Goal: Task Accomplishment & Management: Complete application form

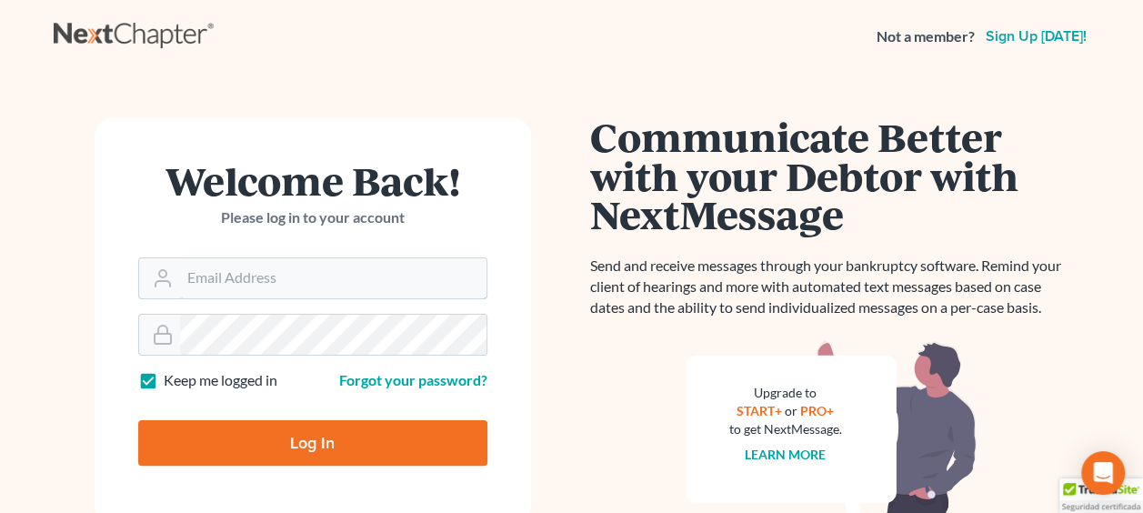
type input "[PERSON_NAME][EMAIL_ADDRESS][DOMAIN_NAME]"
click at [255, 442] on input "Log In" at bounding box center [312, 442] width 349 height 45
type input "Thinking..."
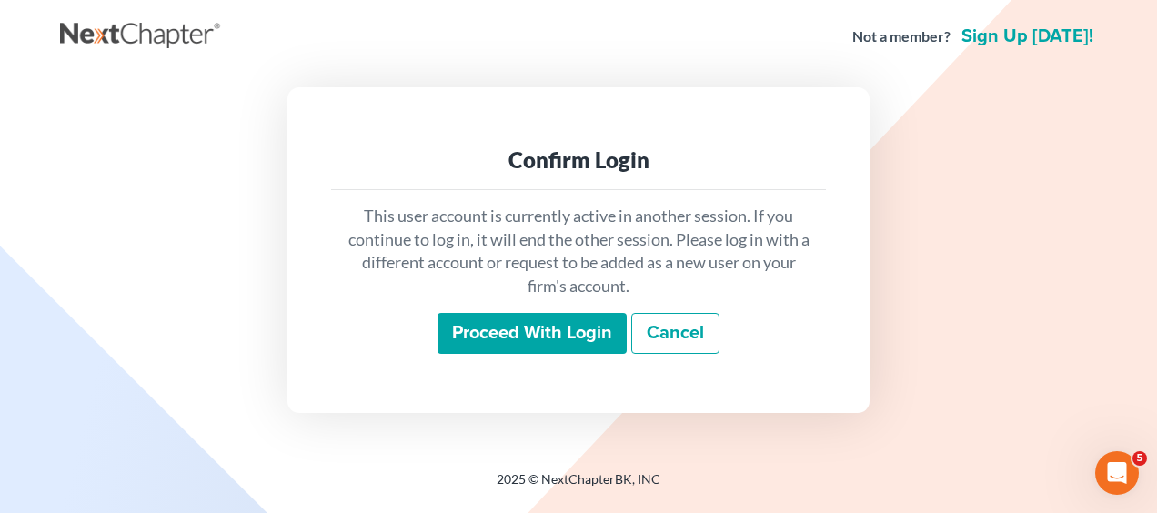
click at [497, 343] on input "Proceed with login" at bounding box center [532, 334] width 189 height 42
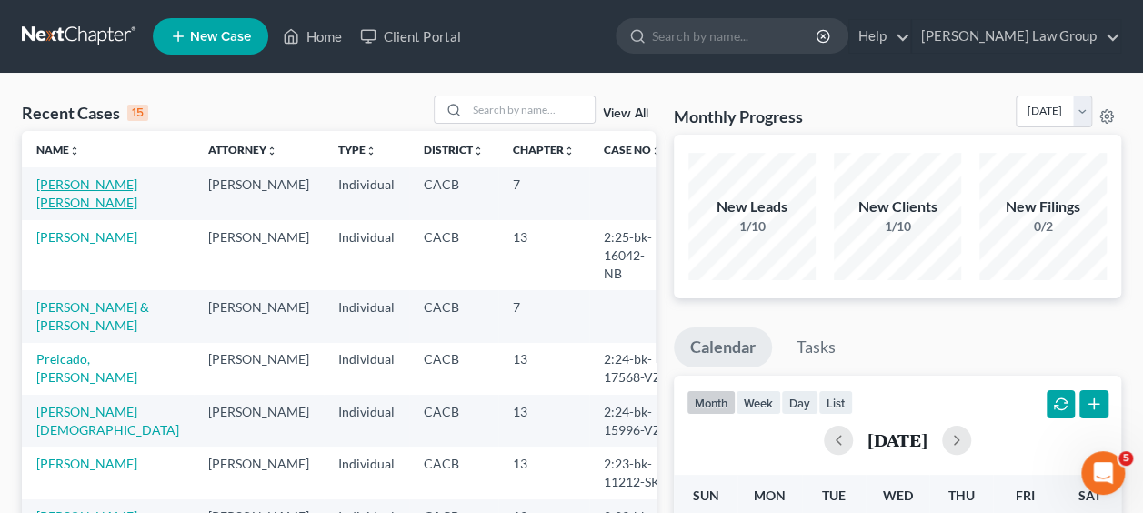
click at [80, 191] on link "Lopez Flores, Oscar" at bounding box center [86, 193] width 101 height 34
select select "6"
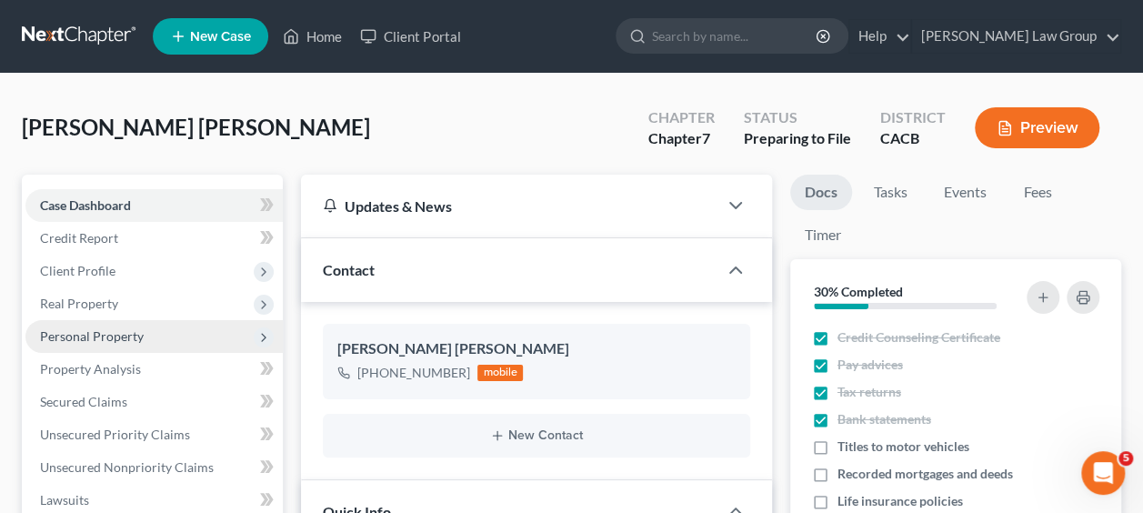
click at [90, 338] on span "Personal Property" at bounding box center [92, 335] width 104 height 15
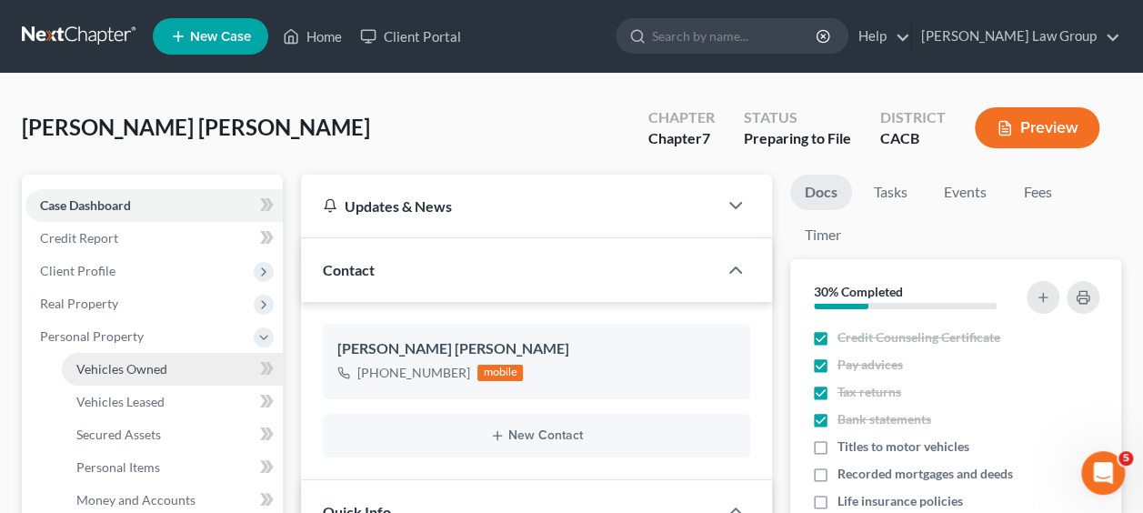
click at [128, 377] on link "Vehicles Owned" at bounding box center [172, 369] width 221 height 33
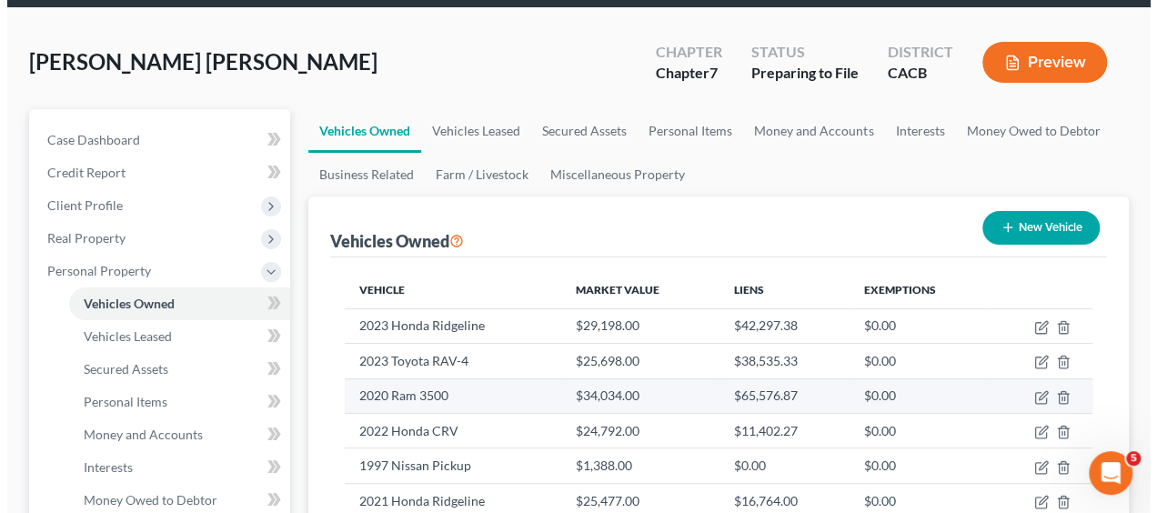
scroll to position [66, 0]
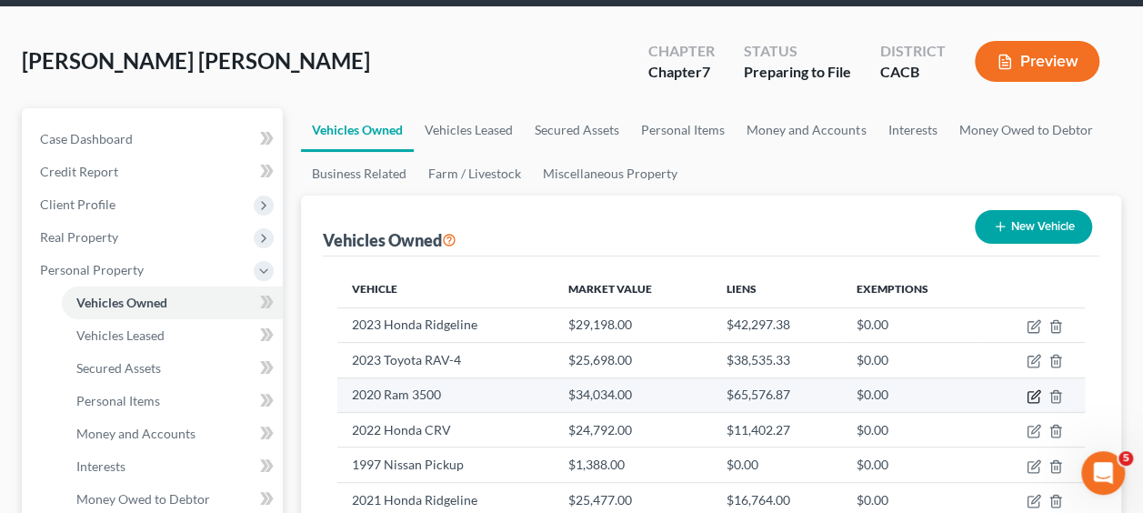
click at [1032, 391] on icon "button" at bounding box center [1034, 396] width 15 height 15
select select "1"
select select "6"
select select "0"
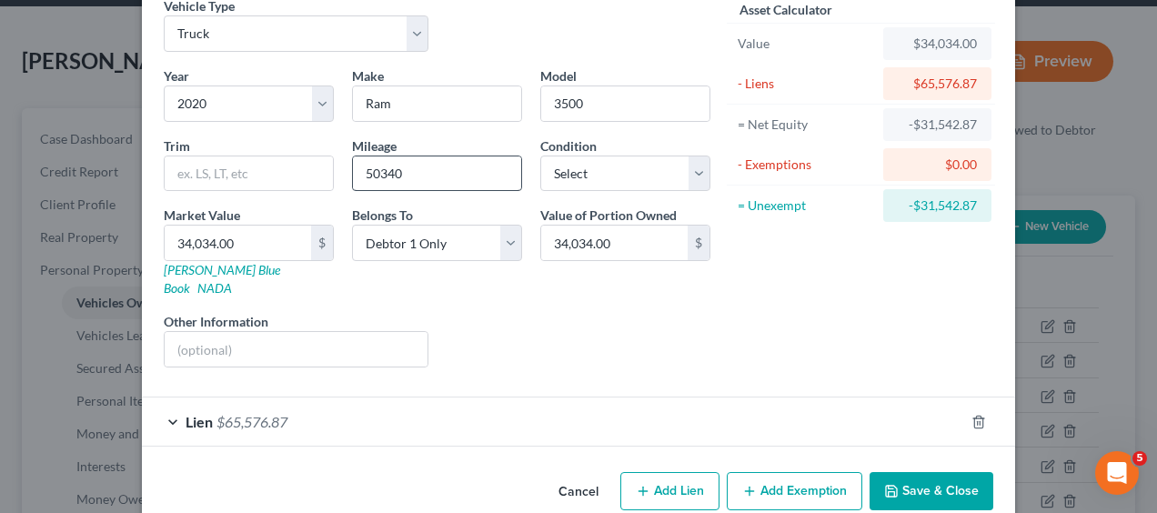
scroll to position [98, 0]
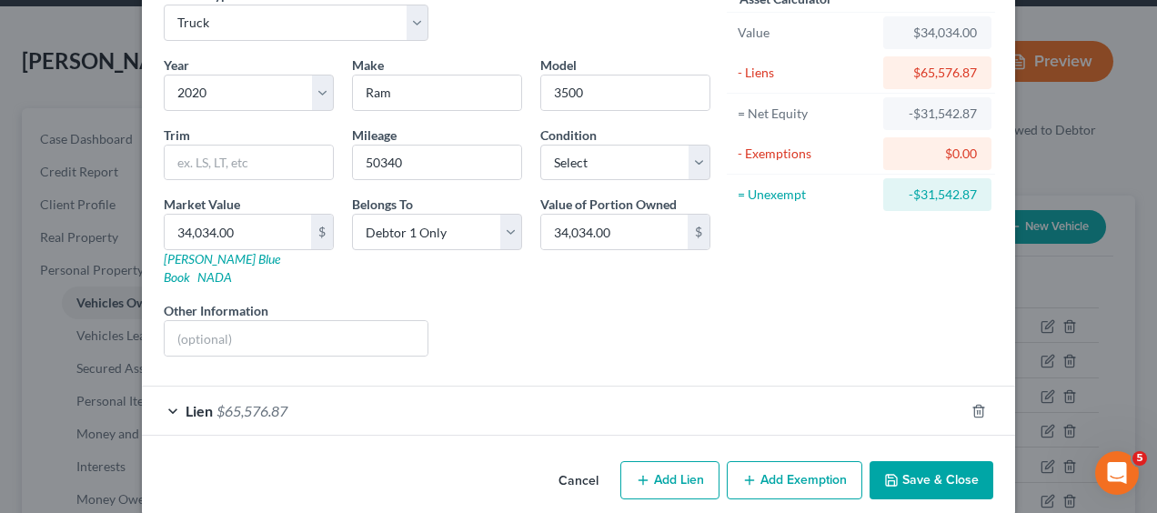
click at [645, 462] on button "Add Lien" at bounding box center [669, 480] width 99 height 38
select select "0"
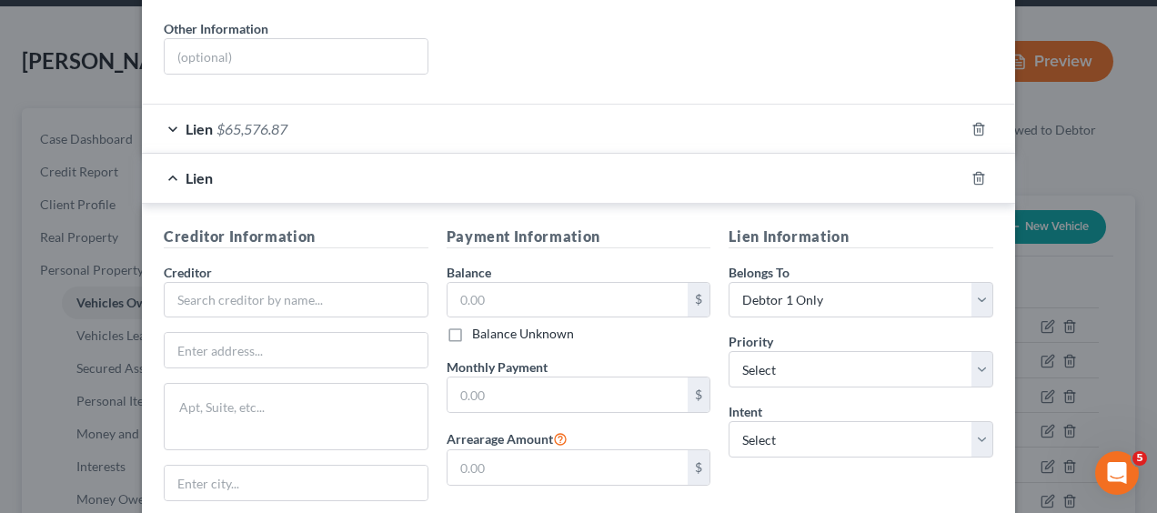
scroll to position [388, 0]
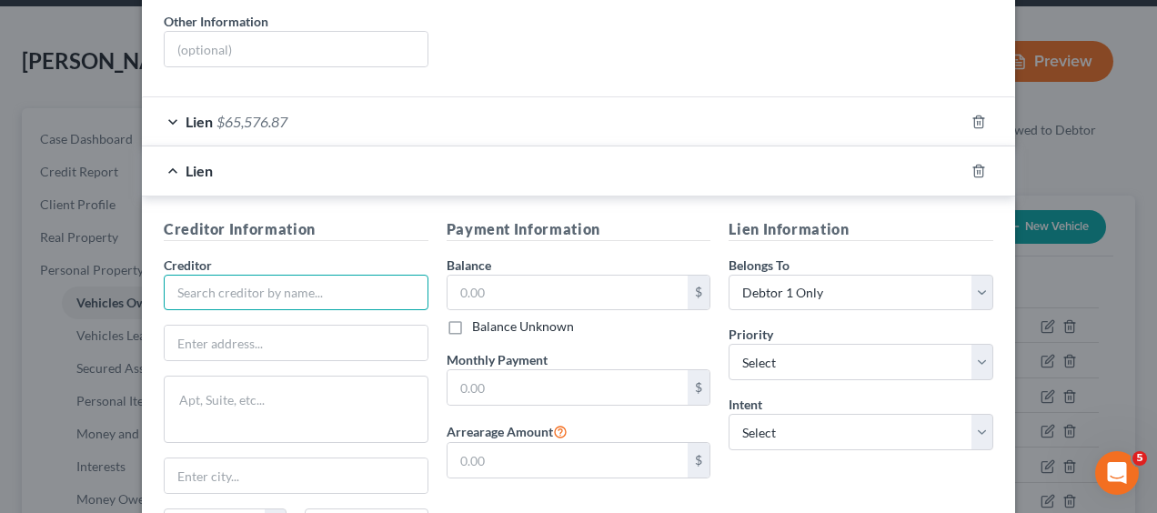
click at [255, 275] on input "text" at bounding box center [296, 293] width 265 height 36
type input "Logix FCU"
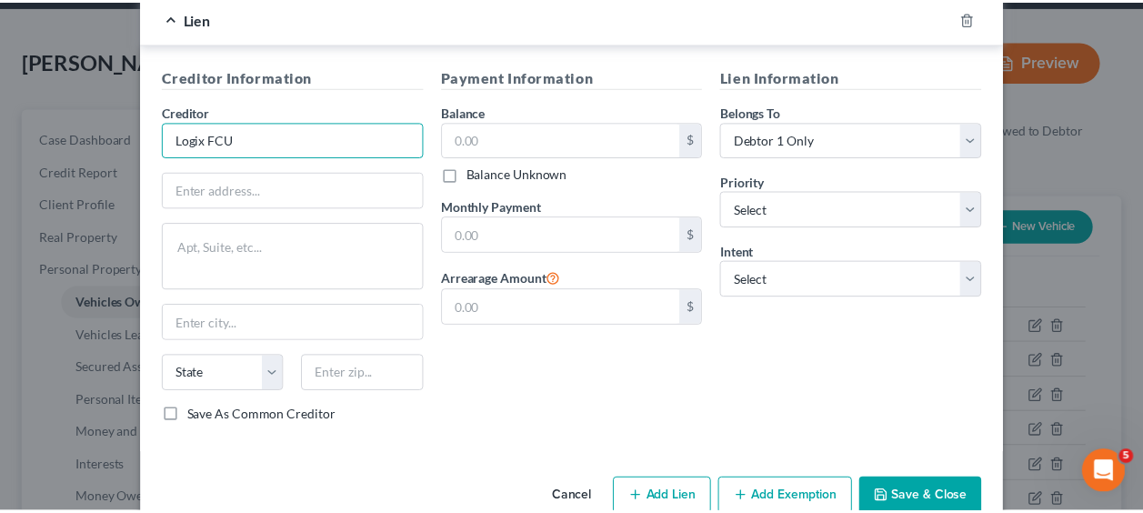
scroll to position [555, 0]
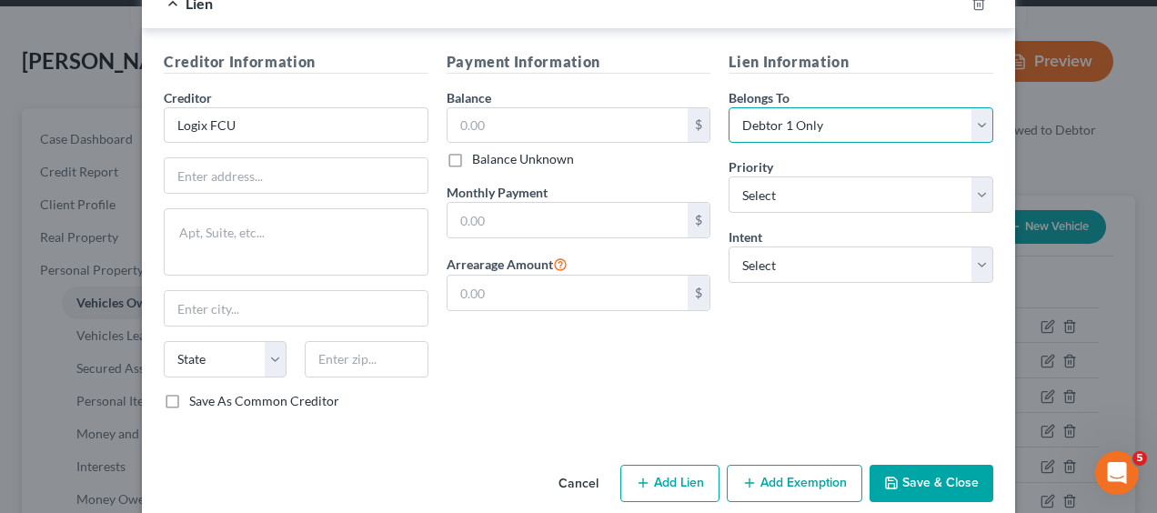
click at [981, 107] on select "Select Debtor 1 Only Debtor 2 Only Debtor 1 And Debtor 2 Only At Least One Of T…" at bounding box center [861, 125] width 265 height 36
select select "4"
click at [729, 107] on select "Select Debtor 1 Only Debtor 2 Only Debtor 1 And Debtor 2 Only At Least One Of T…" at bounding box center [861, 125] width 265 height 36
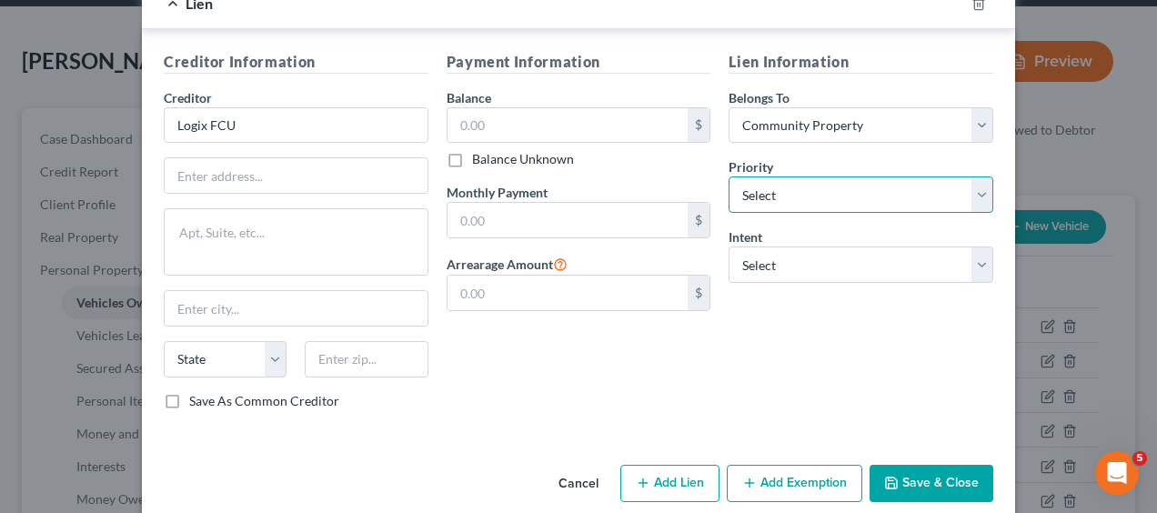
click at [972, 178] on select "Select 1st 2nd 3rd 4th 5th 6th 7th 8th 9th 10th 11th 12th 13th 14th 15th 16th 1…" at bounding box center [861, 194] width 265 height 36
click at [898, 128] on div "Lien Information Belongs To * Select Debtor 1 Only Debtor 2 Only Debtor 1 And D…" at bounding box center [861, 238] width 283 height 374
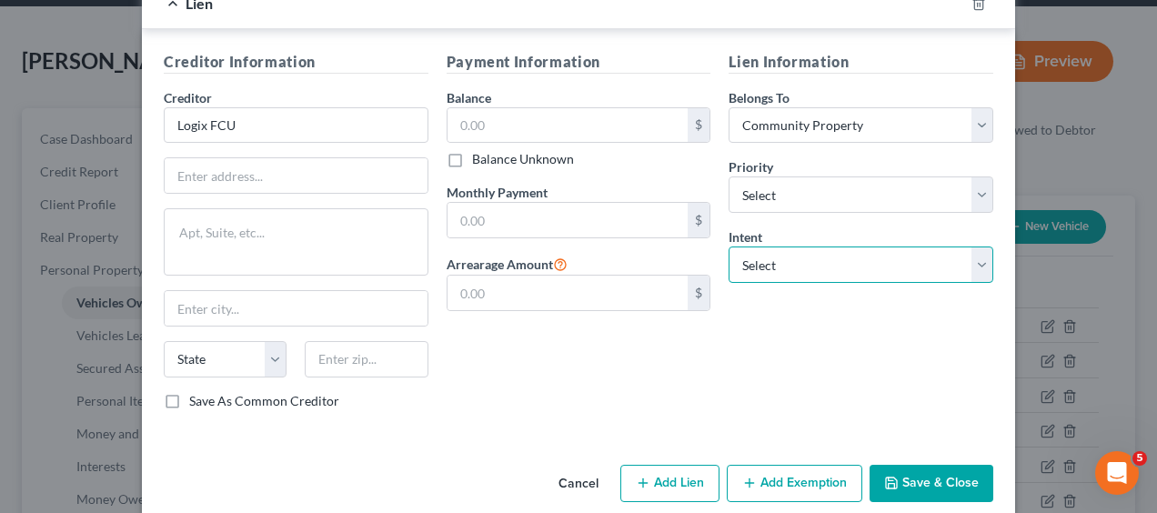
click at [972, 247] on select "Select Surrender Redeem Reaffirm Avoid Other" at bounding box center [861, 265] width 265 height 36
click at [982, 251] on select "Select Surrender Redeem Reaffirm Avoid Other" at bounding box center [861, 265] width 265 height 36
select select "2"
click at [729, 247] on select "Select Surrender Redeem Reaffirm Avoid Other" at bounding box center [861, 265] width 265 height 36
click at [582, 467] on button "Cancel" at bounding box center [578, 485] width 69 height 36
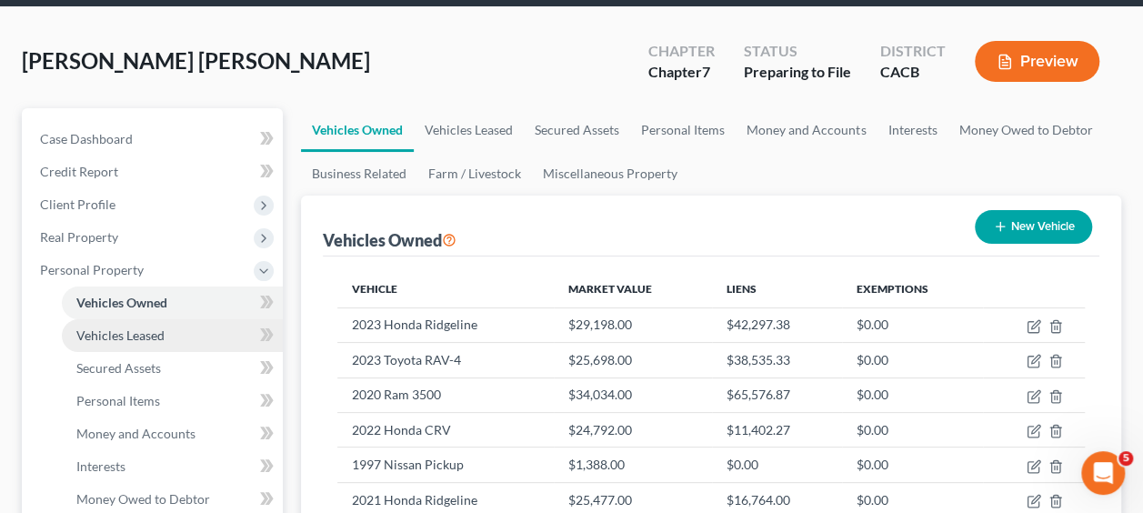
click at [154, 340] on span "Vehicles Leased" at bounding box center [120, 334] width 88 height 15
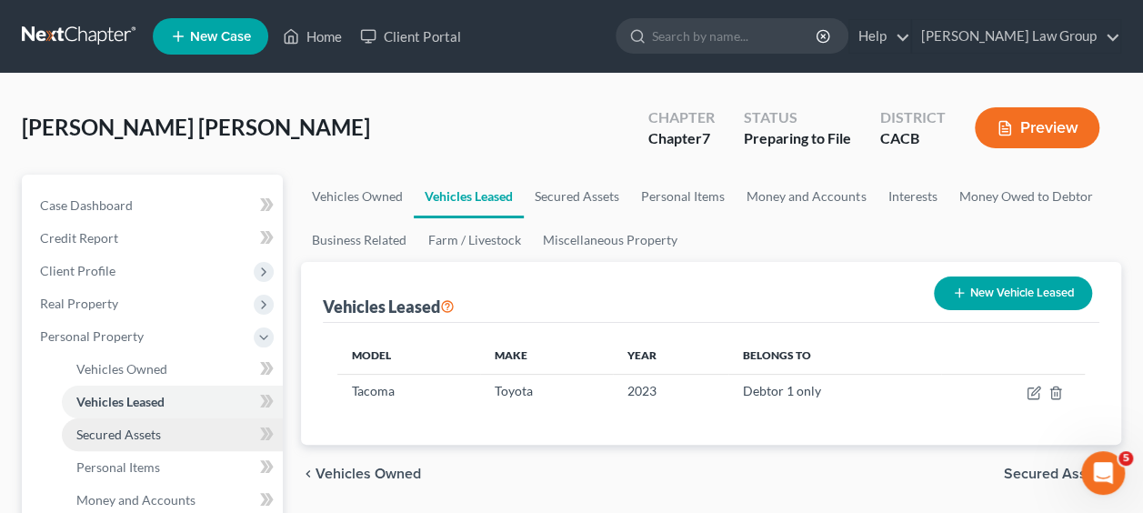
click at [115, 437] on span "Secured Assets" at bounding box center [118, 434] width 85 height 15
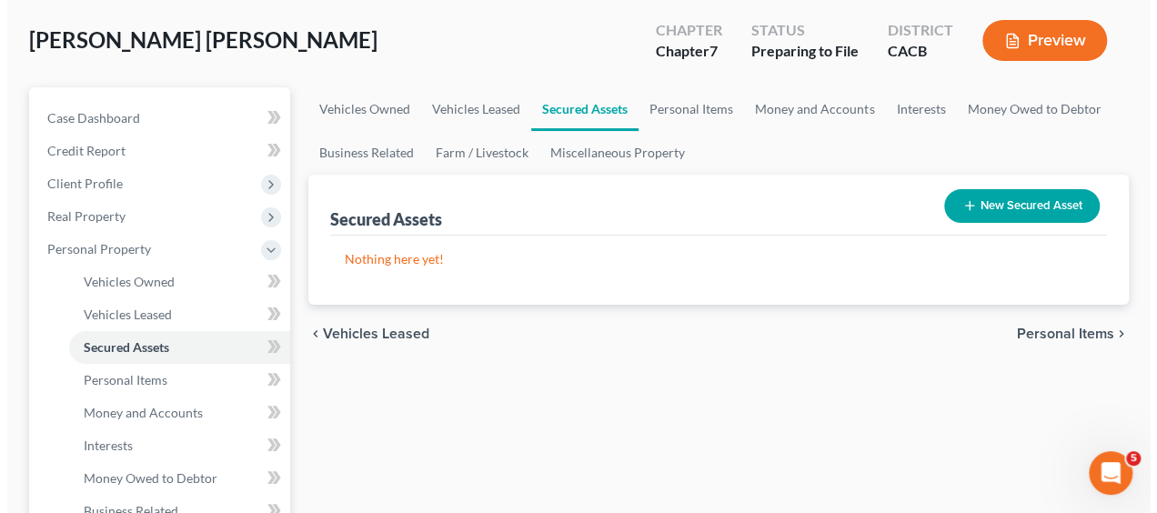
scroll to position [89, 0]
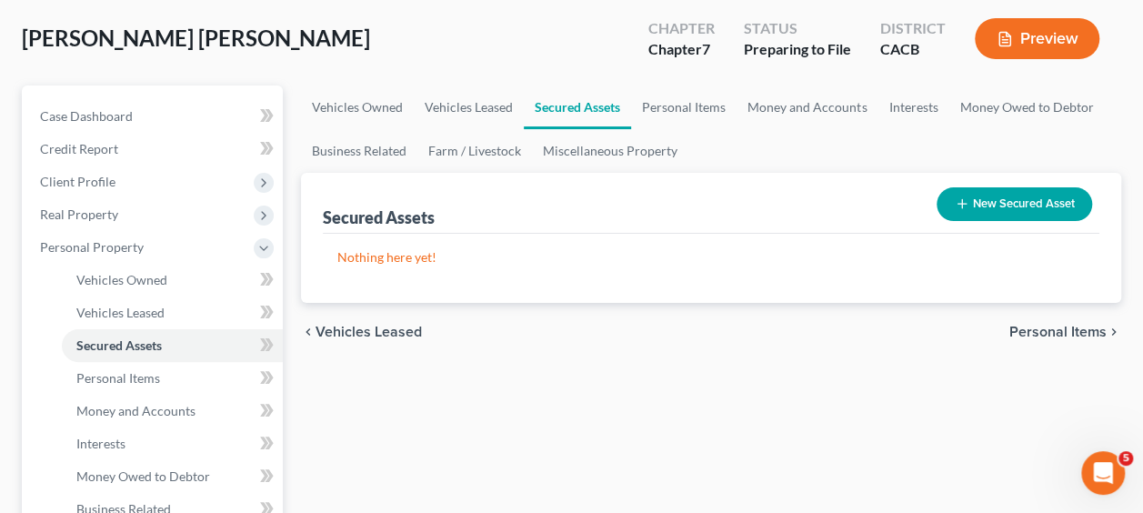
click at [1020, 196] on button "New Secured Asset" at bounding box center [1015, 204] width 156 height 34
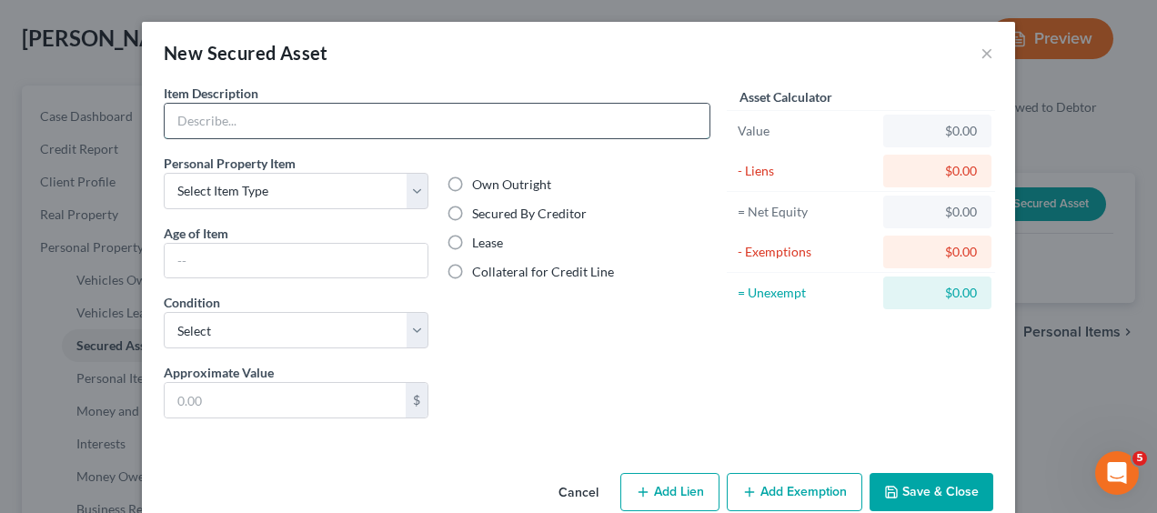
click at [229, 126] on input "text" at bounding box center [437, 121] width 545 height 35
type input "2020 RAM 3500"
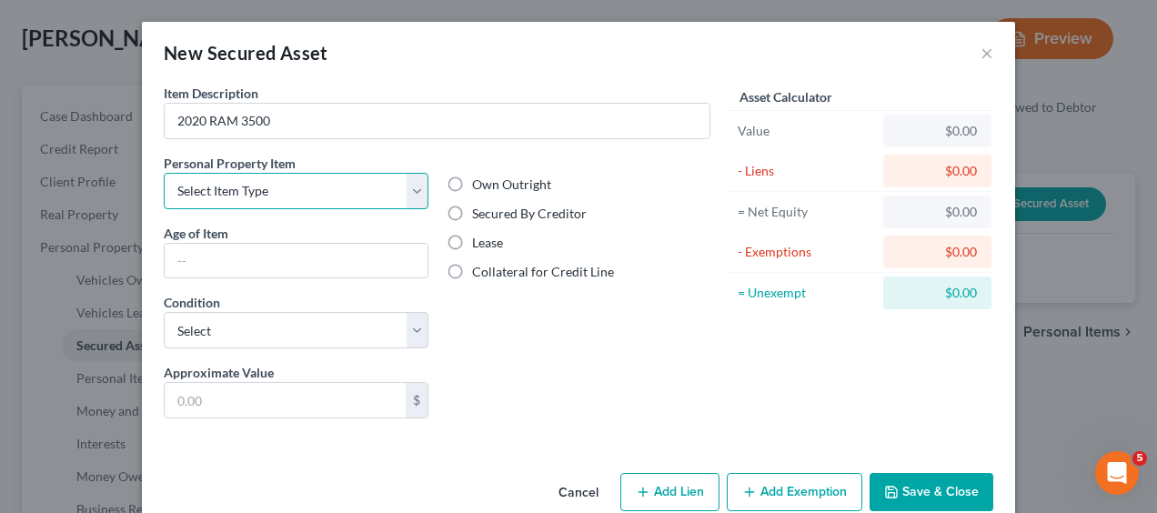
click at [405, 204] on select "Select Item Type Clothing Collectibles Of Value Electronics Firearms Household …" at bounding box center [296, 191] width 265 height 36
select select "other"
click at [164, 173] on select "Select Item Type Clothing Collectibles Of Value Electronics Firearms Household …" at bounding box center [296, 191] width 265 height 36
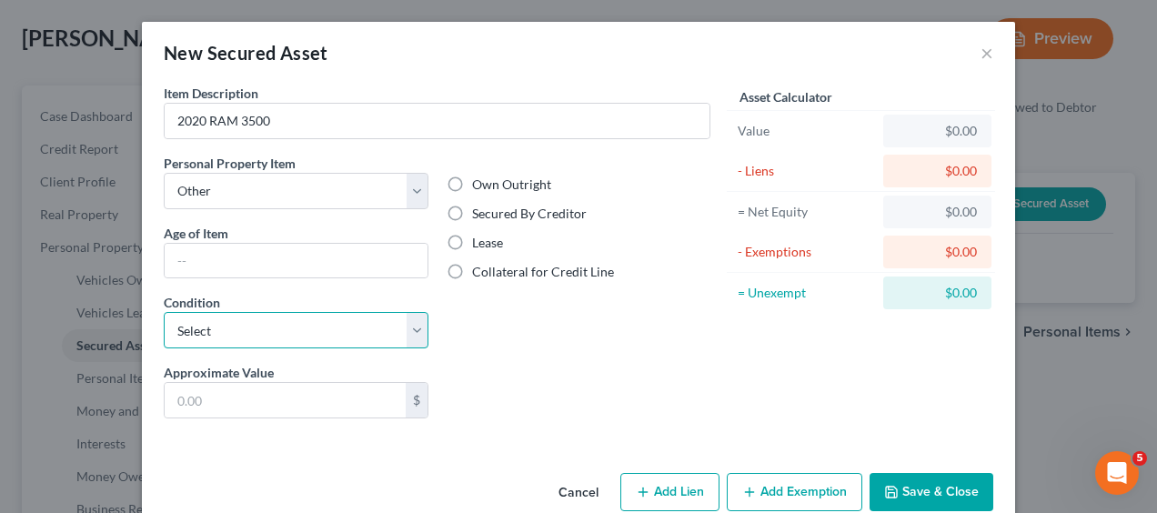
click at [415, 337] on select "Select Excellent Very Good Good Fair Poor" at bounding box center [296, 330] width 265 height 36
select select "2"
click at [164, 312] on select "Select Excellent Very Good Good Fair Poor" at bounding box center [296, 330] width 265 height 36
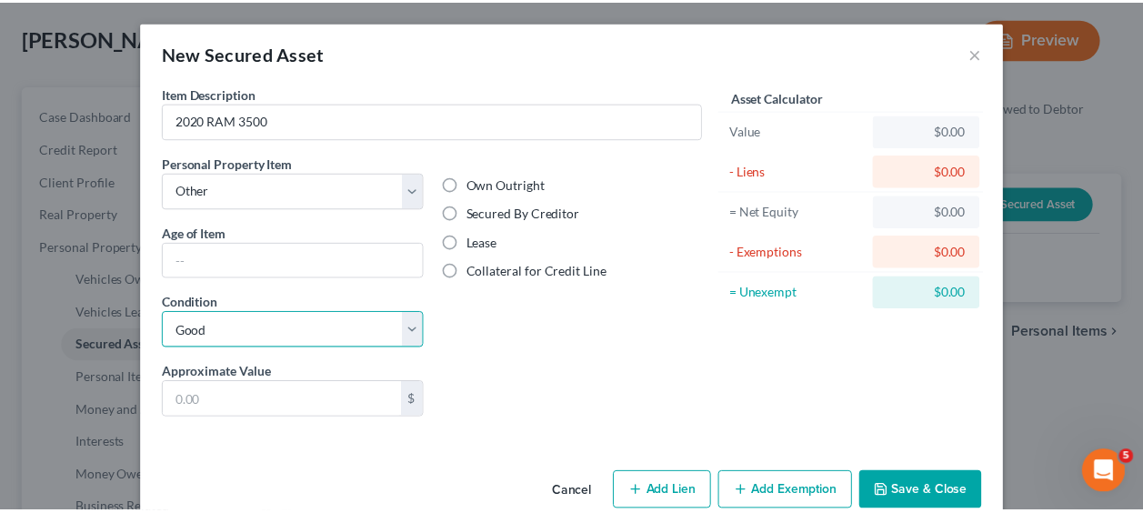
scroll to position [31, 0]
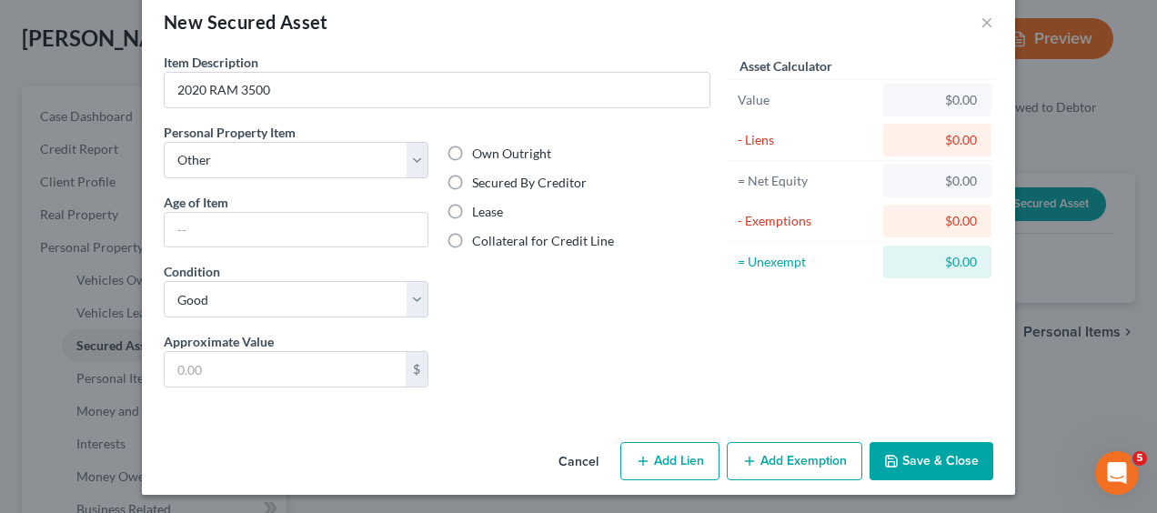
click at [586, 463] on button "Cancel" at bounding box center [578, 462] width 69 height 36
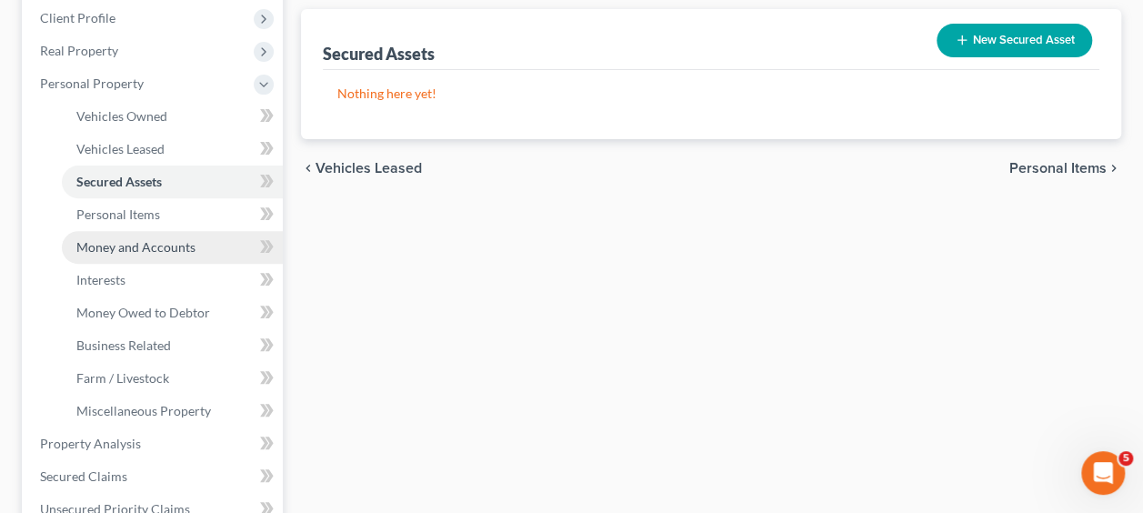
scroll to position [257, 0]
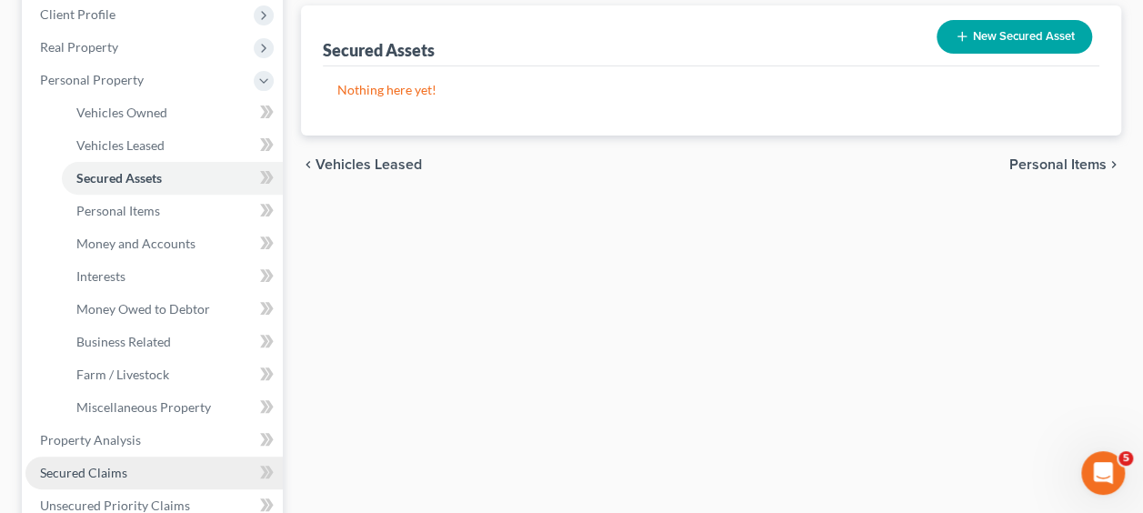
click at [115, 476] on span "Secured Claims" at bounding box center [83, 472] width 87 height 15
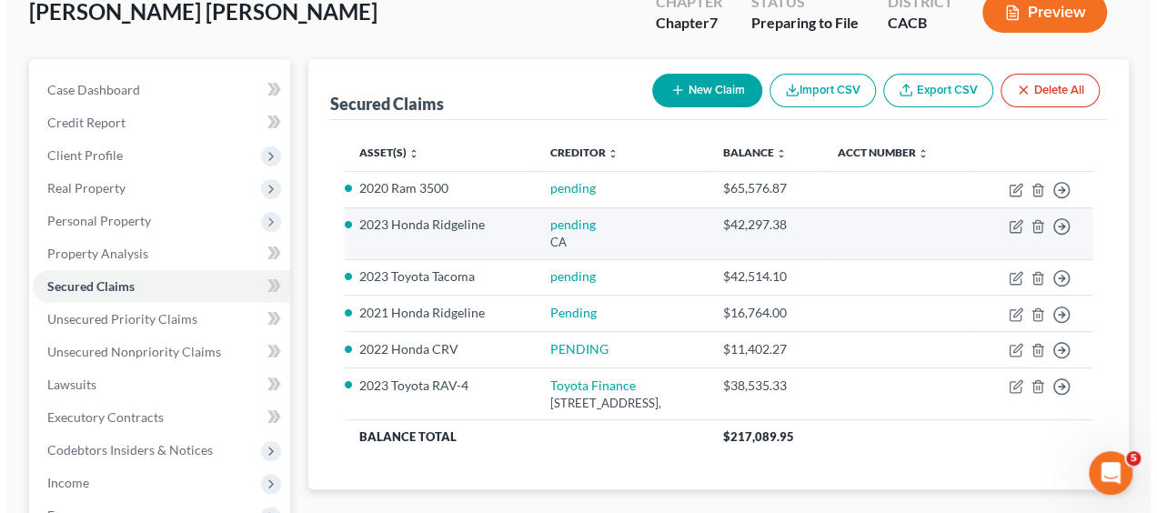
scroll to position [117, 0]
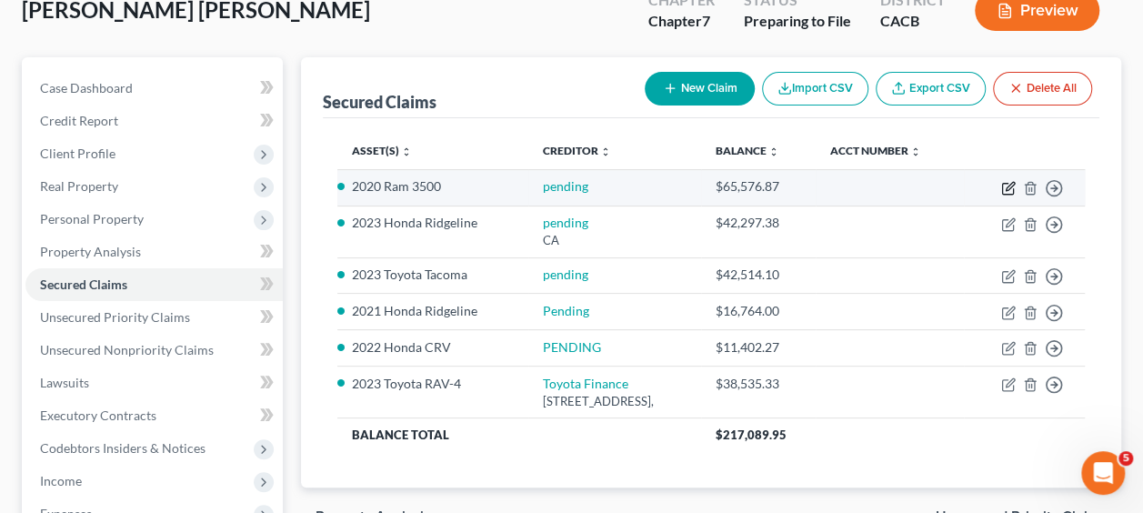
click at [1008, 190] on icon "button" at bounding box center [1010, 186] width 8 height 8
select select "2"
select select "0"
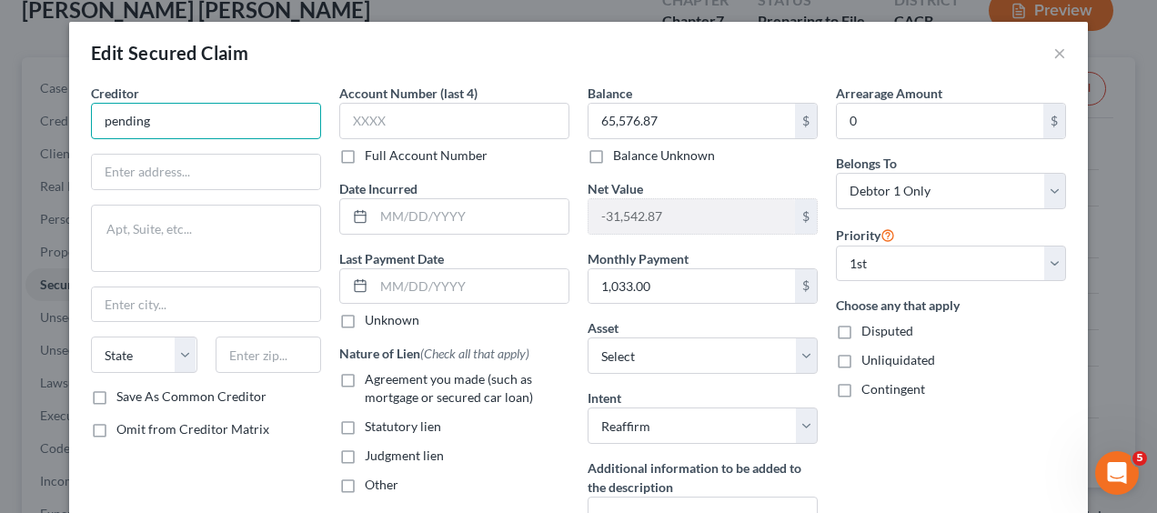
drag, startPoint x: 213, startPoint y: 131, endPoint x: 30, endPoint y: 149, distance: 183.7
click at [30, 149] on div "Edit Secured Claim × Creditor * pending State AL AK AR AZ CA CO CT DE DC FL GA …" at bounding box center [578, 256] width 1157 height 513
type input "l"
type input "Logix FCU"
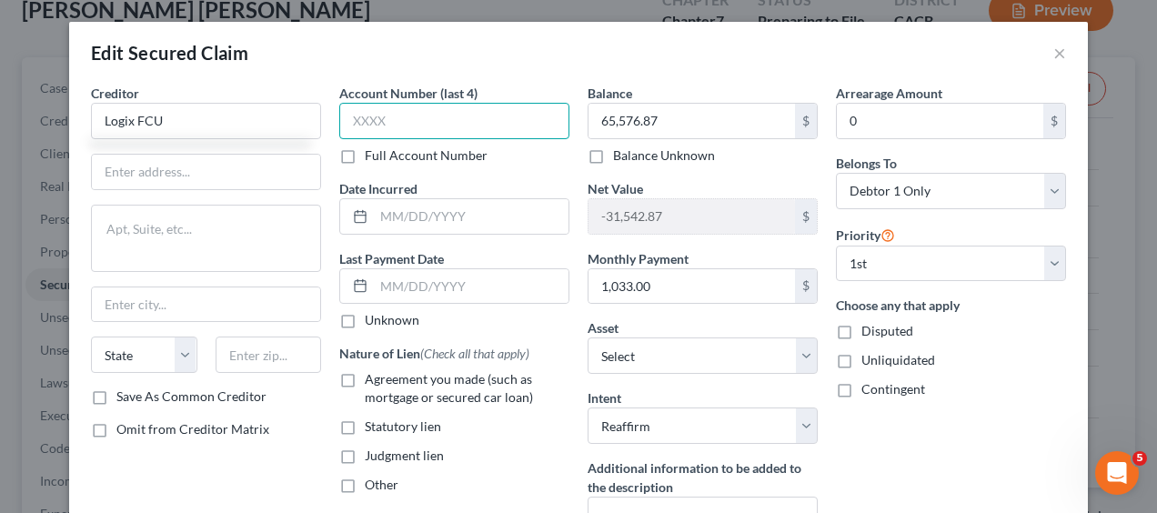
click at [408, 111] on input "text" at bounding box center [454, 121] width 230 height 36
paste input "4459"
type input "4459"
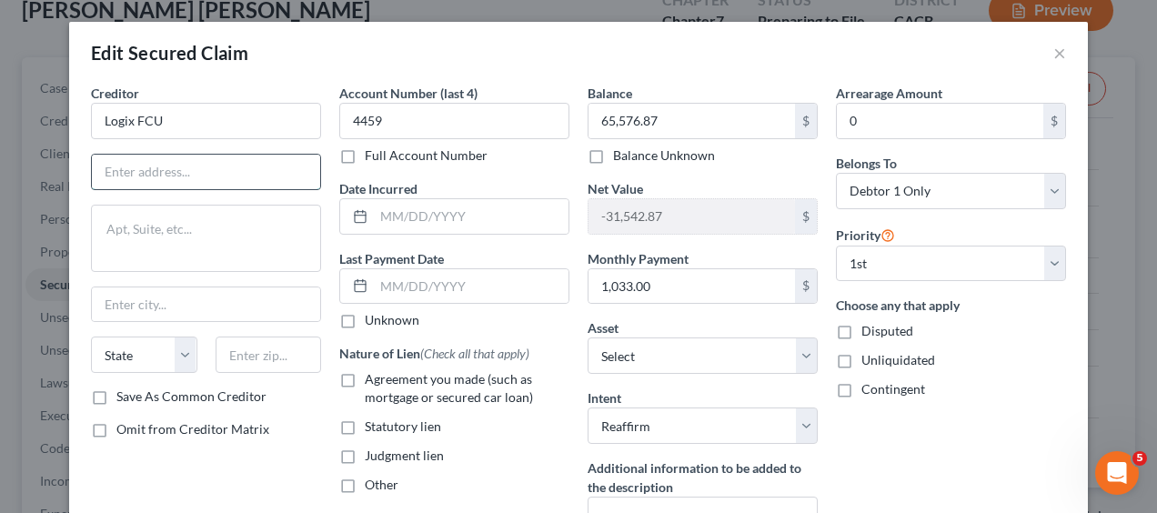
click at [126, 158] on input "text" at bounding box center [206, 172] width 228 height 35
paste input "27918 Franklin Parkway"
type input "27918 Franklin Parkway"
click at [126, 307] on input "text" at bounding box center [206, 304] width 228 height 35
click at [153, 308] on input "text" at bounding box center [206, 304] width 228 height 35
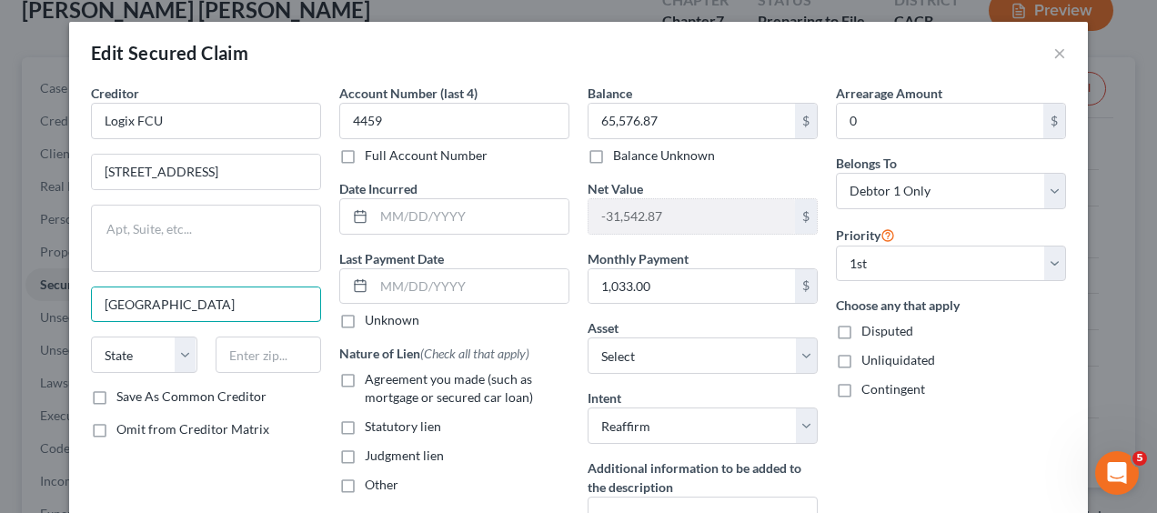
type input "Valencia"
click at [175, 346] on select "State AL AK AR AZ CA CO CT DE DC FL GA GU HI ID IL IN IA KS KY LA ME MD MA MI M…" at bounding box center [144, 355] width 106 height 36
select select "4"
click at [91, 337] on select "State AL AK AR AZ CA CO CT DE DC FL GA GU HI ID IL IN IA KS KY LA ME MD MA MI M…" at bounding box center [144, 355] width 106 height 36
click at [275, 355] on input "text" at bounding box center [269, 355] width 106 height 36
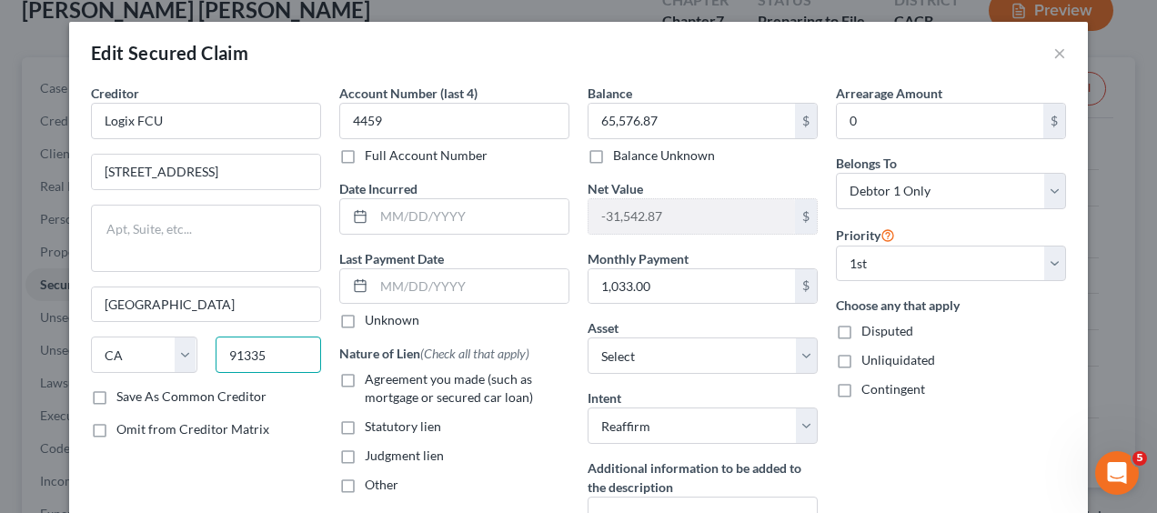
type input "91335"
type input "Reseda"
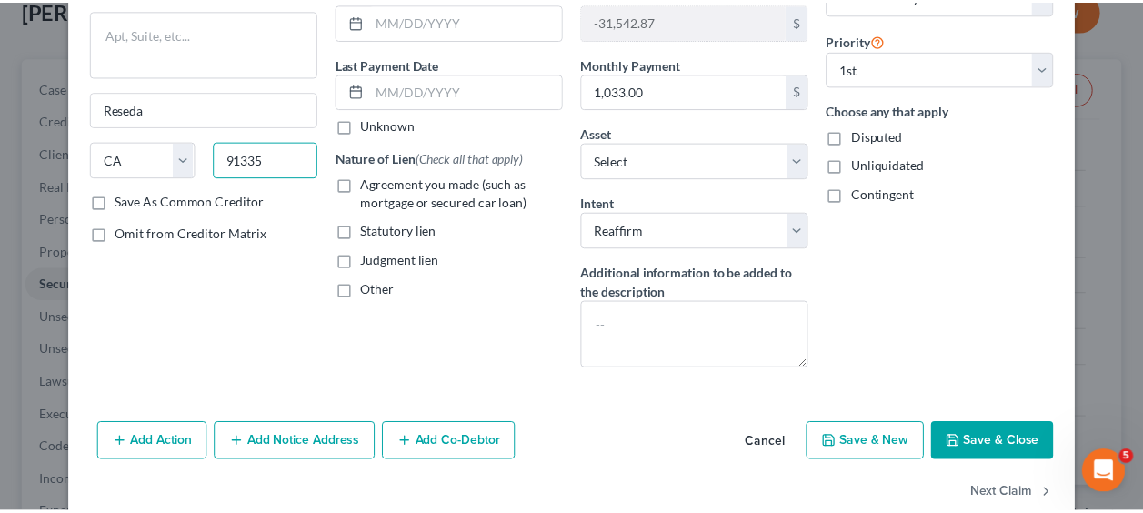
scroll to position [200, 0]
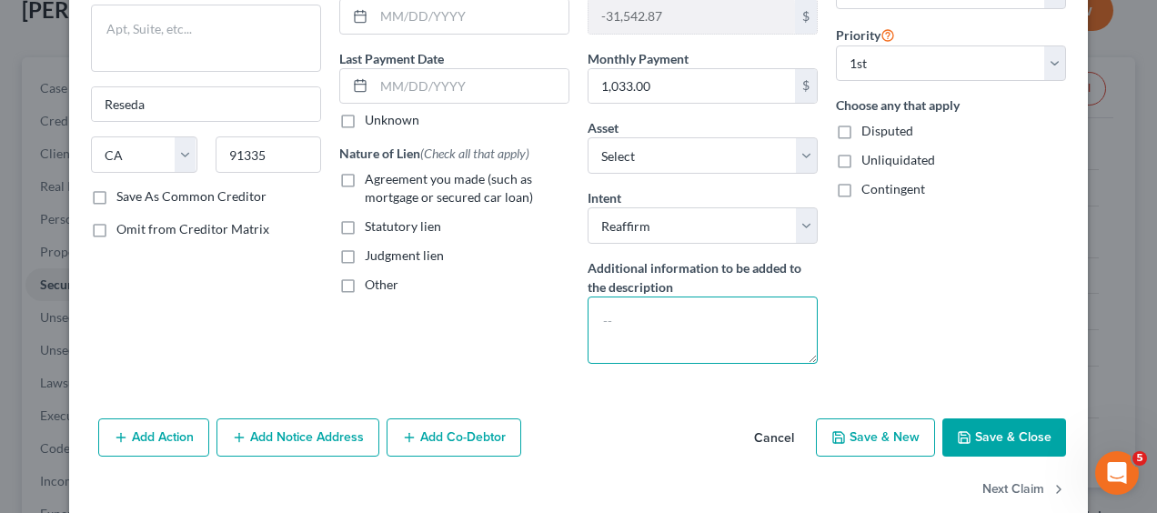
click at [626, 317] on textarea at bounding box center [703, 330] width 230 height 67
drag, startPoint x: 713, startPoint y: 317, endPoint x: 546, endPoint y: 306, distance: 167.8
click at [546, 306] on div "Creditor * Logix FCU 27918 Franklin Parkway Reseda State AL AK AR AZ CA CO CT D…" at bounding box center [578, 131] width 993 height 495
type textarea "Wife's car Edna Mendoza Delgado"
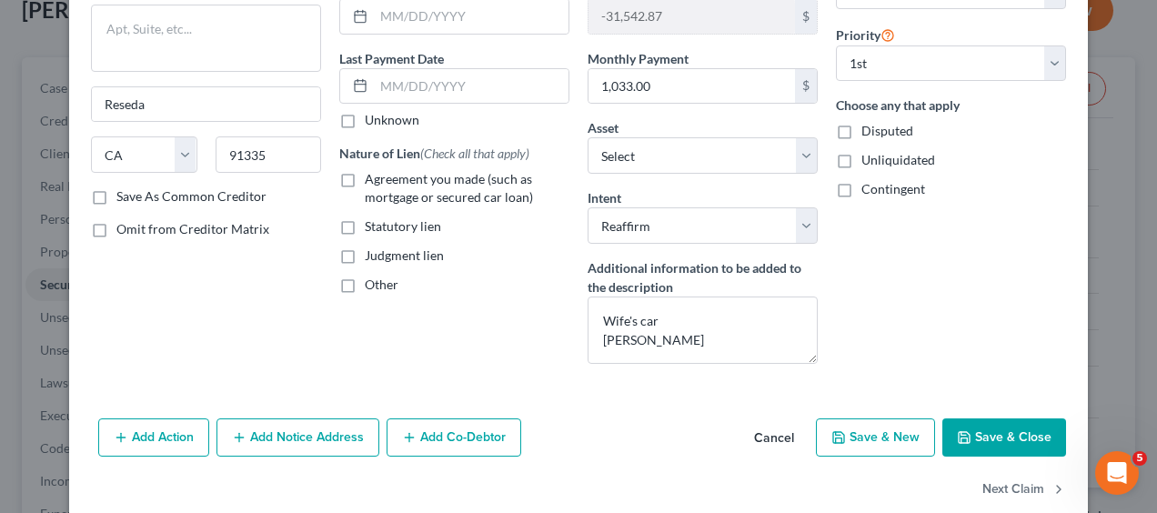
click at [1008, 432] on button "Save & Close" at bounding box center [1004, 437] width 124 height 38
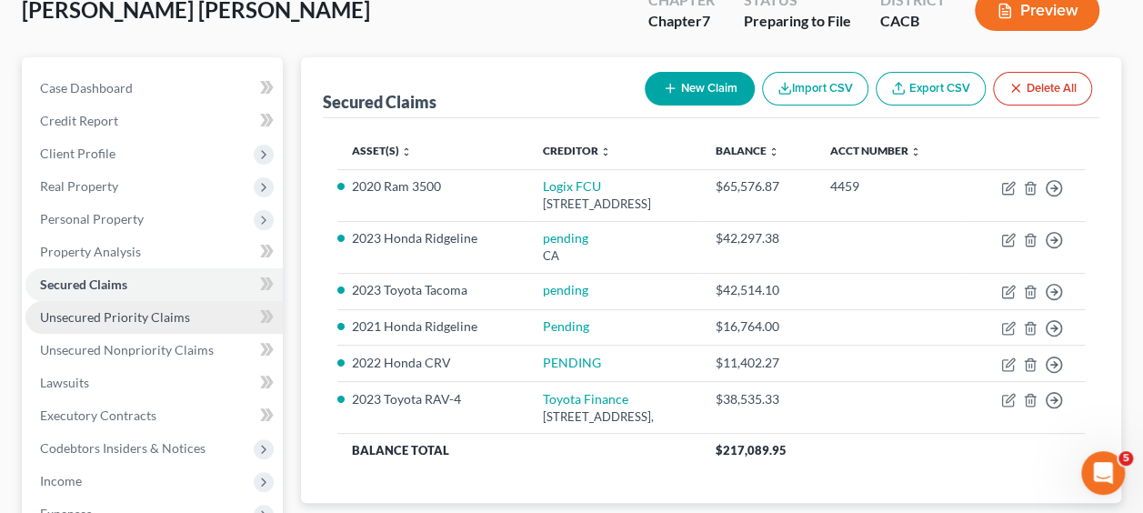
click at [129, 321] on span "Unsecured Priority Claims" at bounding box center [115, 316] width 150 height 15
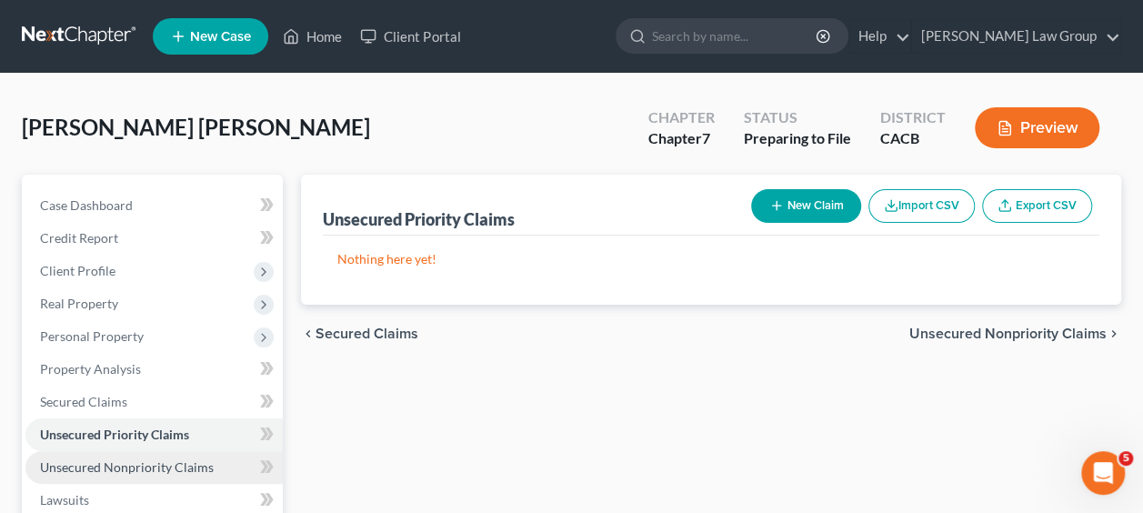
click at [124, 472] on span "Unsecured Nonpriority Claims" at bounding box center [127, 466] width 174 height 15
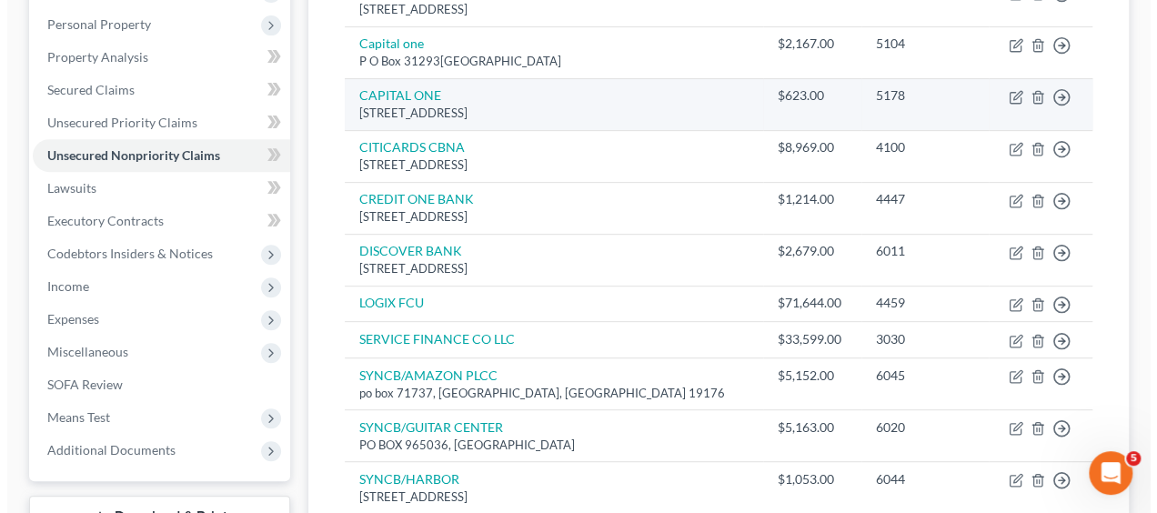
scroll to position [311, 0]
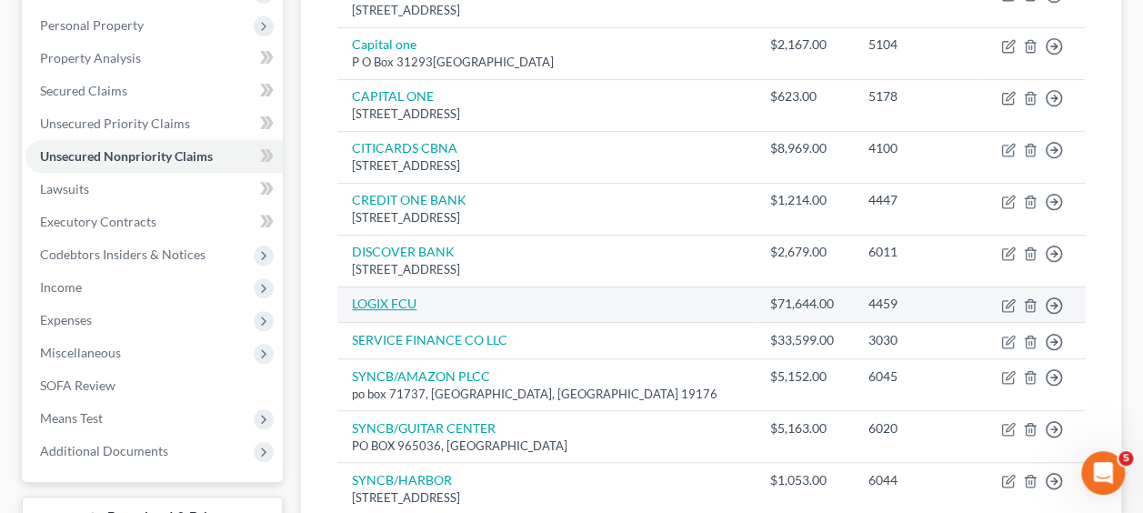
click at [404, 304] on link "LOGIX FCU" at bounding box center [384, 303] width 65 height 15
select select "0"
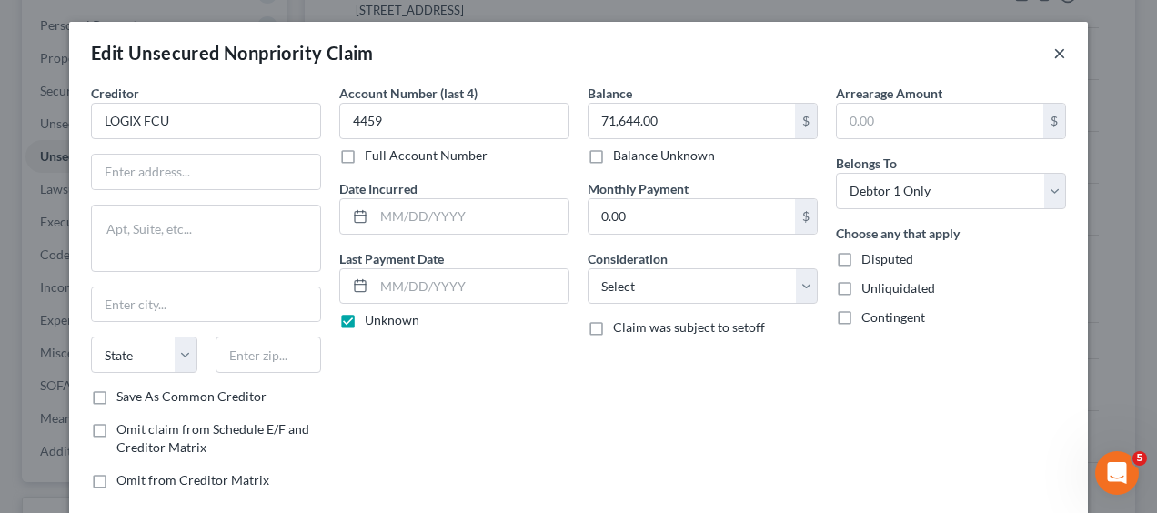
click at [1053, 55] on button "×" at bounding box center [1059, 53] width 13 height 22
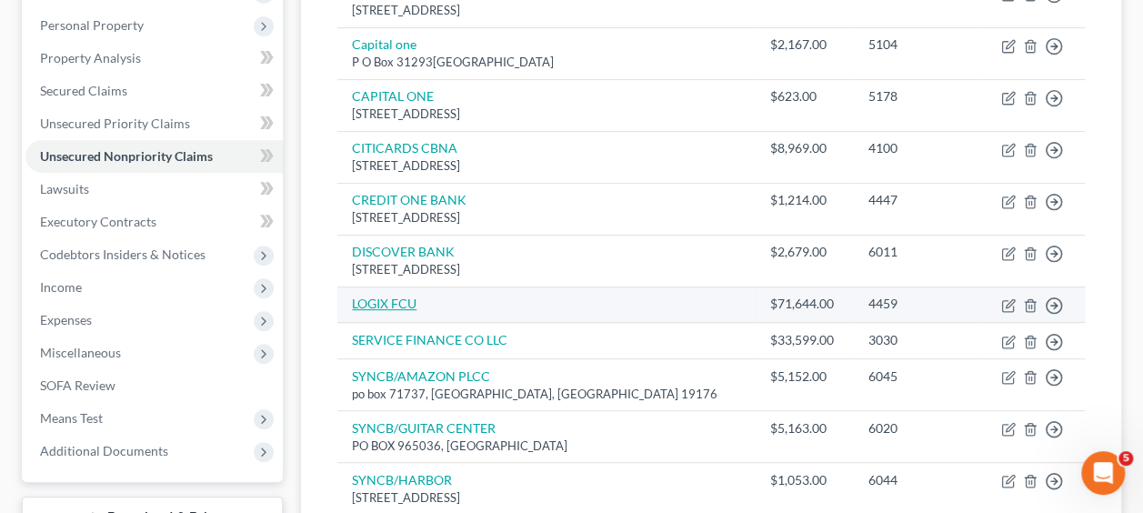
click at [369, 301] on link "LOGIX FCU" at bounding box center [384, 303] width 65 height 15
select select "0"
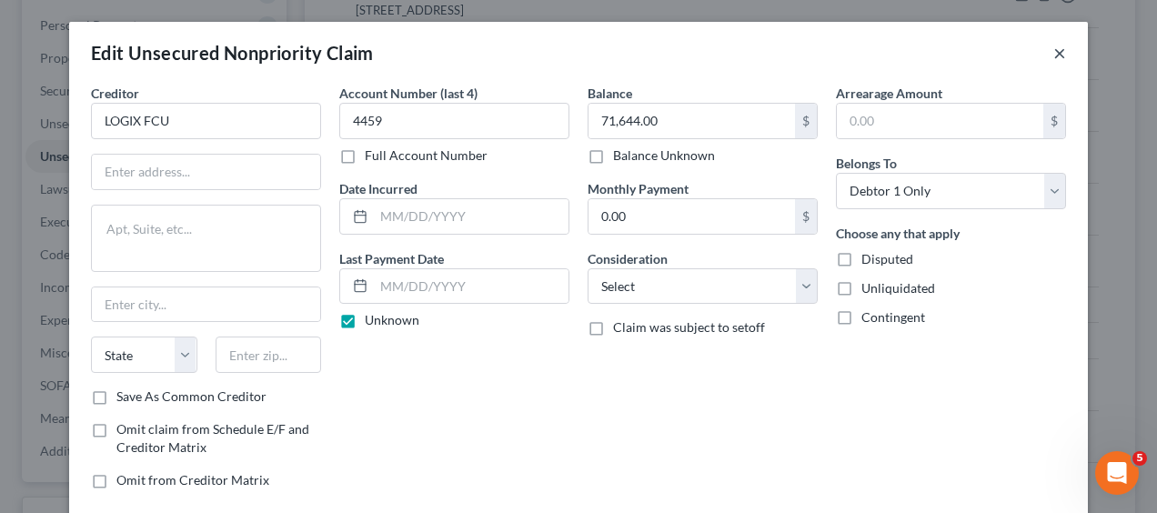
click at [1058, 46] on button "×" at bounding box center [1059, 53] width 13 height 22
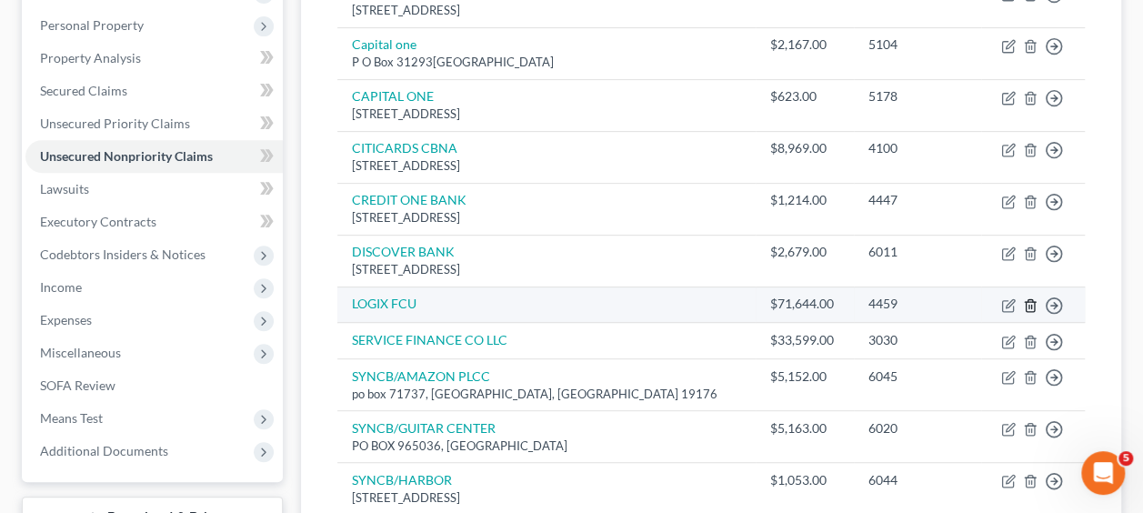
click at [1026, 301] on icon "button" at bounding box center [1030, 305] width 8 height 12
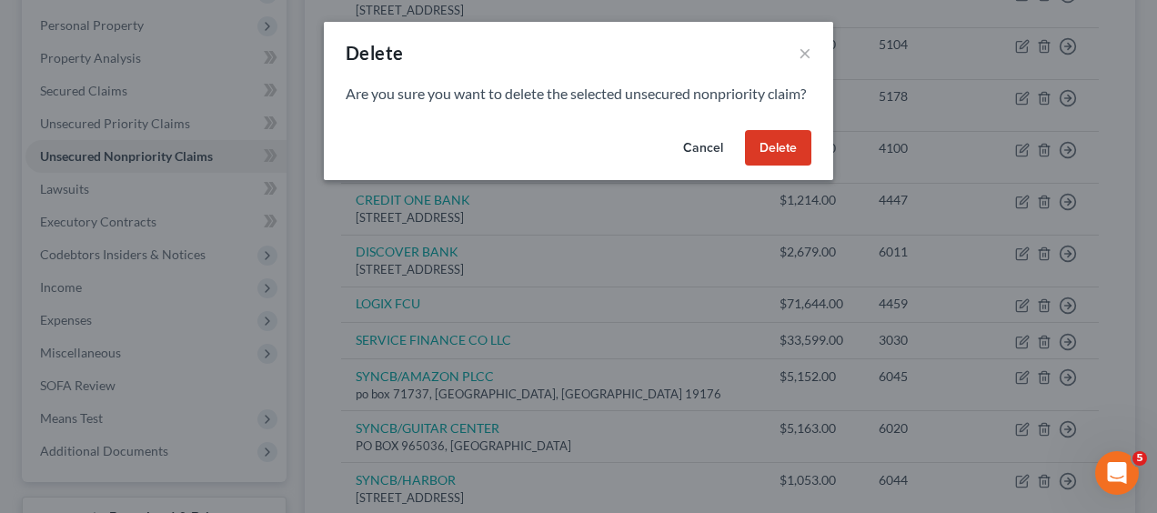
click at [797, 166] on button "Delete" at bounding box center [778, 148] width 66 height 36
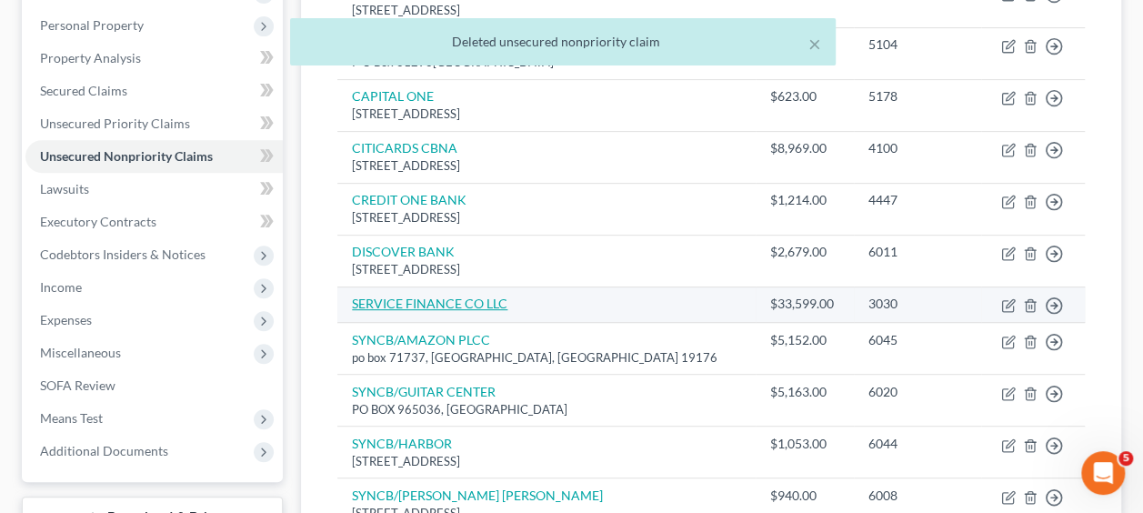
click at [475, 296] on link "SERVICE FINANCE CO LLC" at bounding box center [430, 303] width 156 height 15
select select "0"
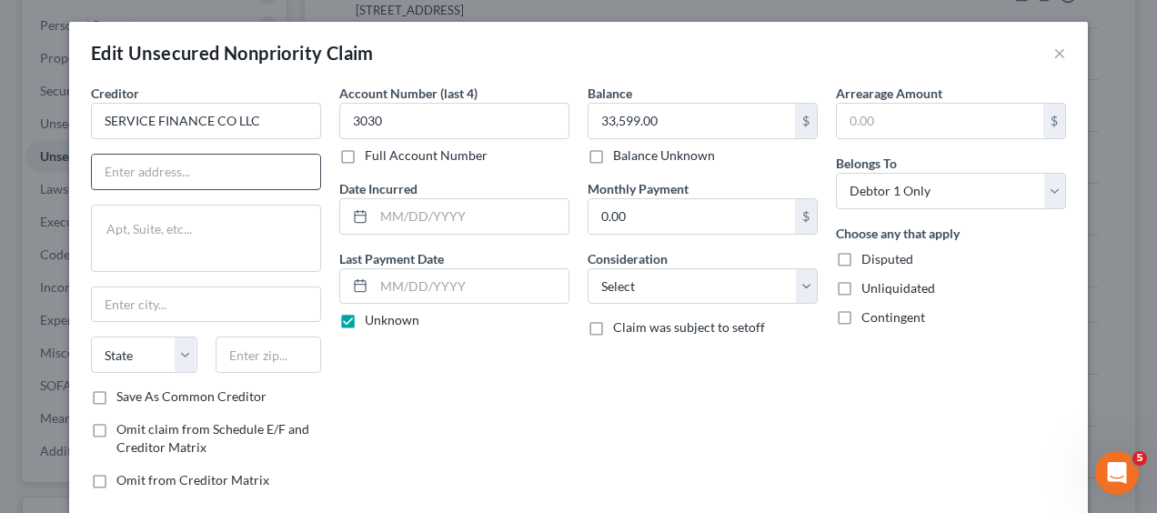
click at [106, 173] on input "text" at bounding box center [206, 172] width 228 height 35
paste input "555 S FEDERAL HIGHWAY,SUITE 200"
type input "555 S FEDERAL HIGHWAY,SUITE 200"
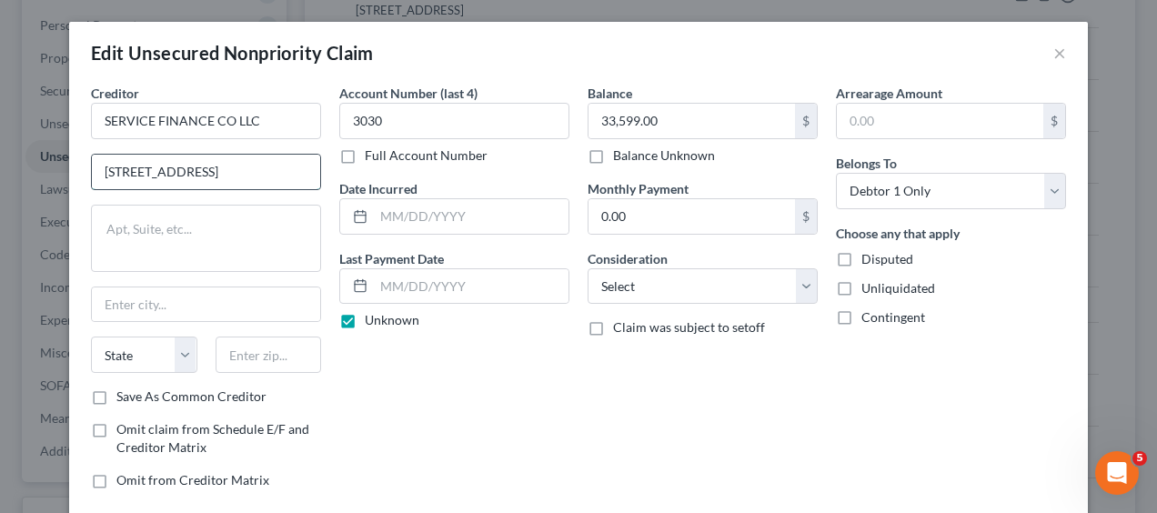
click at [309, 171] on input "555 S FEDERAL HIGHWAY,SUITE 200" at bounding box center [206, 172] width 228 height 35
click at [180, 289] on input "text" at bounding box center [206, 304] width 228 height 35
type input "Boca Raton"
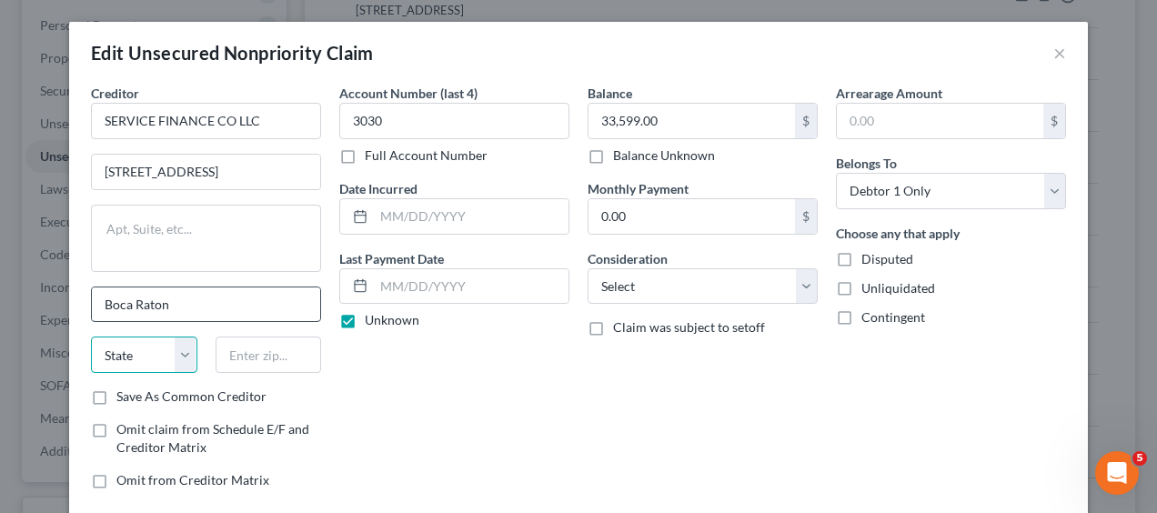
select select "9"
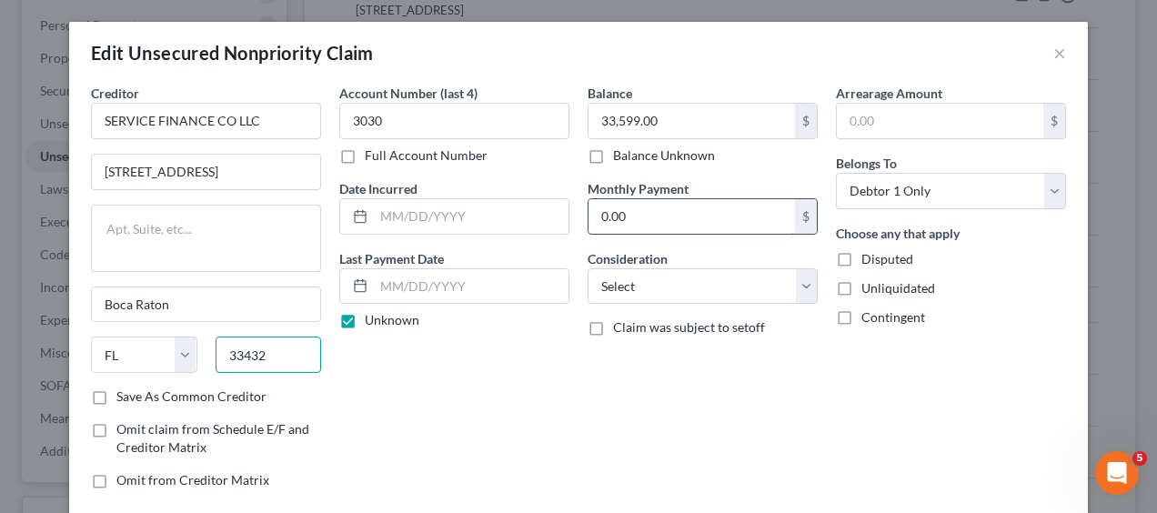
type input "33432"
click at [662, 216] on input "0.00" at bounding box center [692, 216] width 206 height 35
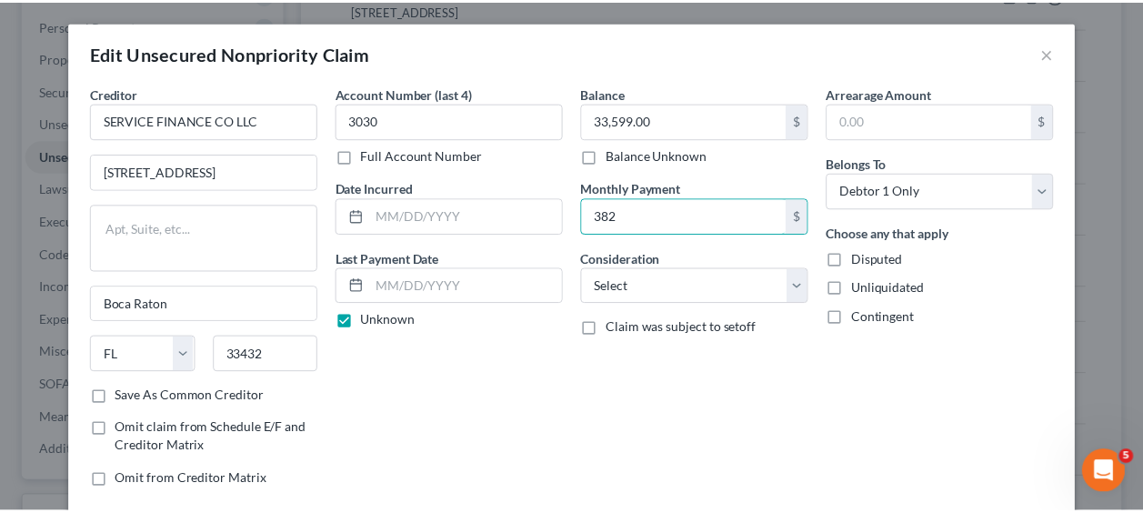
scroll to position [155, 0]
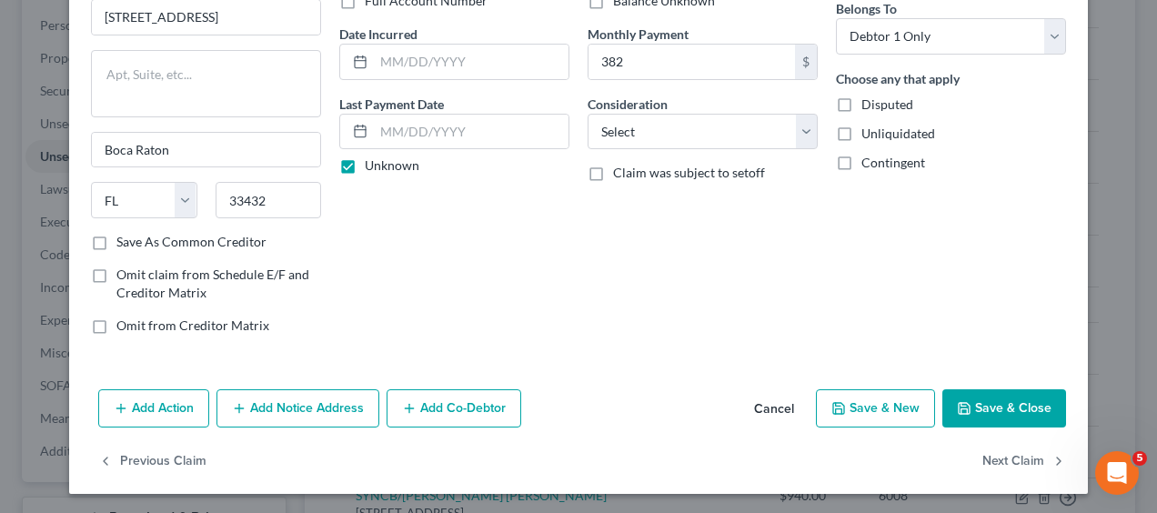
click at [1015, 402] on button "Save & Close" at bounding box center [1004, 408] width 124 height 38
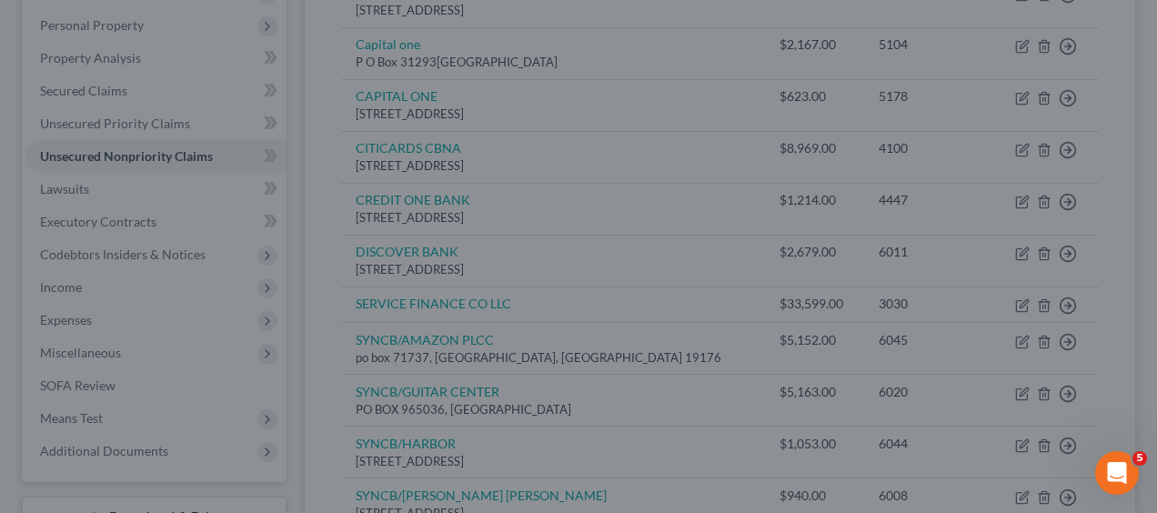
type input "382.00"
type input "0"
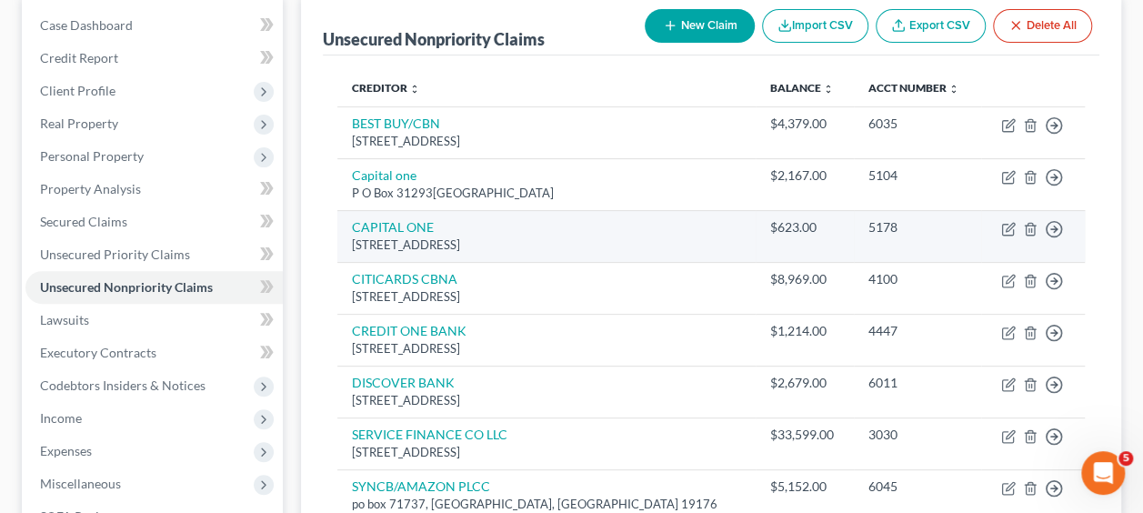
scroll to position [182, 0]
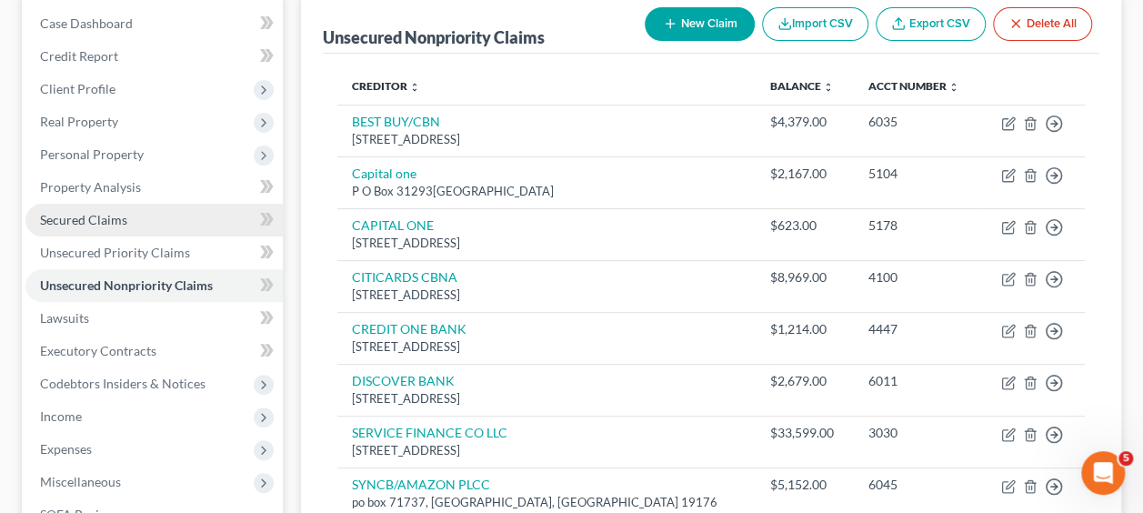
click at [93, 222] on span "Secured Claims" at bounding box center [83, 219] width 87 height 15
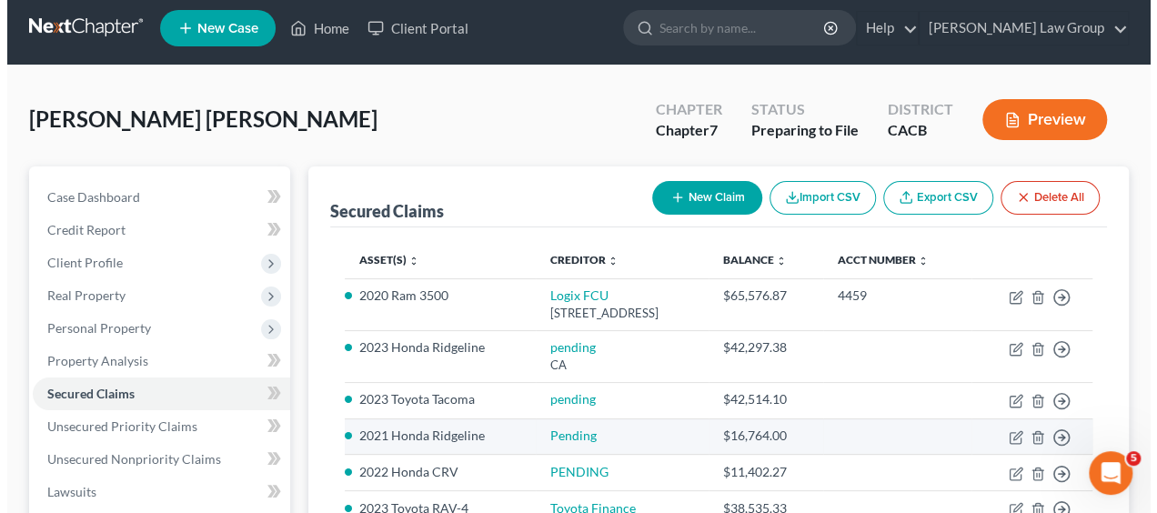
scroll to position [6, 0]
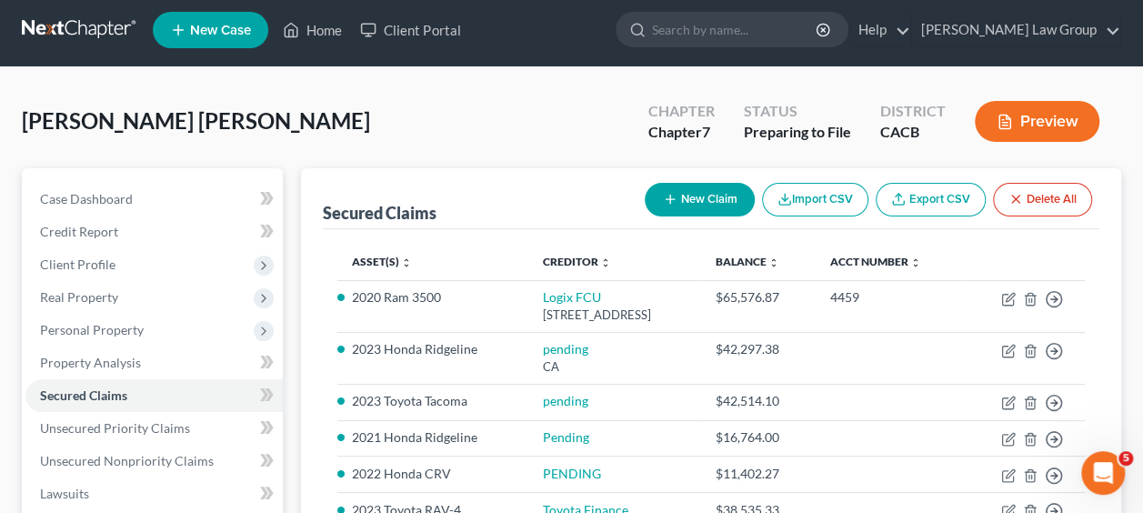
click at [675, 197] on button "New Claim" at bounding box center [700, 200] width 110 height 34
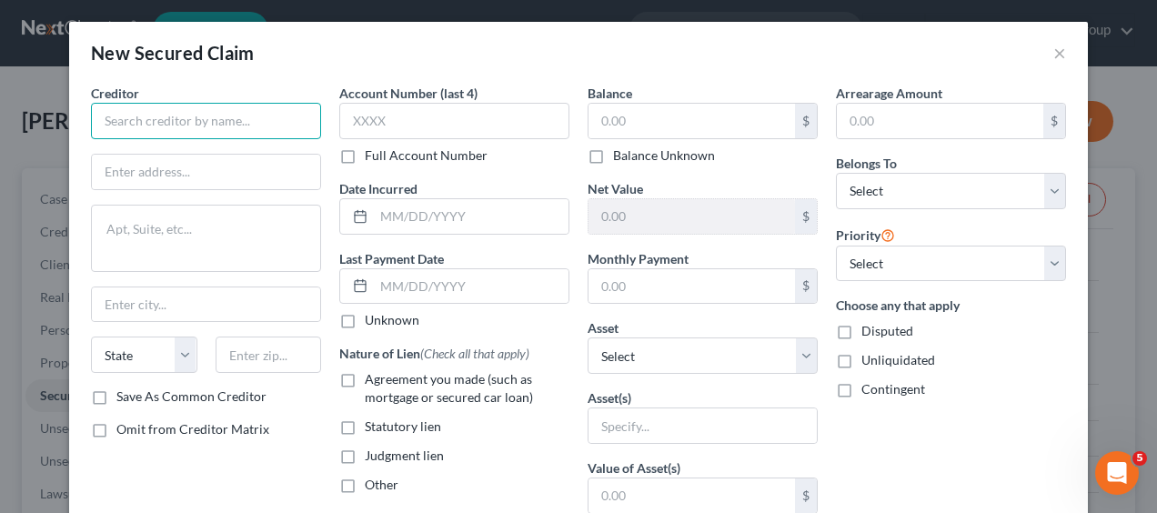
click at [178, 130] on input "text" at bounding box center [206, 121] width 230 height 36
paste input "SHEFFIELD FINANCIAL"
click at [178, 130] on input "text" at bounding box center [206, 121] width 230 height 36
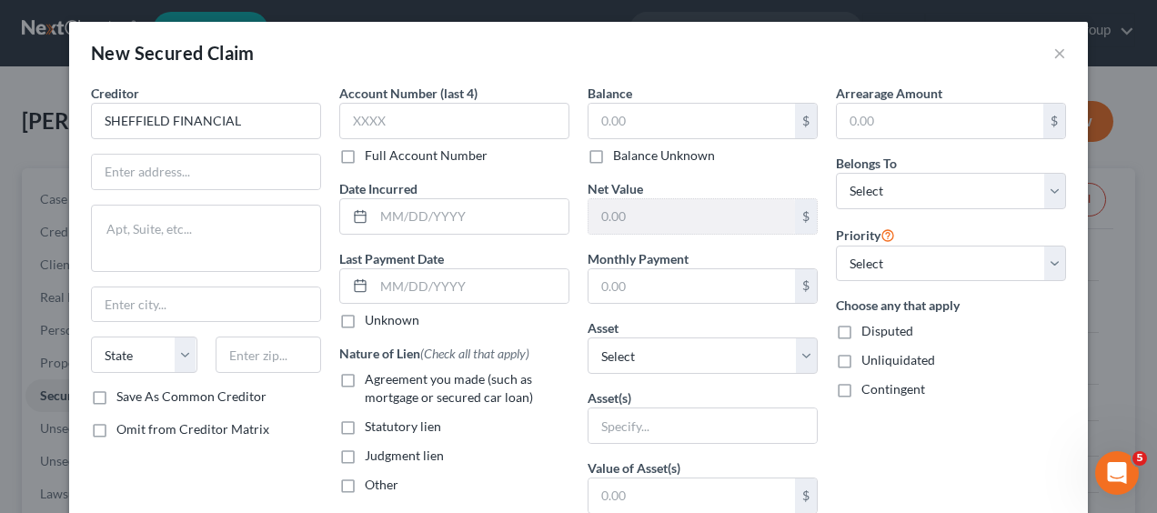
type input "SHEFFIELD FINANCIAL"
click at [485, 122] on input "text" at bounding box center [454, 121] width 230 height 36
paste input "2120"
type input "2120"
click at [182, 176] on input "text" at bounding box center [206, 172] width 228 height 35
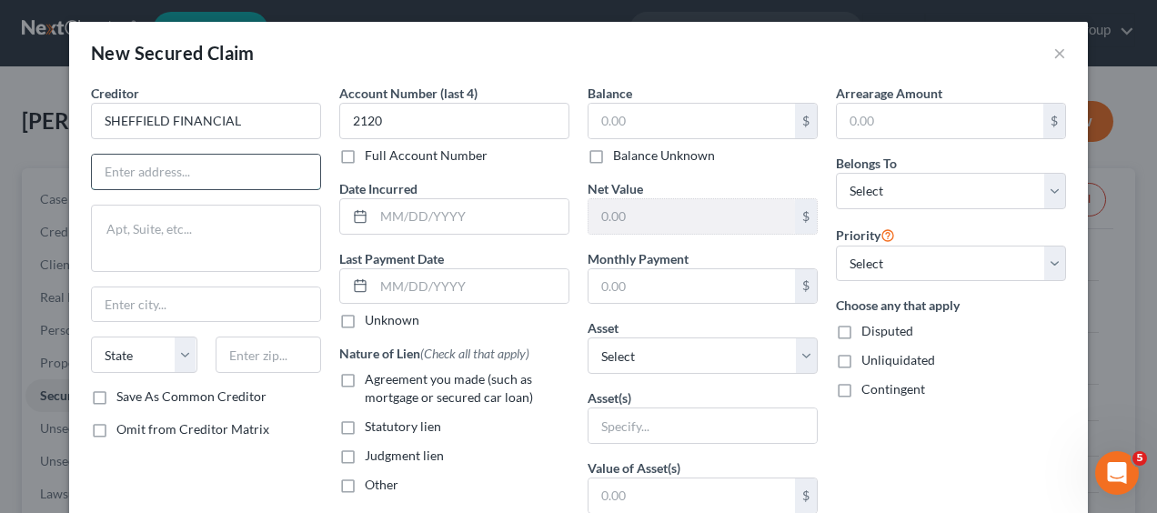
paste input "PO BOX 849"
type input "PO BOX 849"
click at [120, 302] on input "text" at bounding box center [206, 304] width 228 height 35
click at [153, 307] on input "text" at bounding box center [206, 304] width 228 height 35
type input "w"
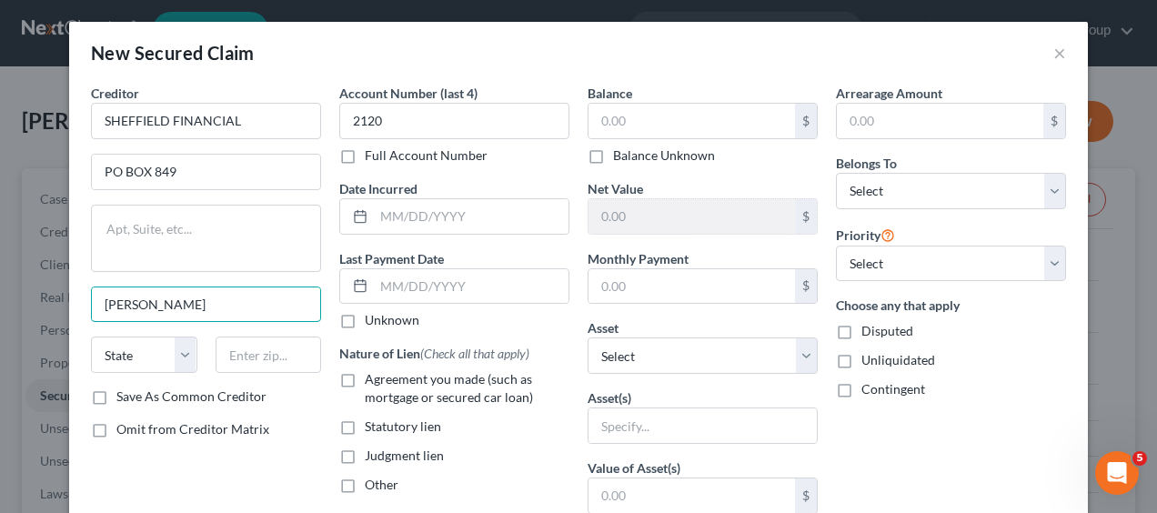
type input "Wilson"
click at [174, 360] on select "State AL AK AR AZ CA CO CT DE DC FL GA GU HI ID IL IN IA KS KY LA ME MD MA MI M…" at bounding box center [144, 355] width 106 height 36
select select "28"
click at [134, 360] on select "State AL AK AR AZ CA CO CT DE DC FL GA GU HI ID IL IN IA KS KY LA ME MD MA MI M…" at bounding box center [144, 355] width 106 height 36
type input "27894"
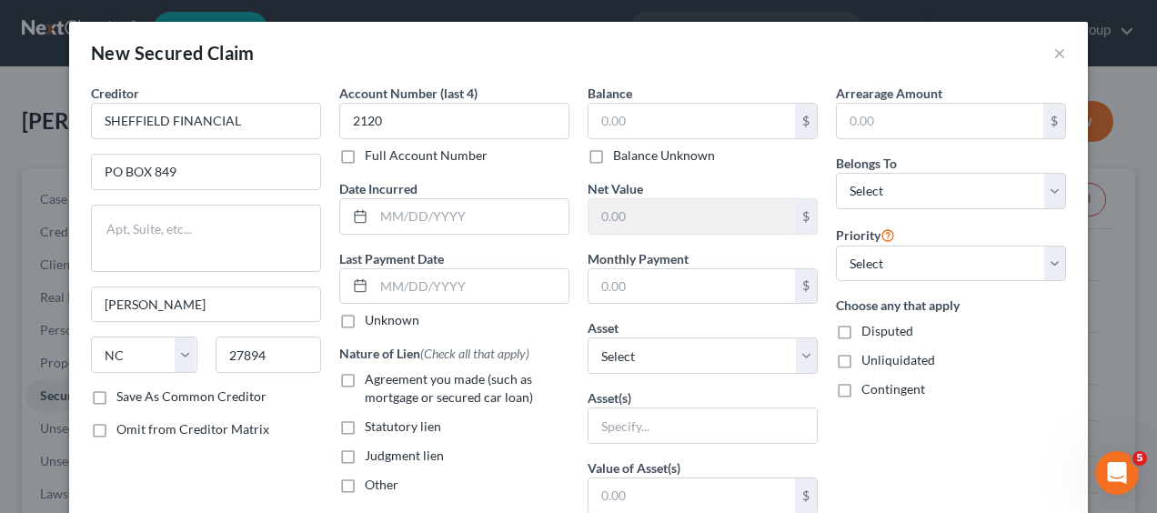
click at [365, 325] on label "Unknown" at bounding box center [392, 320] width 55 height 18
click at [372, 323] on input "Unknown" at bounding box center [378, 317] width 12 height 12
checkbox input "true"
click at [680, 123] on input "text" at bounding box center [692, 121] width 206 height 35
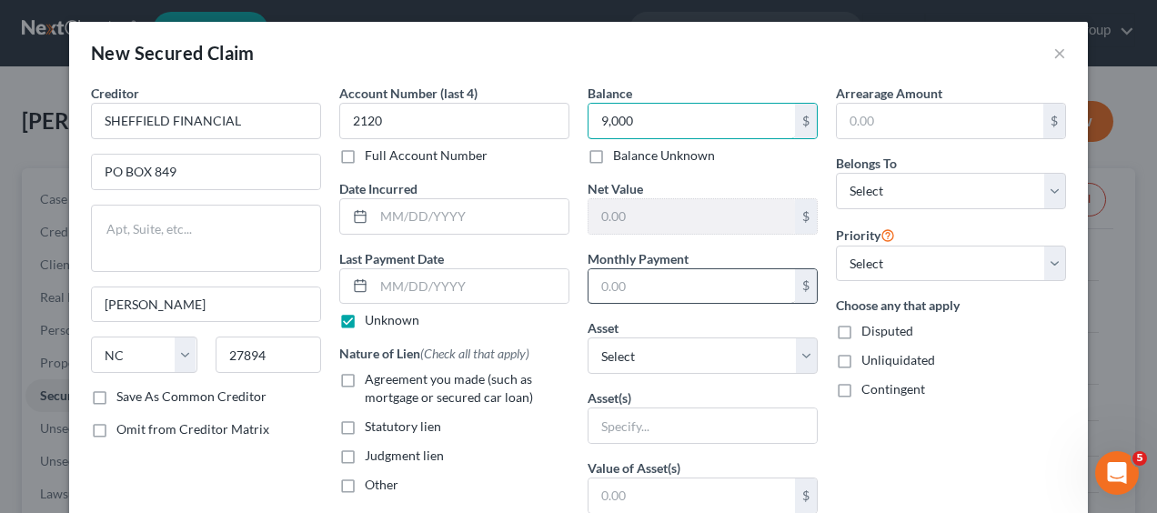
type input "9,000"
click at [653, 290] on input "text" at bounding box center [692, 286] width 206 height 35
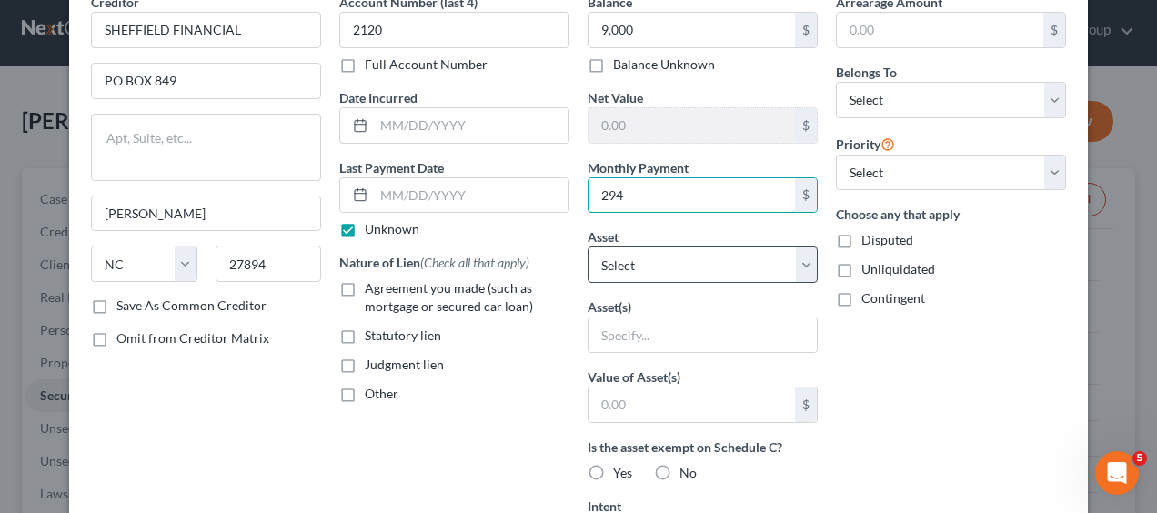
scroll to position [92, 0]
type input "294"
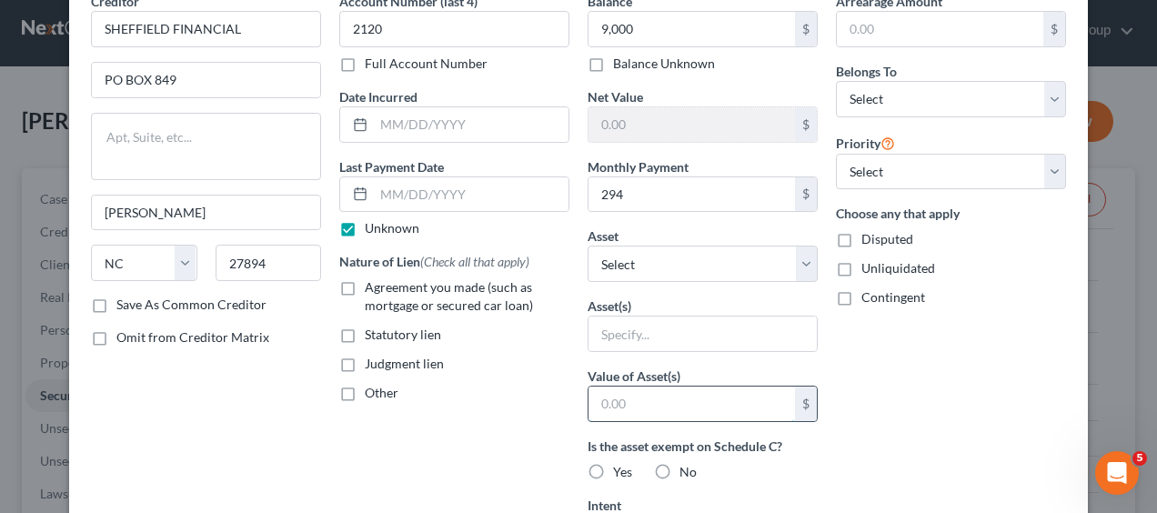
click at [651, 404] on input "text" at bounding box center [692, 404] width 206 height 35
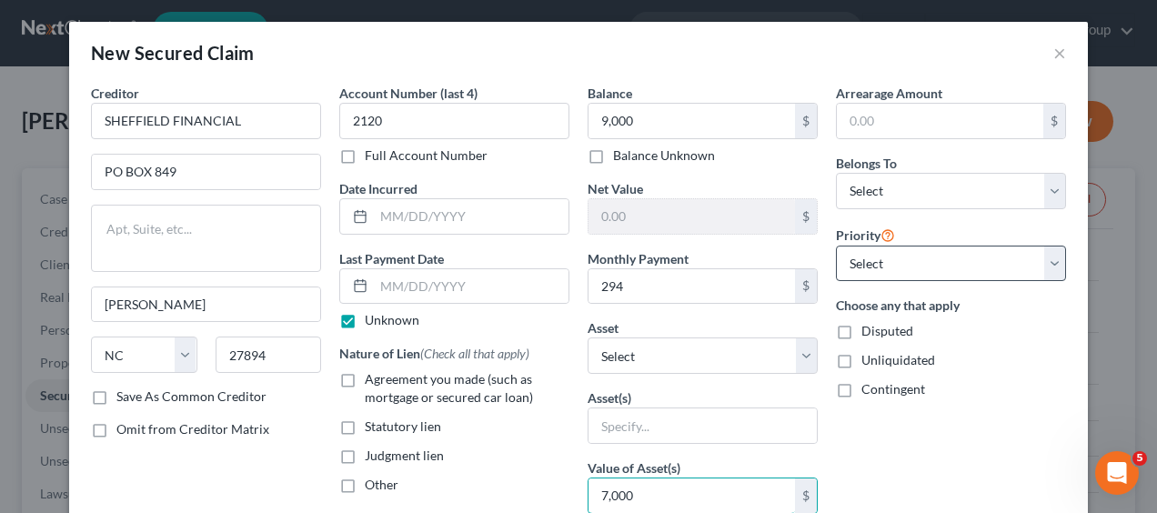
scroll to position [1, 0]
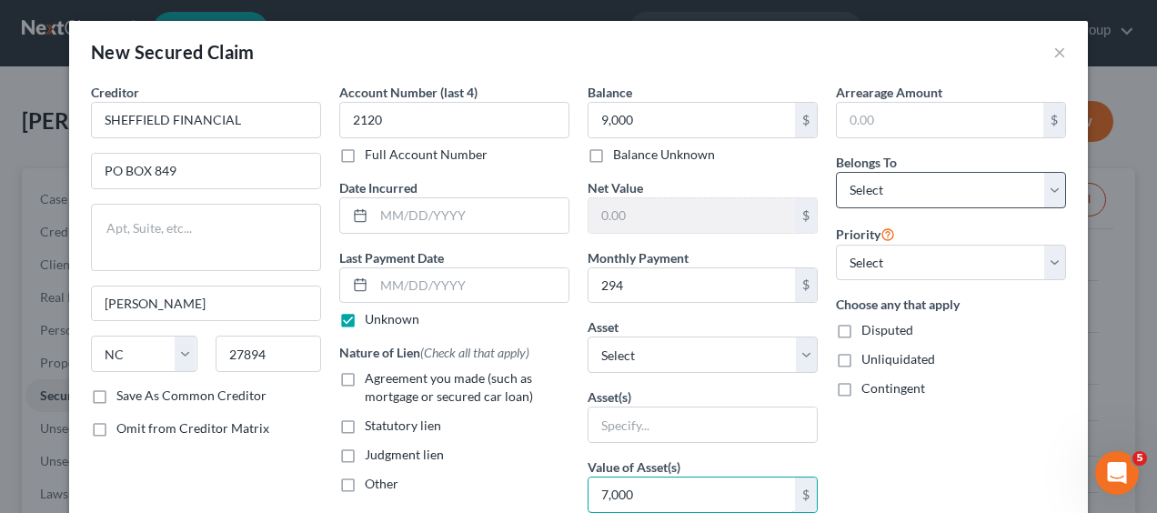
type input "7,000"
click at [1045, 189] on select "Select Debtor 1 Only Debtor 2 Only Debtor 1 And Debtor 2 Only At Least One Of T…" at bounding box center [951, 190] width 230 height 36
select select "0"
click at [836, 172] on select "Select Debtor 1 Only Debtor 2 Only Debtor 1 And Debtor 2 Only At Least One Of T…" at bounding box center [951, 190] width 230 height 36
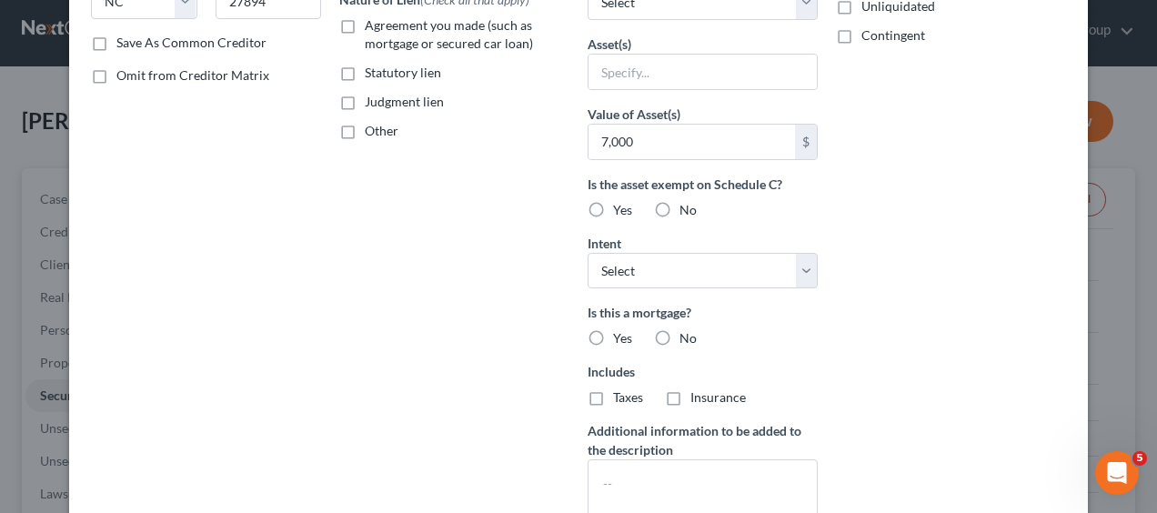
scroll to position [355, 0]
click at [613, 206] on label "Yes" at bounding box center [622, 209] width 19 height 18
click at [620, 206] on input "Yes" at bounding box center [626, 206] width 12 height 12
radio input "true"
click at [804, 267] on select "Select Surrender Redeem Reaffirm Avoid Other" at bounding box center [703, 270] width 230 height 36
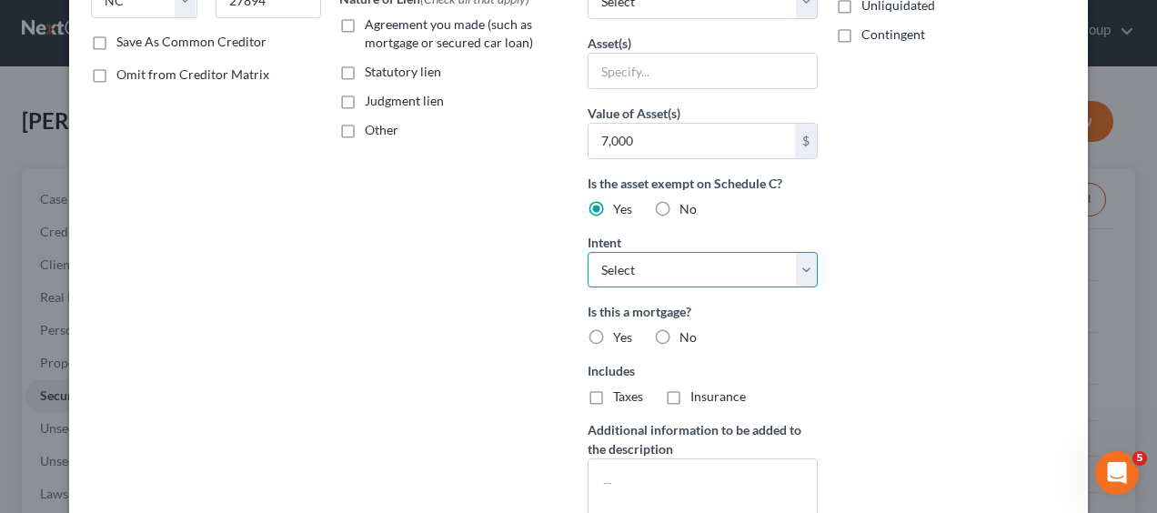
select select "2"
click at [588, 252] on select "Select Surrender Redeem Reaffirm Avoid Other" at bounding box center [703, 270] width 230 height 36
click at [680, 337] on label "No" at bounding box center [688, 337] width 17 height 18
click at [687, 337] on input "No" at bounding box center [693, 334] width 12 height 12
radio input "true"
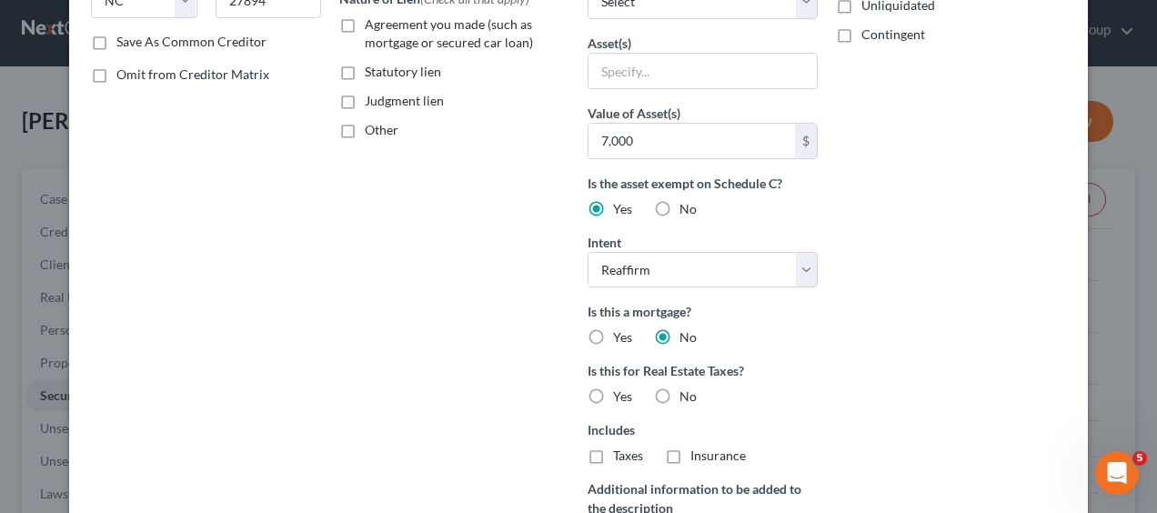
click at [680, 391] on label "No" at bounding box center [688, 397] width 17 height 18
click at [687, 391] on input "No" at bounding box center [693, 394] width 12 height 12
radio input "true"
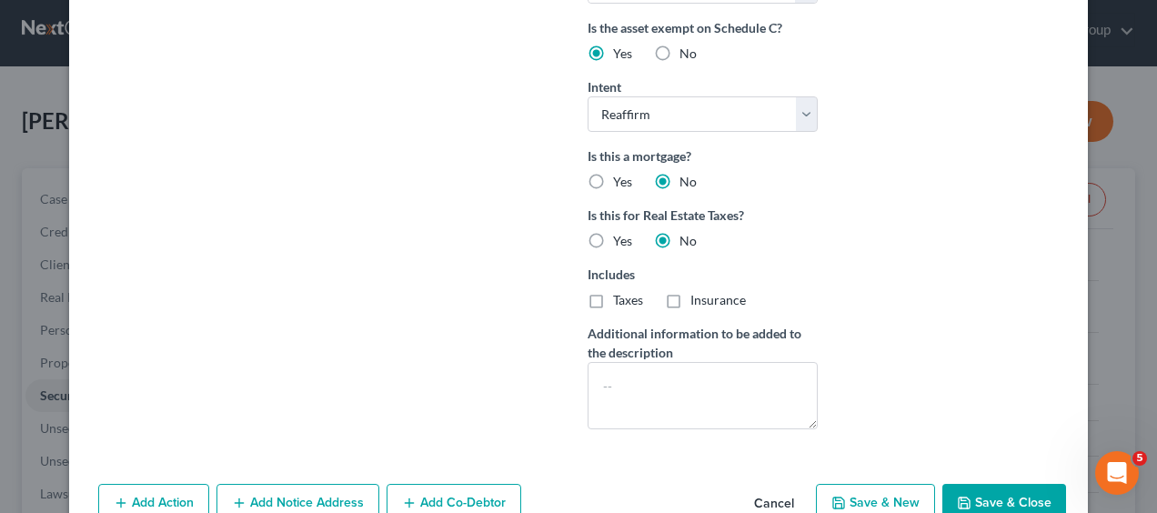
scroll to position [511, 0]
click at [657, 400] on textarea at bounding box center [703, 394] width 230 height 67
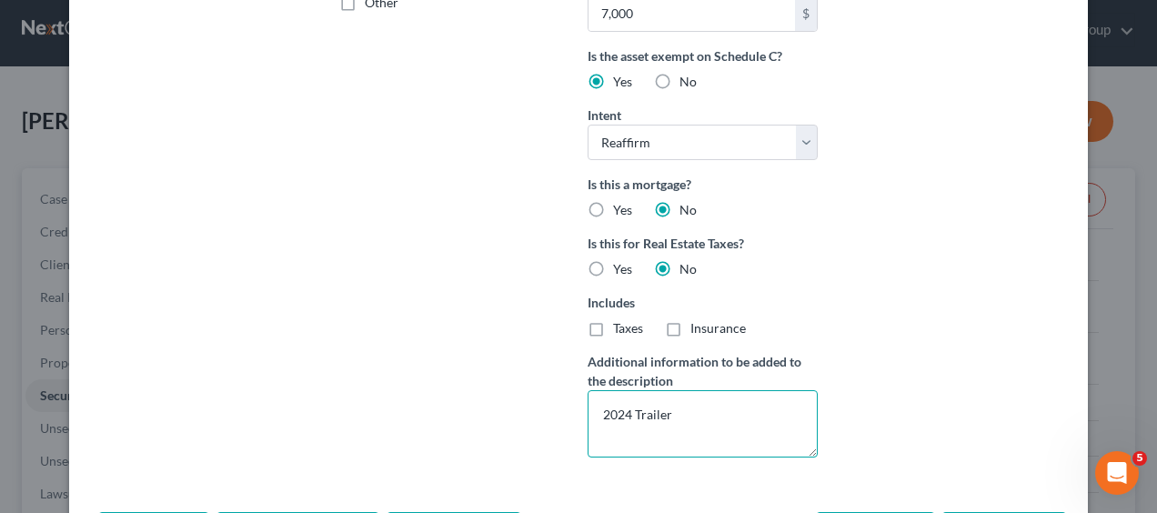
scroll to position [551, 0]
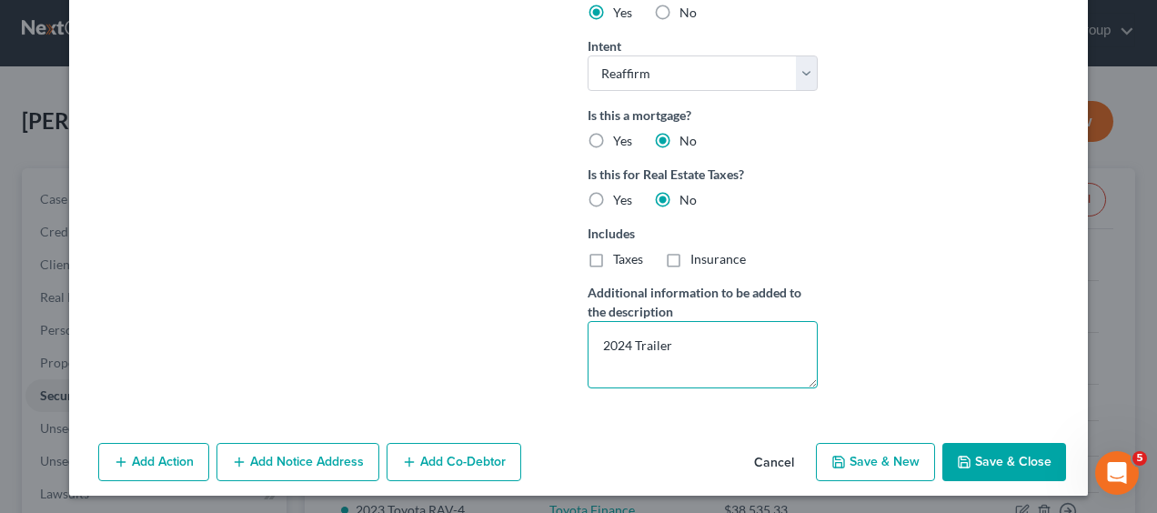
type textarea "2024 Trailer"
click at [991, 462] on button "Save & Close" at bounding box center [1004, 462] width 124 height 38
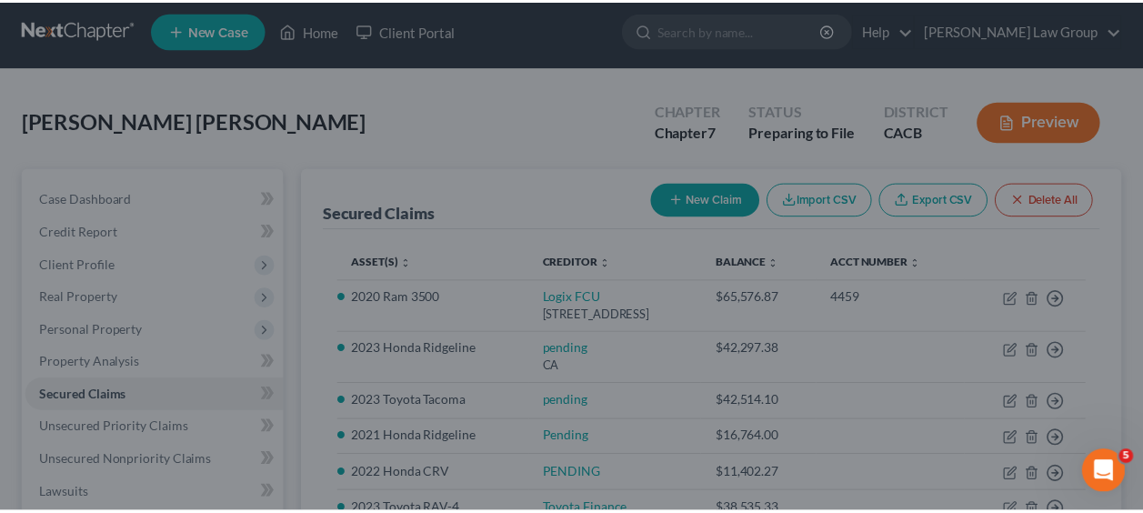
scroll to position [353, 0]
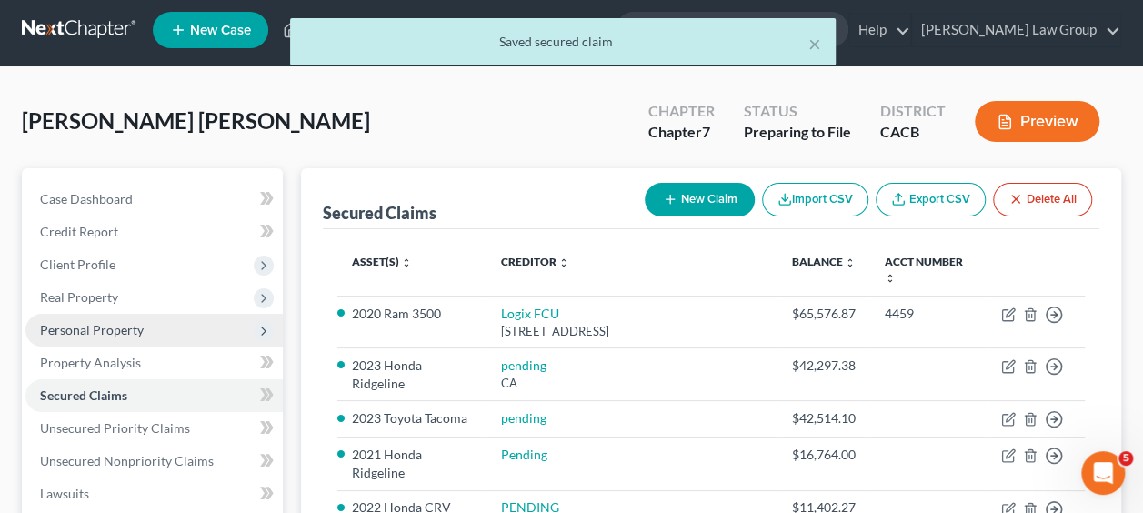
click at [91, 318] on span "Personal Property" at bounding box center [153, 330] width 257 height 33
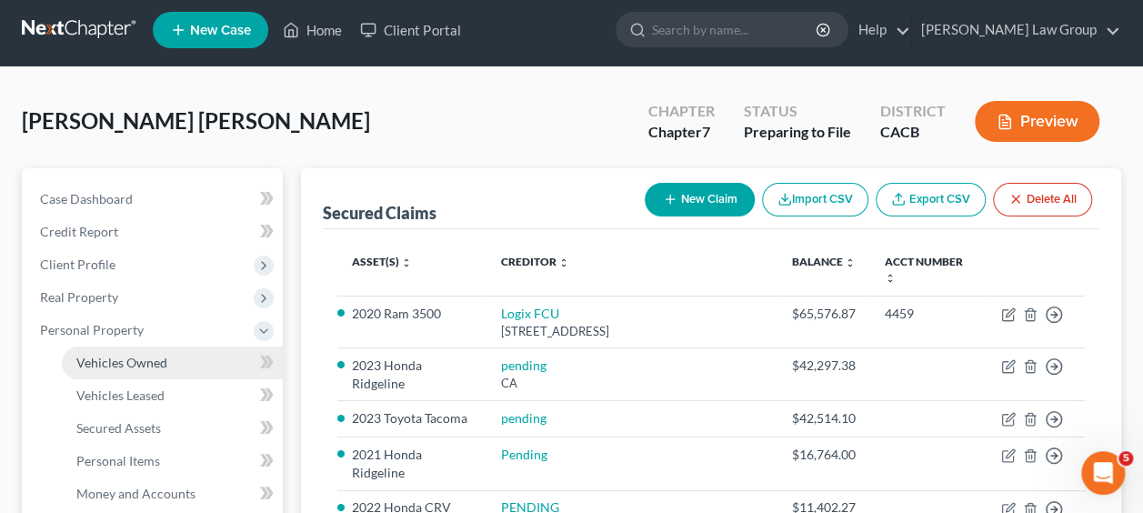
click at [138, 369] on link "Vehicles Owned" at bounding box center [172, 363] width 221 height 33
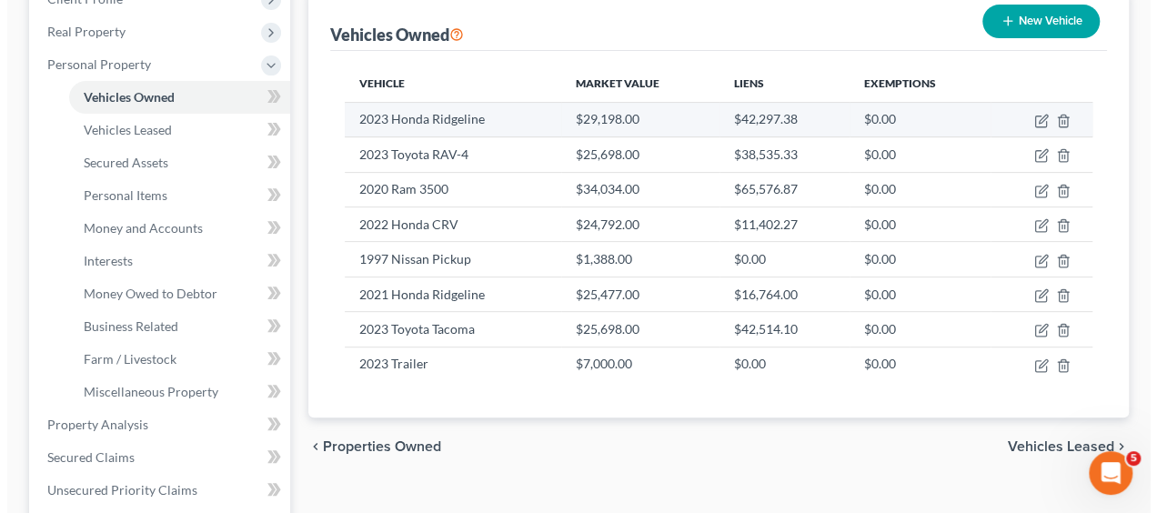
scroll to position [273, 0]
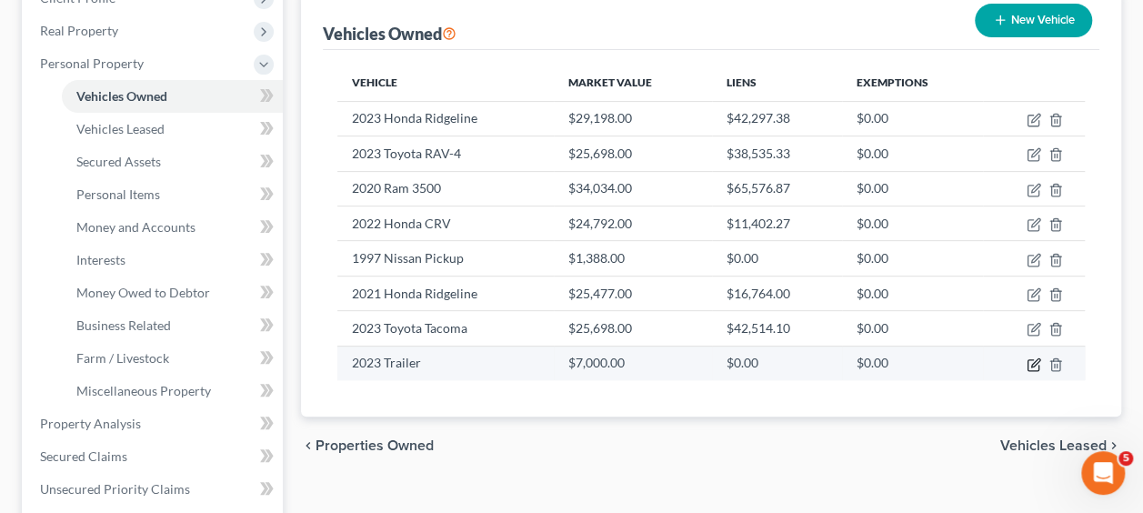
click at [1032, 362] on icon "button" at bounding box center [1036, 362] width 8 height 8
select select "2"
select select "3"
select select "0"
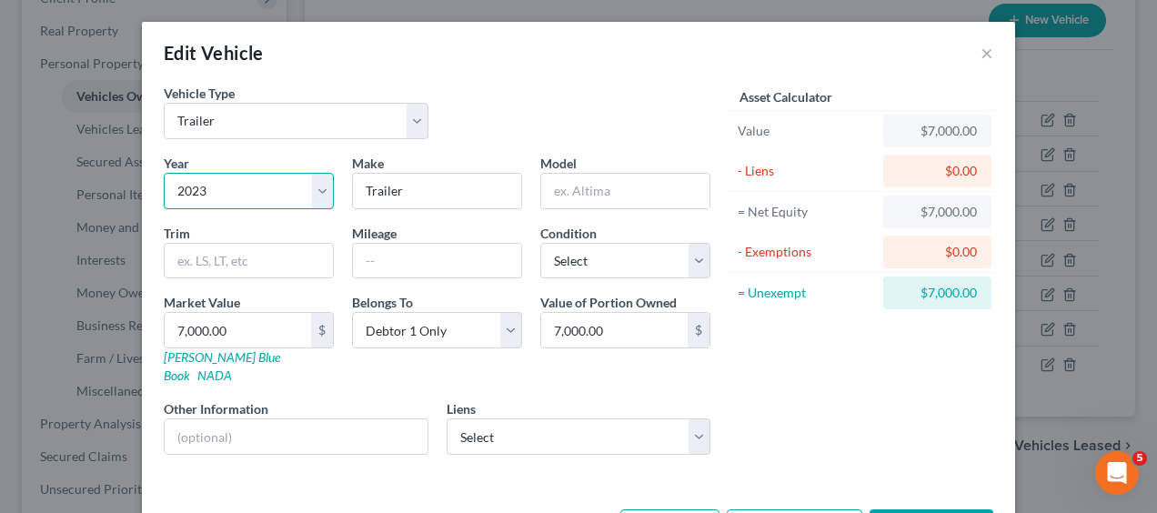
click at [322, 192] on select "Select 2026 2025 2024 2023 2022 2021 2020 2019 2018 2017 2016 2015 2014 2013 20…" at bounding box center [249, 191] width 170 height 36
select select "2"
click at [164, 173] on select "Select 2026 2025 2024 2023 2022 2021 2020 2019 2018 2017 2016 2015 2014 2013 20…" at bounding box center [249, 191] width 170 height 36
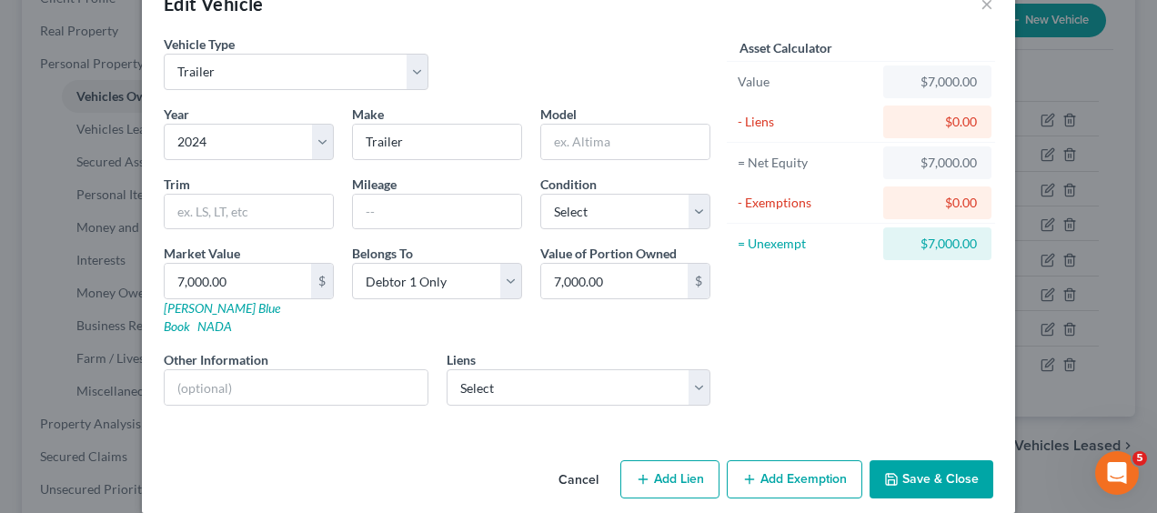
click at [953, 460] on button "Save & Close" at bounding box center [932, 479] width 124 height 38
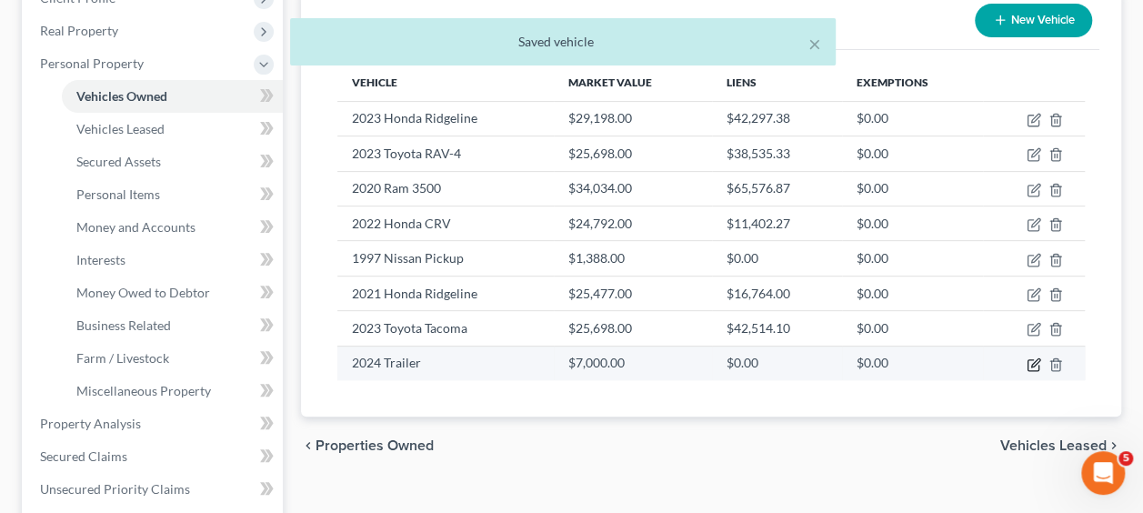
click at [1034, 362] on icon "button" at bounding box center [1036, 362] width 8 height 8
select select "2"
select select "0"
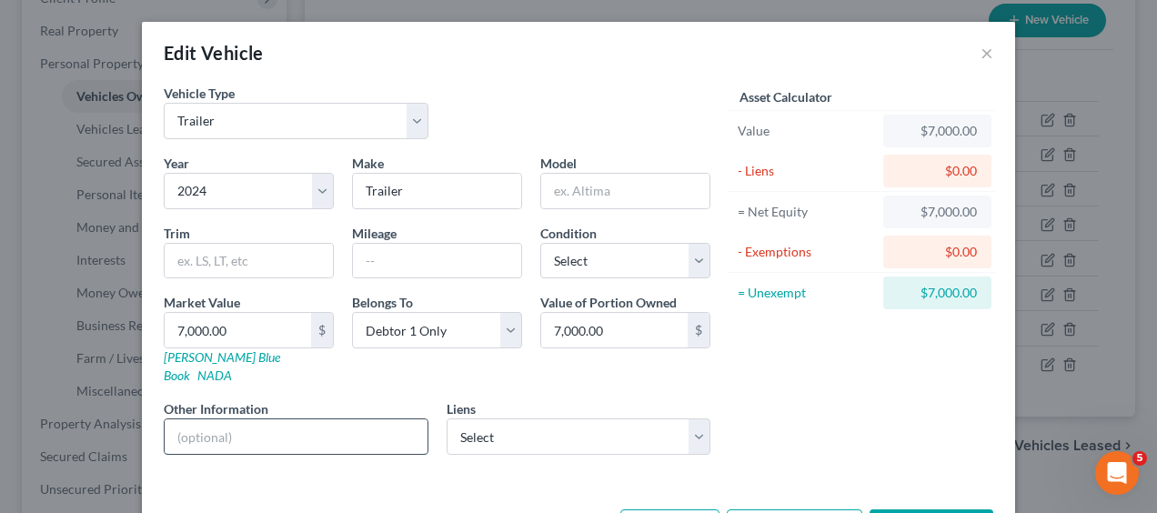
click at [340, 422] on input "text" at bounding box center [296, 436] width 263 height 35
paste input "SHEFFIELD FINANCIAL"
type input "SHEFFIELD FINANCIAL"
click at [697, 418] on select "Select SHEFFIELD FINANCIAL - $9,000.00" at bounding box center [579, 436] width 265 height 36
select select "28"
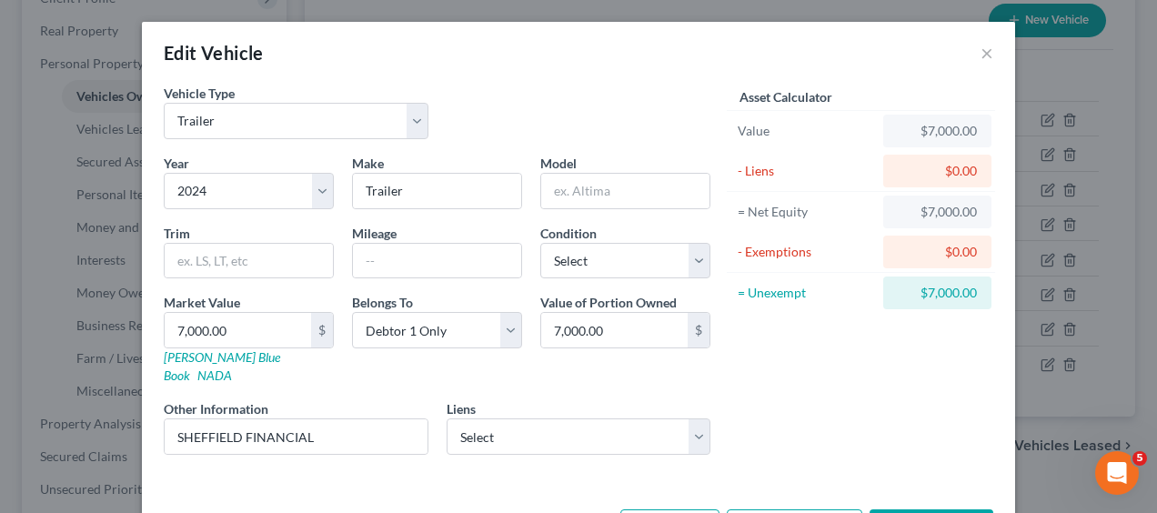
select select "0"
select select "2"
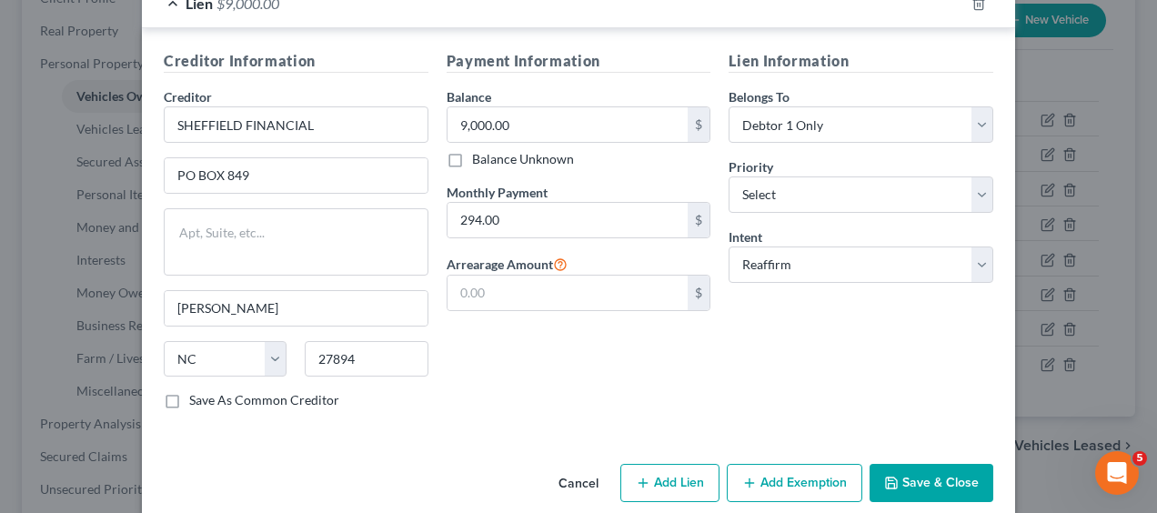
scroll to position [506, 0]
click at [947, 464] on button "Save & Close" at bounding box center [932, 483] width 124 height 38
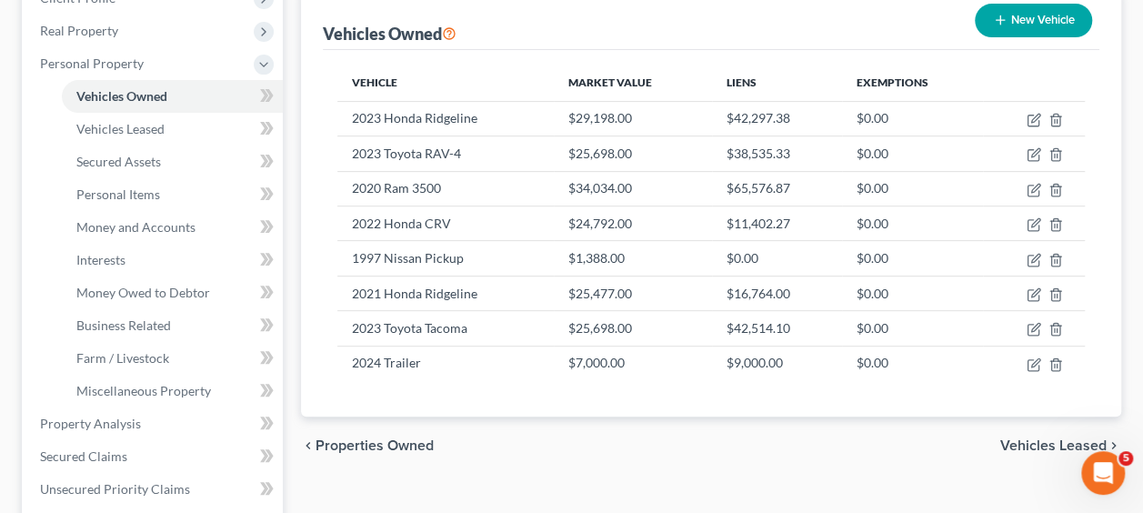
click at [1033, 20] on button "New Vehicle" at bounding box center [1033, 21] width 117 height 34
select select "0"
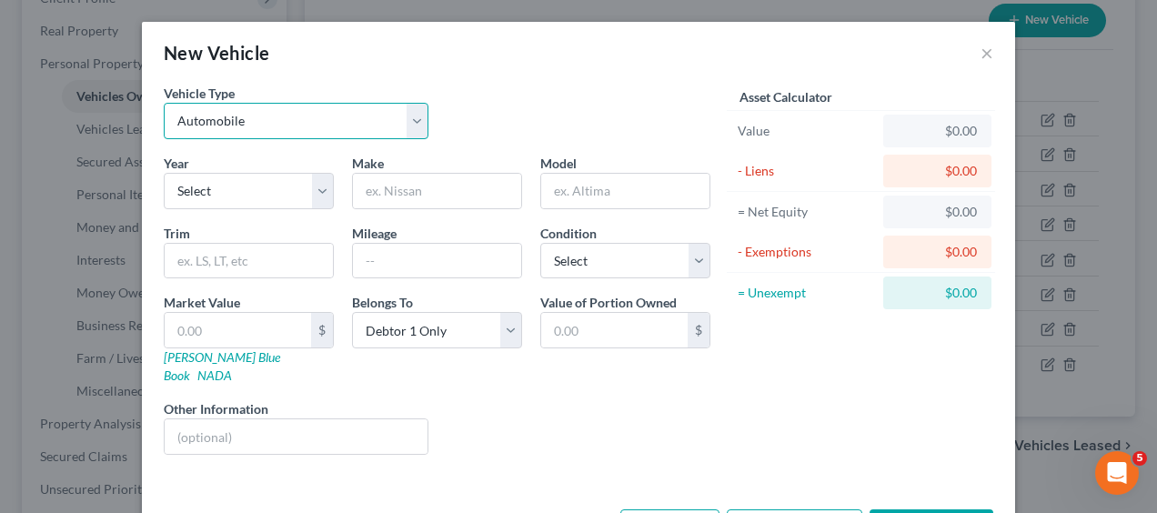
click at [420, 120] on select "Select Automobile Truck Trailer Watercraft Aircraft Motor Home Atv Other Vehicle" at bounding box center [296, 121] width 265 height 36
select select "7"
click at [164, 103] on select "Select Automobile Truck Trailer Watercraft Aircraft Motor Home Atv Other Vehicle" at bounding box center [296, 121] width 265 height 36
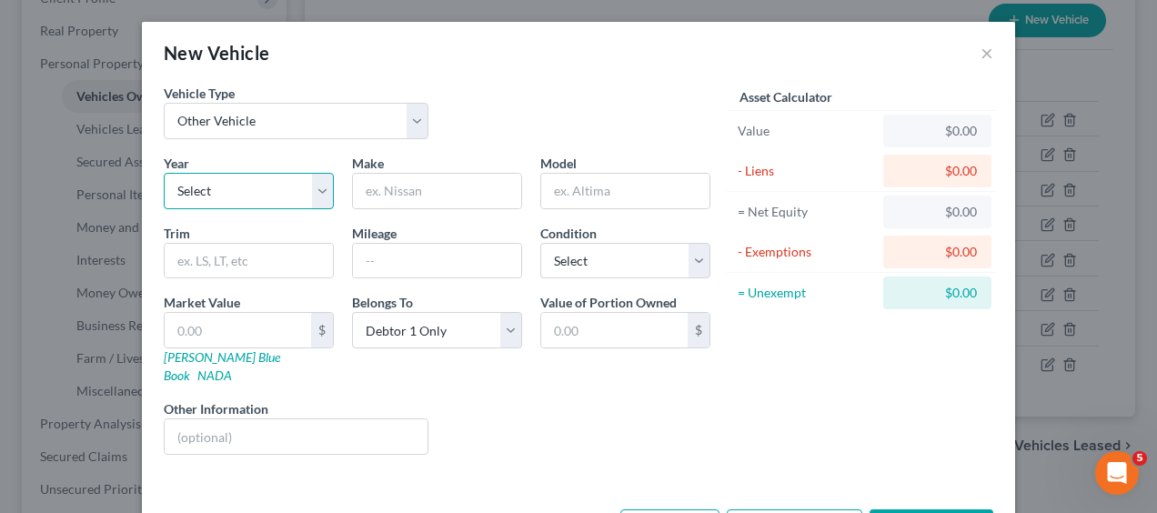
click at [311, 192] on select "Select 2026 2025 2024 2023 2022 2021 2020 2019 2018 2017 2016 2015 2014 2013 20…" at bounding box center [249, 191] width 170 height 36
select select "3"
click at [164, 173] on select "Select 2026 2025 2024 2023 2022 2021 2020 2019 2018 2017 2016 2015 2014 2013 20…" at bounding box center [249, 191] width 170 height 36
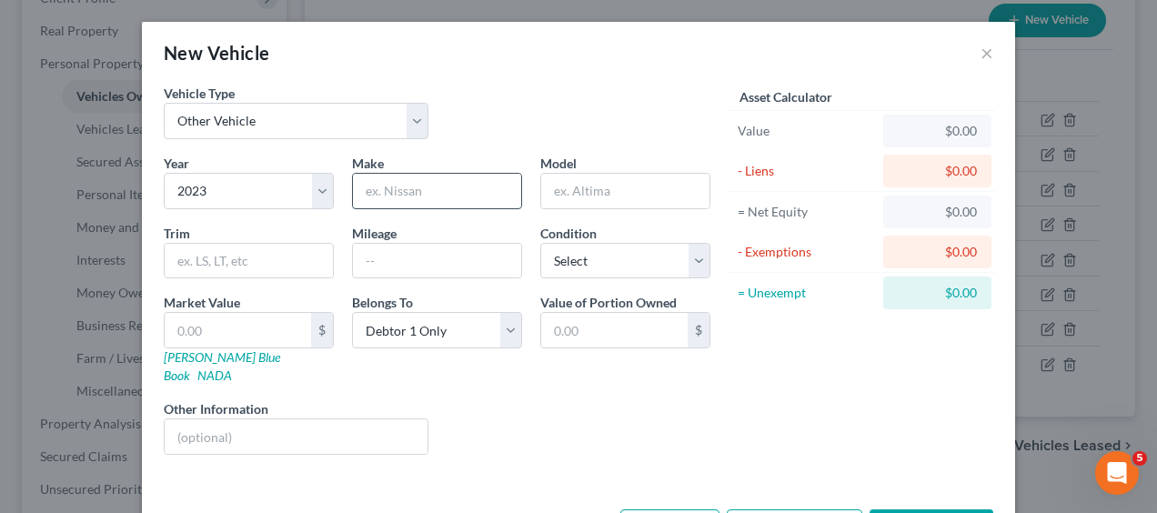
click at [407, 186] on input "text" at bounding box center [437, 191] width 168 height 35
type input "Suzuki"
click at [602, 185] on input "text" at bounding box center [625, 191] width 168 height 35
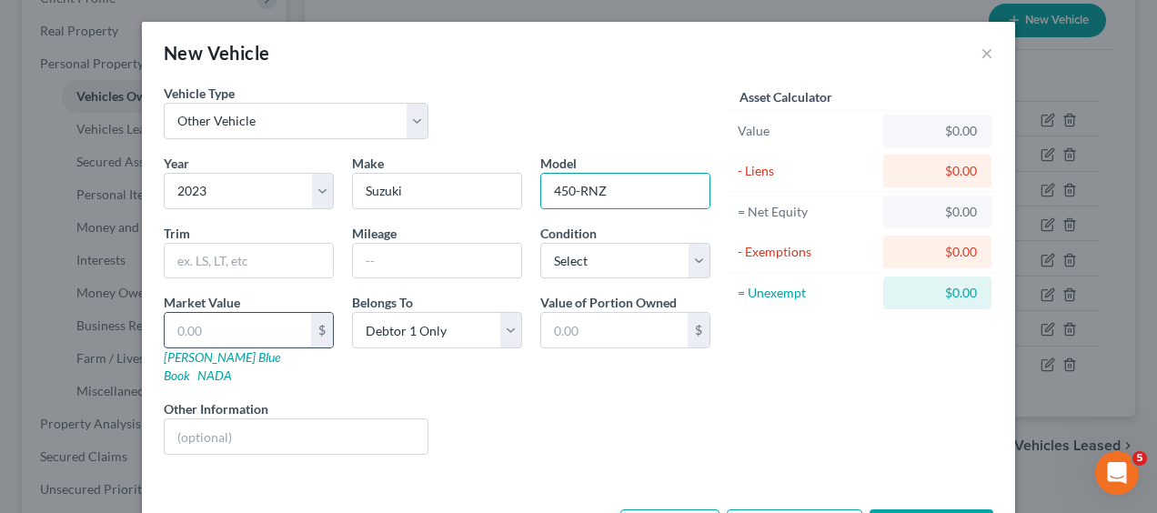
click at [242, 328] on input "text" at bounding box center [238, 330] width 146 height 35
drag, startPoint x: 626, startPoint y: 187, endPoint x: 331, endPoint y: 224, distance: 297.0
click at [331, 224] on div "Year Select 2026 2025 2024 2023 2022 2021 2020 2019 2018 2017 2016 2015 2014 20…" at bounding box center [437, 312] width 565 height 316
type input "r"
type input "RM-Z450"
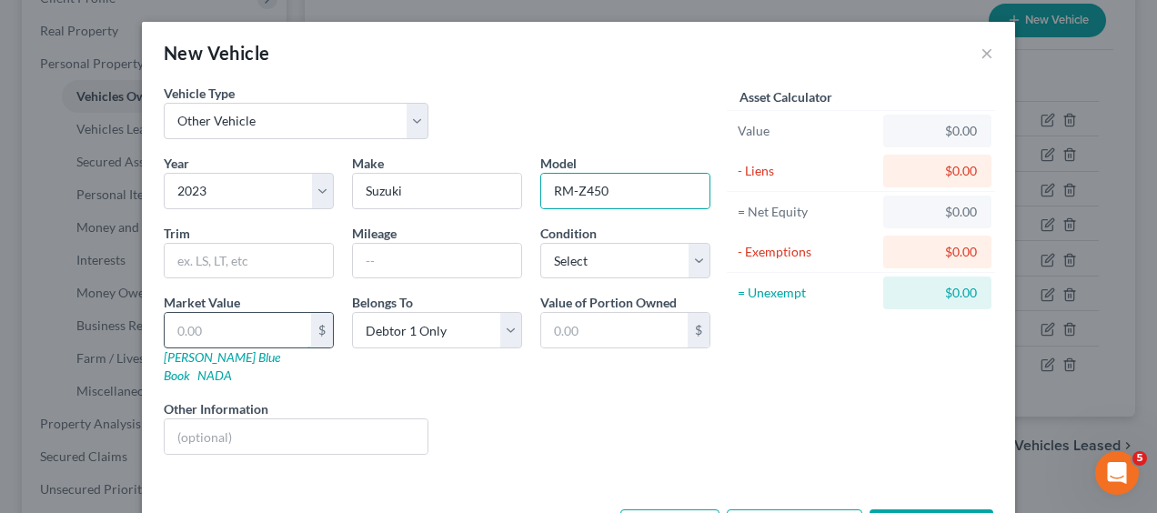
click at [217, 337] on input "text" at bounding box center [238, 330] width 146 height 35
type input "7"
type input "7.00"
type input "71"
type input "71.00"
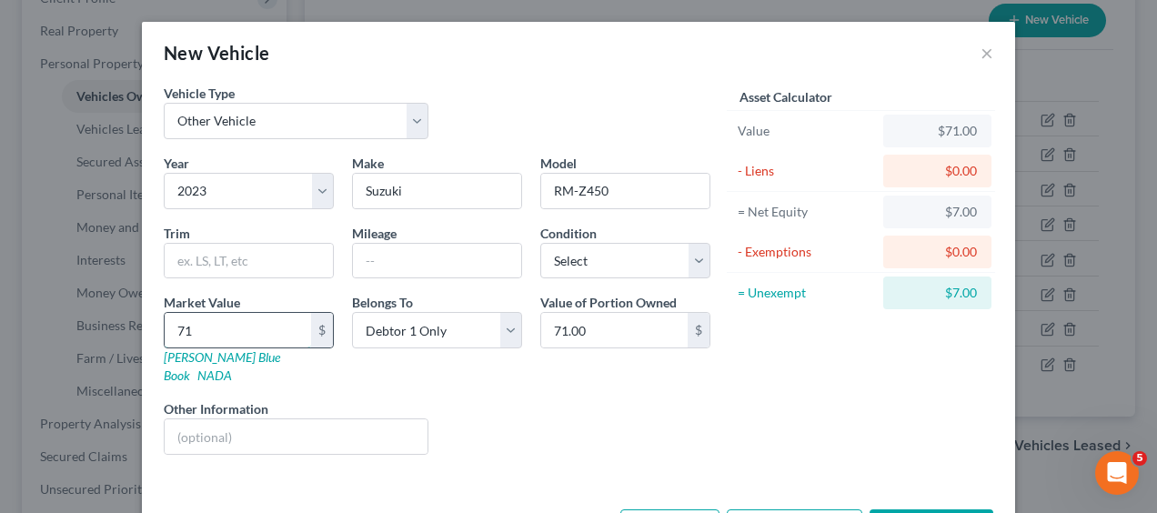
type input "719"
type input "719.00"
type input "7199"
type input "7,199.00"
type input "7,199"
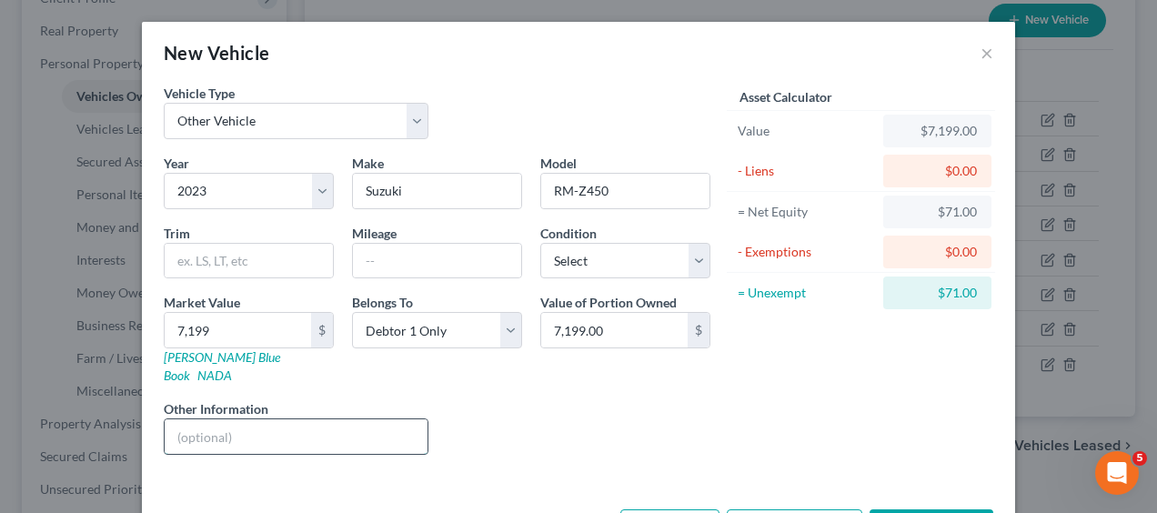
click at [266, 419] on input "text" at bounding box center [296, 436] width 263 height 35
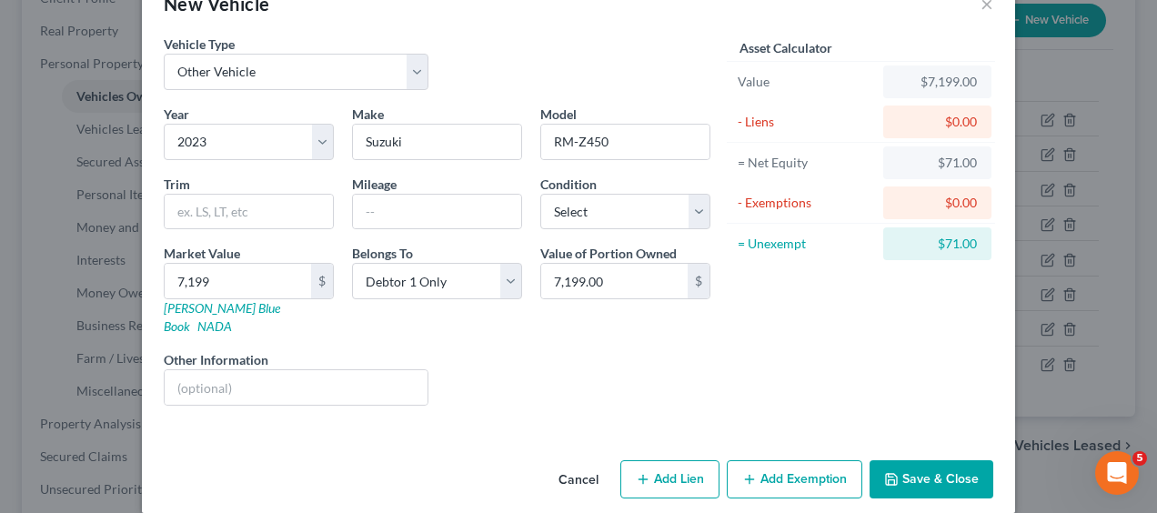
click at [686, 463] on button "Add Lien" at bounding box center [669, 479] width 99 height 38
select select "0"
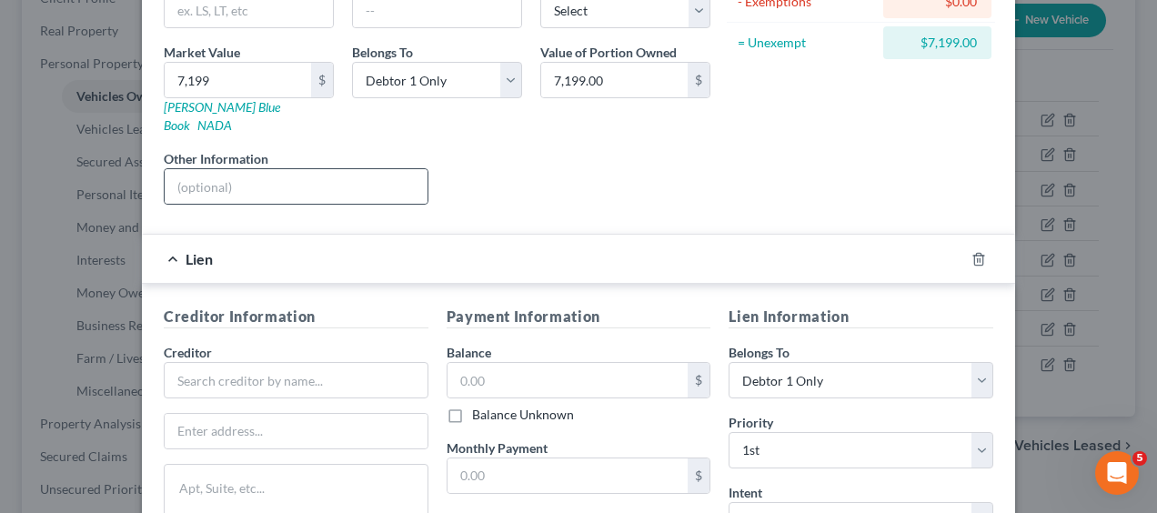
scroll to position [251, 0]
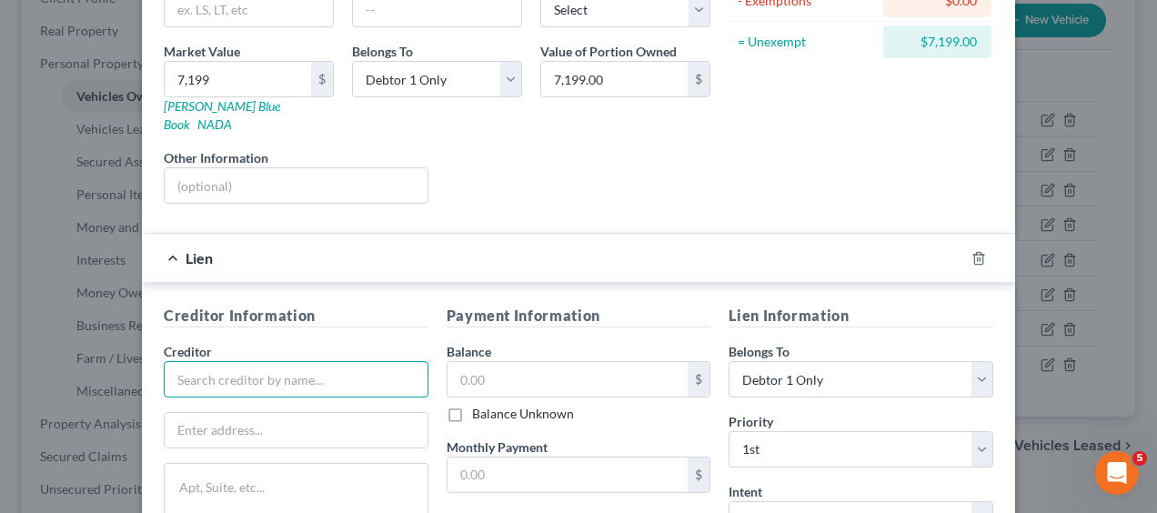
click at [231, 361] on input "text" at bounding box center [296, 379] width 265 height 36
paste input "SYNCB/SUZUKI INSTALLMENT"
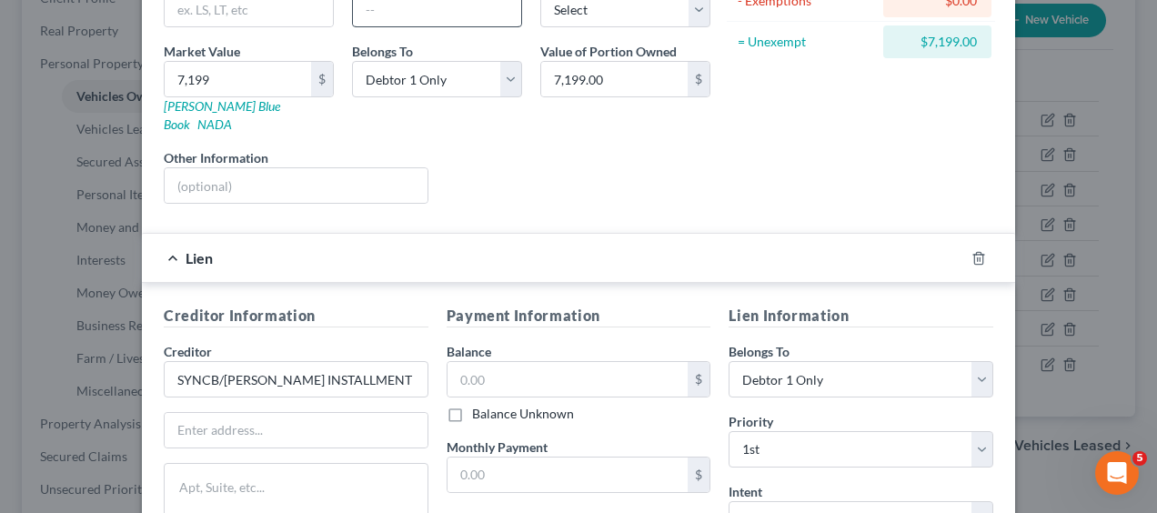
type input "SYNCB/SUZUKI INSTALLMENT"
click at [174, 413] on input "text" at bounding box center [296, 430] width 263 height 35
paste input "PO Box 965001"
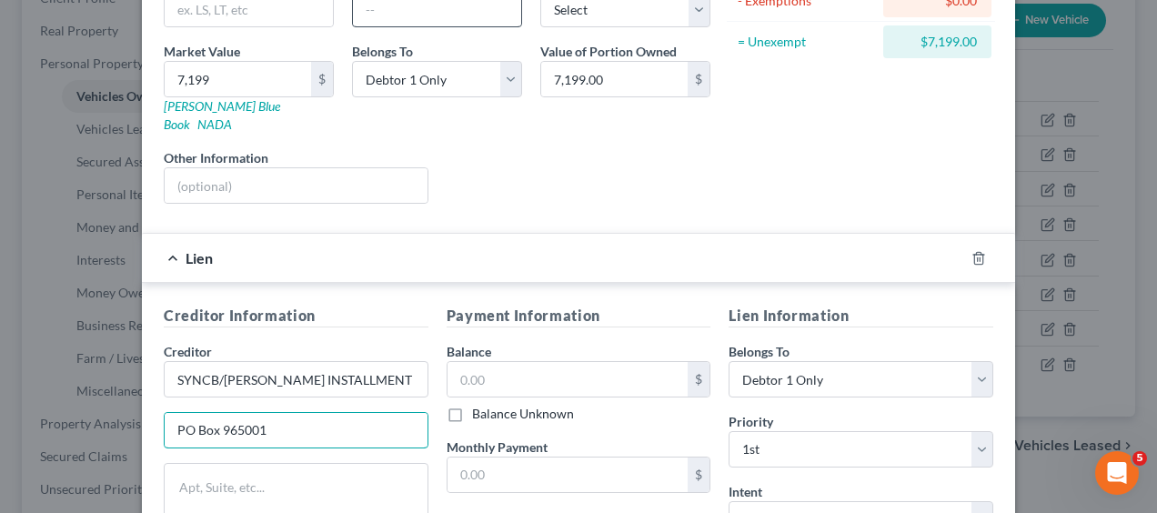
type input "PO Box 965001"
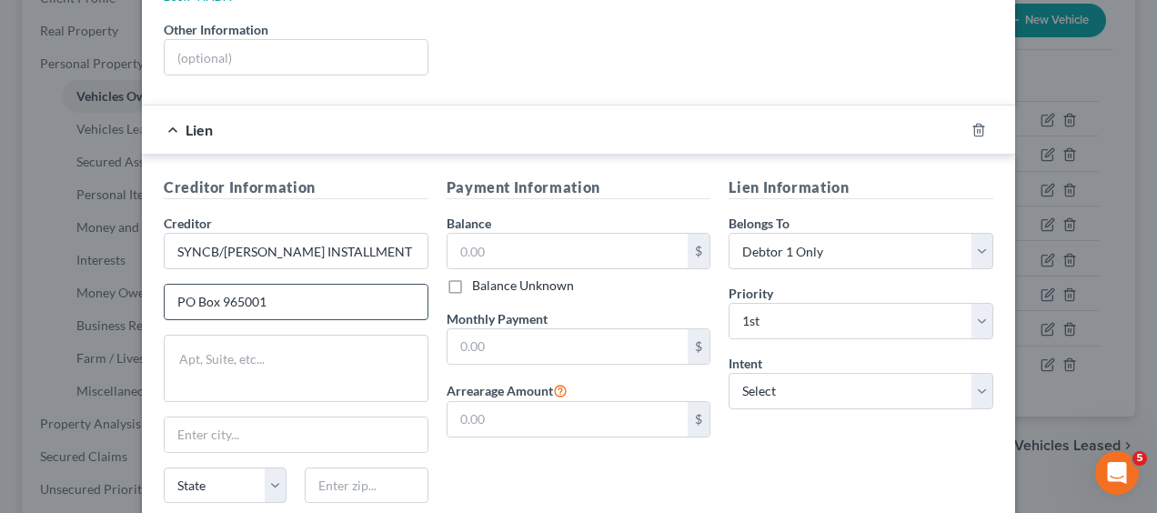
scroll to position [380, 0]
click at [239, 417] on input "text" at bounding box center [296, 434] width 263 height 35
type input "Orlando"
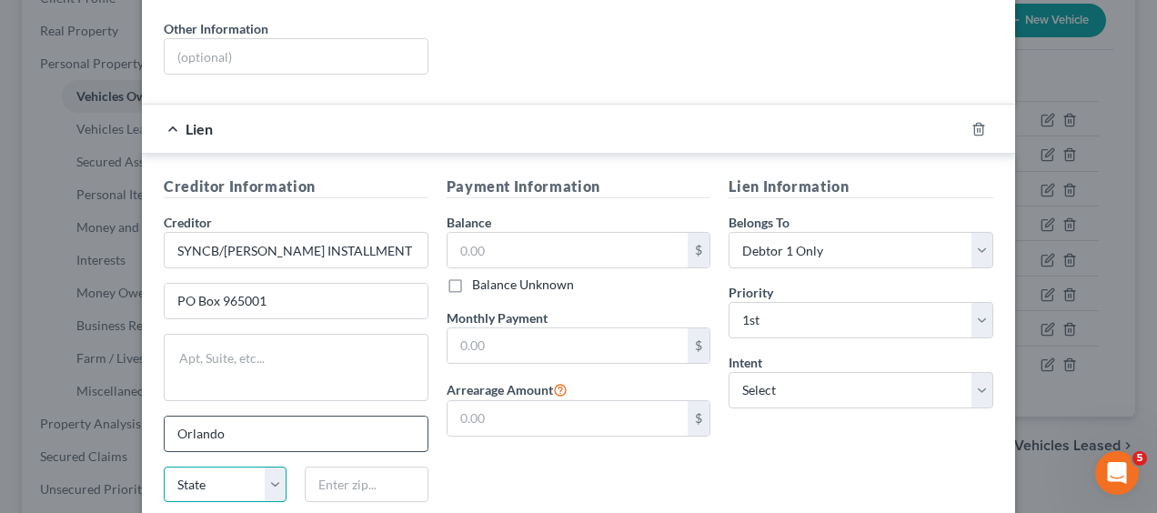
select select "9"
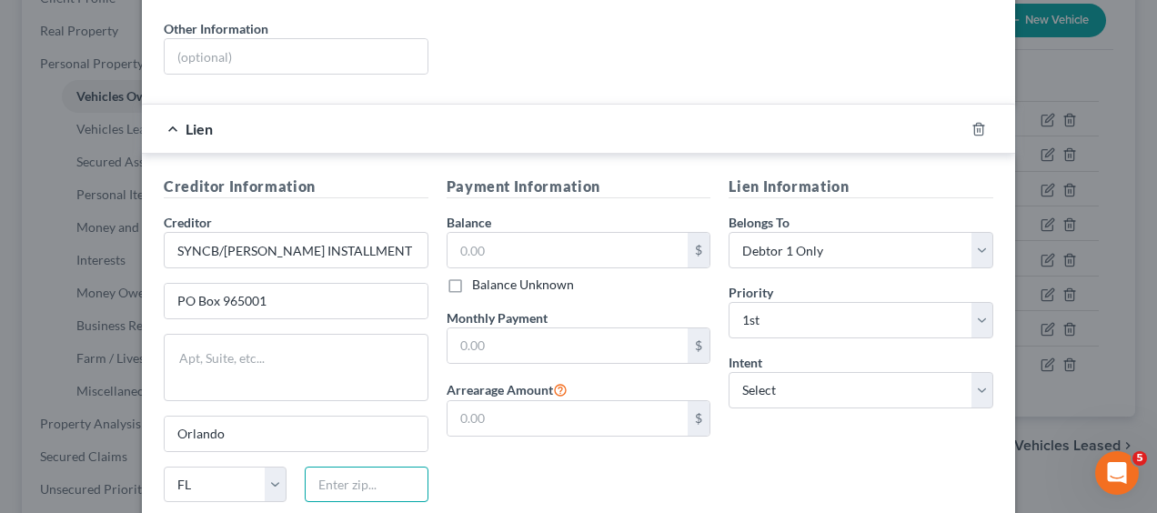
click at [339, 467] on input "text" at bounding box center [366, 485] width 123 height 36
type input "32896"
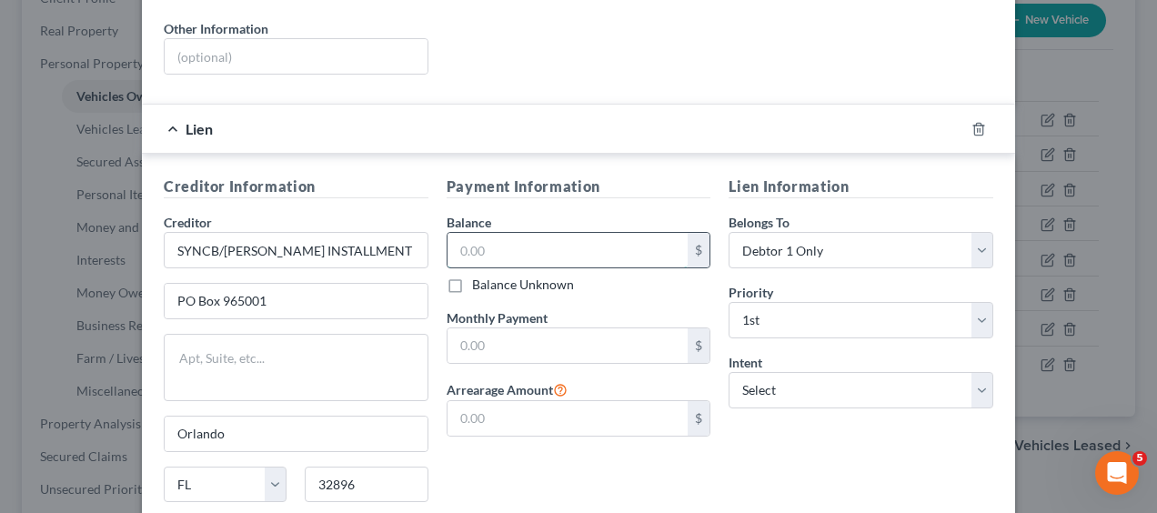
click at [559, 234] on input "text" at bounding box center [568, 250] width 241 height 35
type input "7,505"
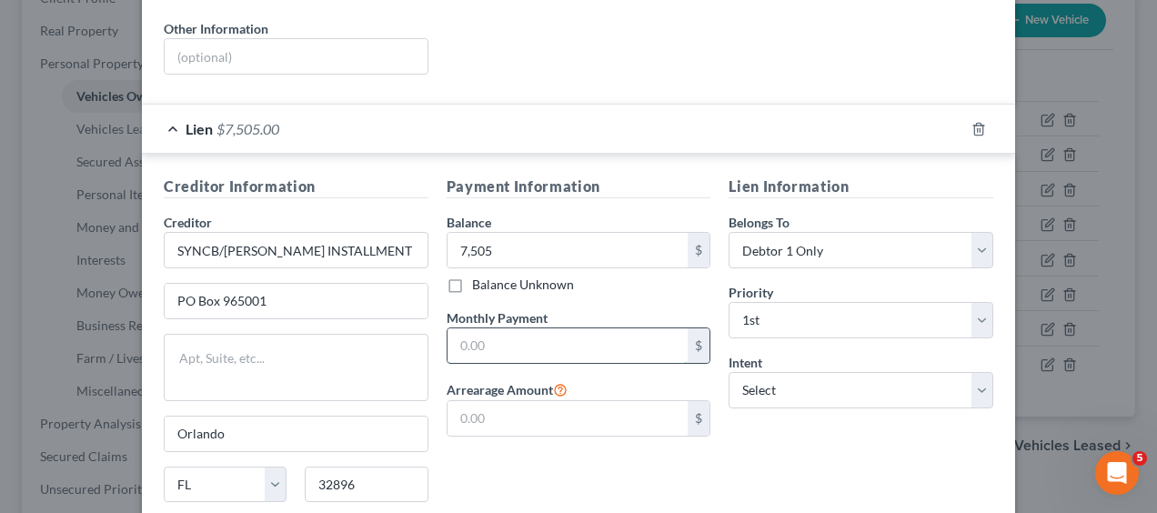
click at [471, 328] on input "text" at bounding box center [568, 345] width 241 height 35
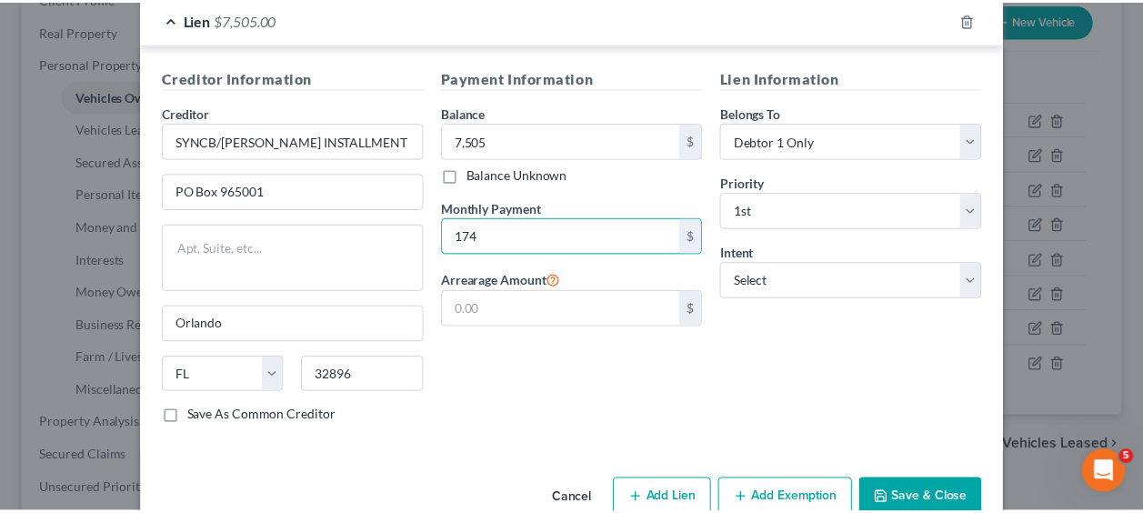
scroll to position [506, 0]
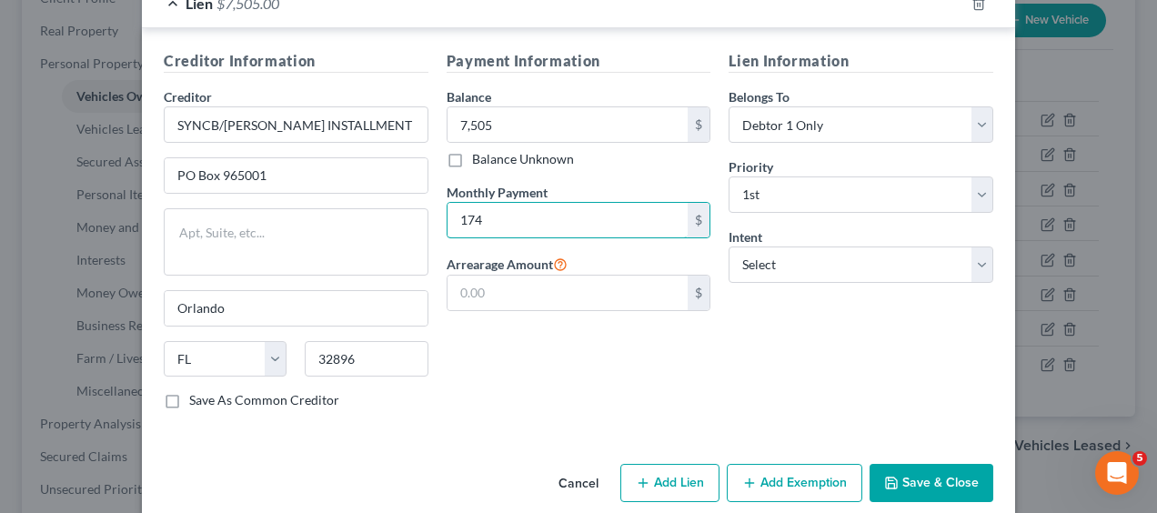
type input "174"
click at [899, 464] on button "Save & Close" at bounding box center [932, 483] width 124 height 38
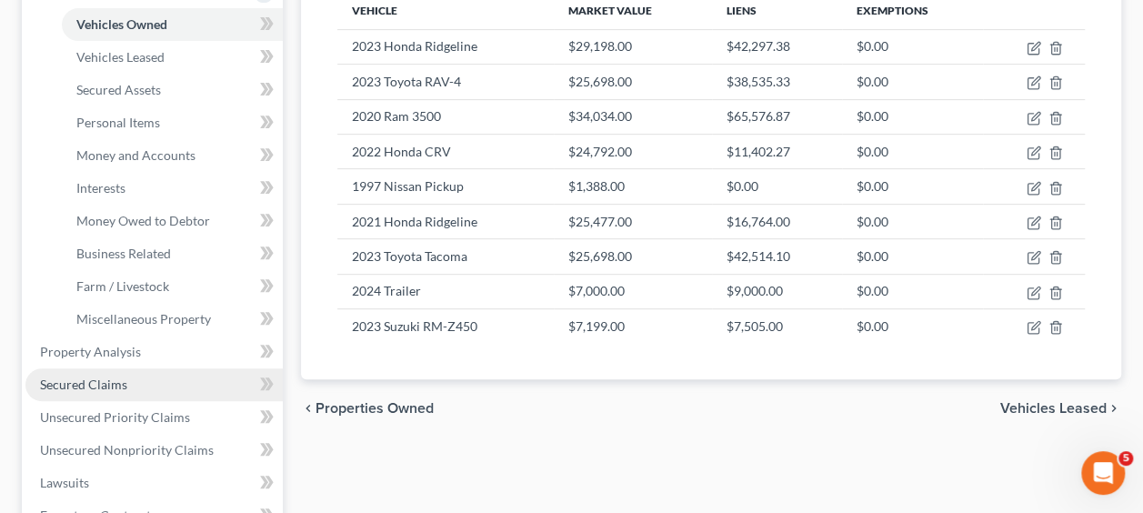
scroll to position [347, 0]
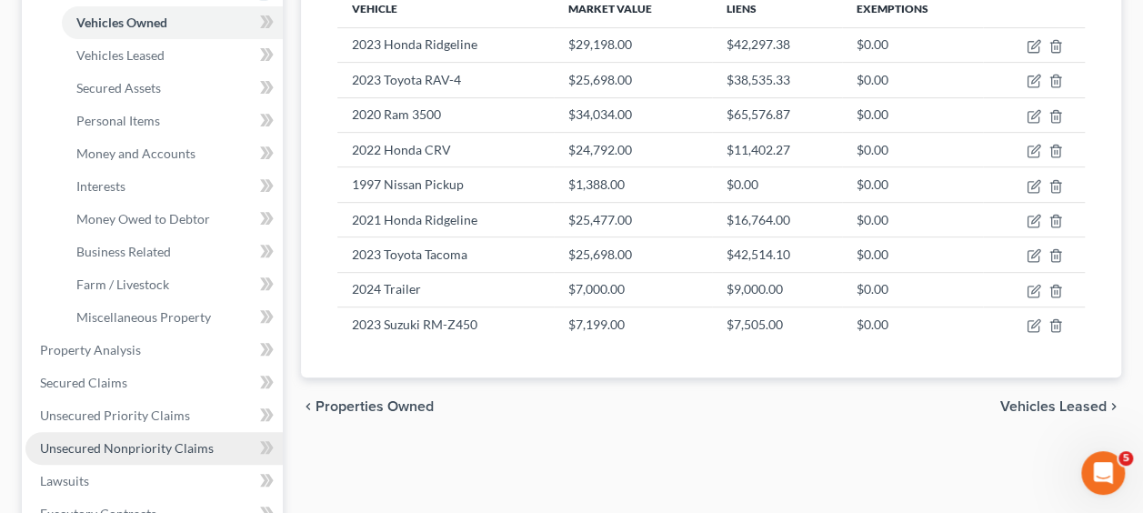
click at [76, 454] on span "Unsecured Nonpriority Claims" at bounding box center [127, 447] width 174 height 15
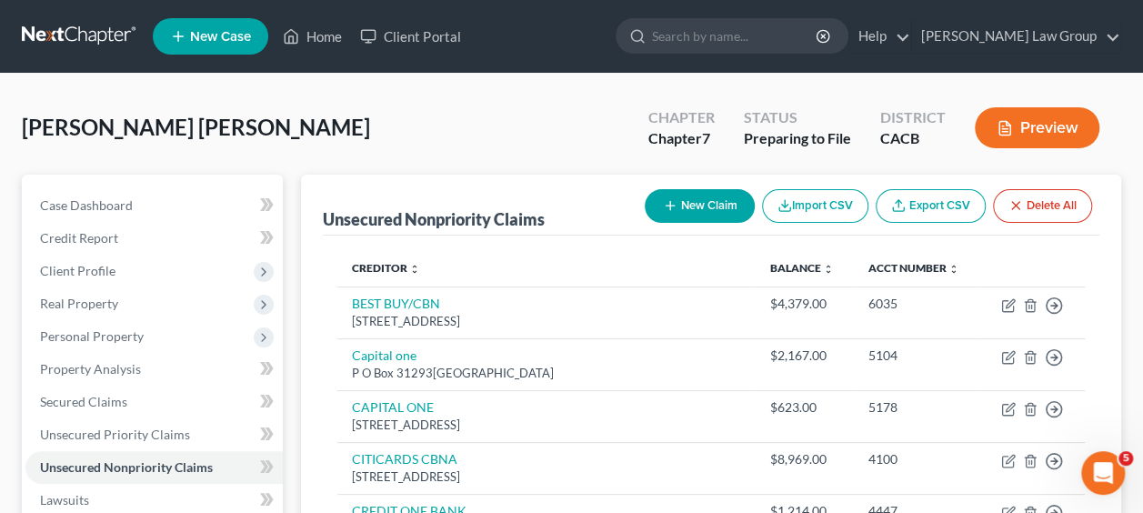
click at [693, 207] on button "New Claim" at bounding box center [700, 206] width 110 height 34
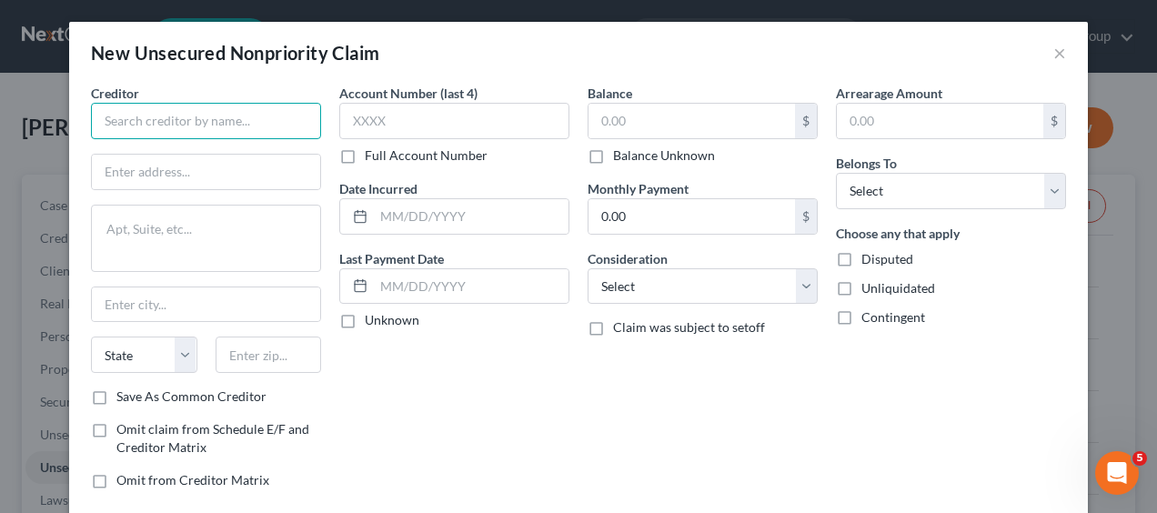
click at [260, 120] on input "text" at bounding box center [206, 121] width 230 height 36
paste input "SYNCB/VENMO"
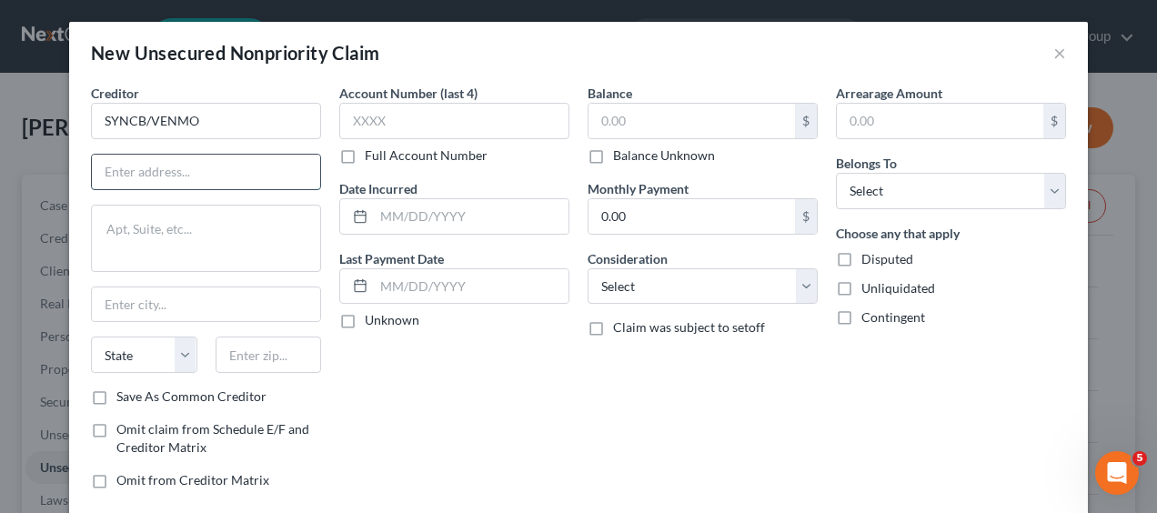
click at [176, 170] on input "text" at bounding box center [206, 172] width 228 height 35
type input "SYNCB/VENMO"
paste input "400899102245**"
type input "400899102245**"
drag, startPoint x: 213, startPoint y: 173, endPoint x: -4, endPoint y: 184, distance: 216.8
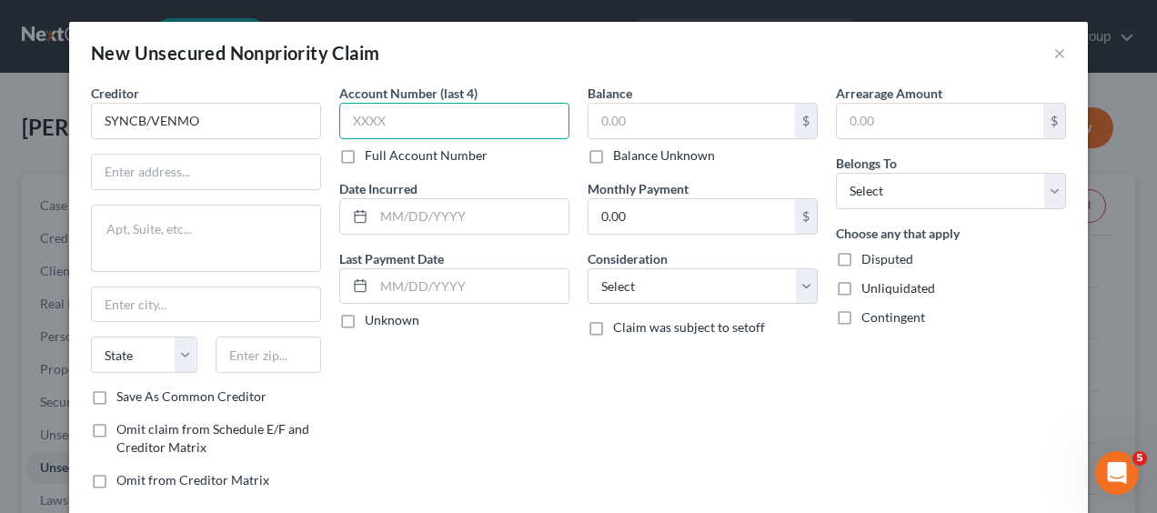
click at [408, 116] on input "text" at bounding box center [454, 121] width 230 height 36
paste input "4008"
type input "4008"
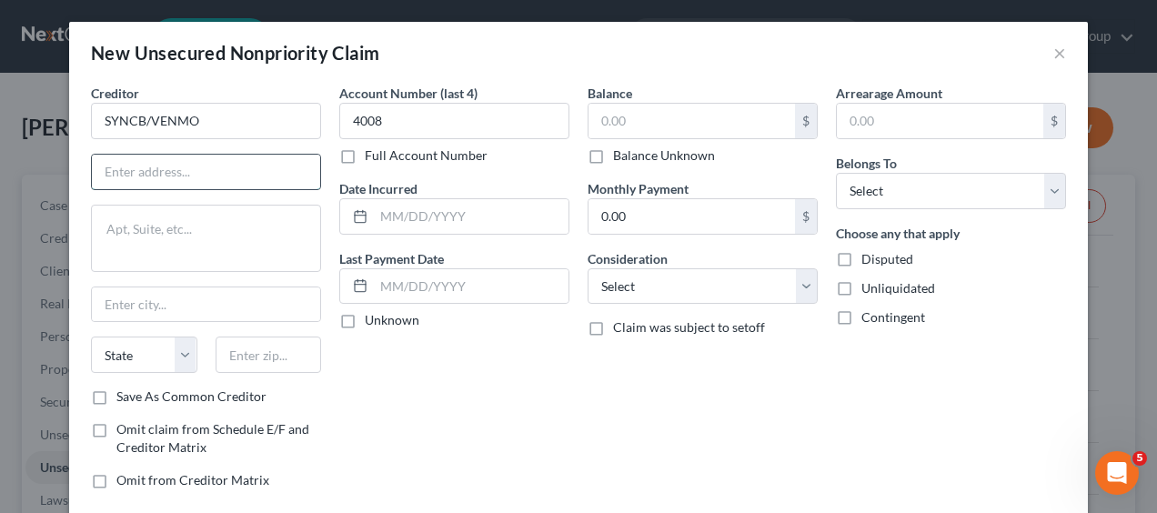
click at [198, 168] on input "text" at bounding box center [206, 172] width 228 height 35
click at [130, 176] on input "text" at bounding box center [206, 172] width 228 height 35
paste input "PO BOX 71737"
type input "PO BOX 71737"
click at [118, 308] on input "text" at bounding box center [206, 304] width 228 height 35
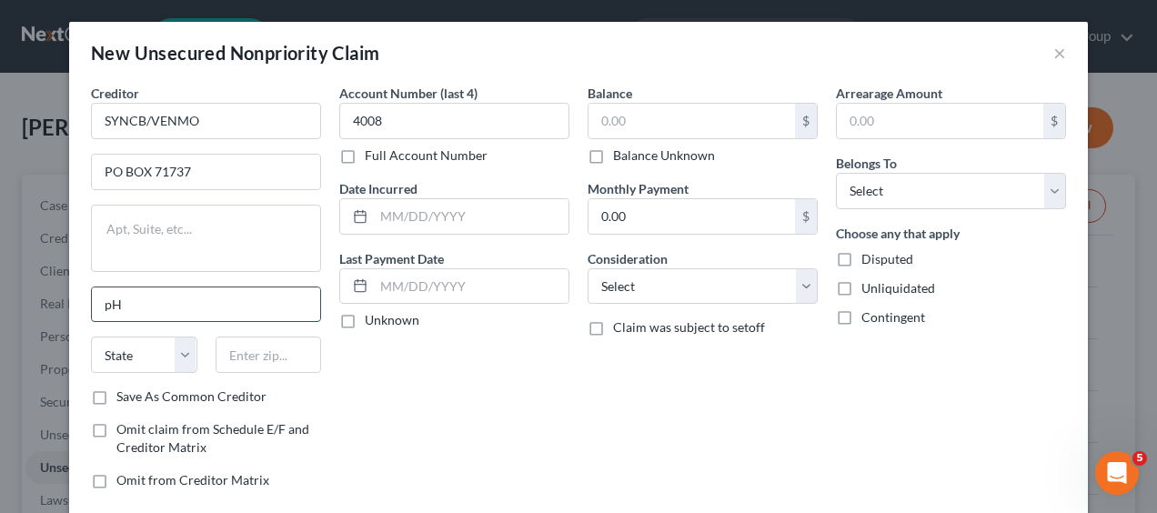
type input "p"
type input "Philadelphia"
select select "39"
type input "19176"
click at [365, 323] on label "Unknown" at bounding box center [392, 320] width 55 height 18
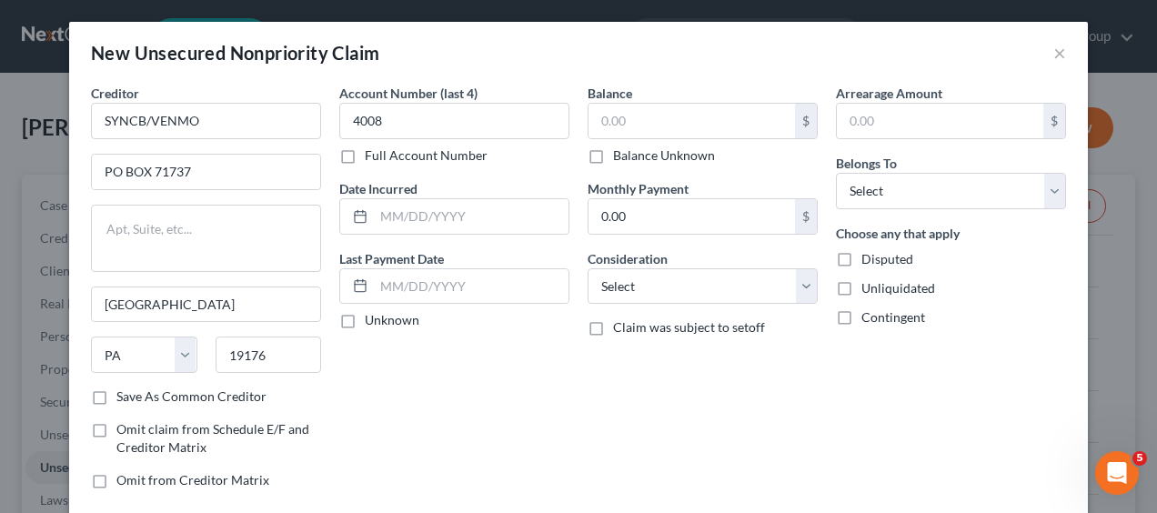
click at [372, 323] on input "Unknown" at bounding box center [378, 317] width 12 height 12
checkbox input "true"
click at [673, 118] on input "text" at bounding box center [692, 121] width 206 height 35
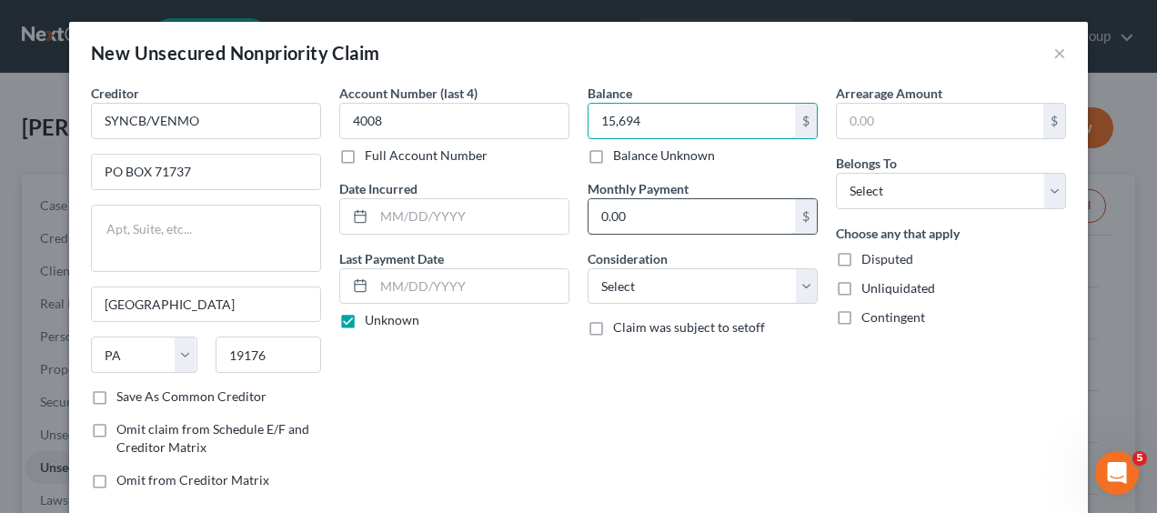
type input "15,694"
click at [708, 219] on input "0.00" at bounding box center [692, 216] width 206 height 35
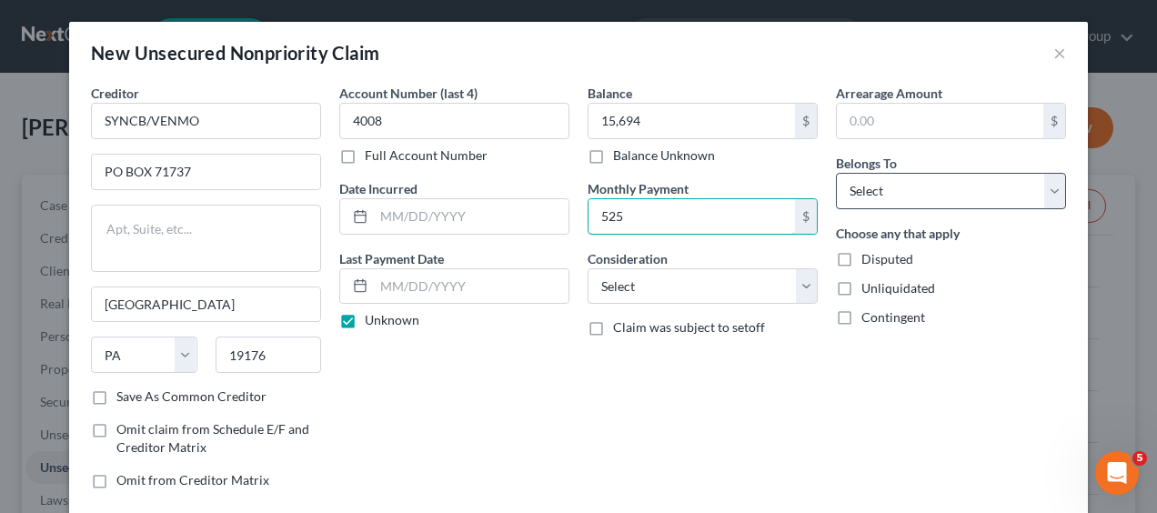
type input "525"
click at [1052, 190] on select "Select Debtor 1 Only Debtor 2 Only Debtor 1 And Debtor 2 Only At Least One Of T…" at bounding box center [951, 191] width 230 height 36
select select "0"
click at [836, 173] on select "Select Debtor 1 Only Debtor 2 Only Debtor 1 And Debtor 2 Only At Least One Of T…" at bounding box center [951, 191] width 230 height 36
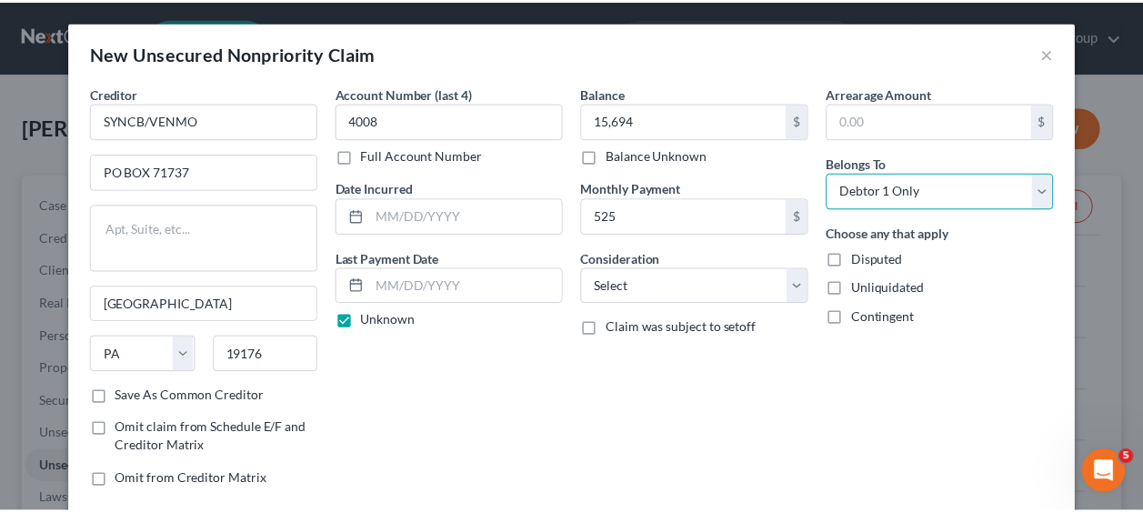
scroll to position [102, 0]
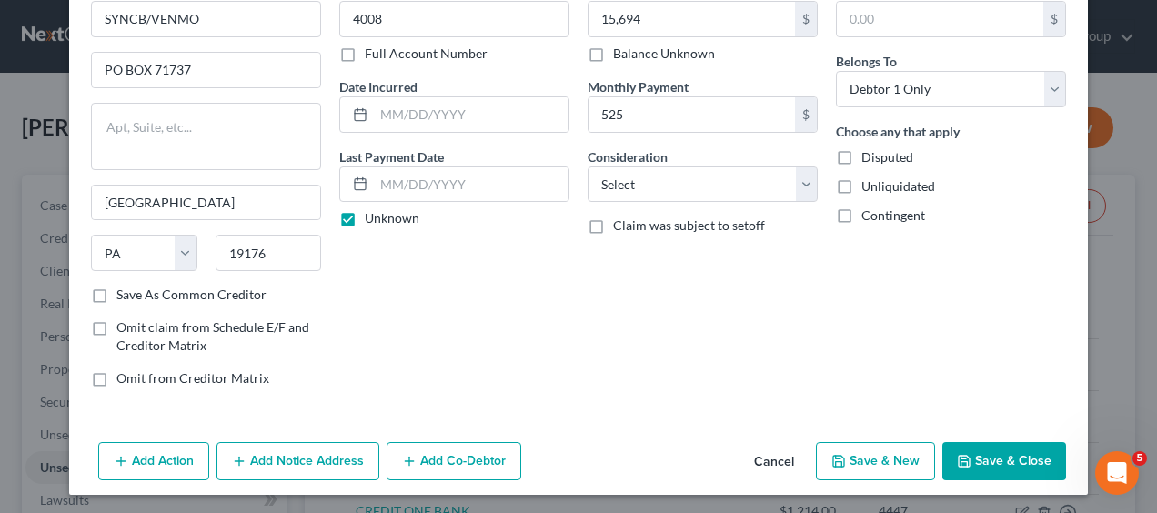
click at [986, 455] on button "Save & Close" at bounding box center [1004, 461] width 124 height 38
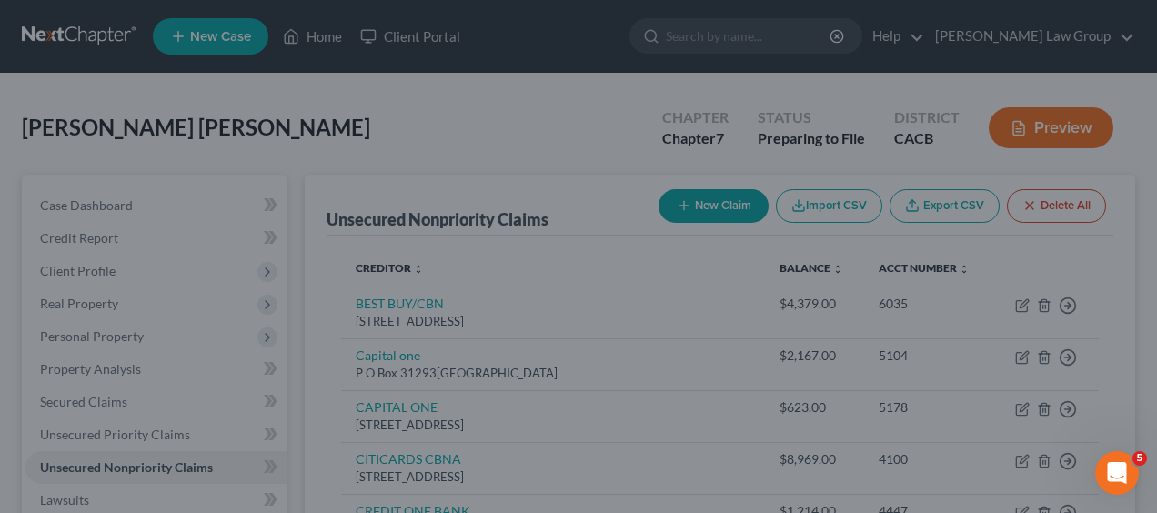
type input "15,694.00"
type input "525.00"
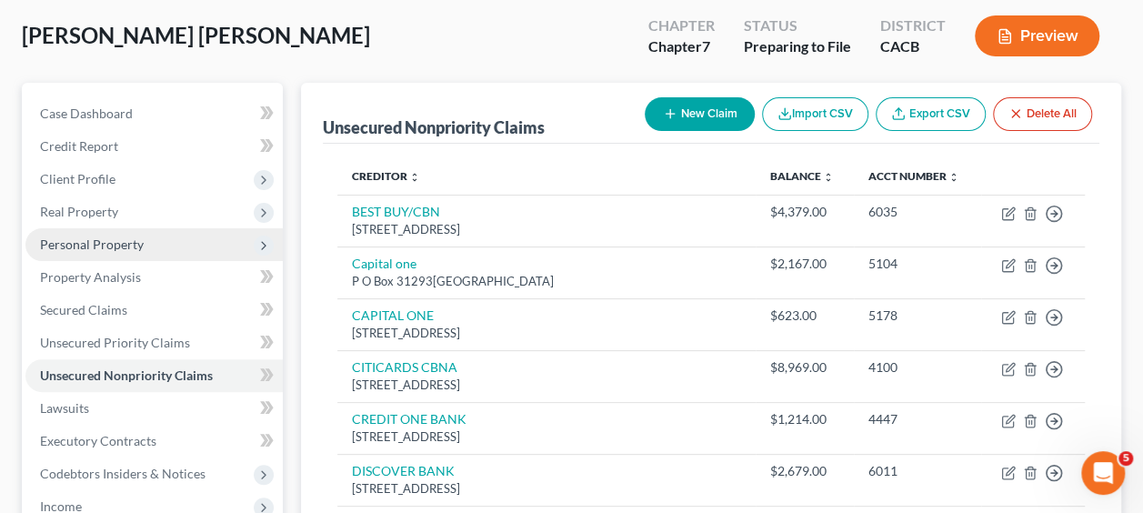
scroll to position [93, 0]
click at [95, 238] on span "Personal Property" at bounding box center [92, 243] width 104 height 15
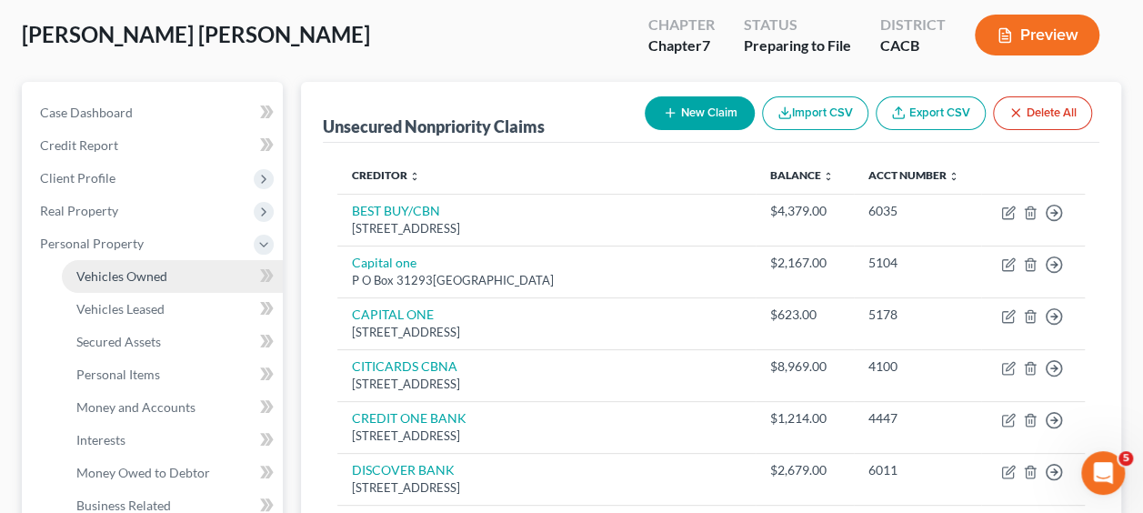
click at [140, 276] on span "Vehicles Owned" at bounding box center [121, 275] width 91 height 15
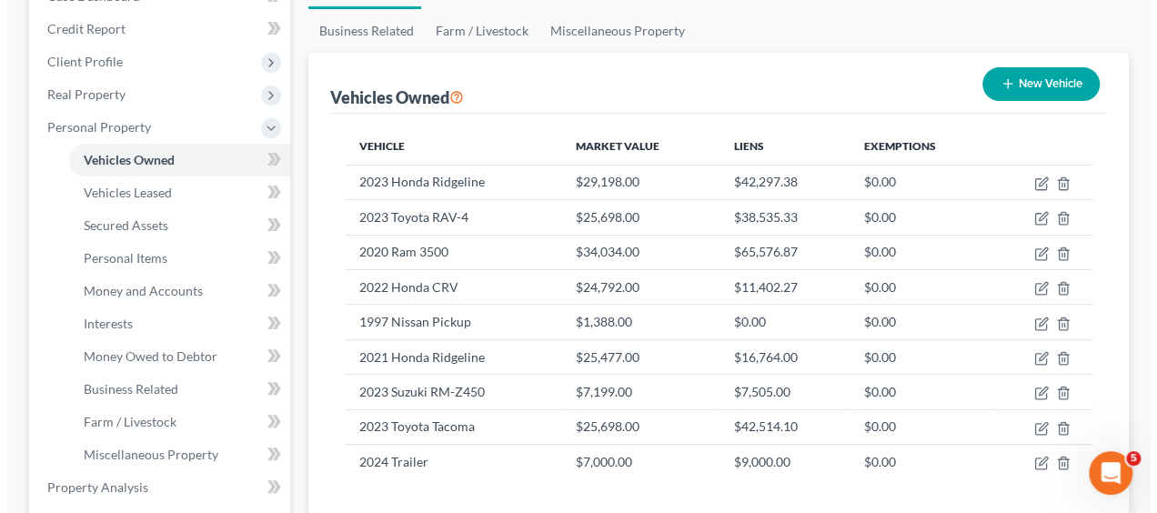
scroll to position [210, 0]
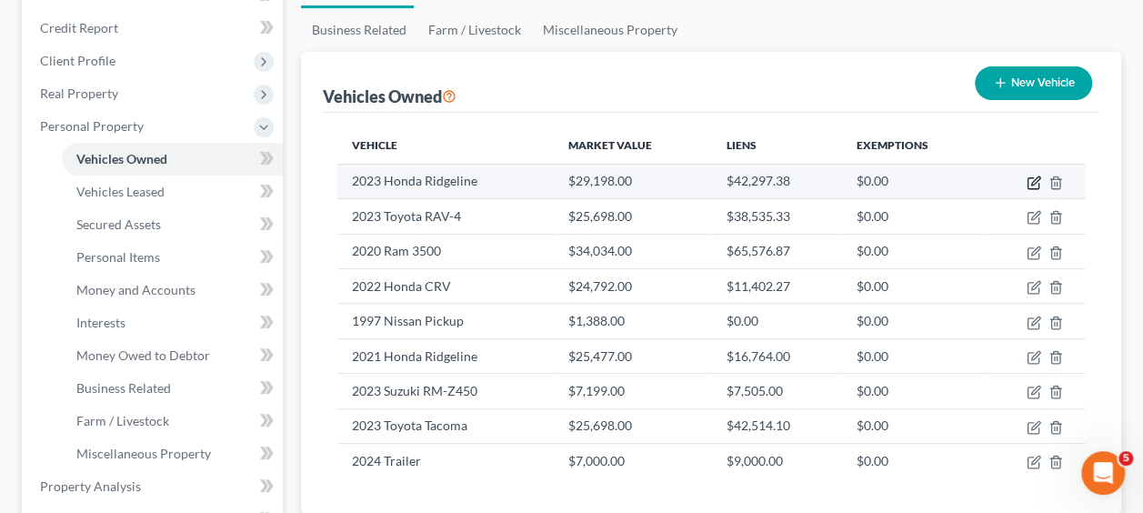
click at [1036, 176] on icon "button" at bounding box center [1036, 180] width 8 height 8
select select "0"
select select "3"
select select "2"
select select "0"
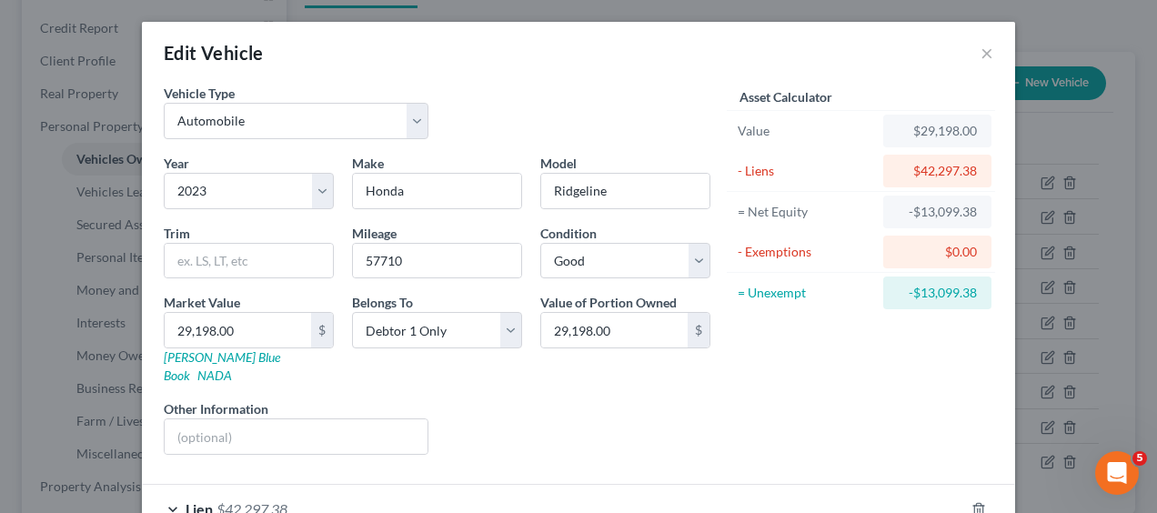
scroll to position [98, 0]
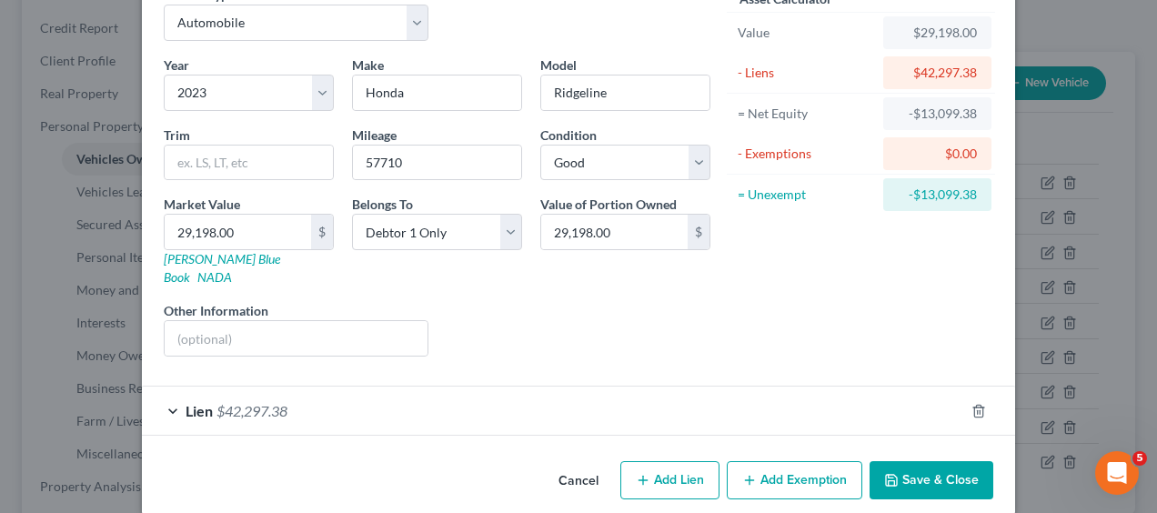
click at [226, 402] on div "Lien $42,297.38" at bounding box center [553, 411] width 822 height 48
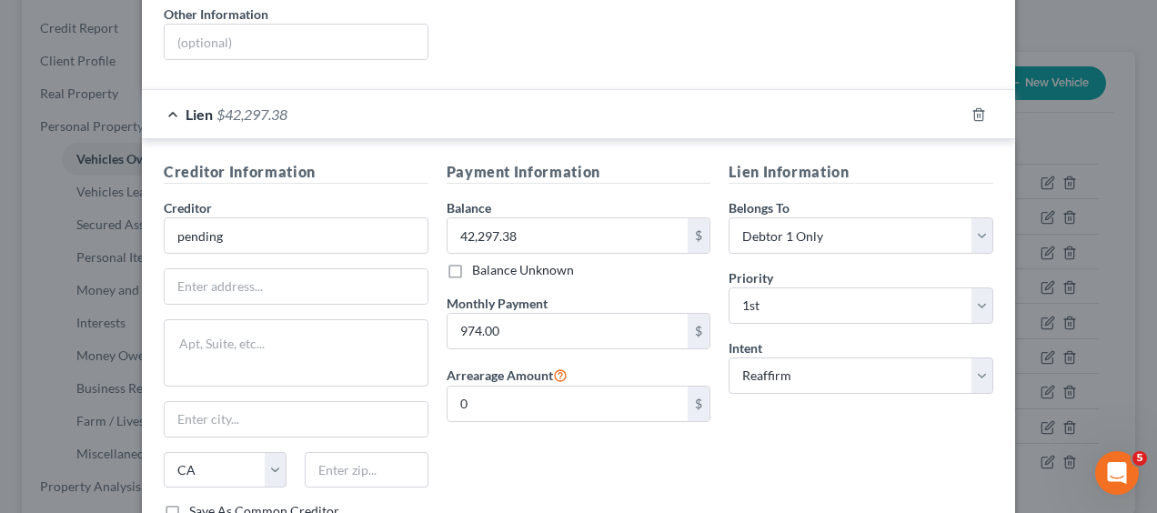
scroll to position [506, 0]
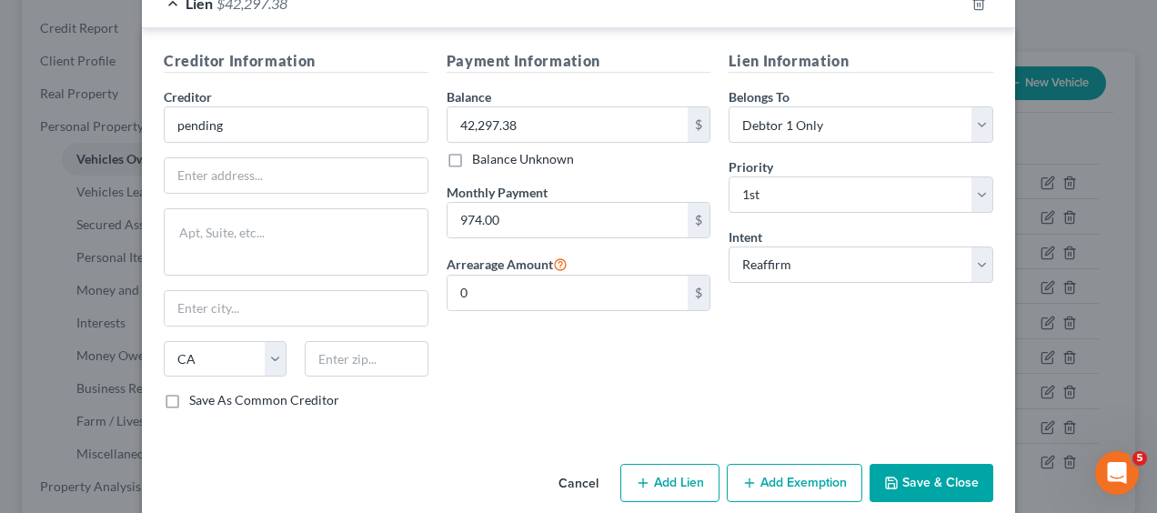
click at [568, 466] on button "Cancel" at bounding box center [578, 484] width 69 height 36
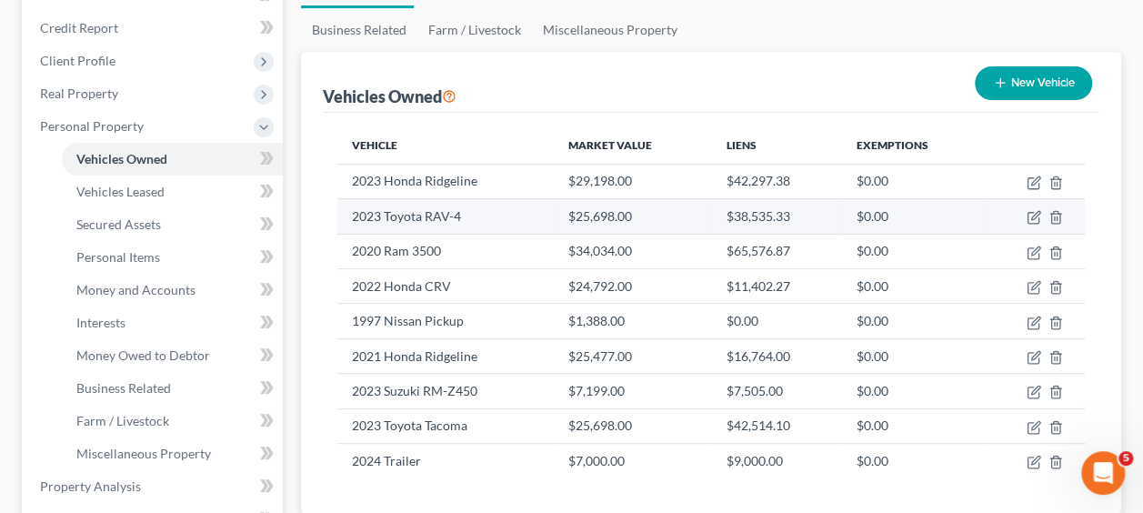
click at [417, 217] on td "2023 Toyota RAV-4" at bounding box center [445, 216] width 217 height 35
click at [1032, 218] on icon "button" at bounding box center [1036, 216] width 8 height 8
select select "0"
select select "3"
select select "2"
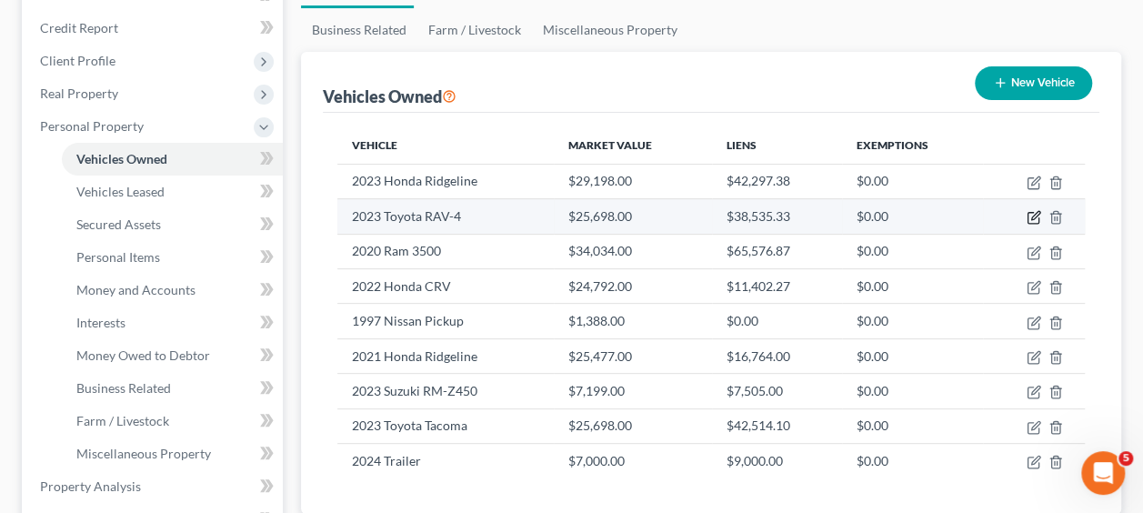
select select "0"
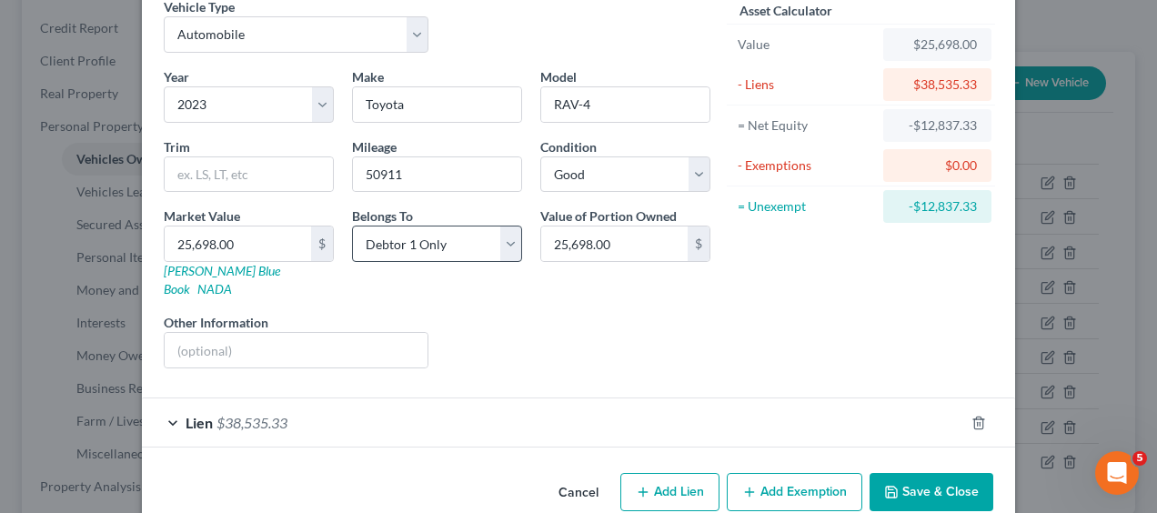
scroll to position [98, 0]
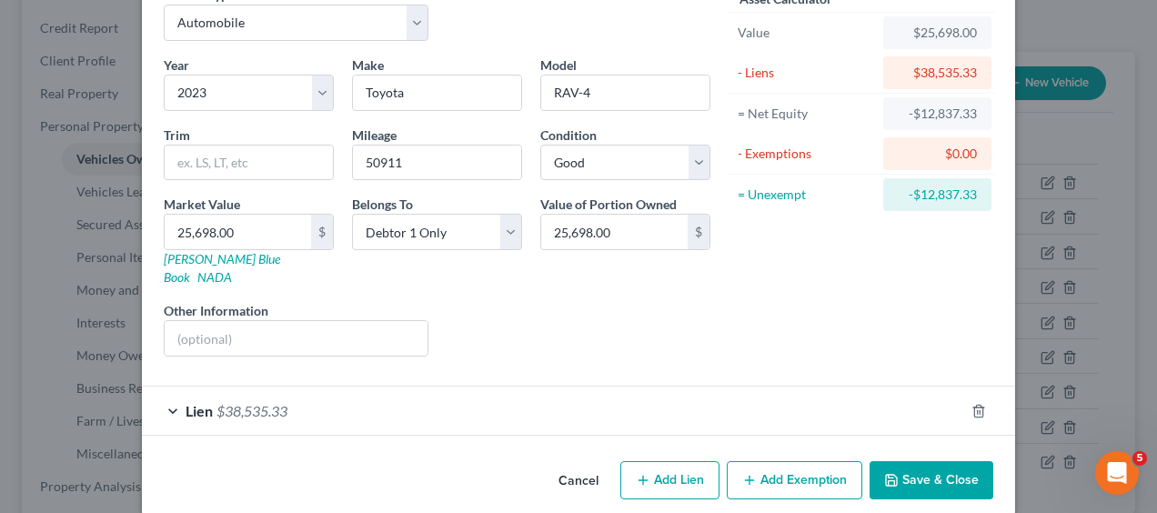
click at [217, 402] on span "$38,535.33" at bounding box center [252, 410] width 71 height 17
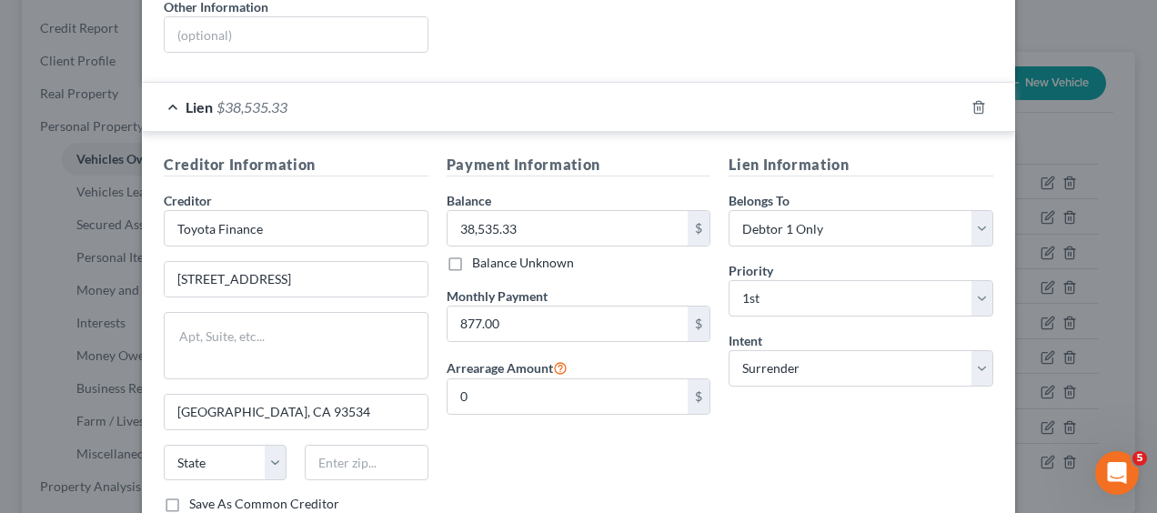
scroll to position [506, 0]
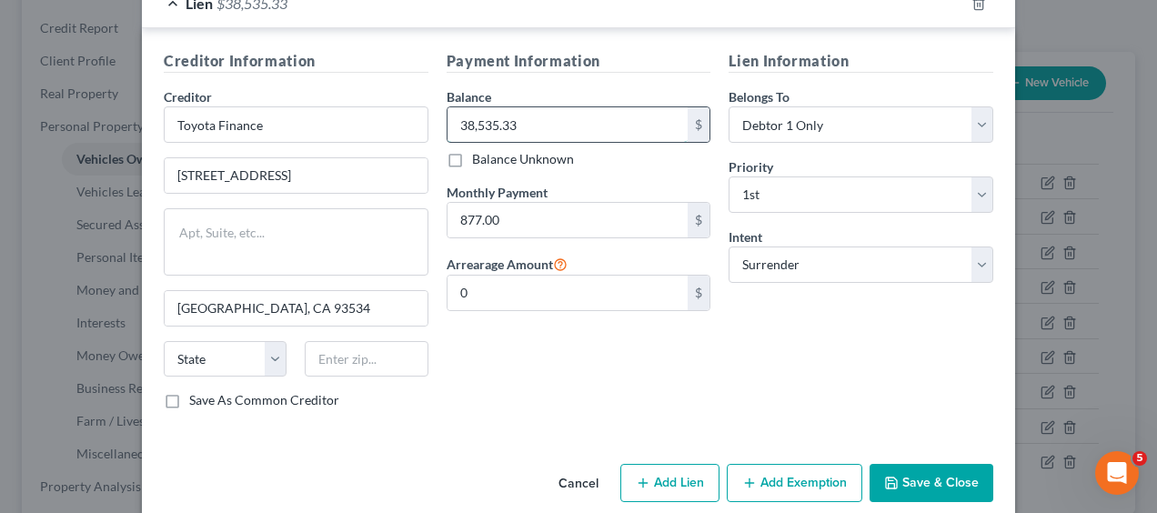
click at [558, 107] on input "38,535.33" at bounding box center [568, 124] width 241 height 35
type input "40,200"
click at [525, 203] on input "877.00" at bounding box center [568, 220] width 241 height 35
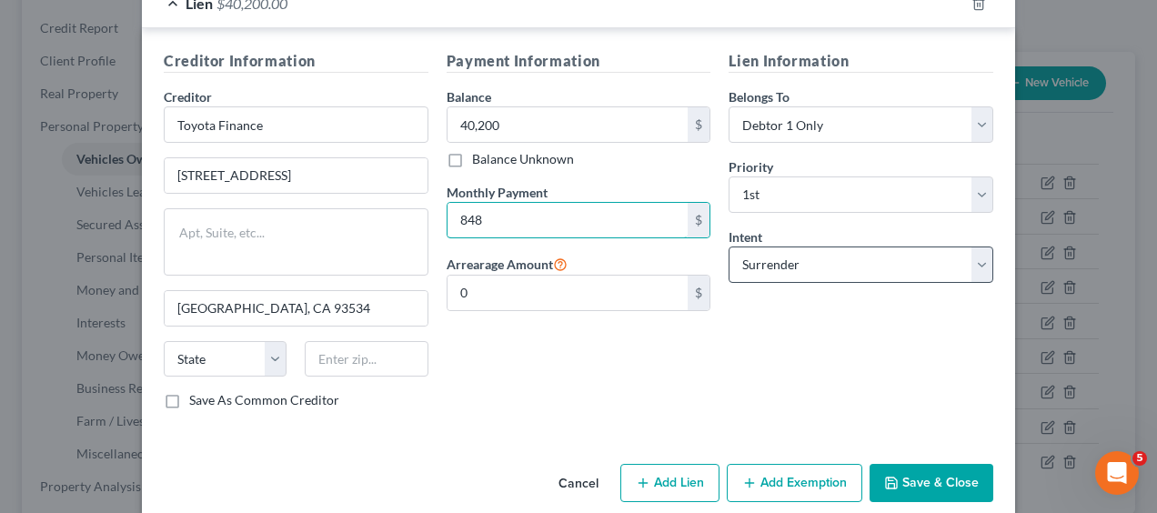
type input "848"
click at [979, 247] on select "Select Surrender Redeem Reaffirm Avoid Other" at bounding box center [861, 265] width 265 height 36
click at [975, 247] on select "Select Surrender Redeem Reaffirm Avoid Other" at bounding box center [861, 265] width 265 height 36
select select "4"
click at [729, 247] on select "Select Surrender Redeem Reaffirm Avoid Other" at bounding box center [861, 265] width 265 height 36
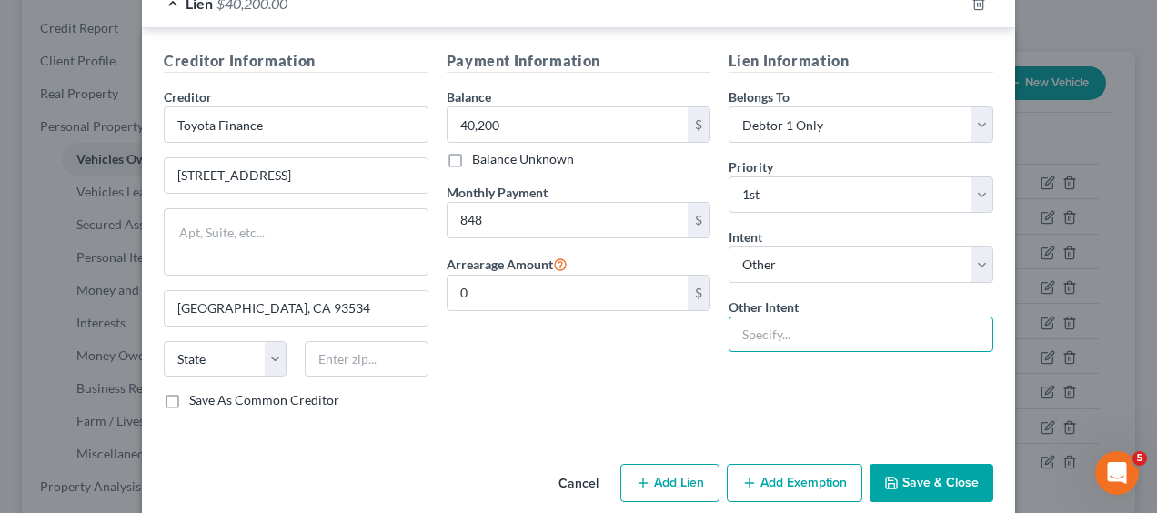
click at [773, 317] on input "text" at bounding box center [861, 335] width 265 height 36
click at [808, 317] on input "text" at bounding box center [861, 335] width 265 height 36
type input "Returned"
click at [930, 464] on button "Save & Close" at bounding box center [932, 483] width 124 height 38
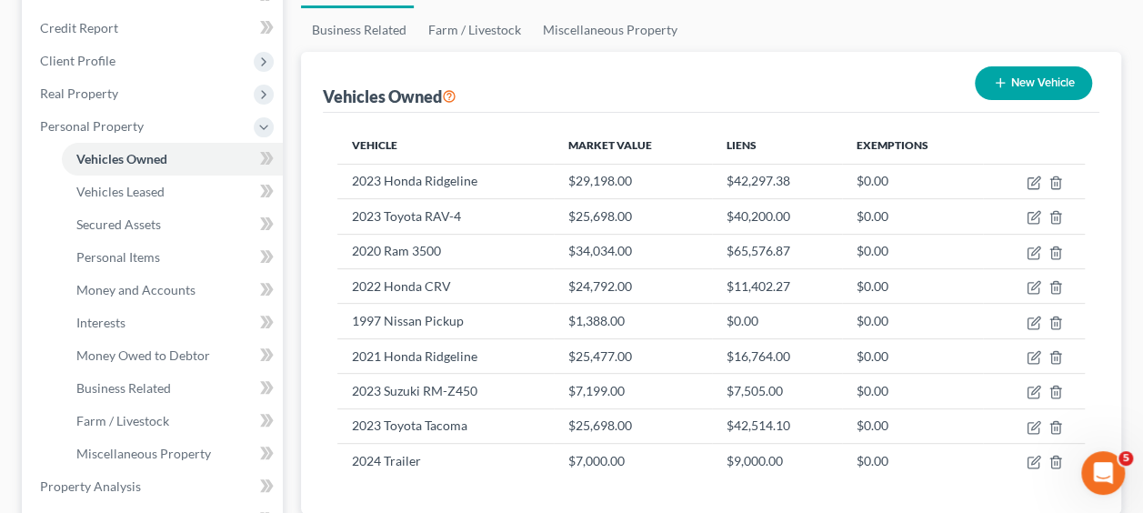
click at [1029, 80] on button "New Vehicle" at bounding box center [1033, 83] width 117 height 34
select select "0"
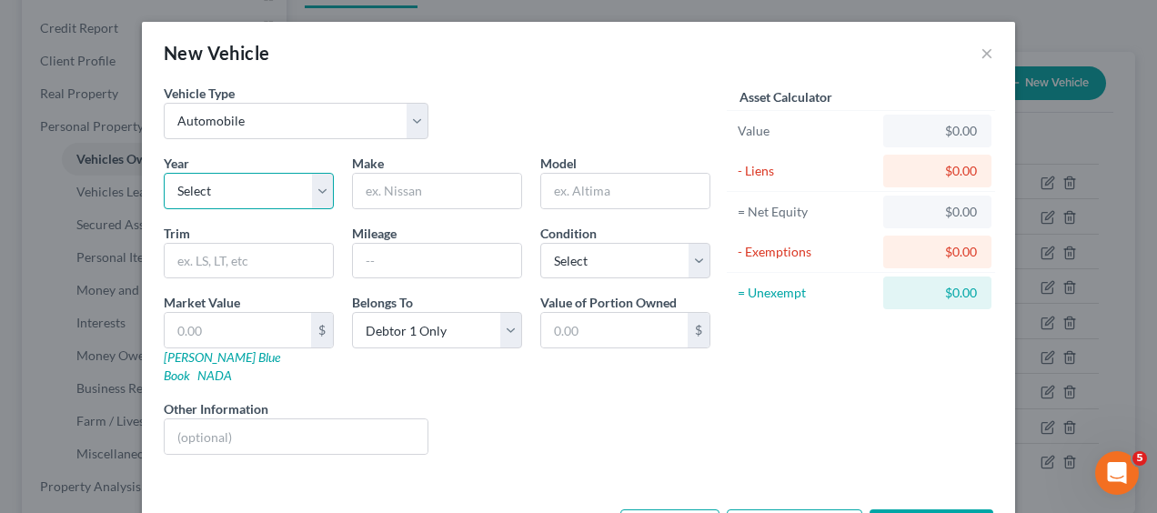
click at [306, 189] on select "Select 2026 2025 2024 2023 2022 2021 2020 2019 2018 2017 2016 2015 2014 2013 20…" at bounding box center [249, 191] width 170 height 36
select select "4"
click at [164, 173] on select "Select 2026 2025 2024 2023 2022 2021 2020 2019 2018 2017 2016 2015 2014 2013 20…" at bounding box center [249, 191] width 170 height 36
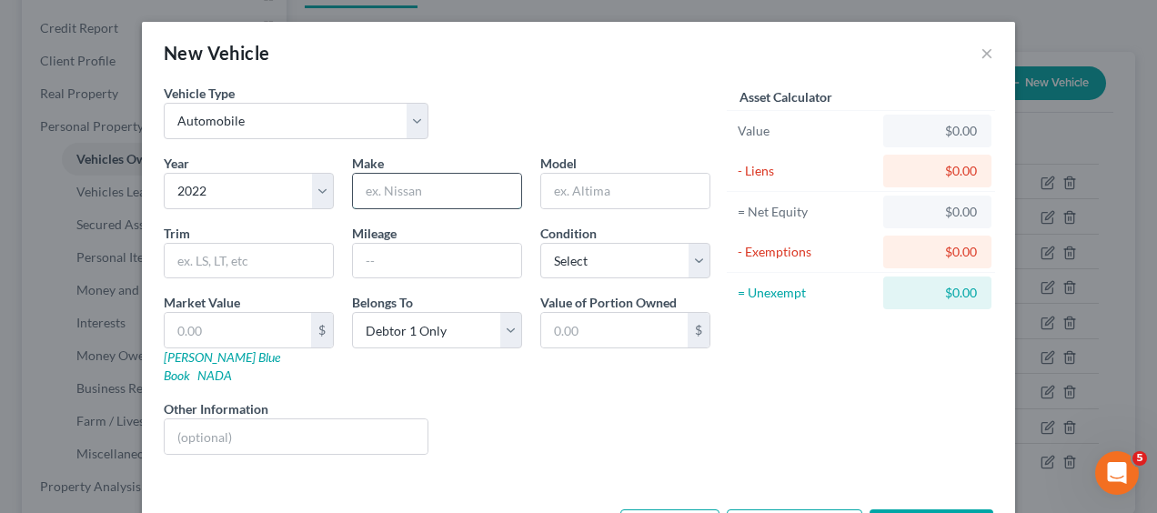
click at [406, 196] on input "text" at bounding box center [437, 191] width 168 height 35
type input "Toyota"
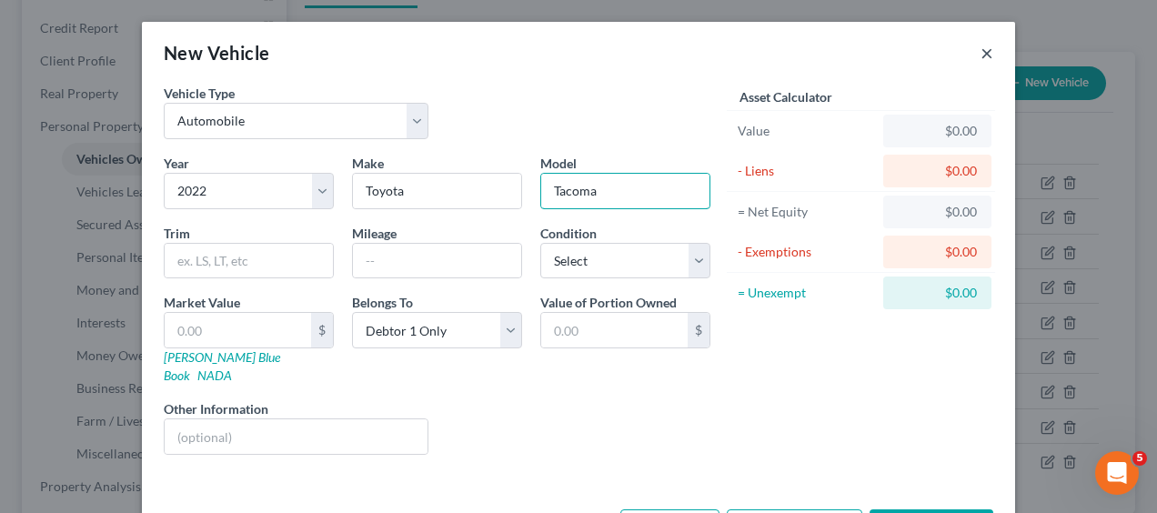
type input "Tacoma"
click at [981, 49] on button "×" at bounding box center [987, 53] width 13 height 22
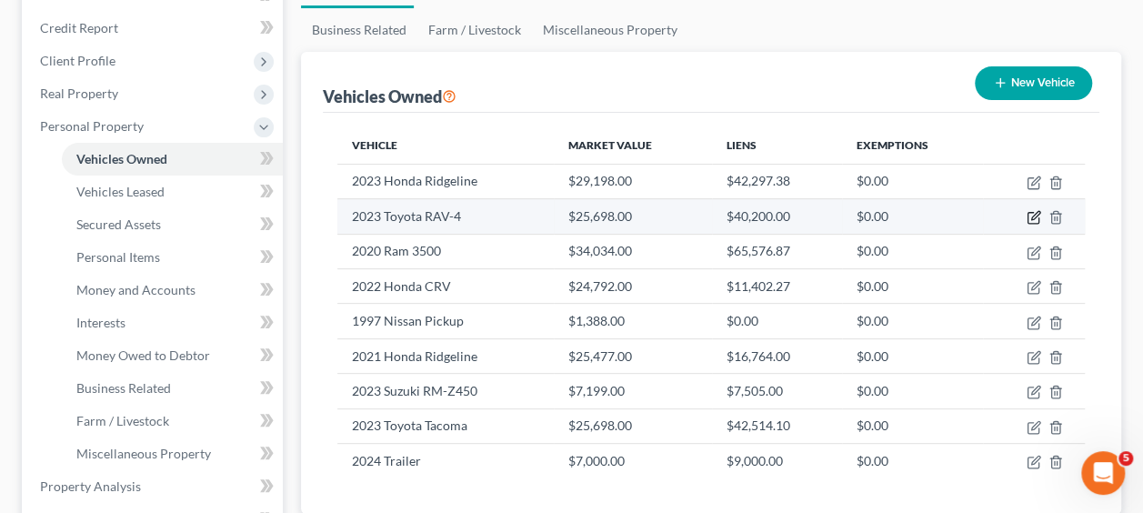
click at [1032, 215] on icon "button" at bounding box center [1034, 217] width 15 height 15
select select "0"
select select "3"
select select "2"
select select "0"
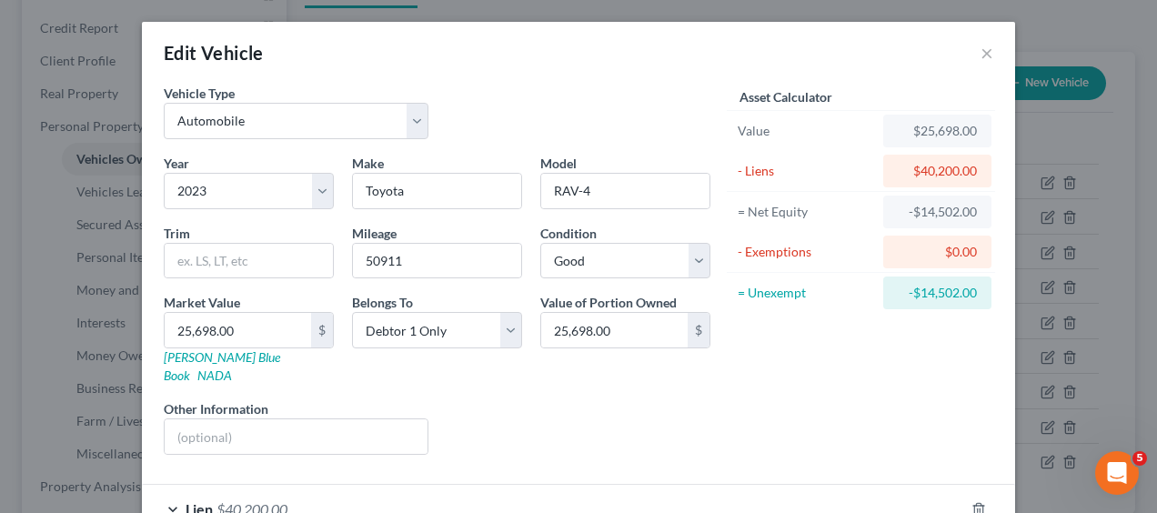
scroll to position [98, 0]
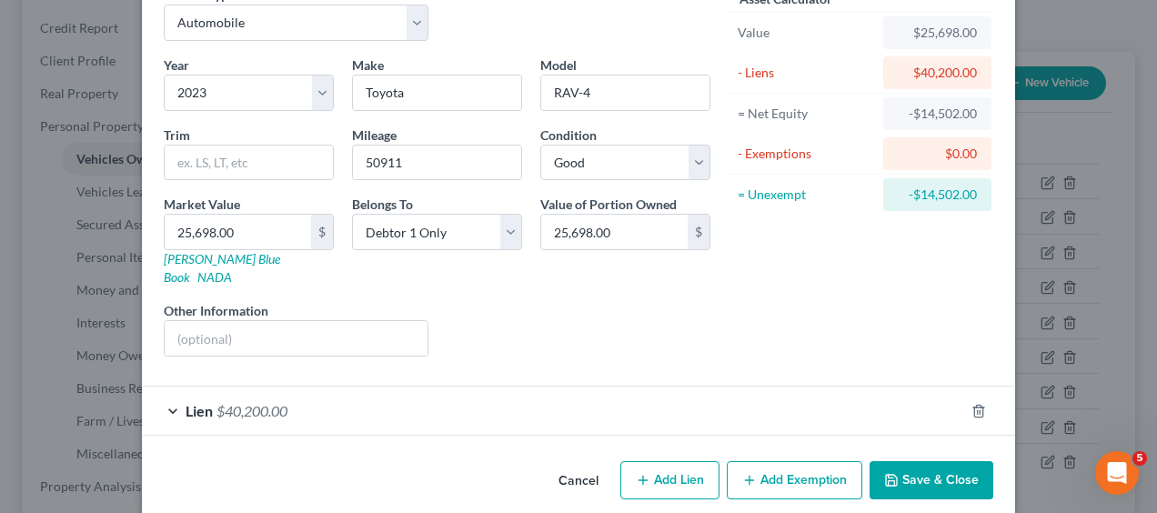
click at [266, 402] on span "$40,200.00" at bounding box center [252, 410] width 71 height 17
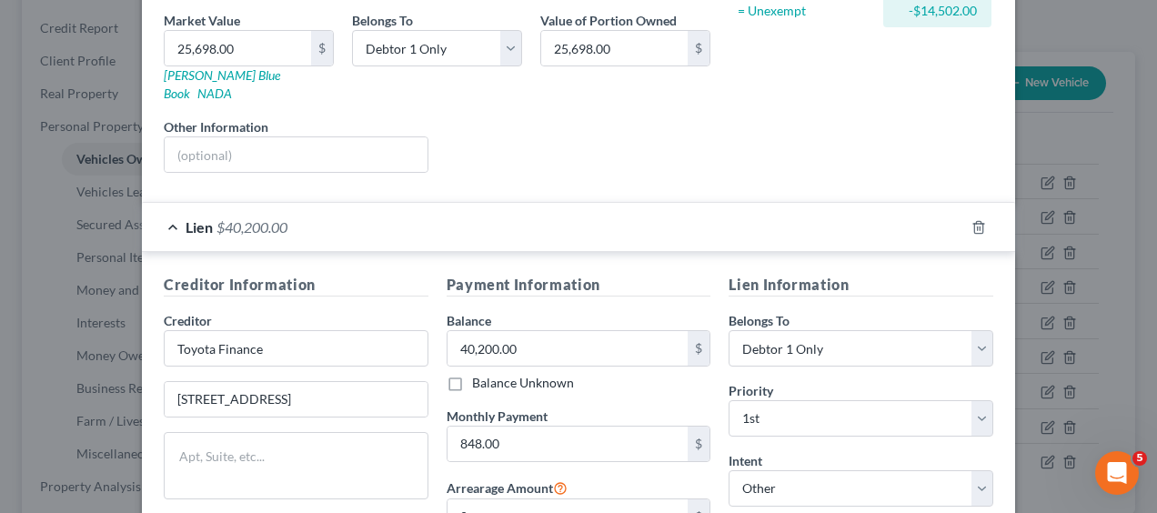
scroll to position [282, 0]
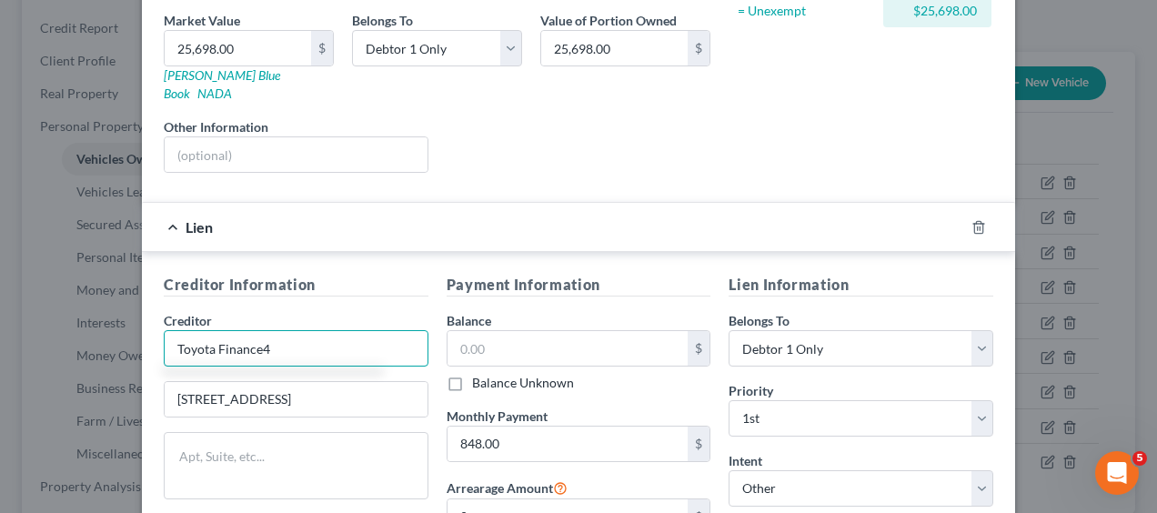
type input "Toyota Finance"
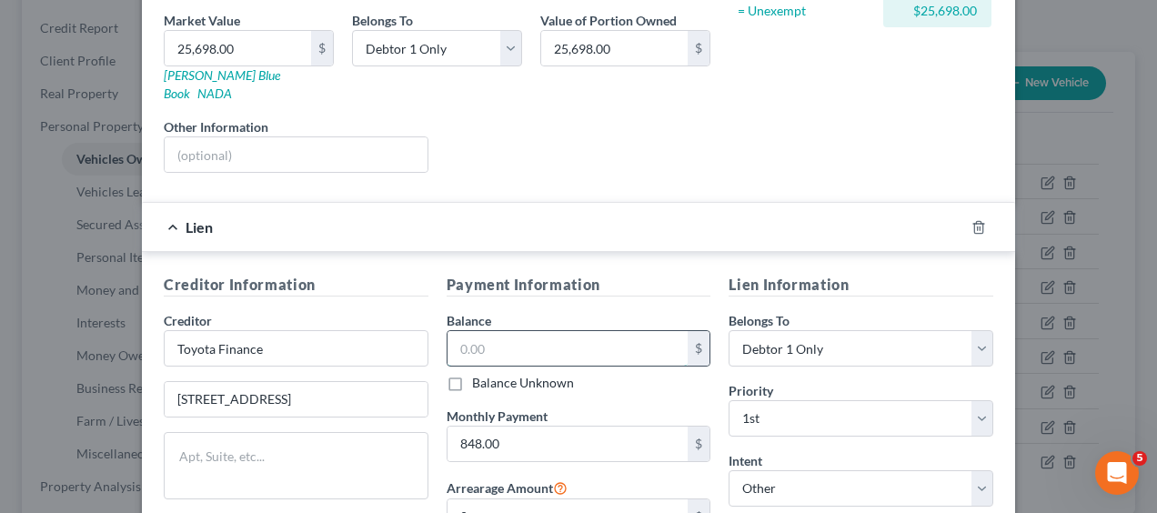
click at [480, 331] on input "text" at bounding box center [568, 348] width 241 height 35
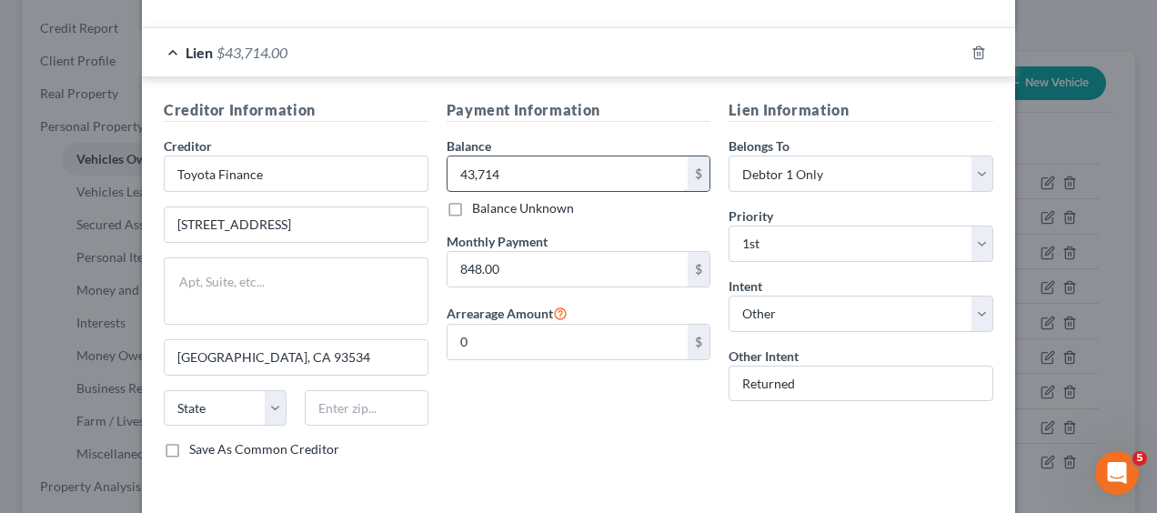
scroll to position [458, 0]
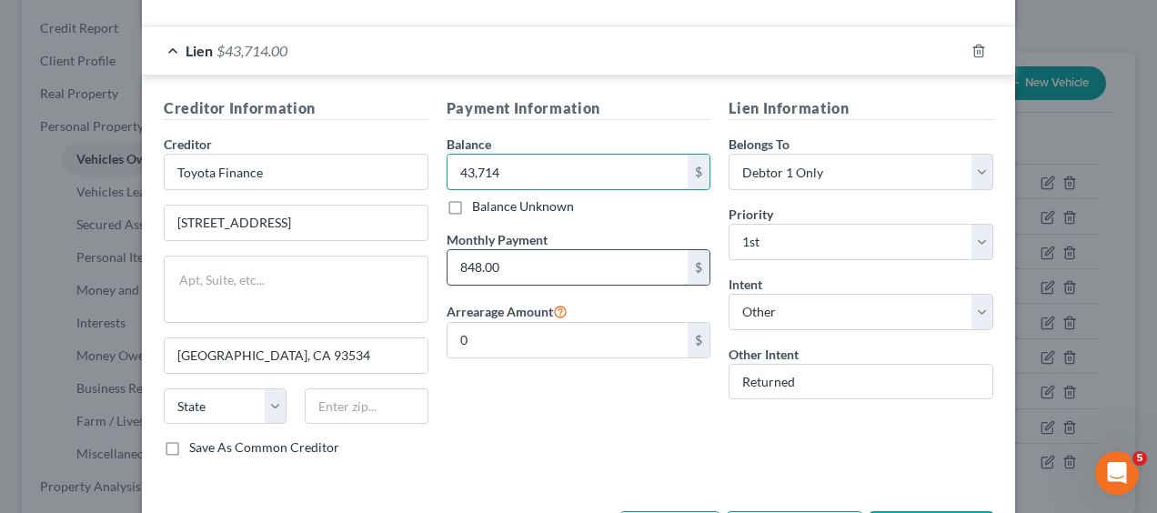
type input "43,714"
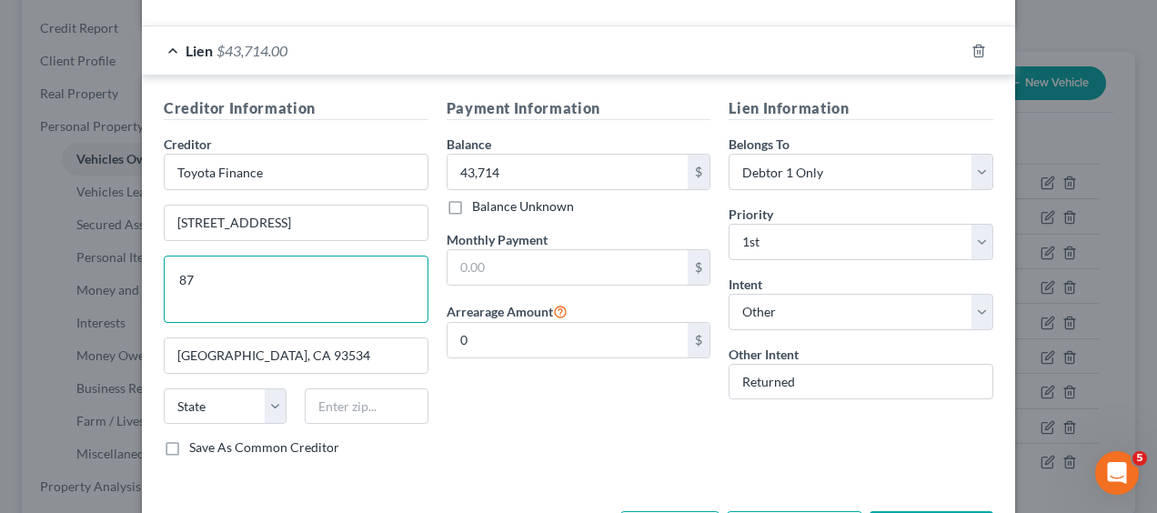
type textarea "8"
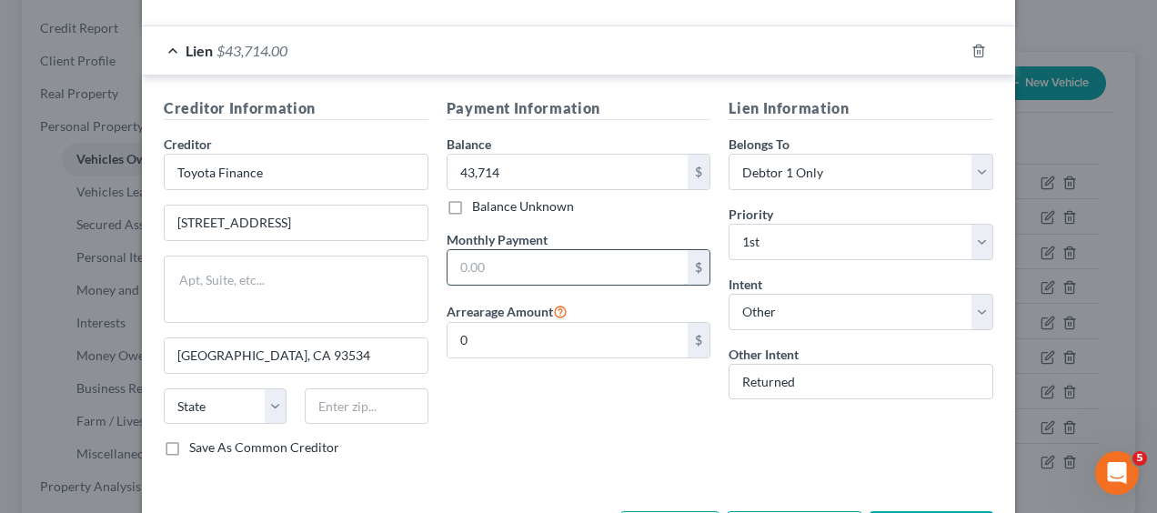
click at [566, 250] on input "text" at bounding box center [568, 267] width 241 height 35
type input "877"
click at [266, 388] on select "State AL AK AR AZ CA CO CT DE DC FL GA GU HI ID IL IN IA KS KY LA ME MD MA MI M…" at bounding box center [225, 406] width 123 height 36
select select "4"
click at [164, 388] on select "State AL AK AR AZ CA CO CT DE DC FL GA GU HI ID IL IN IA KS KY LA ME MD MA MI M…" at bounding box center [225, 406] width 123 height 36
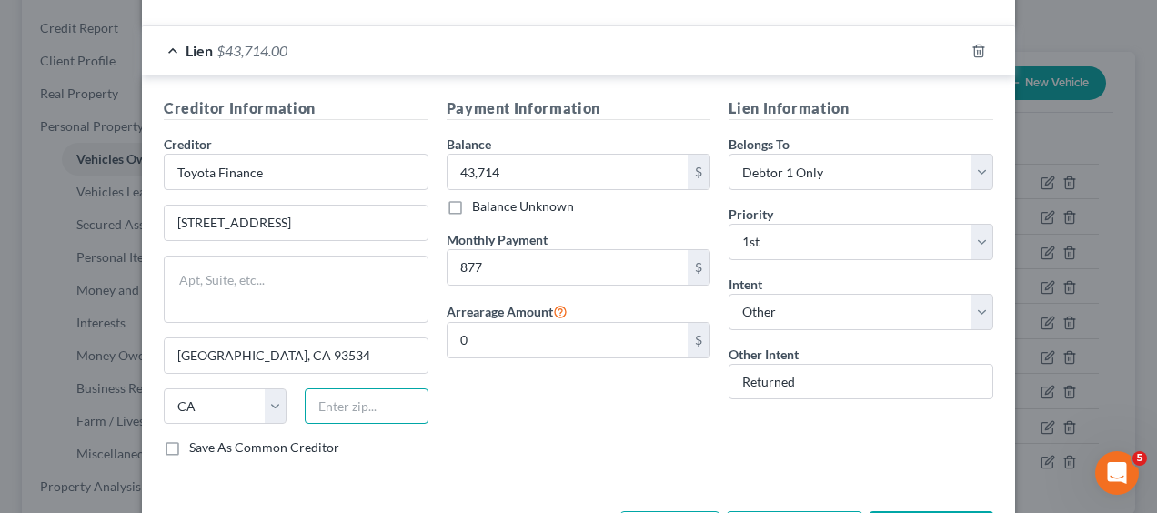
click at [386, 388] on input "text" at bounding box center [366, 406] width 123 height 36
type input "93534"
type input "Lancaster"
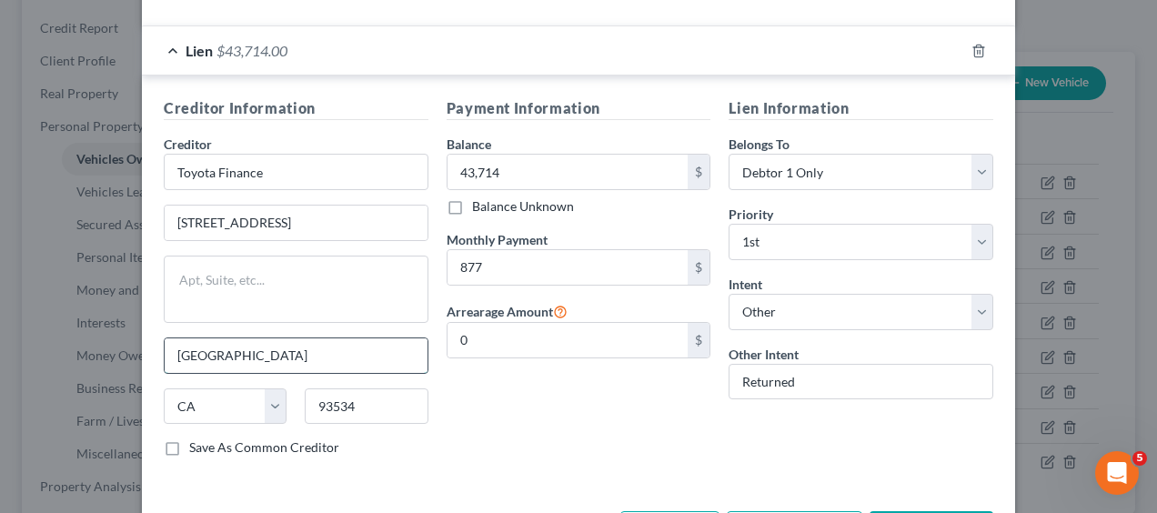
click at [358, 338] on input "Lancaster" at bounding box center [296, 355] width 263 height 35
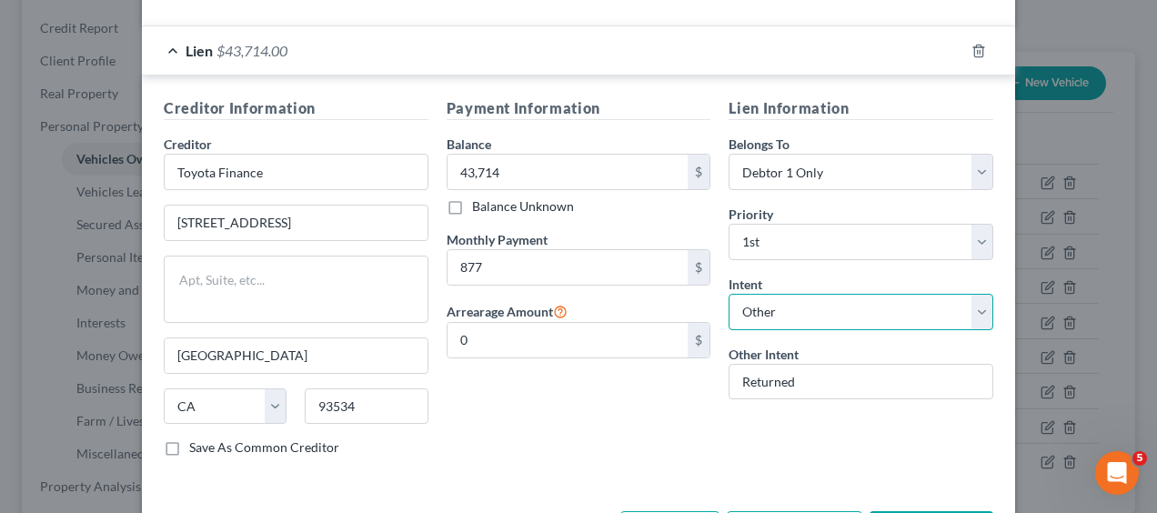
click at [976, 294] on select "Select Surrender Redeem Reaffirm Avoid Other" at bounding box center [861, 312] width 265 height 36
select select "0"
click at [729, 294] on select "Select Surrender Redeem Reaffirm Avoid Other" at bounding box center [861, 312] width 265 height 36
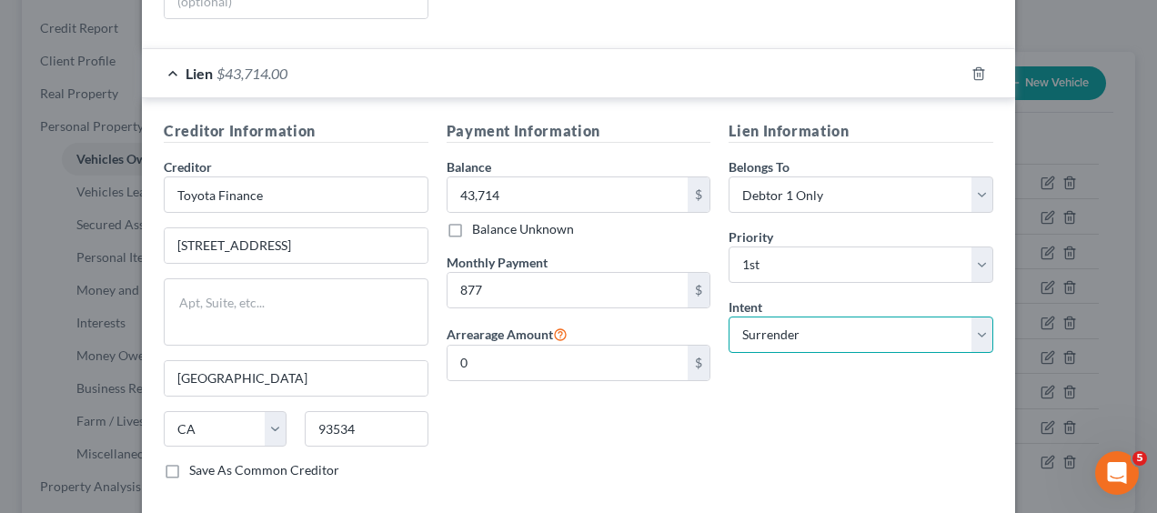
scroll to position [506, 0]
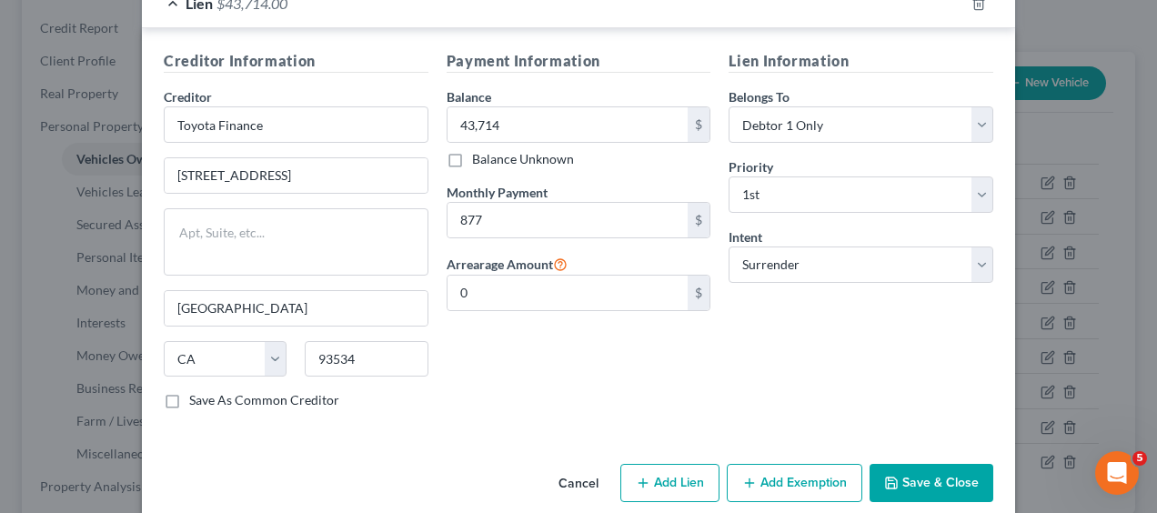
click at [914, 464] on button "Save & Close" at bounding box center [932, 483] width 124 height 38
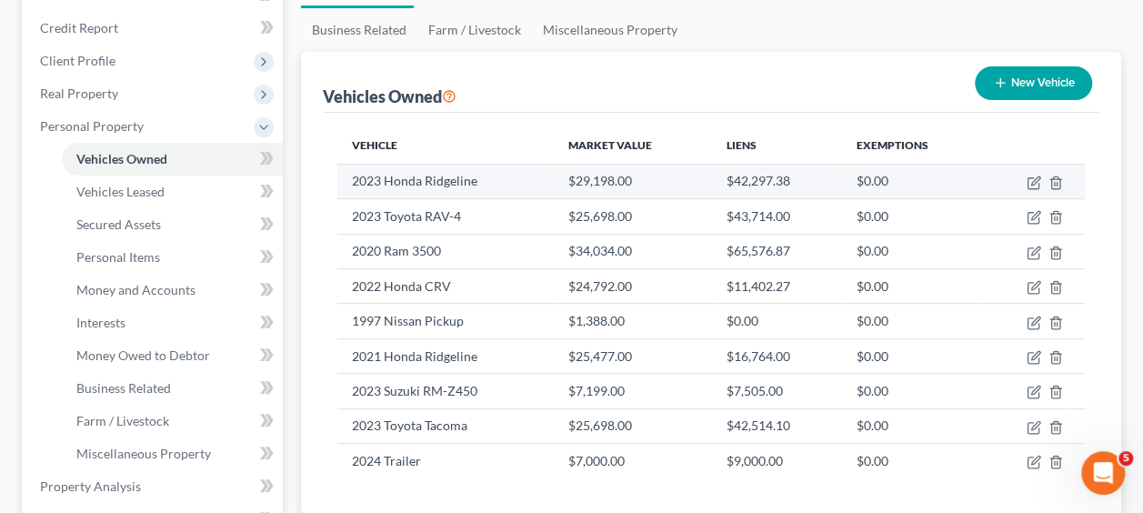
click at [448, 186] on td "2023 Honda Ridgeline" at bounding box center [445, 181] width 217 height 35
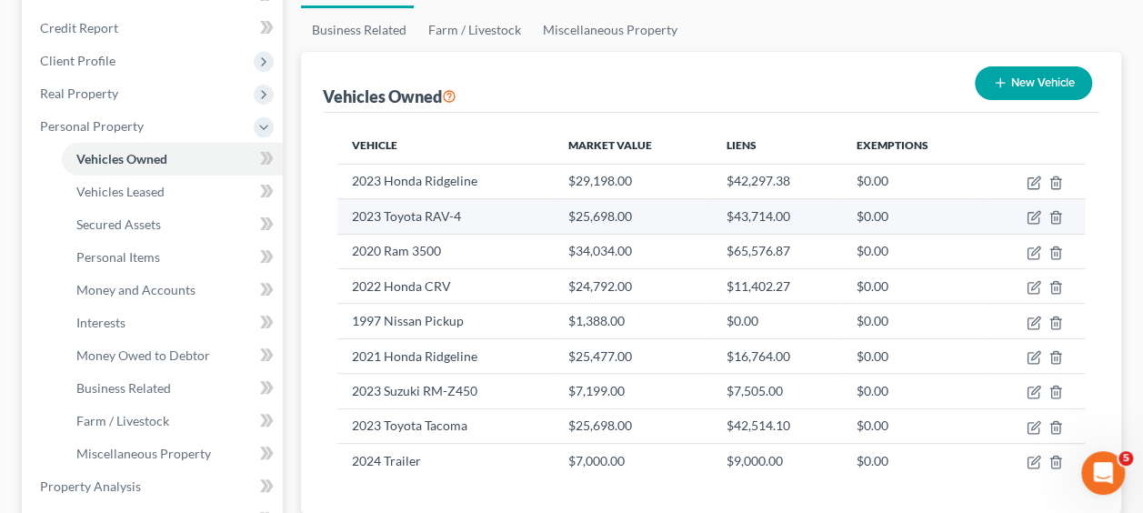
click at [434, 220] on td "2023 Toyota RAV-4" at bounding box center [445, 216] width 217 height 35
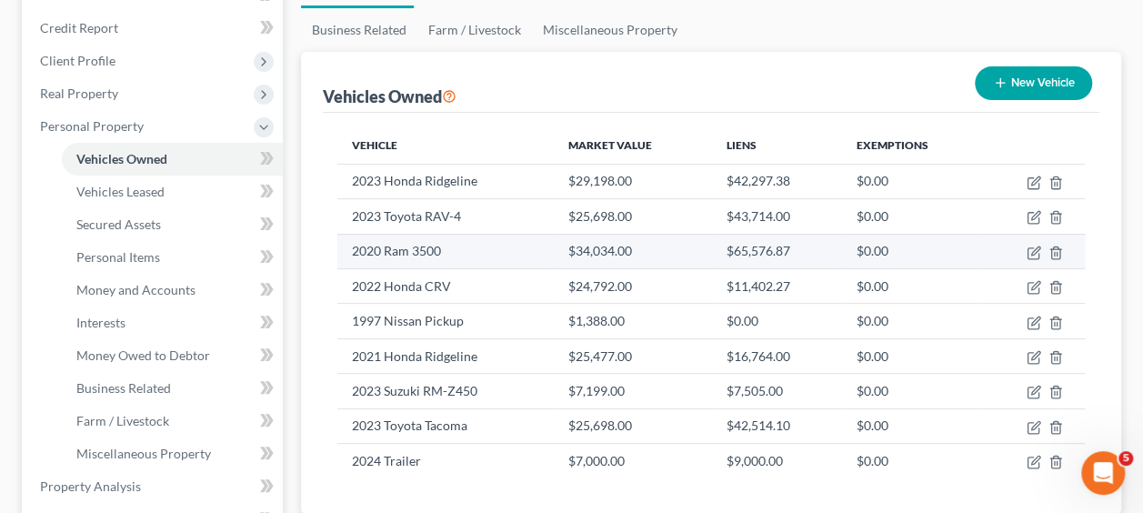
click at [406, 257] on td "2020 Ram 3500" at bounding box center [445, 251] width 217 height 35
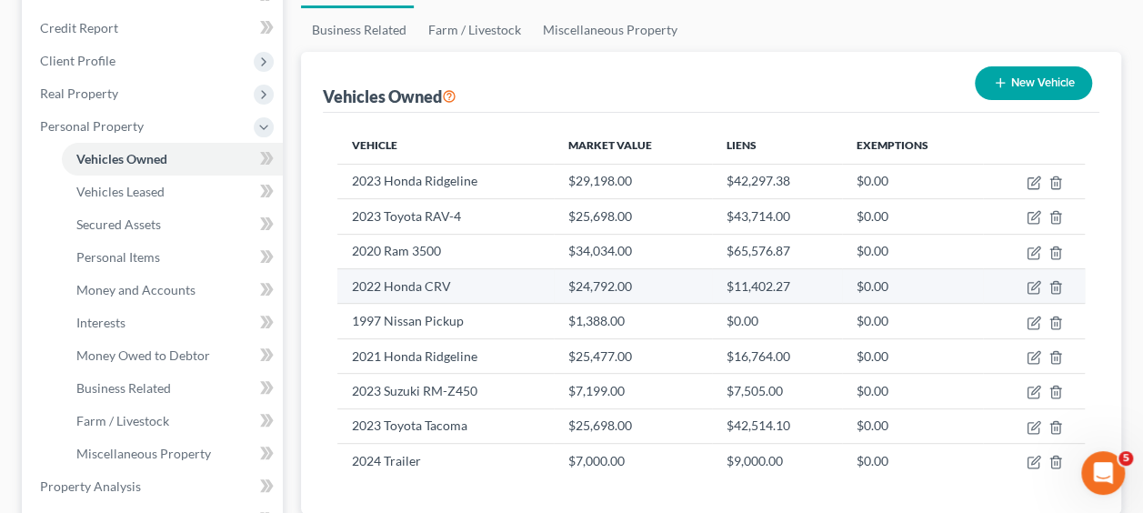
click at [408, 288] on td "2022 Honda CRV" at bounding box center [445, 285] width 217 height 35
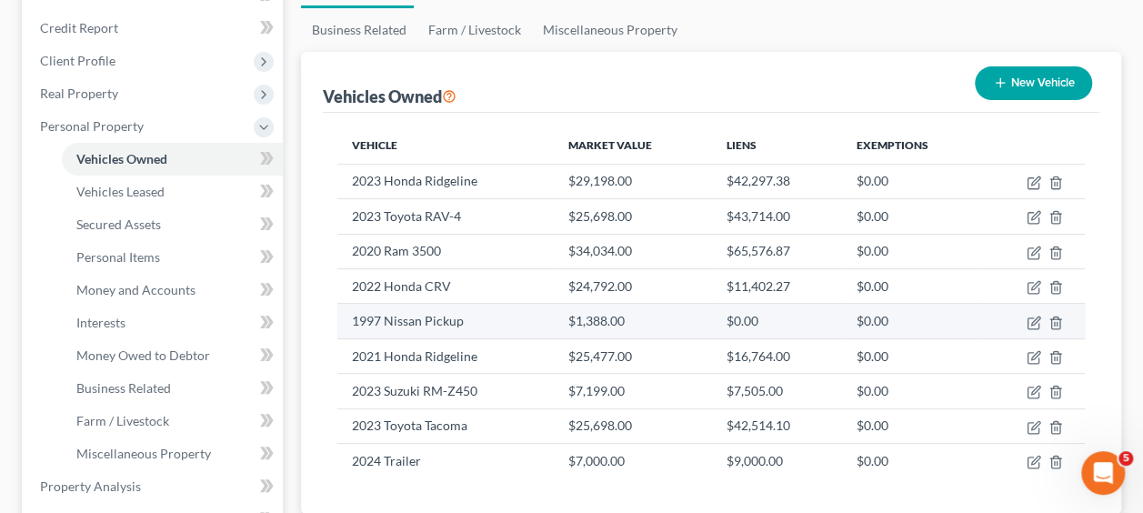
click at [410, 327] on td "1997 Nissan Pickup" at bounding box center [445, 321] width 217 height 35
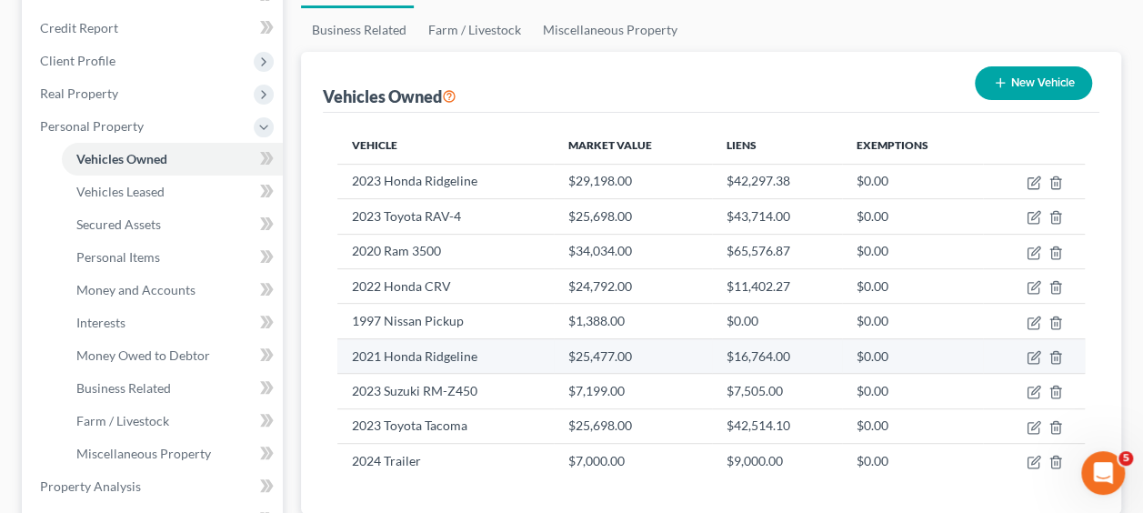
click at [409, 353] on td "2021 Honda Ridgeline" at bounding box center [445, 355] width 217 height 35
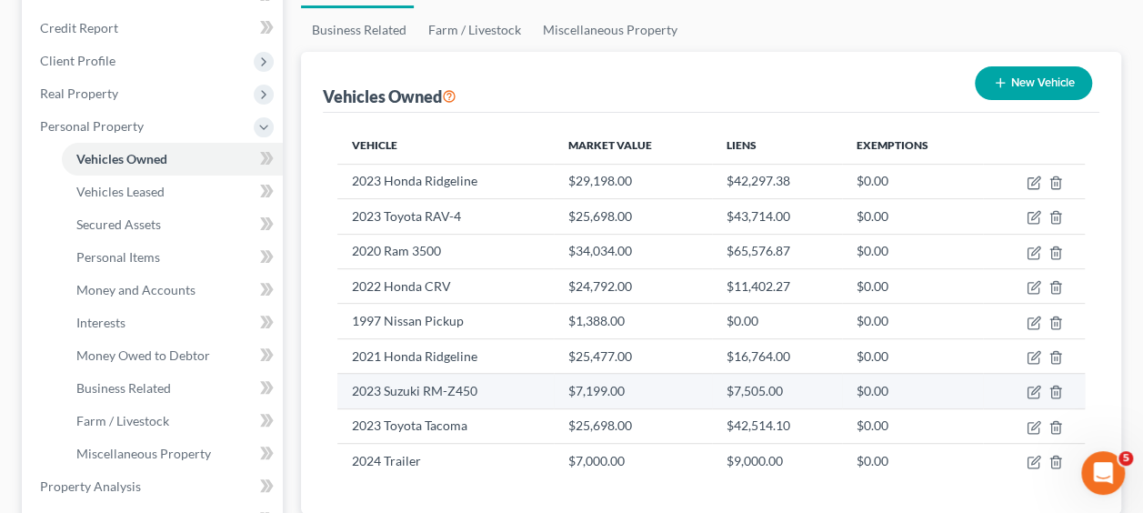
click at [417, 388] on td "2023 Suzuki RM-Z450" at bounding box center [445, 391] width 217 height 35
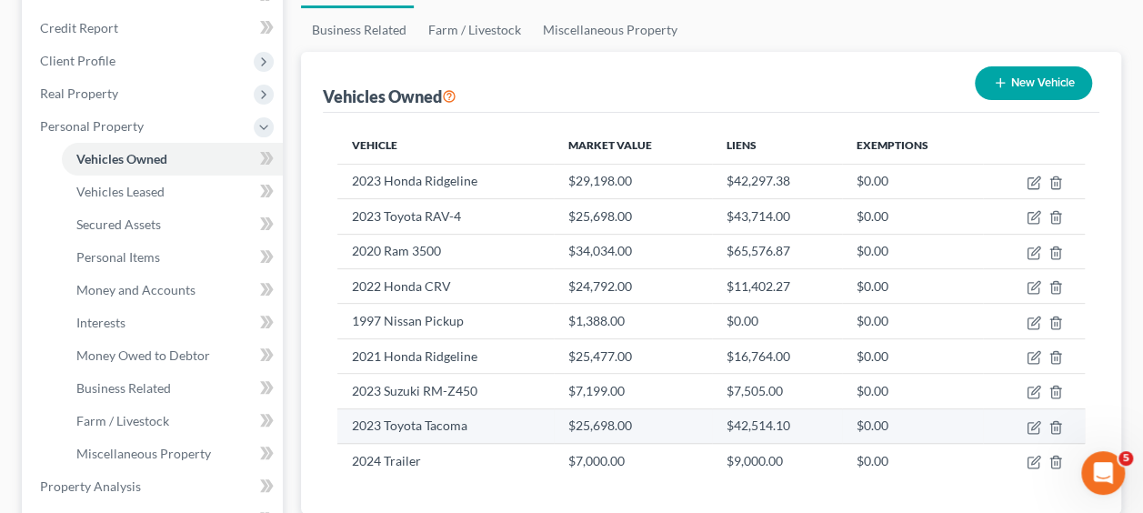
click at [420, 428] on td "2023 Toyota Tacoma" at bounding box center [445, 425] width 217 height 35
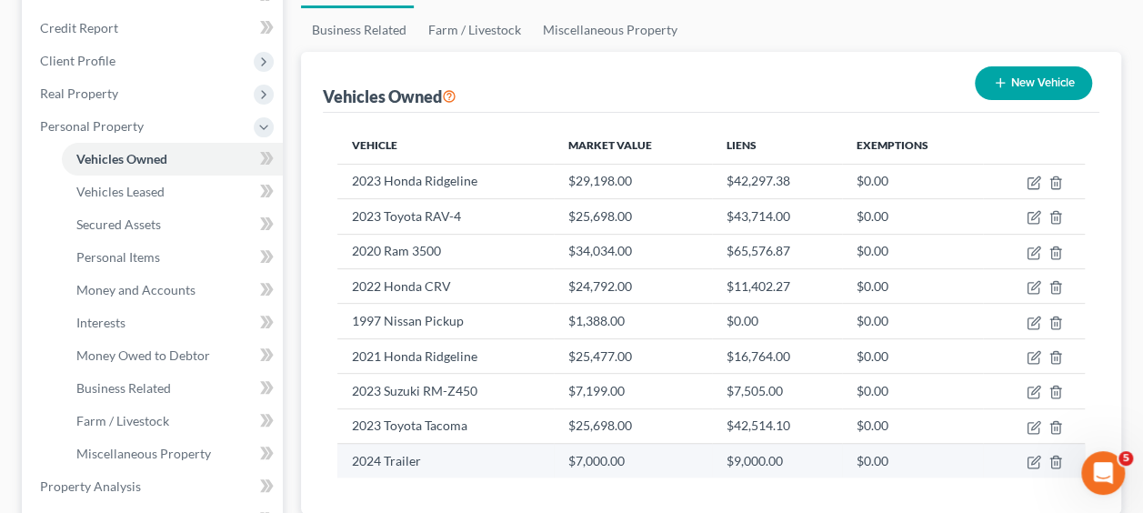
click at [409, 458] on td "2024 Trailer" at bounding box center [445, 461] width 217 height 35
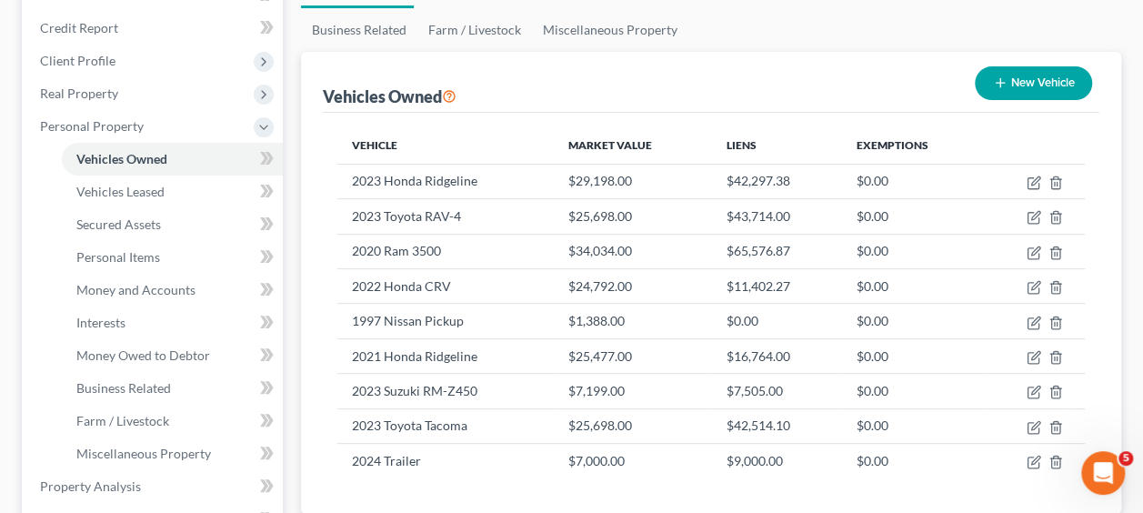
click at [1019, 85] on button "New Vehicle" at bounding box center [1033, 83] width 117 height 34
select select "0"
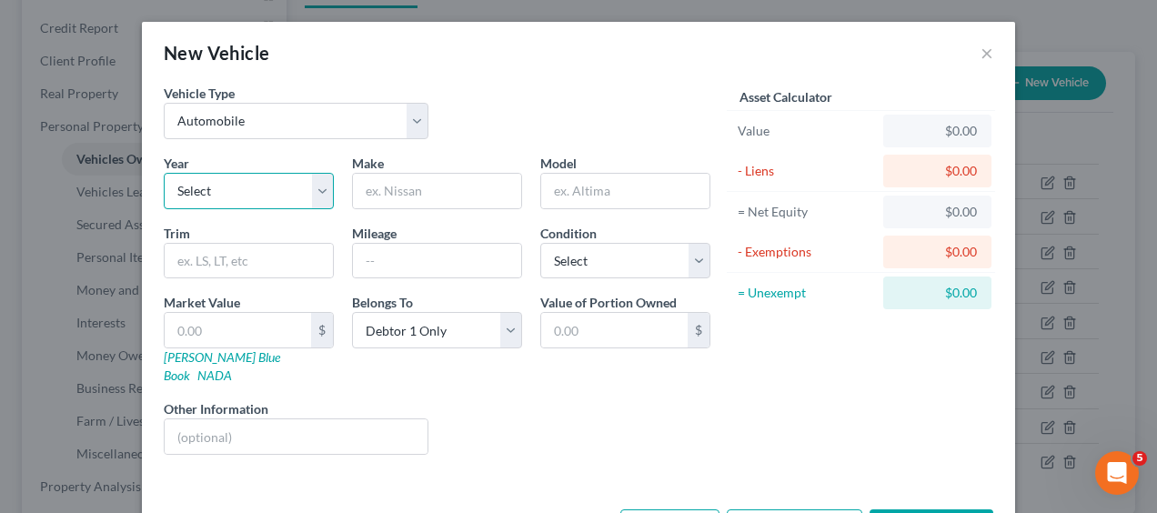
click at [307, 181] on select "Select 2026 2025 2024 2023 2022 2021 2020 2019 2018 2017 2016 2015 2014 2013 20…" at bounding box center [249, 191] width 170 height 36
select select "3"
click at [164, 173] on select "Select 2026 2025 2024 2023 2022 2021 2020 2019 2018 2017 2016 2015 2014 2013 20…" at bounding box center [249, 191] width 170 height 36
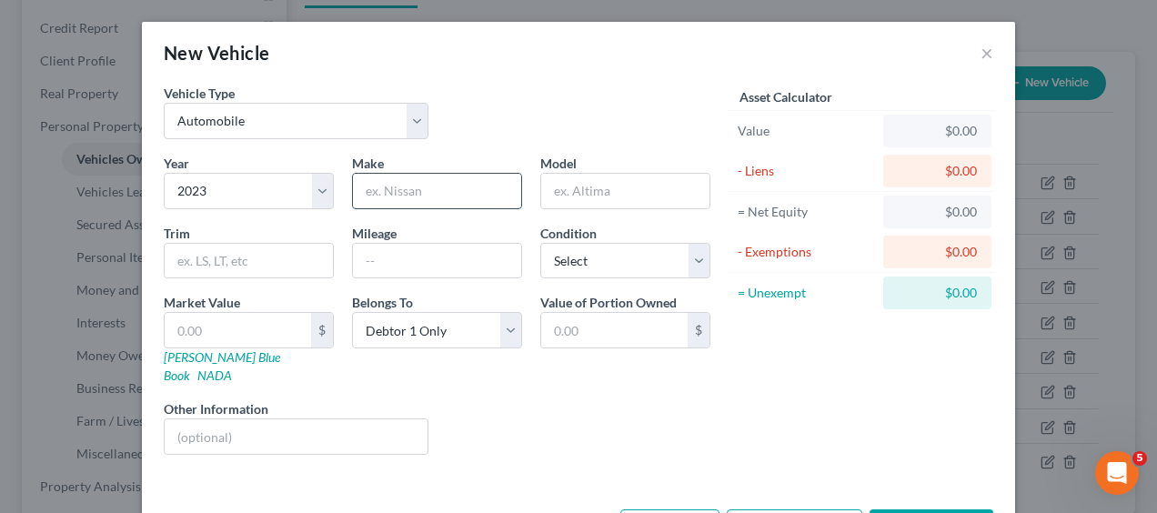
click at [470, 190] on input "text" at bounding box center [437, 191] width 168 height 35
type input "Toyota"
type input "Tacoma"
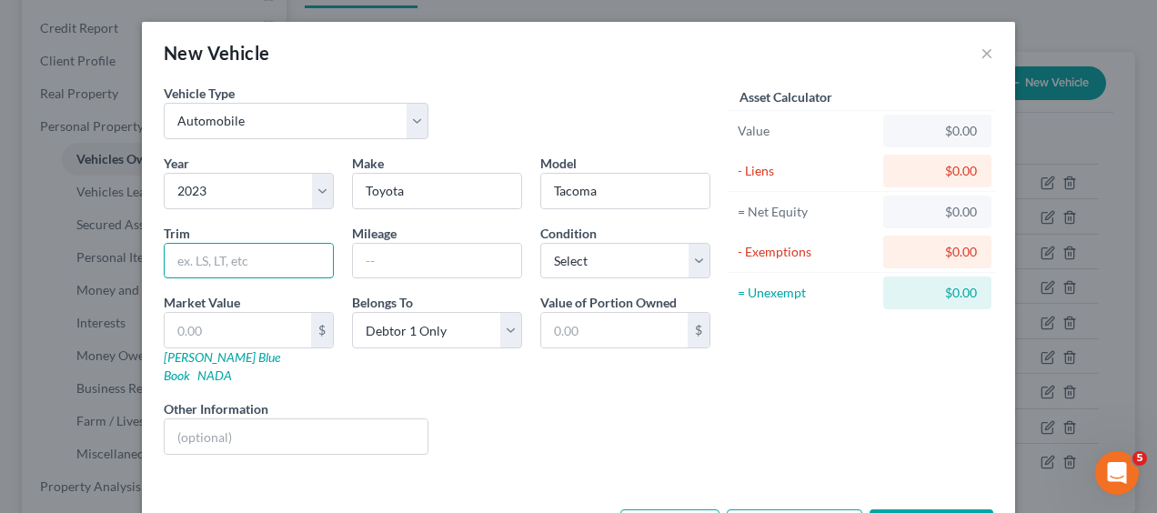
scroll to position [49, 0]
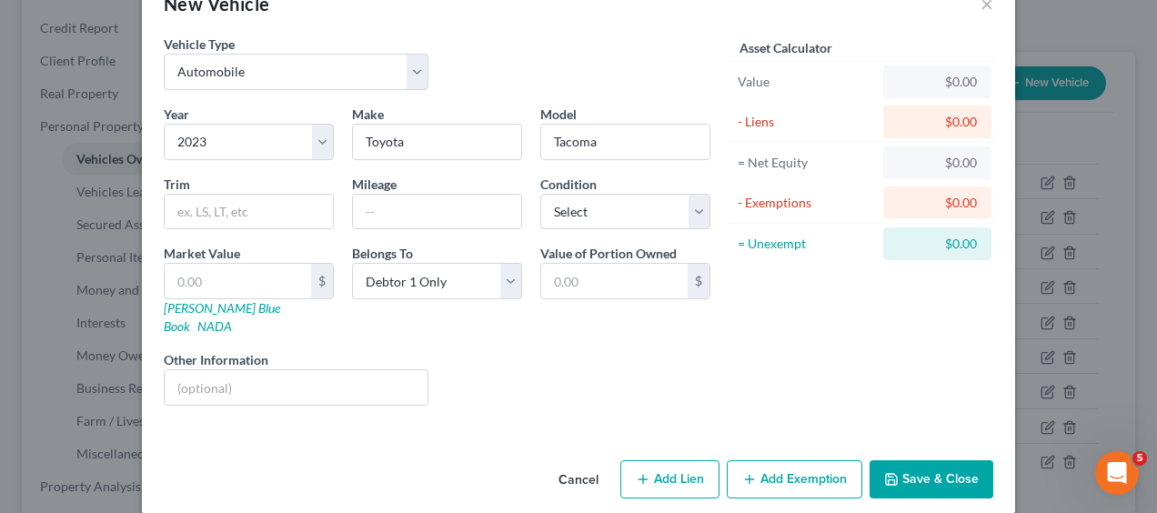
click at [961, 462] on button "Save & Close" at bounding box center [932, 479] width 124 height 38
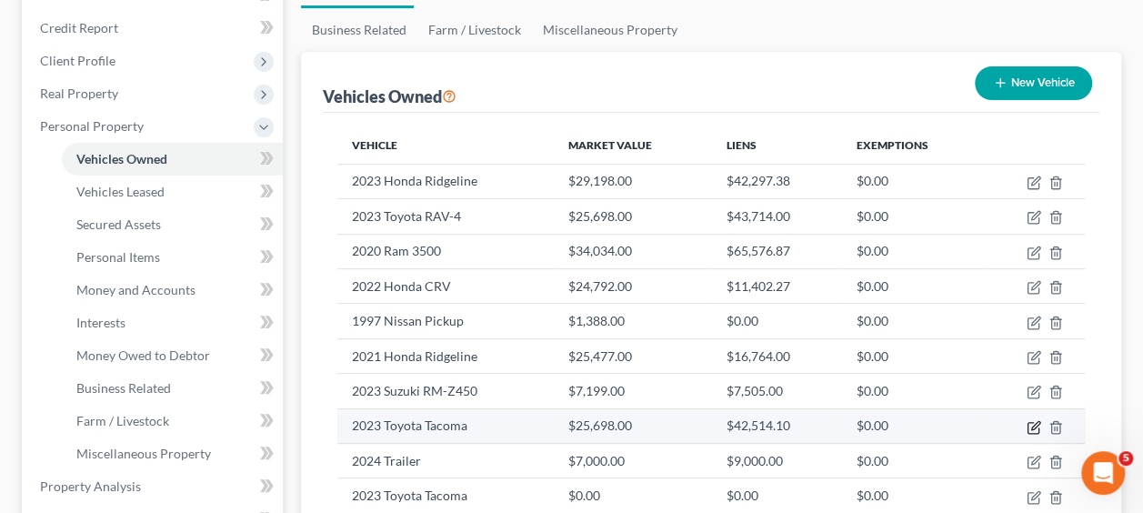
click at [1037, 421] on icon "button" at bounding box center [1036, 425] width 8 height 8
select select "1"
select select "3"
select select "2"
select select "0"
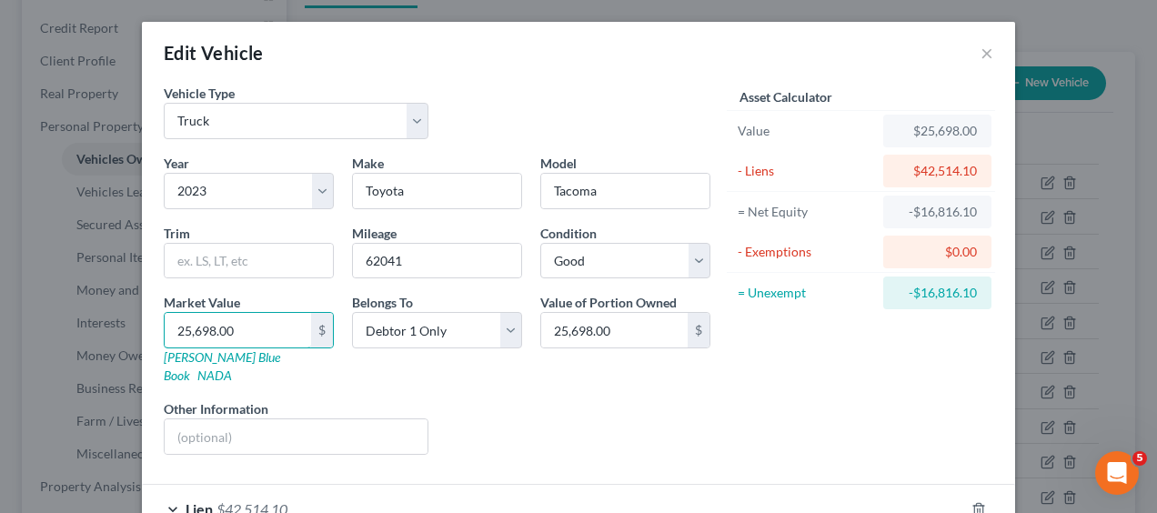
type input "2"
type input "2.00"
type input "24"
type input "24.00"
type input "243"
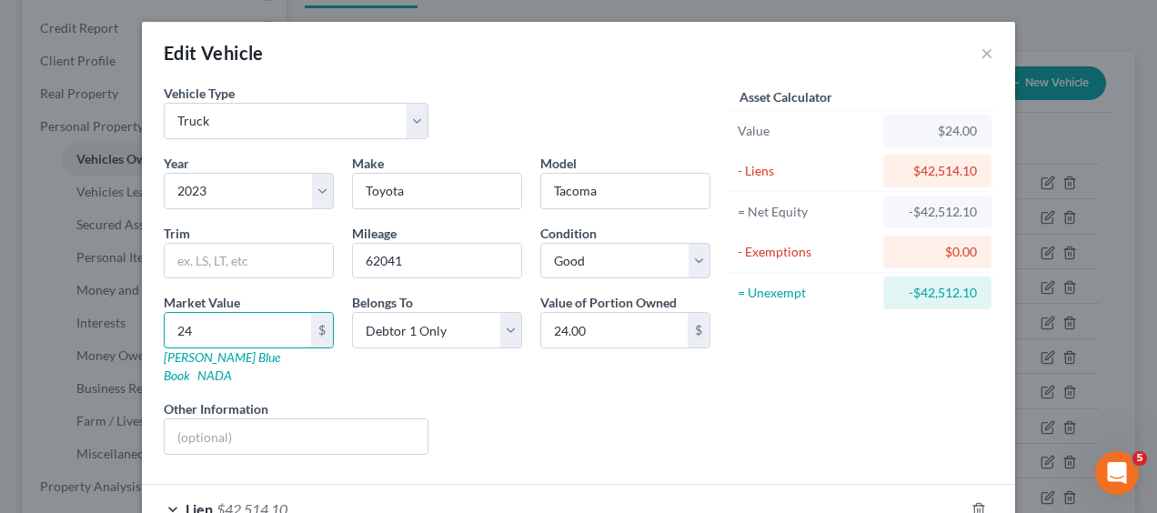
type input "243.00"
type input "2432"
type input "2,432.00"
type input "2,4326"
type input "24,326.00"
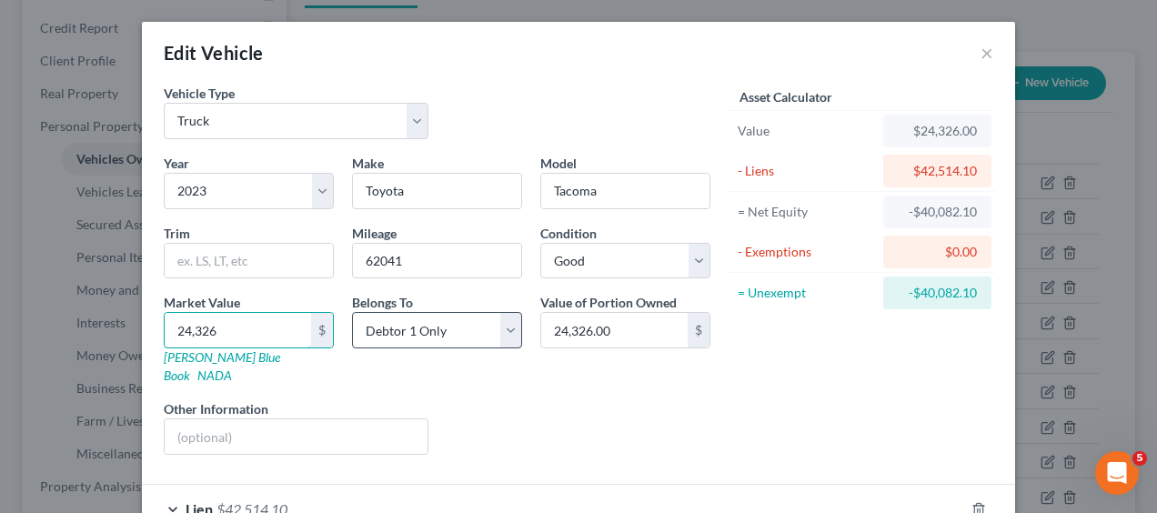
scroll to position [98, 0]
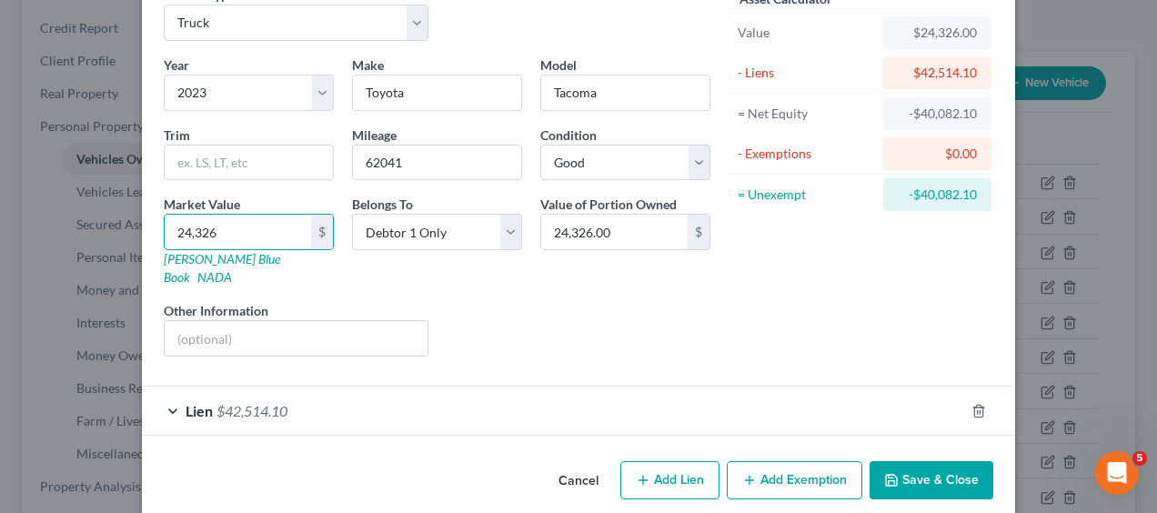
type input "24,326"
click at [261, 402] on span "$42,514.10" at bounding box center [252, 410] width 71 height 17
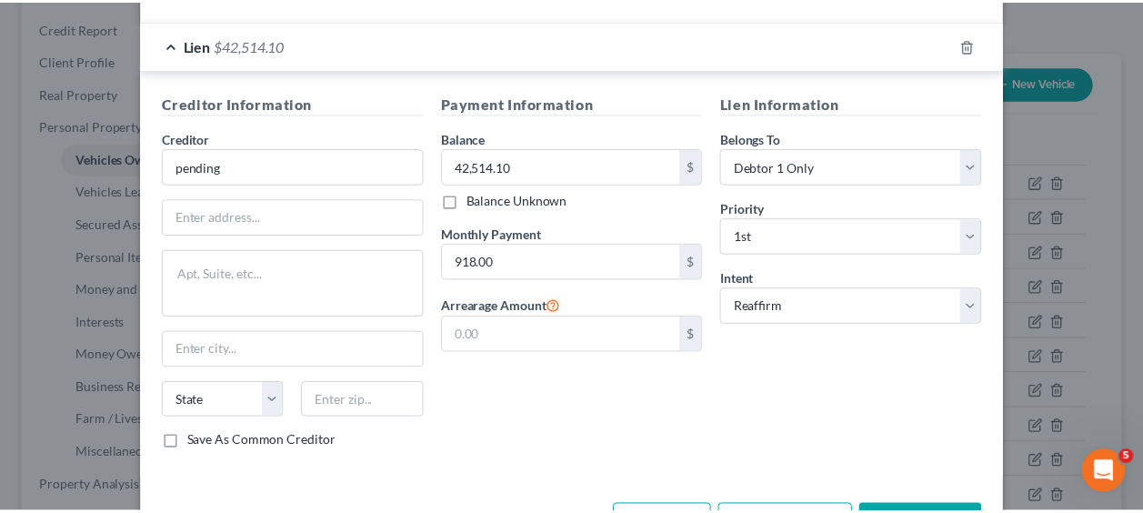
scroll to position [506, 0]
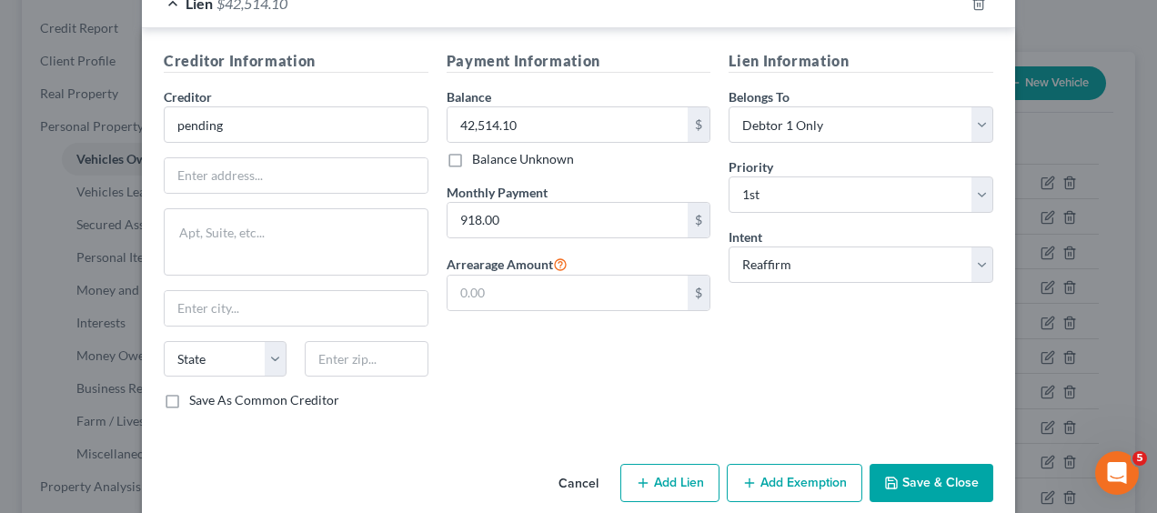
click at [942, 464] on button "Save & Close" at bounding box center [932, 483] width 124 height 38
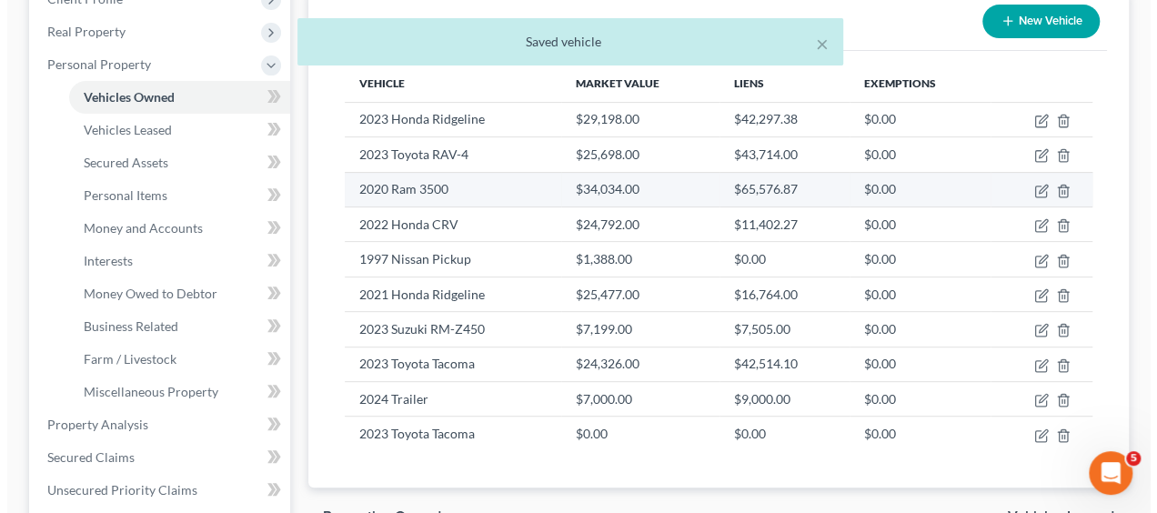
scroll to position [273, 0]
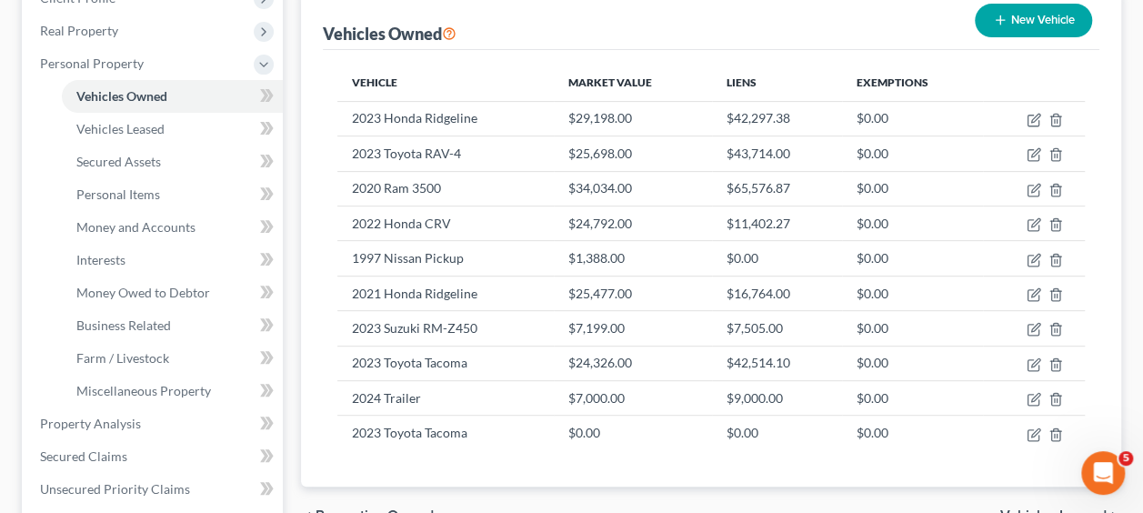
click at [996, 16] on icon "button" at bounding box center [1000, 20] width 15 height 15
select select "0"
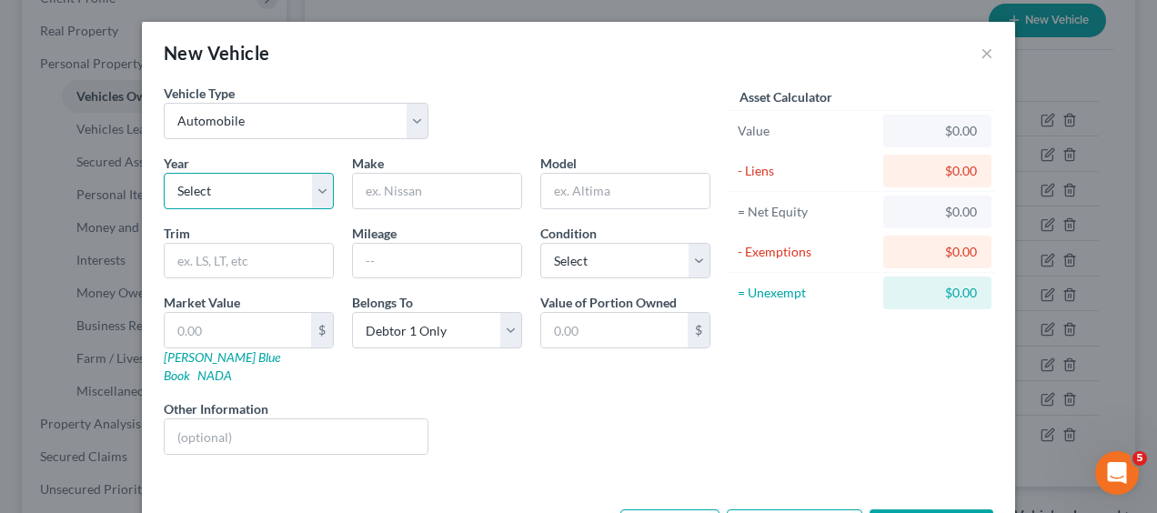
click at [324, 180] on select "Select 2026 2025 2024 2023 2022 2021 2020 2019 2018 2017 2016 2015 2014 2013 20…" at bounding box center [249, 191] width 170 height 36
select select "4"
click at [164, 173] on select "Select 2026 2025 2024 2023 2022 2021 2020 2019 2018 2017 2016 2015 2014 2013 20…" at bounding box center [249, 191] width 170 height 36
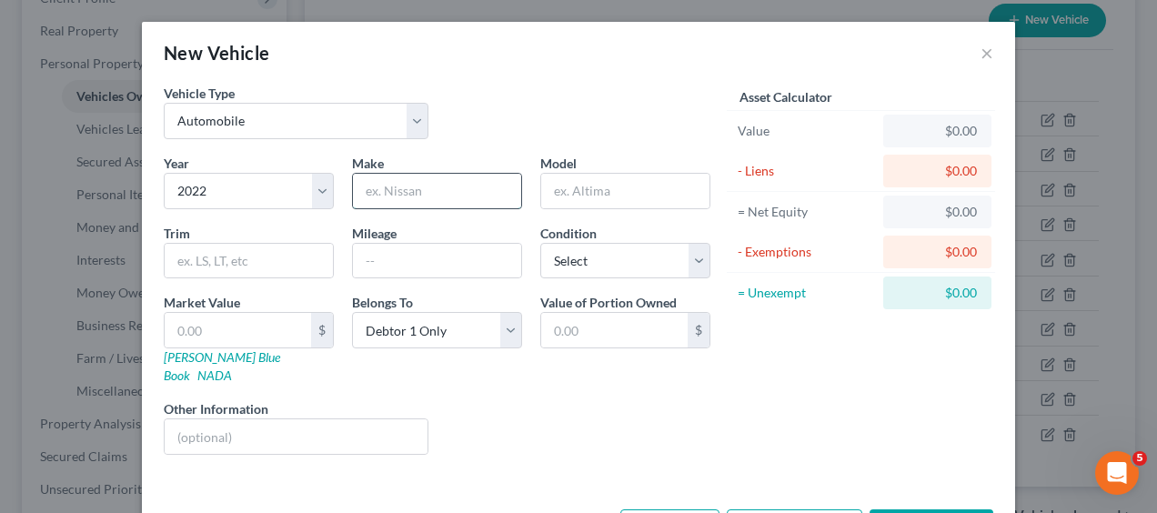
click at [413, 186] on input "text" at bounding box center [437, 191] width 168 height 35
type input "Toyota"
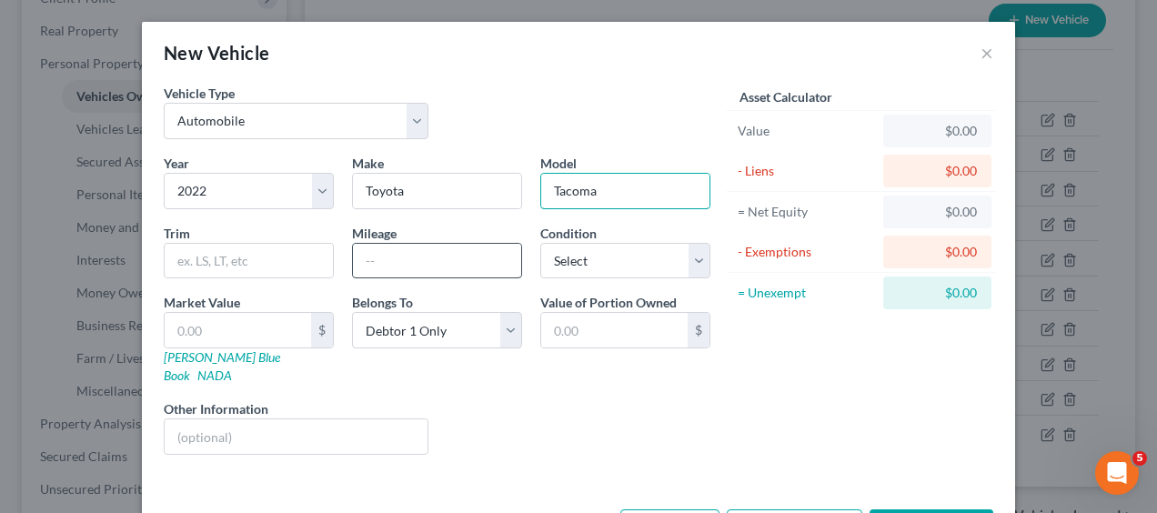
type input "Tacoma"
click at [478, 260] on input "text" at bounding box center [437, 261] width 168 height 35
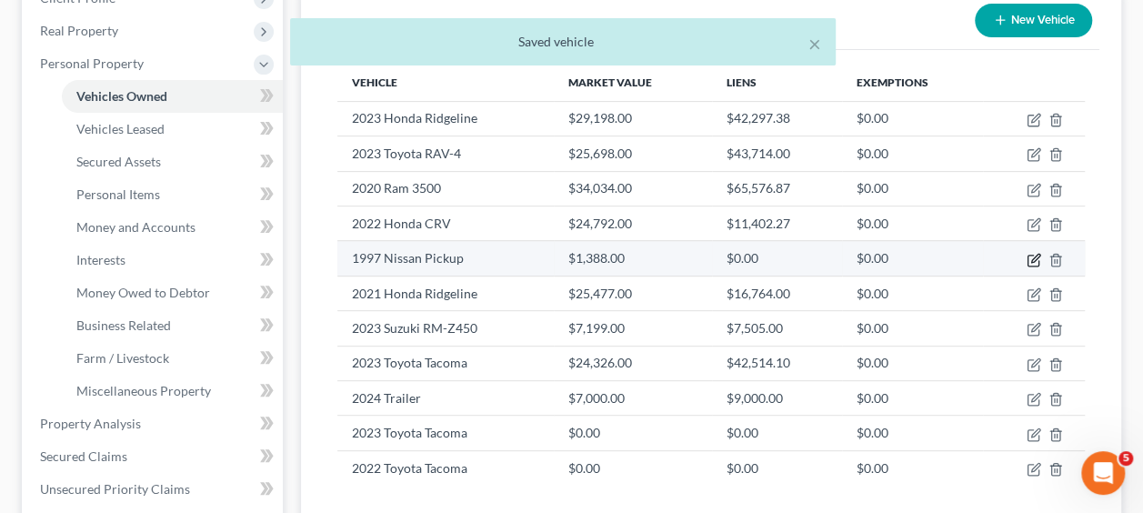
click at [1035, 257] on icon "button" at bounding box center [1034, 260] width 15 height 15
select select "1"
select select "29"
select select "2"
select select "0"
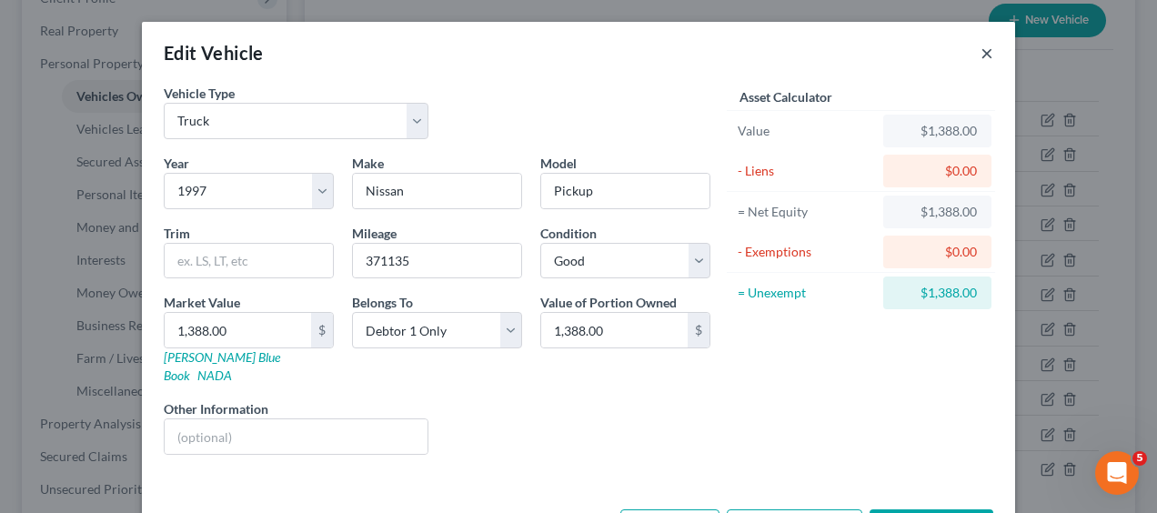
click at [981, 55] on button "×" at bounding box center [987, 53] width 13 height 22
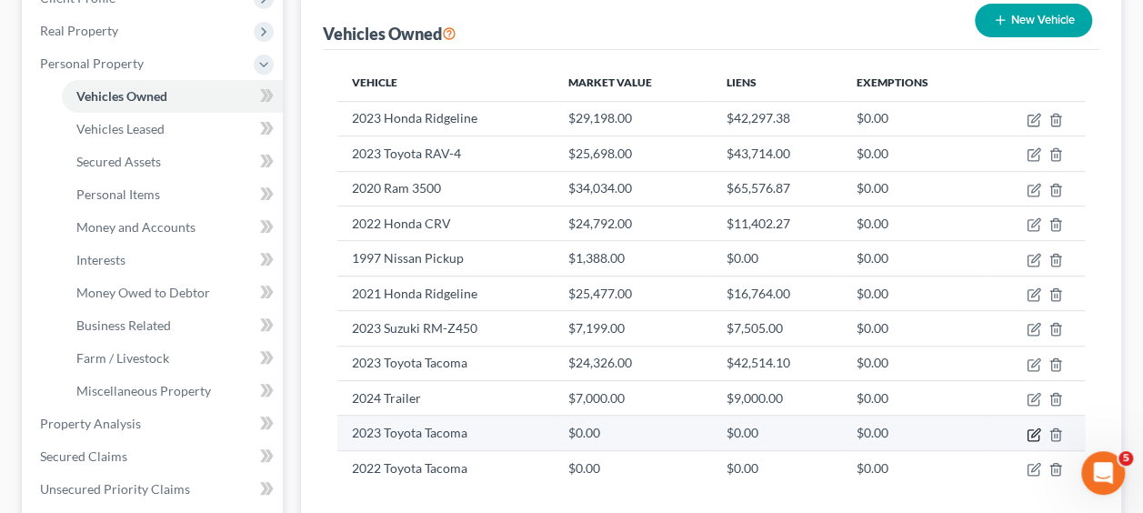
click at [1035, 434] on icon "button" at bounding box center [1034, 435] width 15 height 15
select select "0"
select select "3"
select select "0"
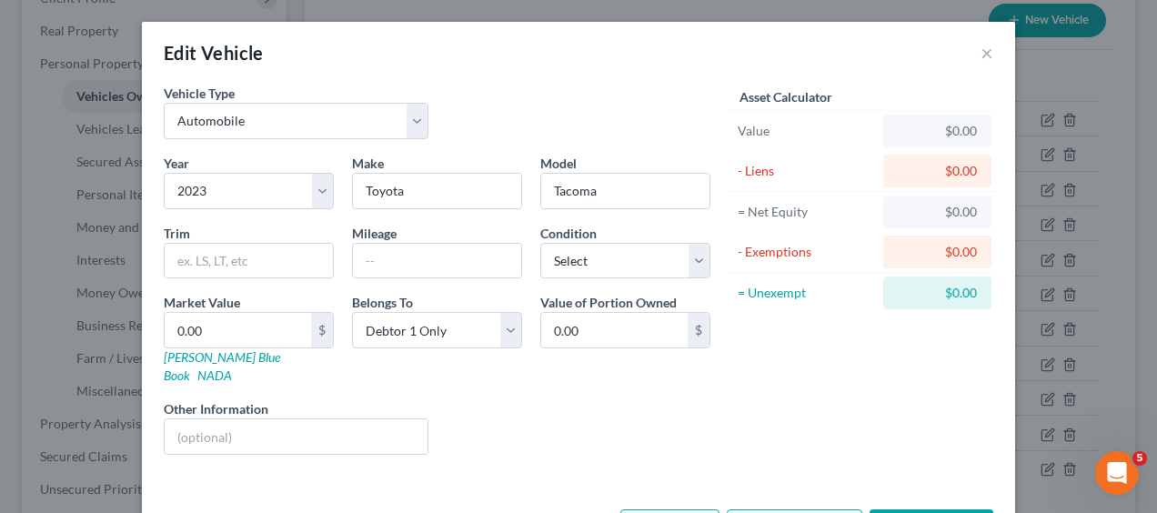
scroll to position [49, 0]
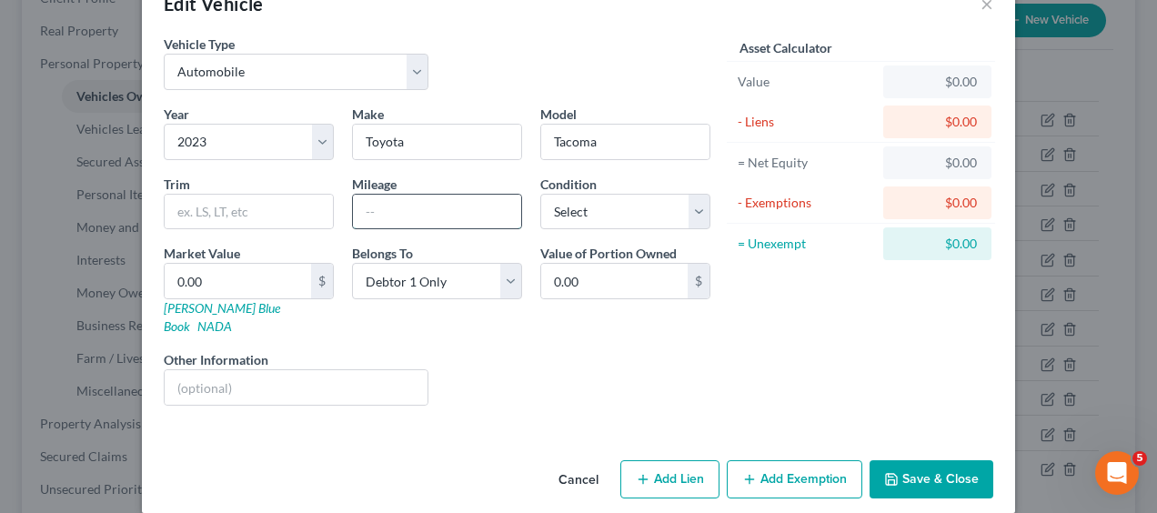
click at [435, 207] on input "text" at bounding box center [437, 212] width 168 height 35
type input "58190"
click at [690, 206] on select "Select Excellent Very Good Good Fair Poor" at bounding box center [625, 212] width 170 height 36
select select "2"
click at [540, 194] on select "Select Excellent Very Good Good Fair Poor" at bounding box center [625, 212] width 170 height 36
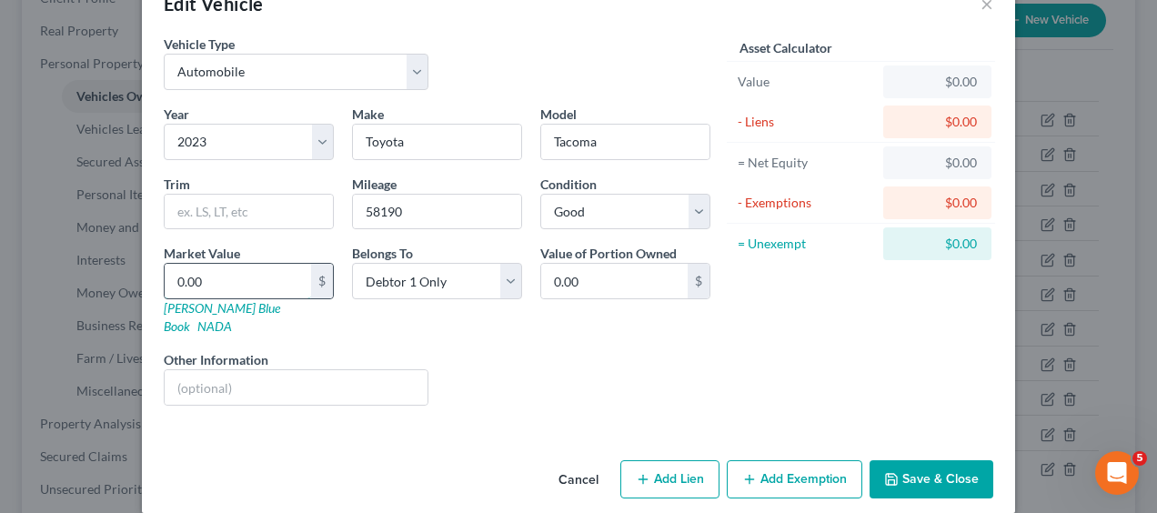
click at [229, 284] on input "0.00" at bounding box center [238, 281] width 146 height 35
type input "2"
type input "2.00"
type input "23"
type input "23.00"
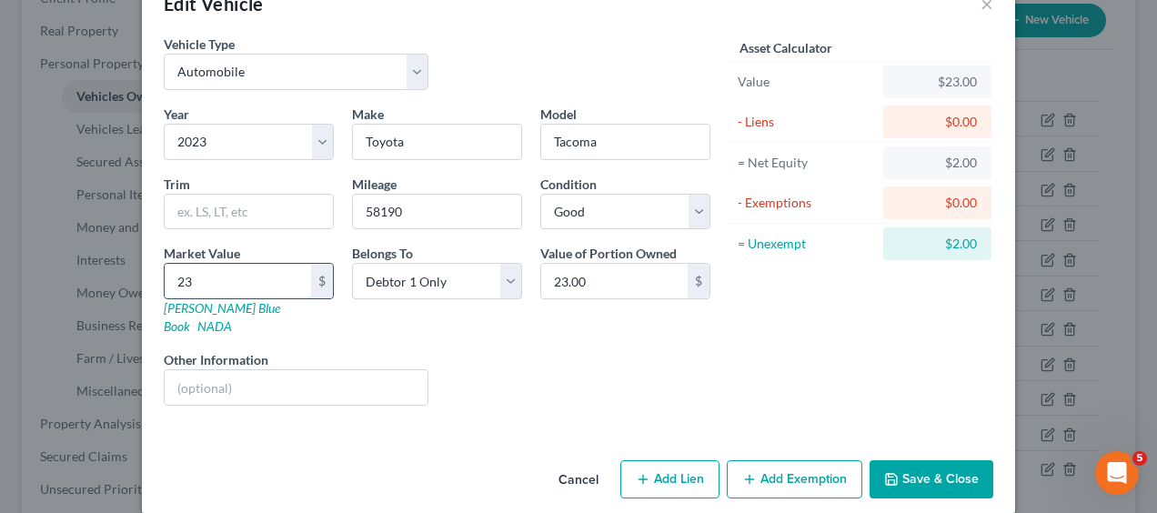
type input "230"
type input "230.00"
type input "2303"
type input "2,303.00"
type input "2,3033"
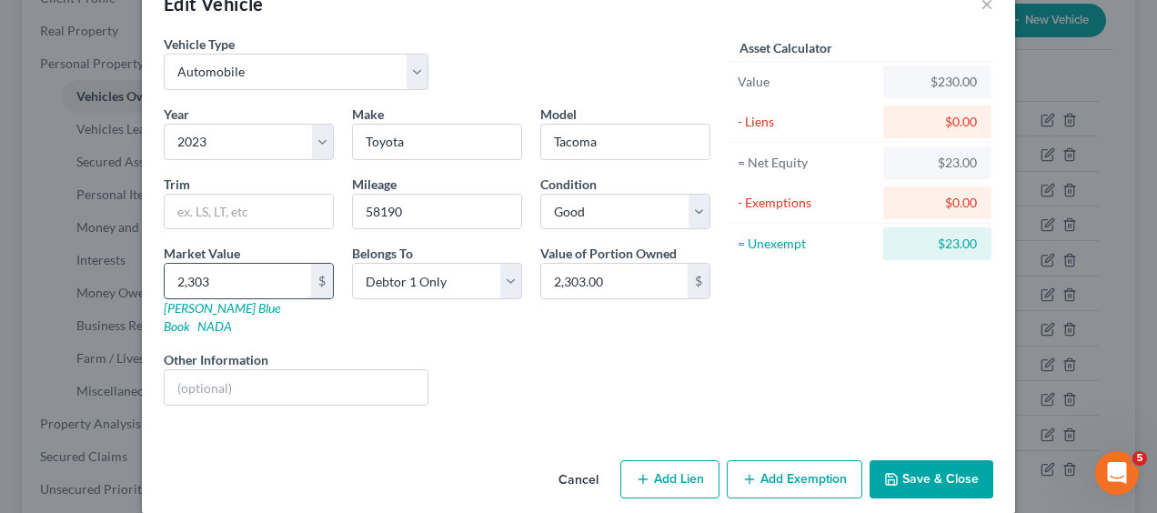
type input "23,033.00"
type input "23,033"
click at [386, 350] on div "Other Information" at bounding box center [296, 377] width 283 height 55
drag, startPoint x: 323, startPoint y: 364, endPoint x: 192, endPoint y: 372, distance: 131.2
click at [192, 372] on input "text" at bounding box center [296, 387] width 263 height 35
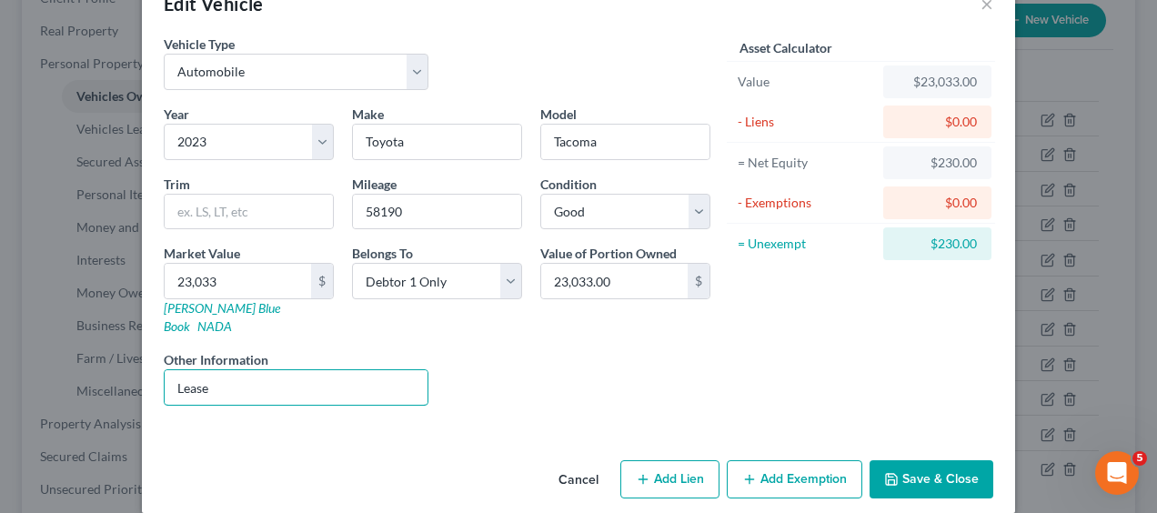
type input "Lease"
click at [958, 460] on button "Save & Close" at bounding box center [932, 479] width 124 height 38
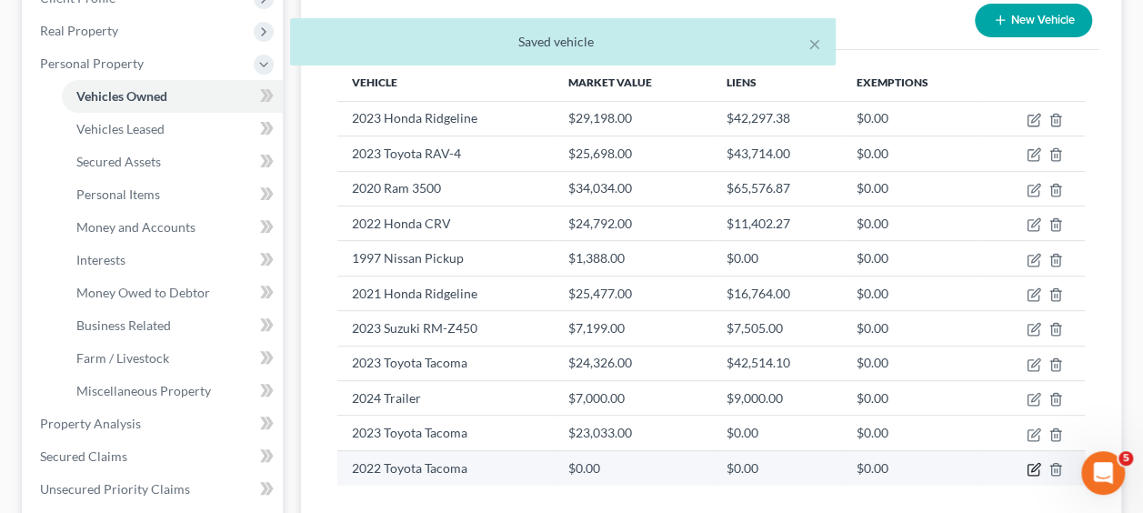
click at [1040, 462] on icon "button" at bounding box center [1034, 469] width 15 height 15
select select "0"
select select "4"
select select "0"
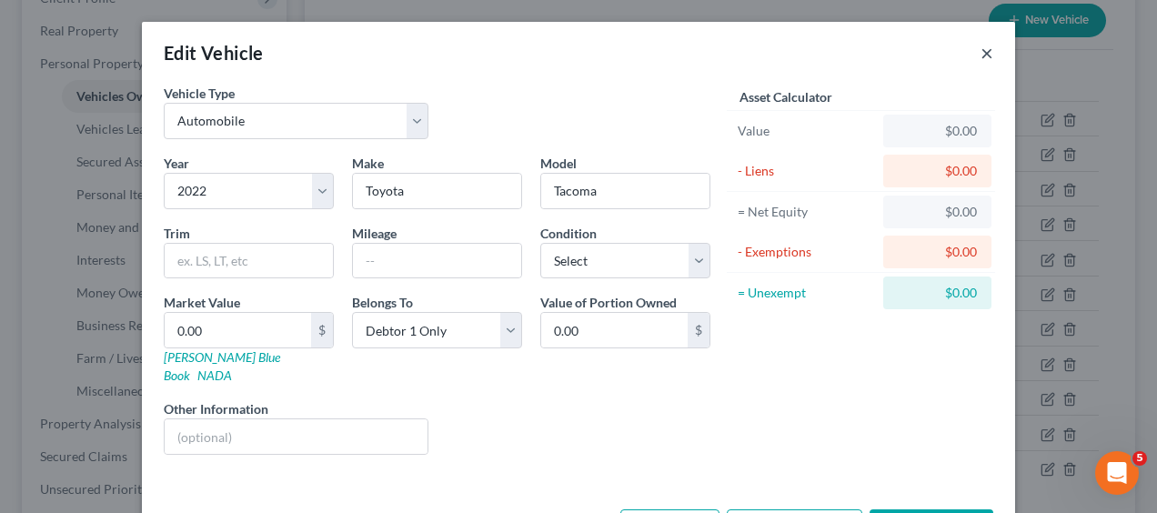
click at [981, 56] on button "×" at bounding box center [987, 53] width 13 height 22
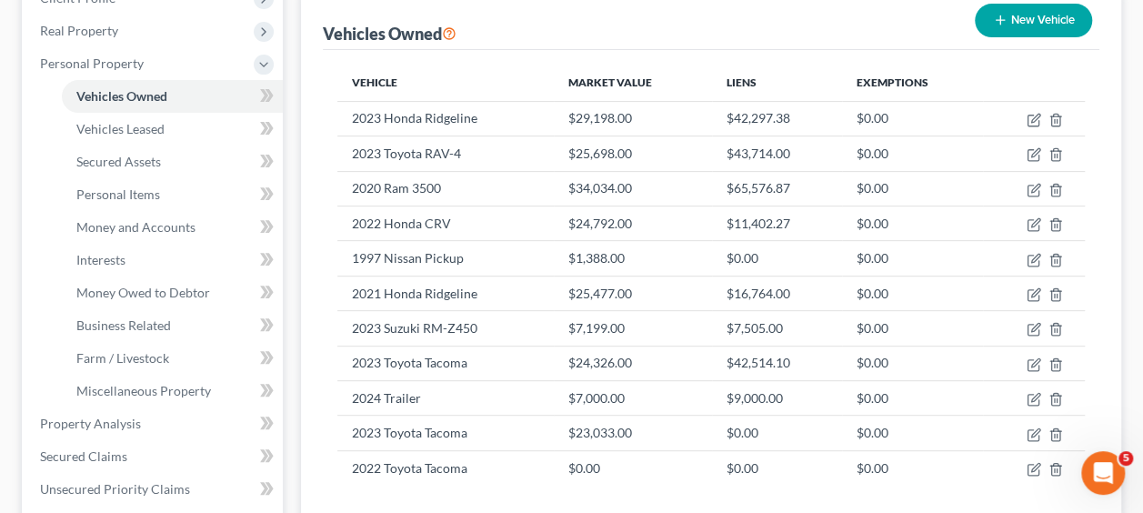
click at [1022, 20] on button "New Vehicle" at bounding box center [1033, 21] width 117 height 34
select select "0"
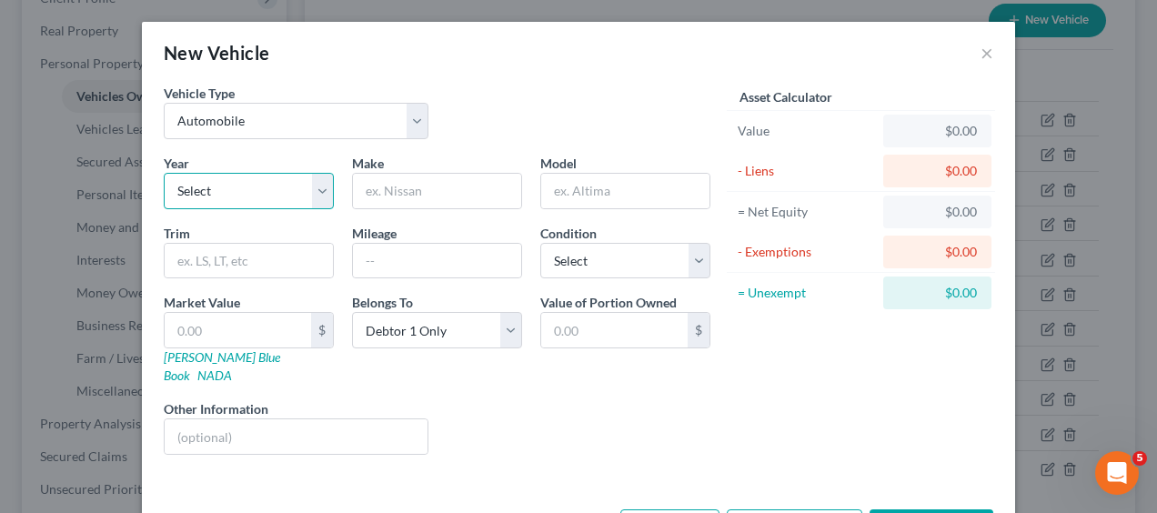
click at [309, 192] on select "Select 2026 2025 2024 2023 2022 2021 2020 2019 2018 2017 2016 2015 2014 2013 20…" at bounding box center [249, 191] width 170 height 36
select select "3"
click at [164, 173] on select "Select 2026 2025 2024 2023 2022 2021 2020 2019 2018 2017 2016 2015 2014 2013 20…" at bounding box center [249, 191] width 170 height 36
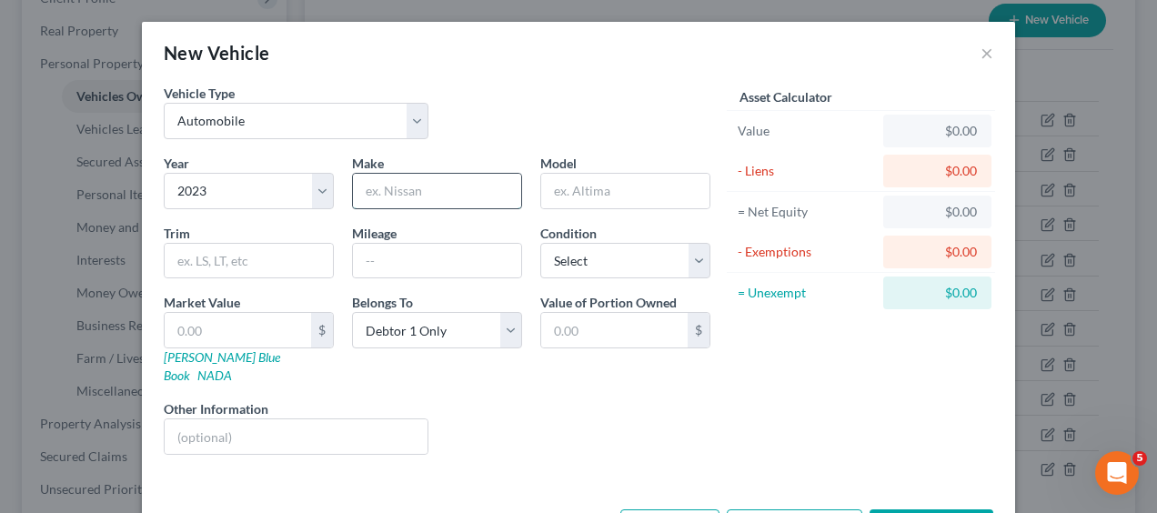
click at [398, 187] on input "text" at bounding box center [437, 191] width 168 height 35
type input "Toyota"
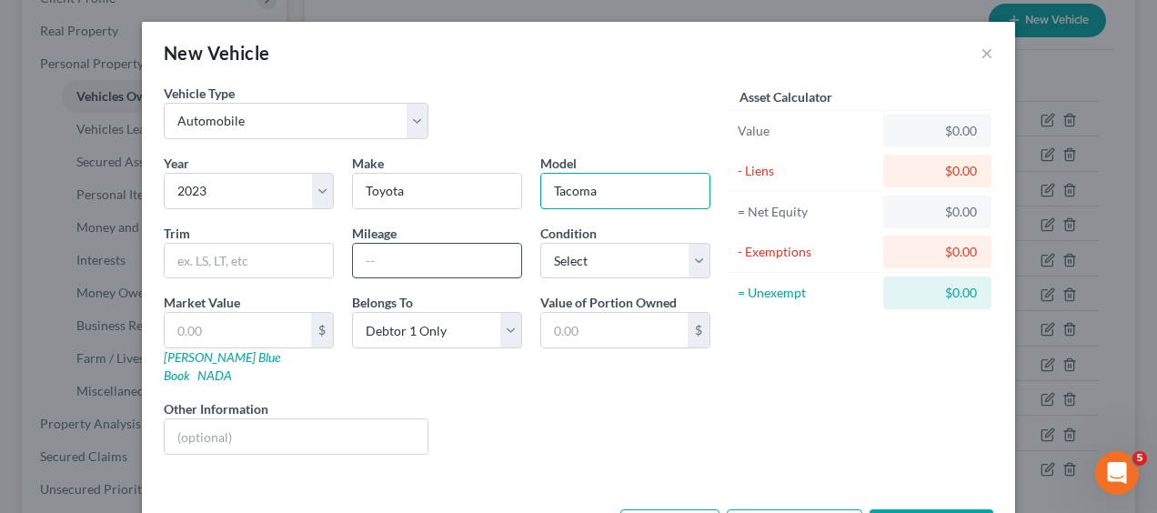
type input "Tacoma"
click at [427, 258] on input "text" at bounding box center [437, 261] width 168 height 35
type input "62041"
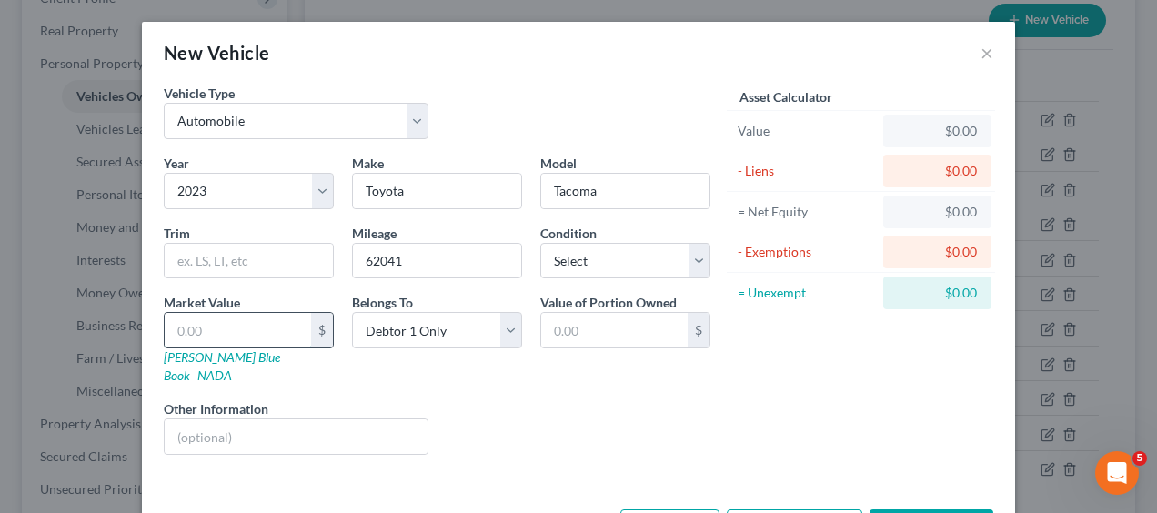
click at [221, 322] on input "text" at bounding box center [238, 330] width 146 height 35
click at [229, 327] on input "text" at bounding box center [238, 330] width 146 height 35
type input "2"
type input "2.00"
type input "24"
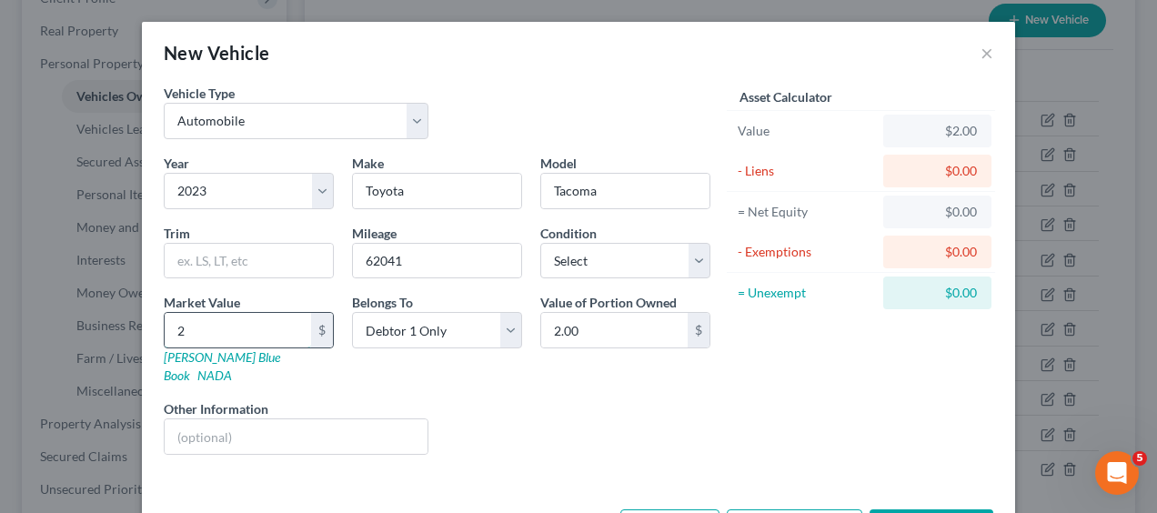
type input "24.00"
type input "243"
type input "243.00"
type input "2432"
type input "2,432.00"
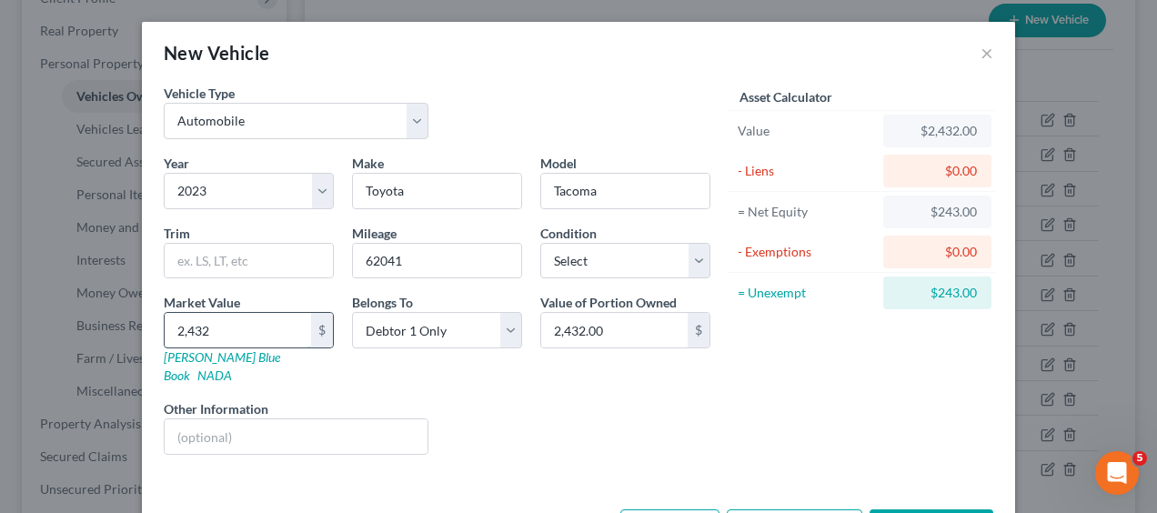
type input "2,4326"
type input "24,326.00"
type input "24,326"
click at [793, 402] on div "Asset Calculator Value $24,326.00 - Liens $0.00 = Net Equity $2,432.00 - Exempt…" at bounding box center [861, 277] width 283 height 386
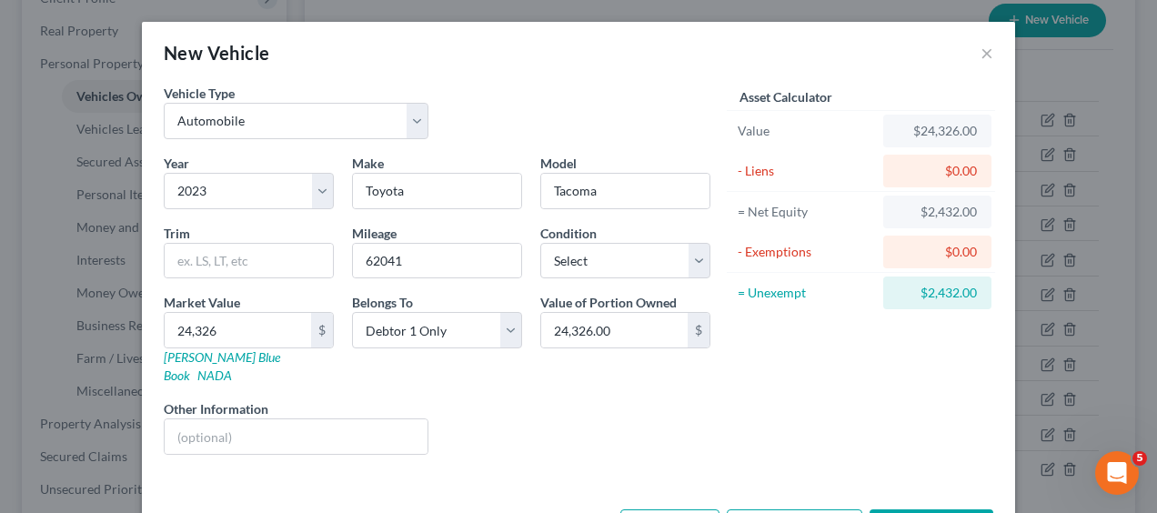
select select "0"
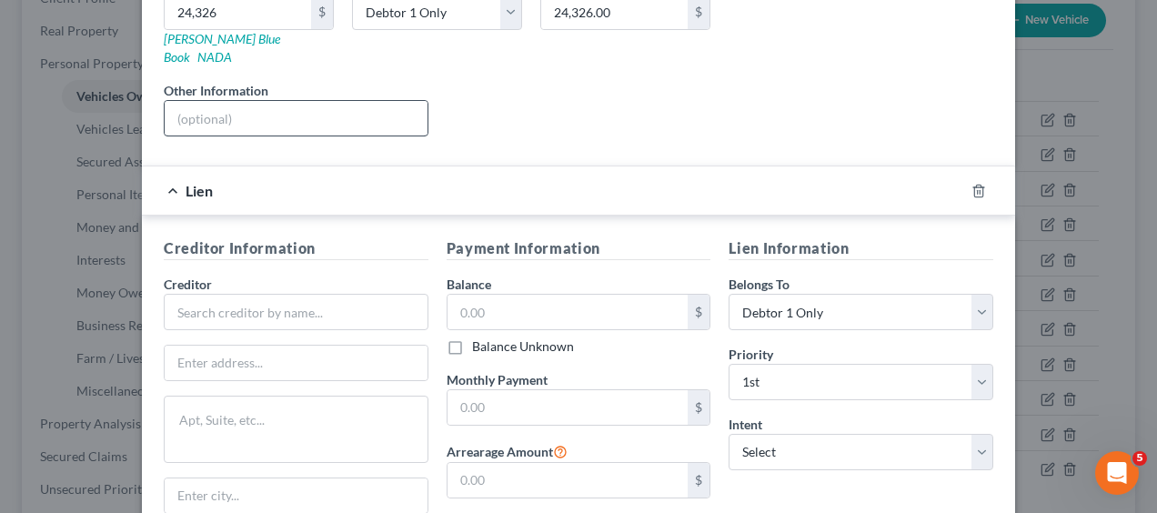
scroll to position [319, 0]
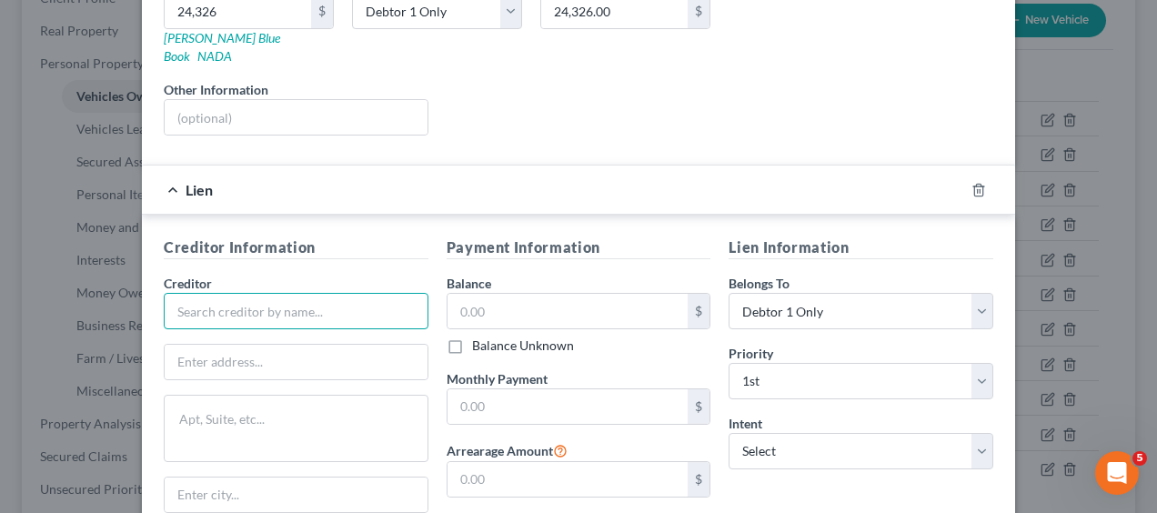
click at [228, 294] on input "text" at bounding box center [296, 311] width 265 height 36
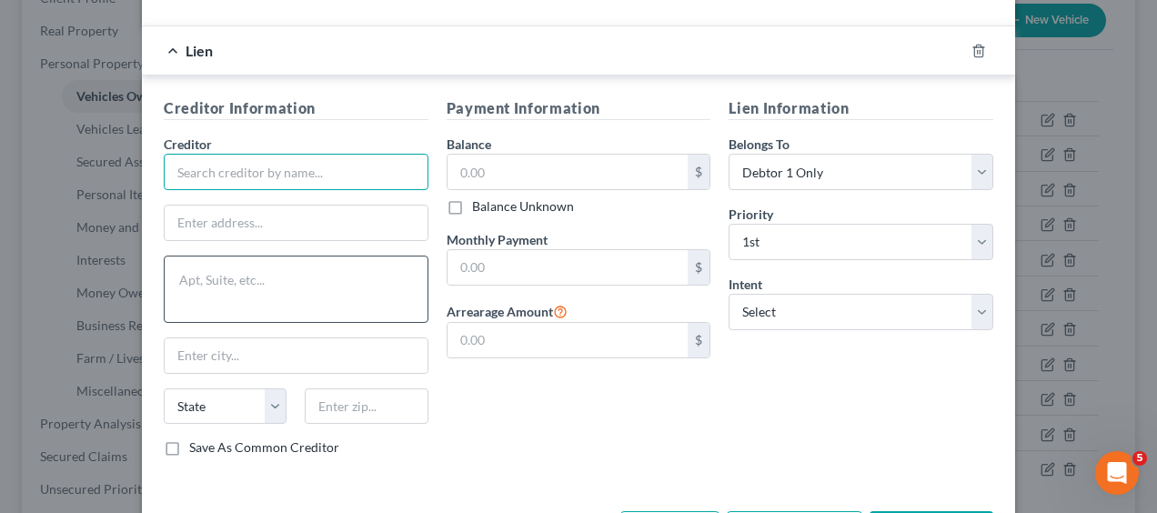
scroll to position [413, 0]
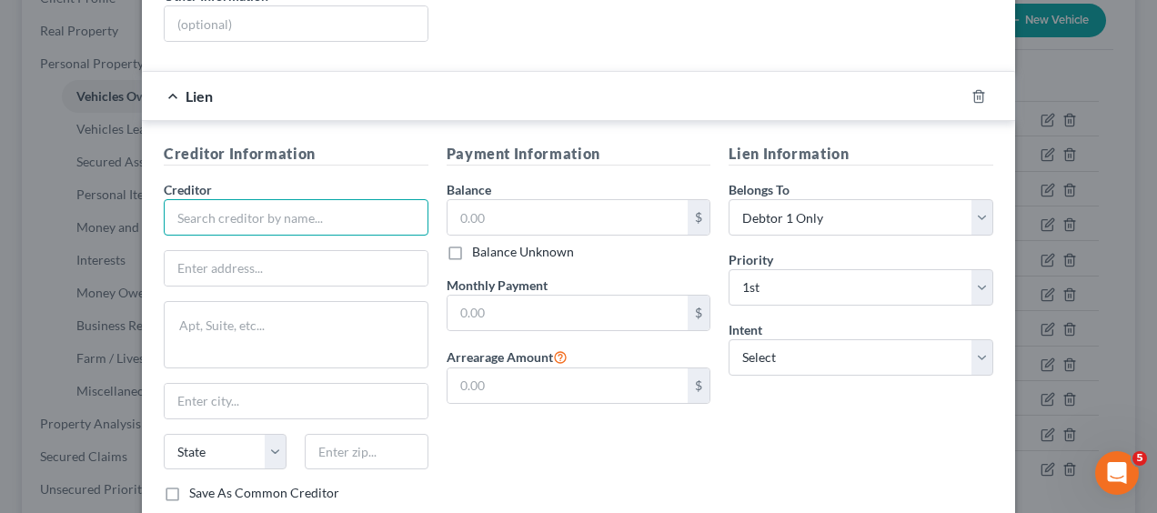
click at [226, 199] on input "text" at bounding box center [296, 217] width 265 height 36
click at [238, 199] on input "Toyota" at bounding box center [296, 217] width 265 height 36
drag, startPoint x: 322, startPoint y: 195, endPoint x: 0, endPoint y: 168, distance: 323.1
click at [0, 168] on html "Home New Case Client Portal Culver Law Group justin@clgrp.com My Account Settin…" at bounding box center [578, 374] width 1157 height 1294
paste input "TOYOTA MOTOR CREDIT"
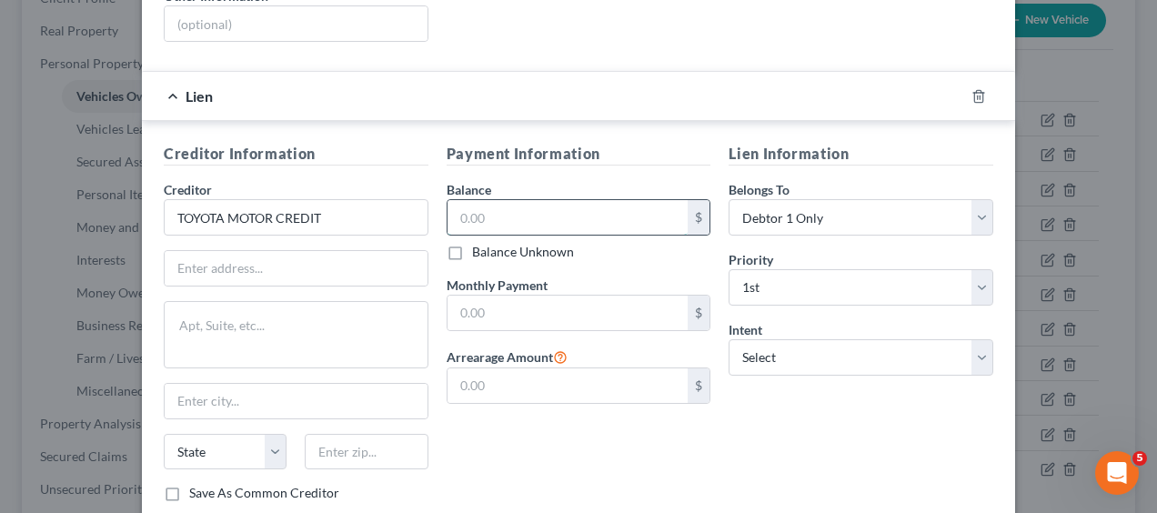
click at [503, 200] on input "text" at bounding box center [568, 217] width 241 height 35
click at [293, 251] on input "text" at bounding box center [296, 268] width 263 height 35
click at [560, 296] on input "text" at bounding box center [568, 313] width 241 height 35
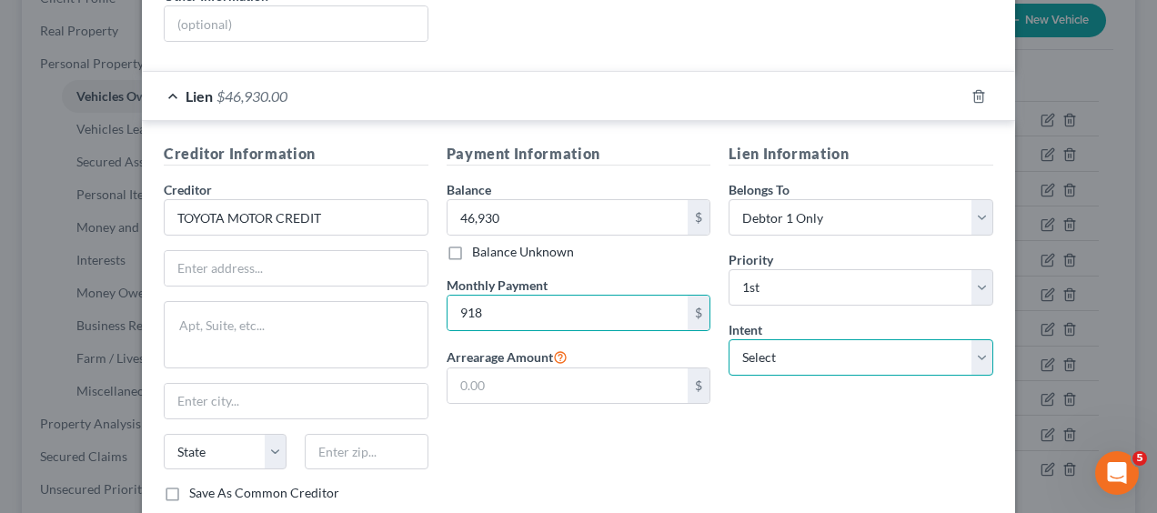
click at [969, 348] on select "Select Surrender Redeem Reaffirm Avoid Other" at bounding box center [861, 357] width 265 height 36
click at [729, 339] on select "Select Surrender Redeem Reaffirm Avoid Other" at bounding box center [861, 357] width 265 height 36
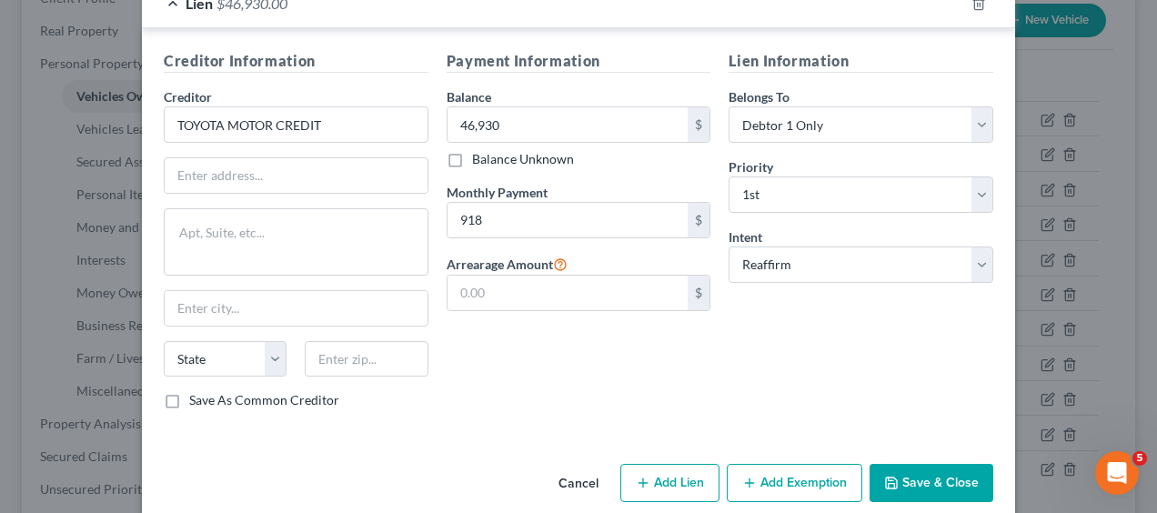
click at [651, 464] on button "Add Lien" at bounding box center [669, 483] width 99 height 38
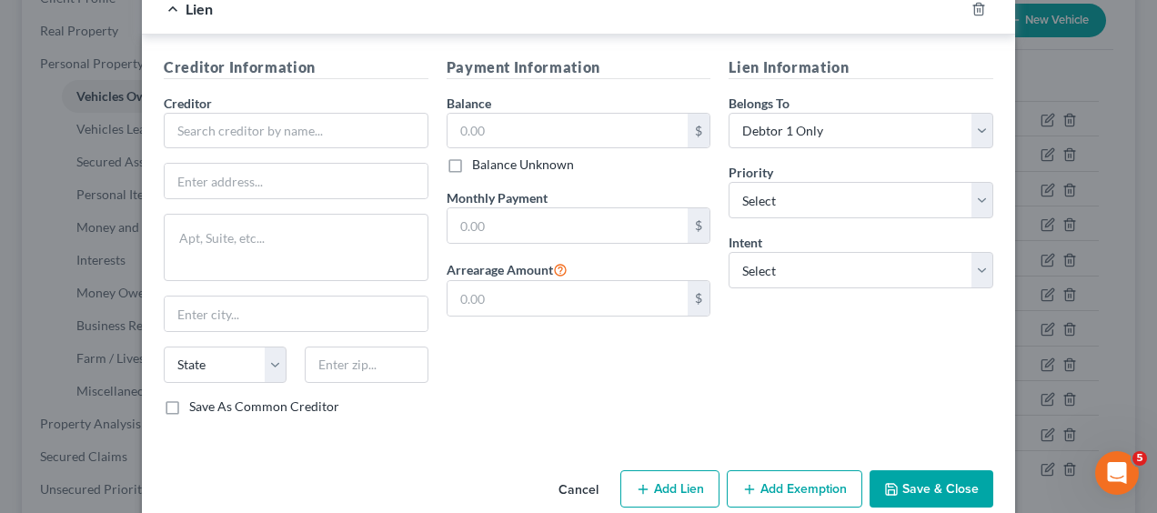
scroll to position [962, 0]
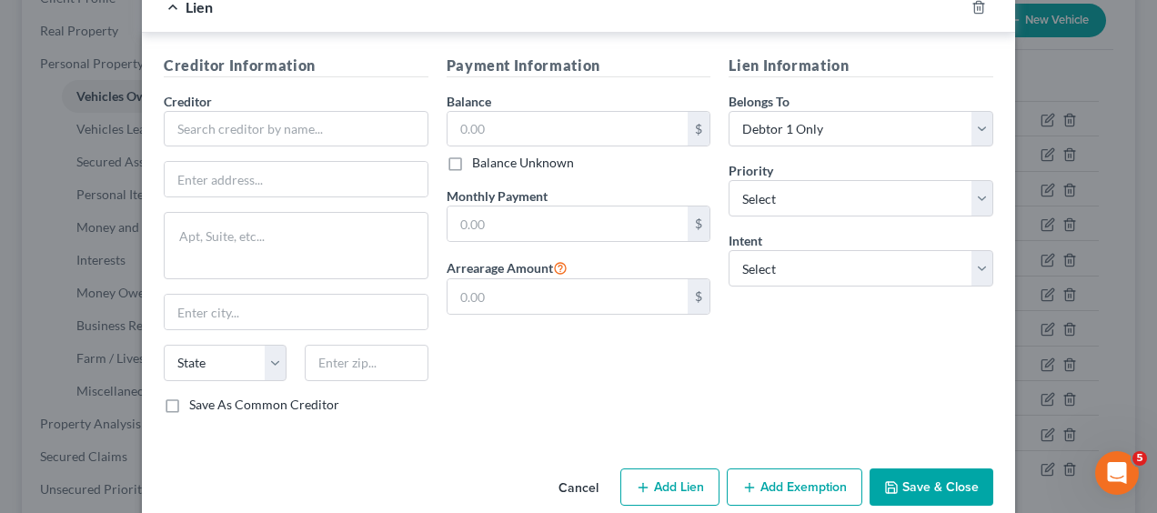
click at [579, 470] on button "Cancel" at bounding box center [578, 488] width 69 height 36
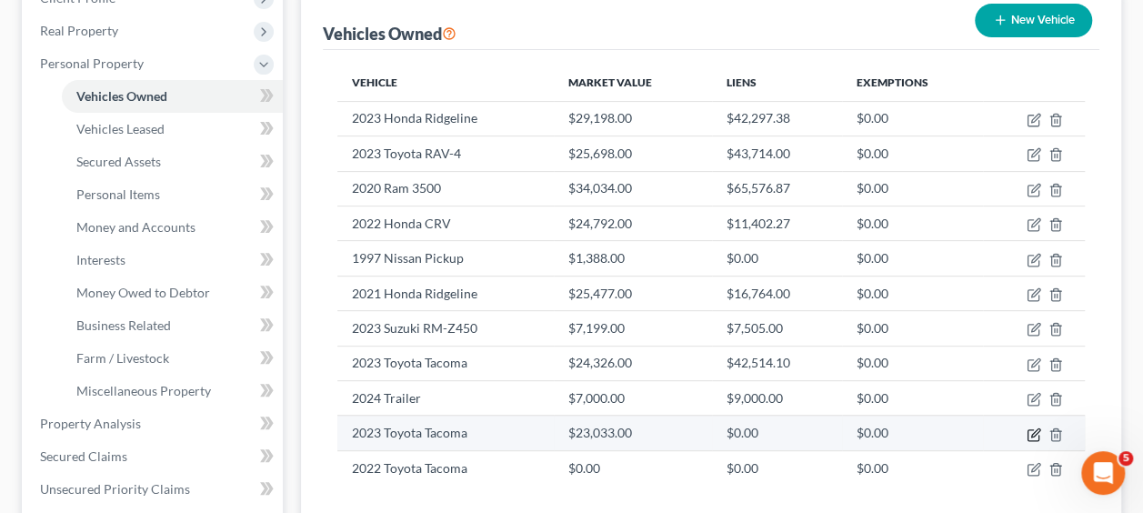
click at [1035, 429] on icon "button" at bounding box center [1034, 435] width 15 height 15
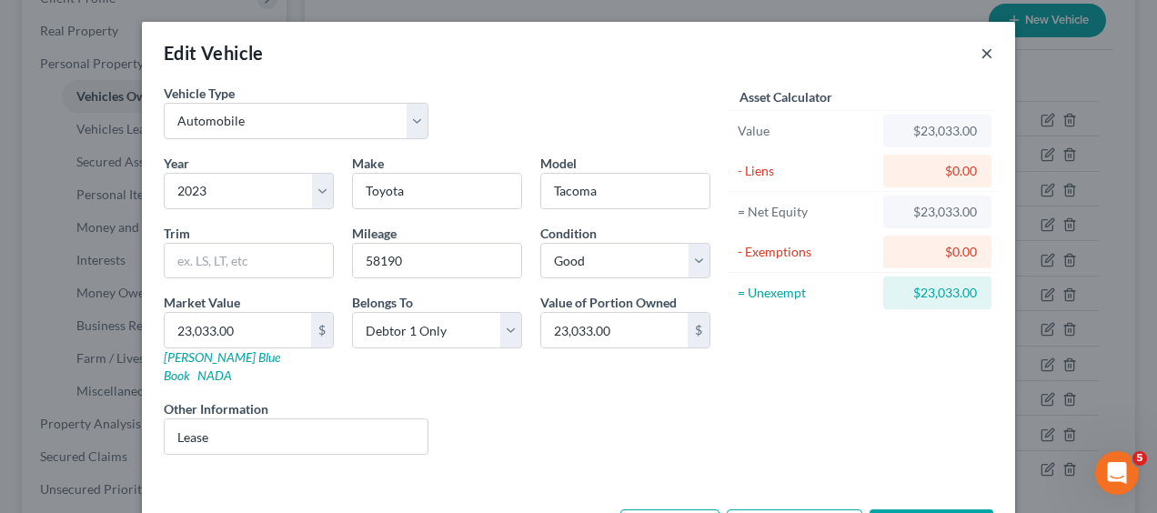
drag, startPoint x: 826, startPoint y: 390, endPoint x: 979, endPoint y: 59, distance: 364.7
click at [981, 59] on button "×" at bounding box center [987, 53] width 13 height 22
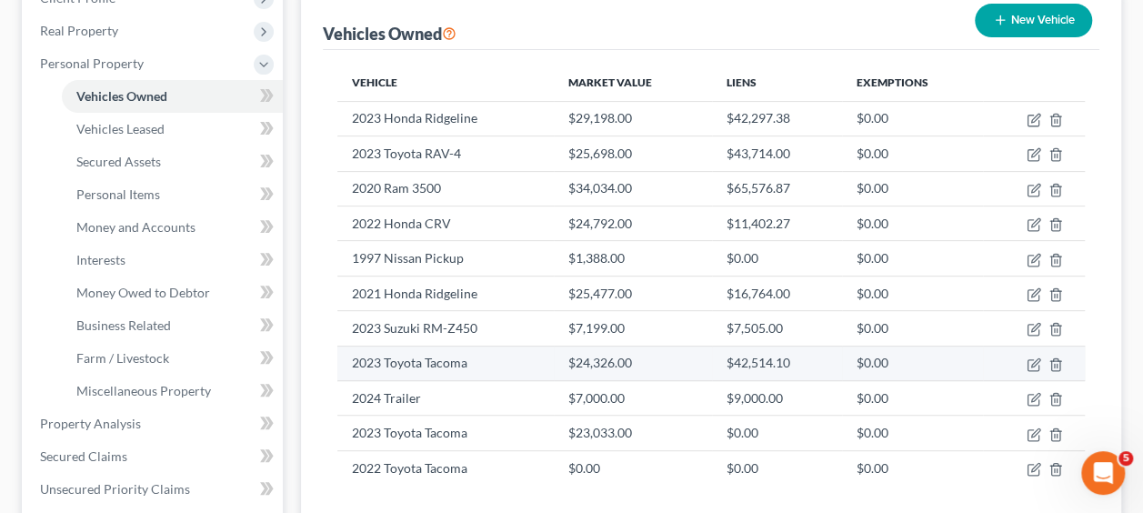
click at [1031, 352] on td at bounding box center [1034, 363] width 102 height 35
click at [1030, 360] on icon "button" at bounding box center [1034, 365] width 15 height 15
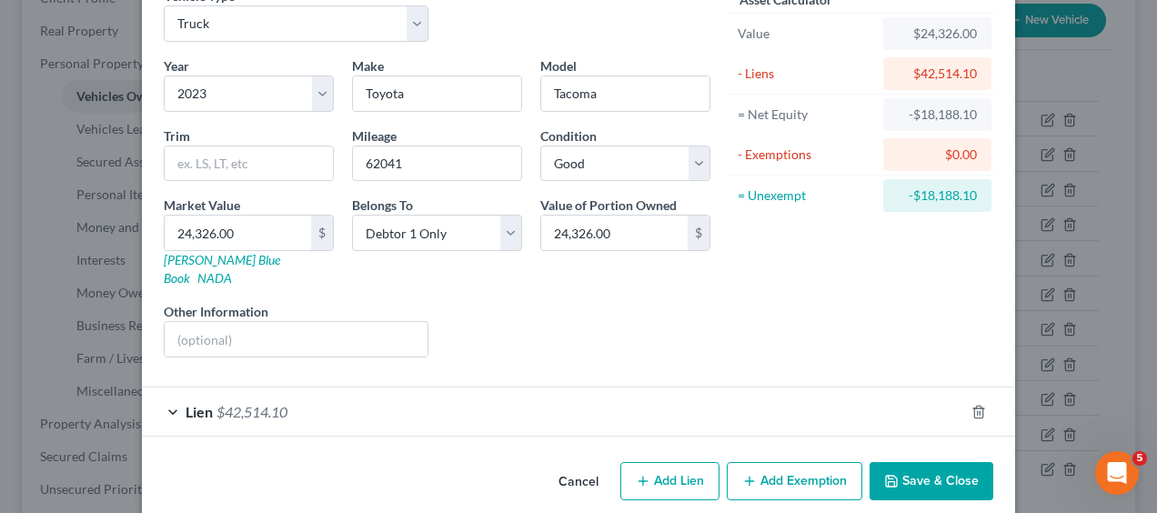
scroll to position [98, 0]
click at [226, 402] on span "$42,514.10" at bounding box center [252, 410] width 71 height 17
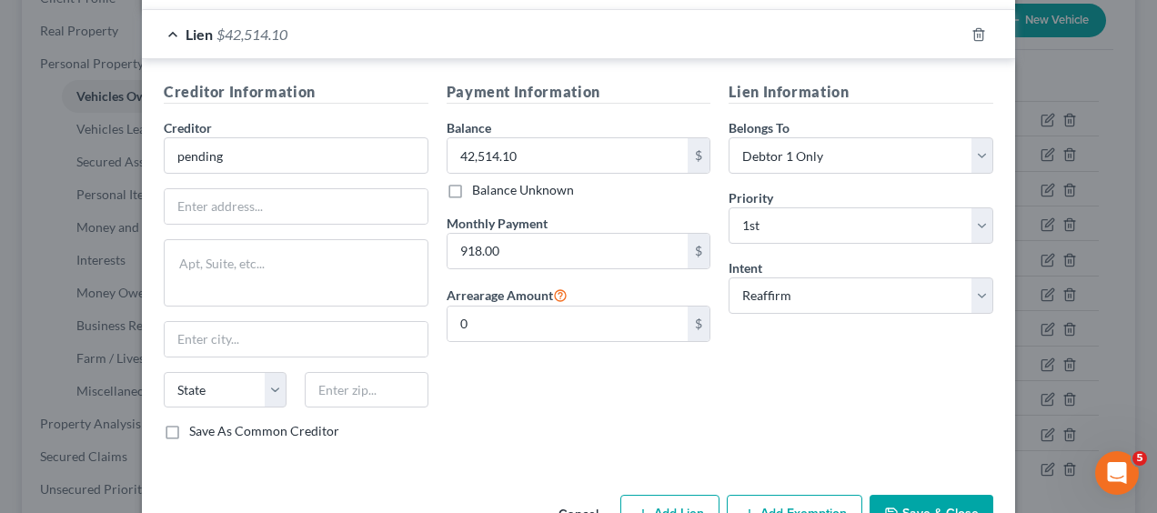
scroll to position [477, 0]
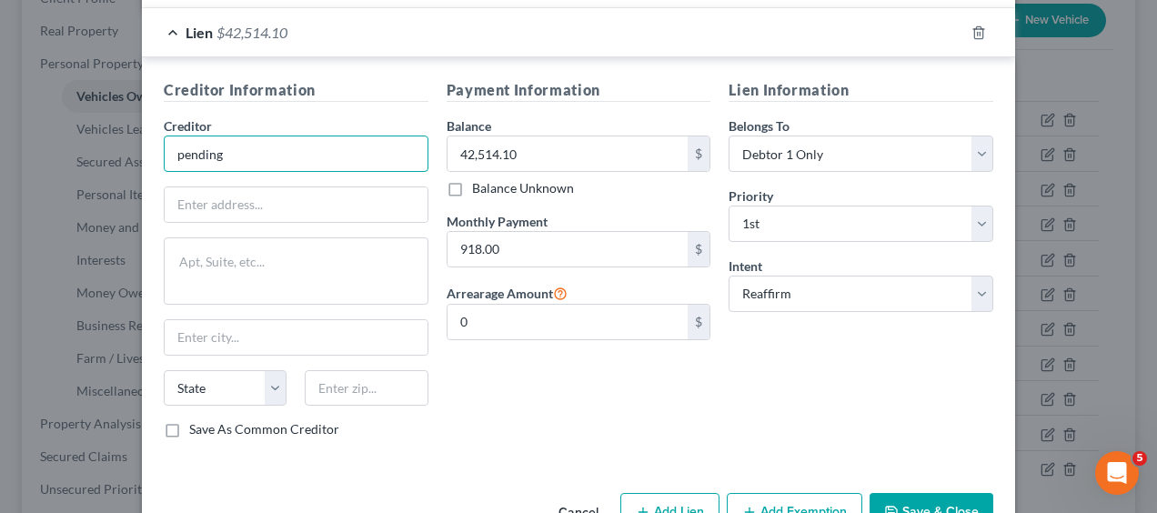
drag, startPoint x: 282, startPoint y: 141, endPoint x: 108, endPoint y: 146, distance: 173.8
click at [108, 146] on div "Edit Vehicle × Vehicle Type Select Automobile Truck Trailer Watercraft Aircraft…" at bounding box center [578, 256] width 1157 height 513
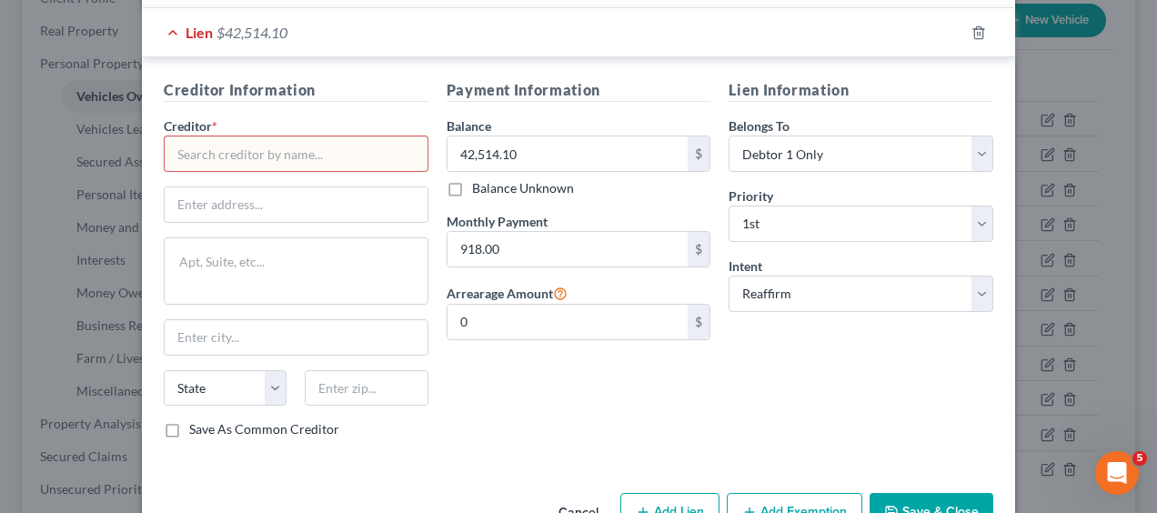
click at [238, 136] on input "text" at bounding box center [296, 154] width 265 height 36
paste input "TOYOTA MOTOR CREDIT"
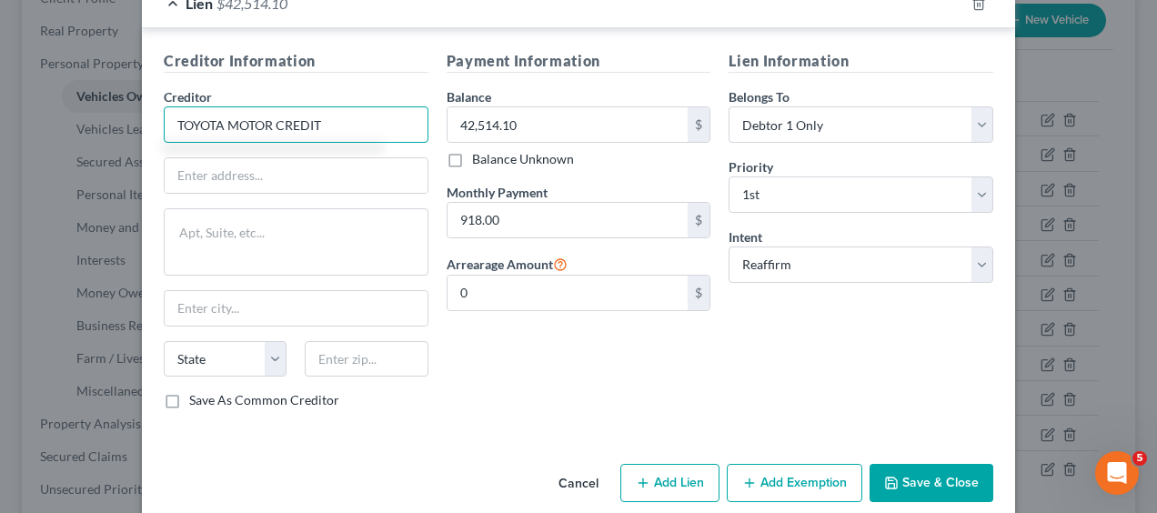
scroll to position [506, 0]
click at [260, 158] on input "text" at bounding box center [296, 175] width 263 height 35
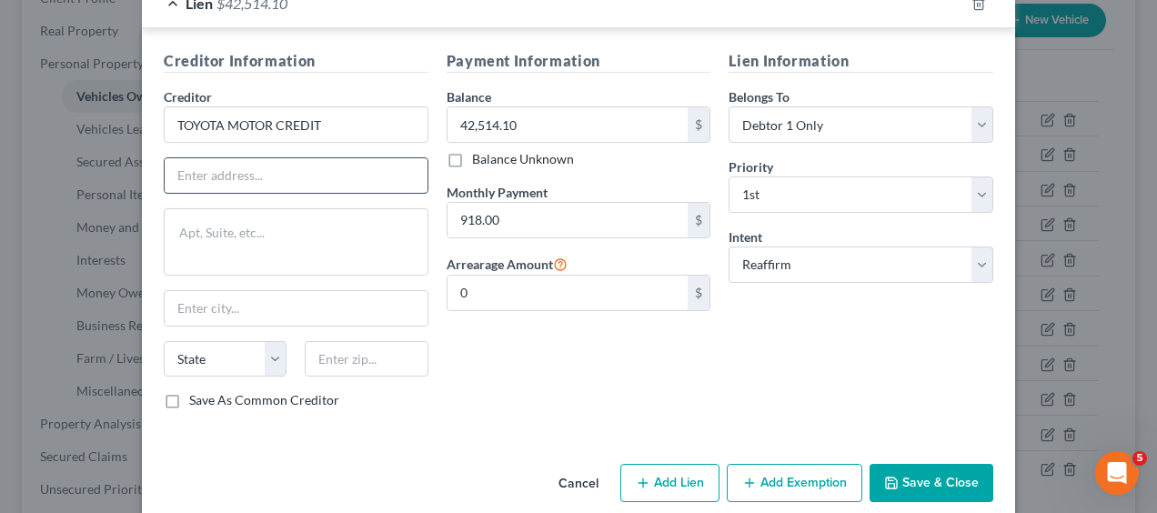
click at [315, 158] on input "text" at bounding box center [296, 175] width 263 height 35
paste input "PO Box 22171,"
click at [211, 291] on input "text" at bounding box center [296, 308] width 263 height 35
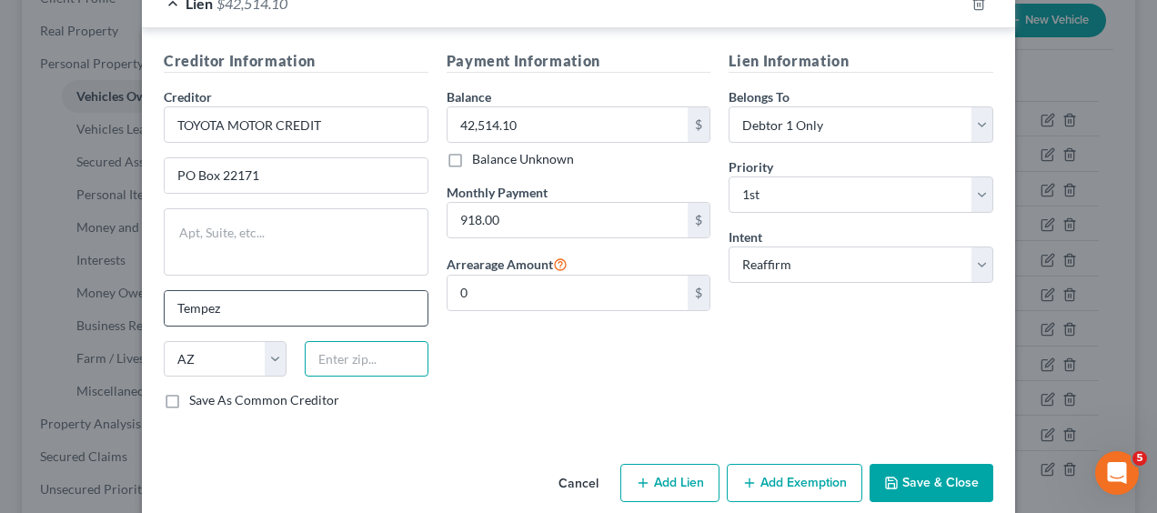
paste input "85285"
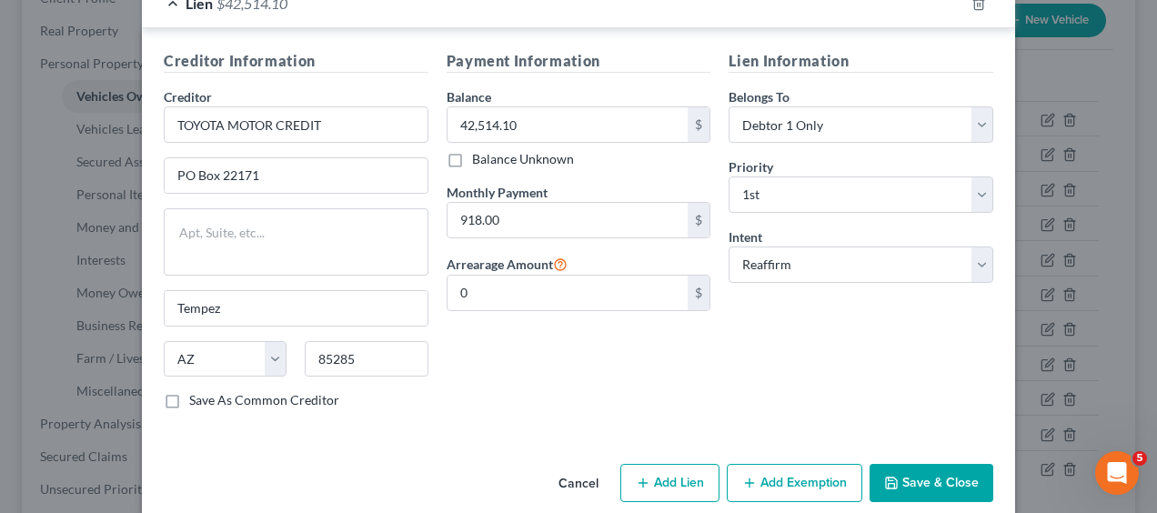
click at [919, 464] on button "Save & Close" at bounding box center [932, 483] width 124 height 38
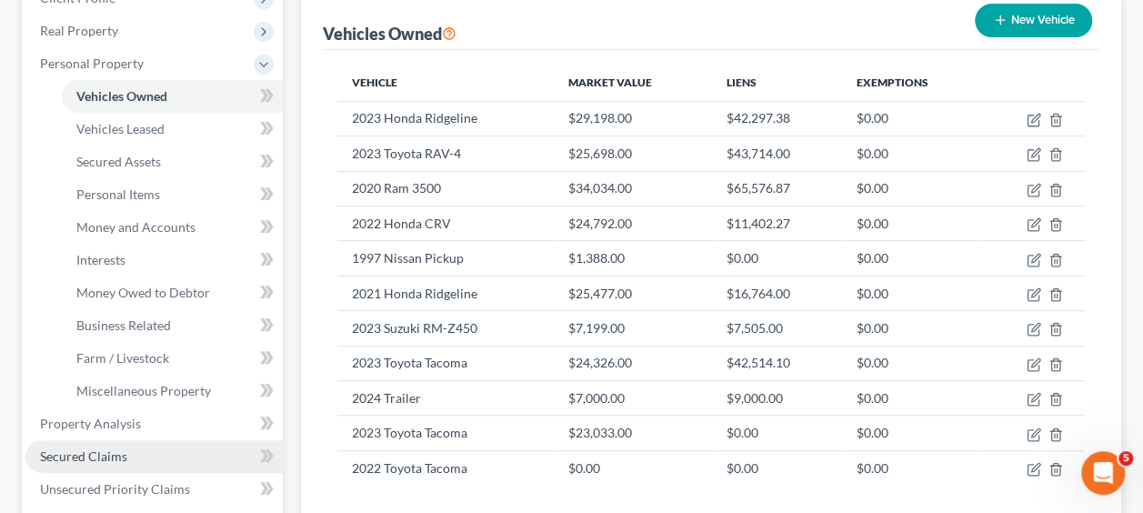
click at [100, 457] on span "Secured Claims" at bounding box center [83, 455] width 87 height 15
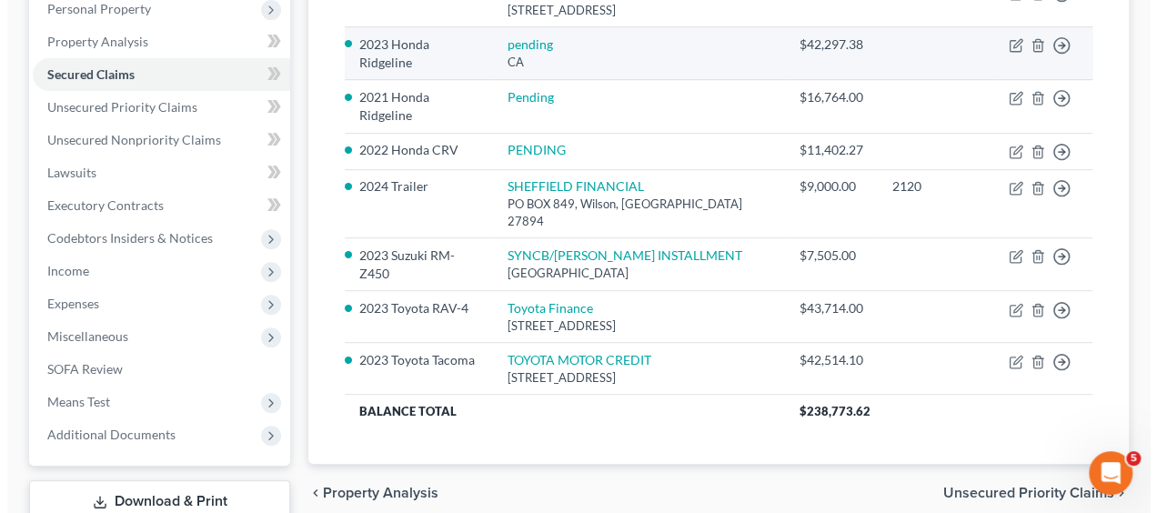
scroll to position [328, 0]
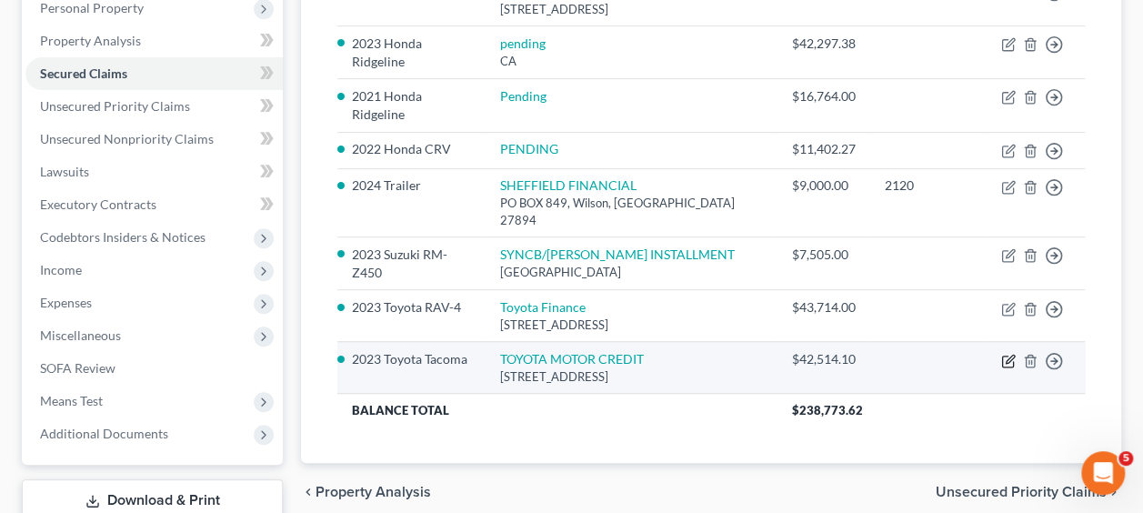
click at [1005, 354] on icon "button" at bounding box center [1009, 361] width 15 height 15
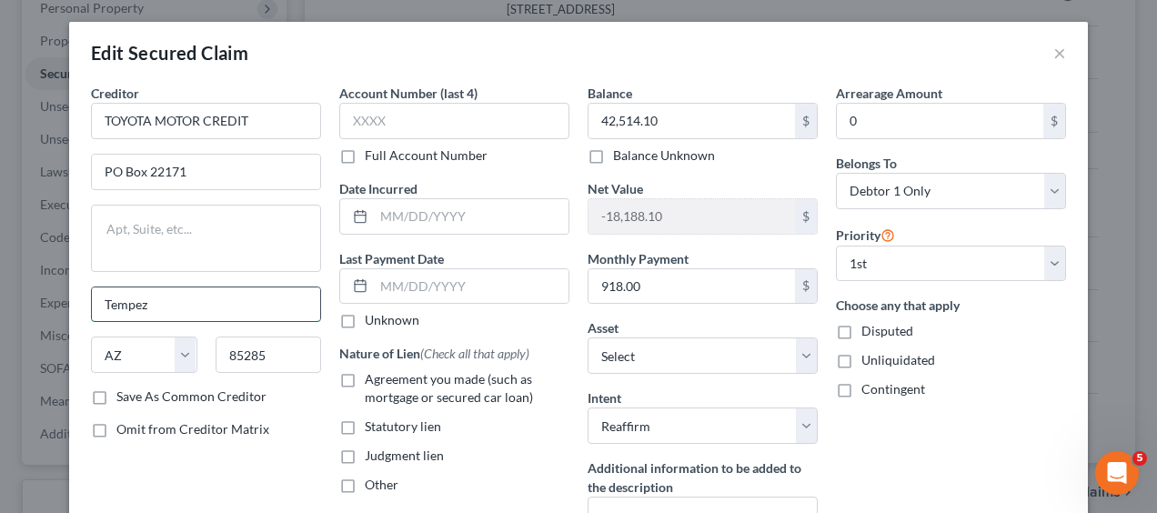
click at [175, 305] on input "Tempez" at bounding box center [206, 304] width 228 height 35
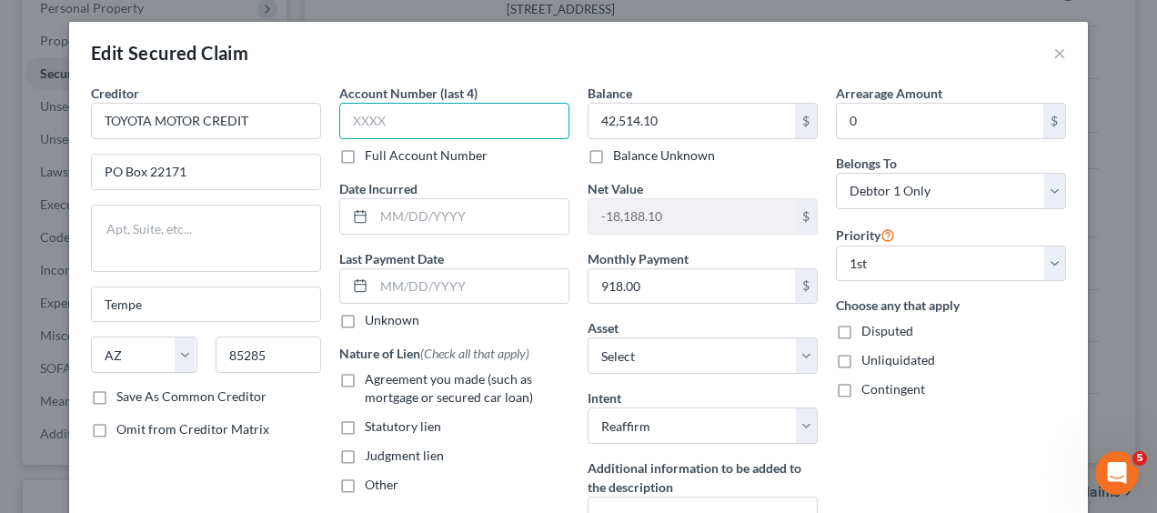
click at [387, 122] on input "text" at bounding box center [454, 121] width 230 height 36
paste input "7040"
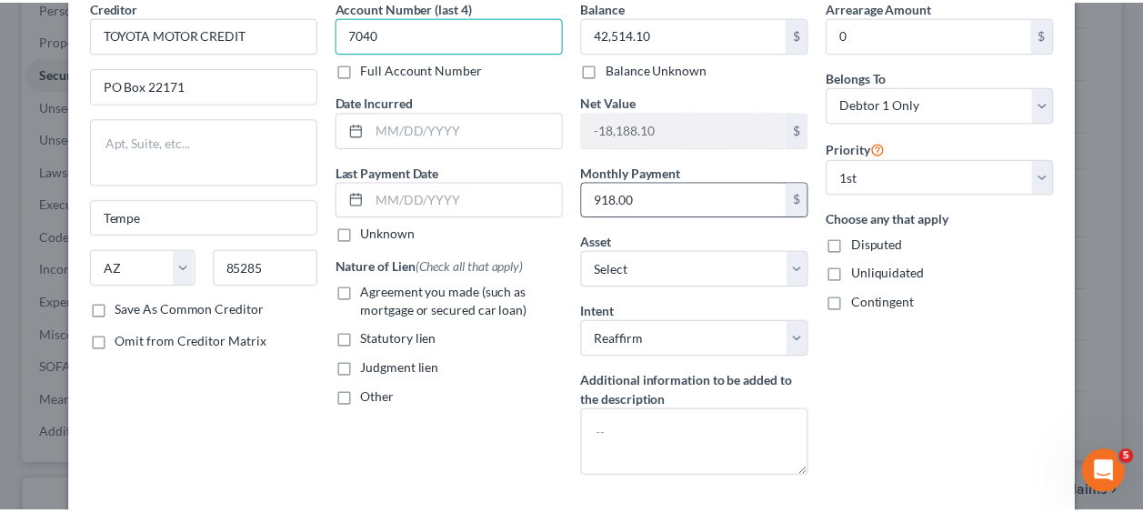
scroll to position [152, 0]
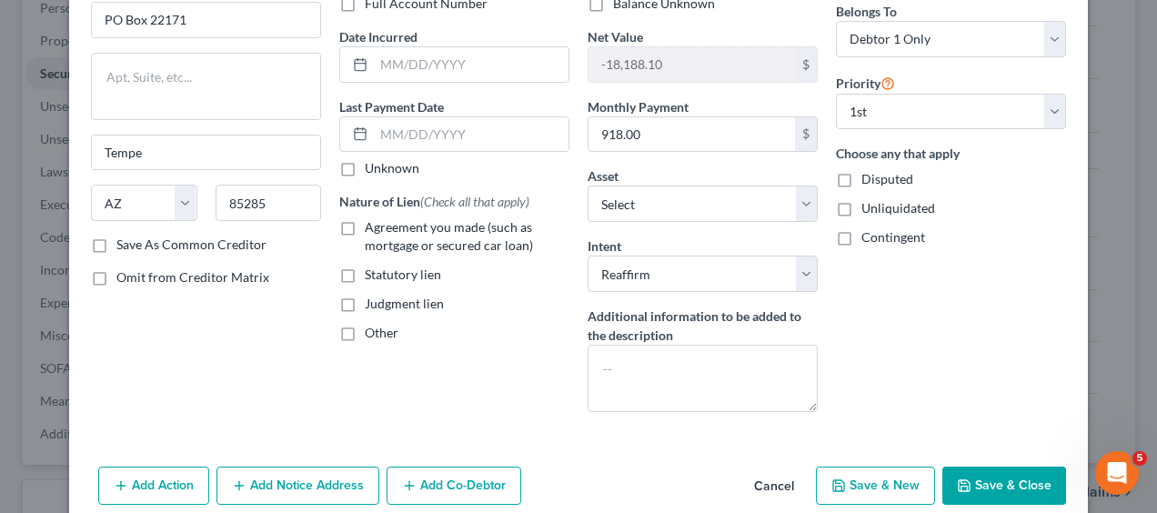
click at [1015, 477] on button "Save & Close" at bounding box center [1004, 486] width 124 height 38
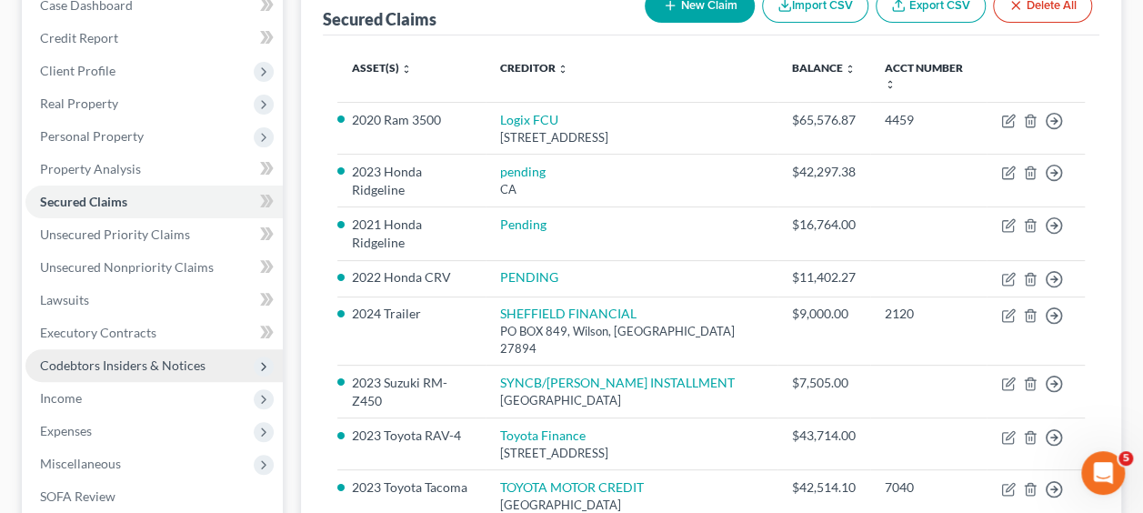
scroll to position [204, 0]
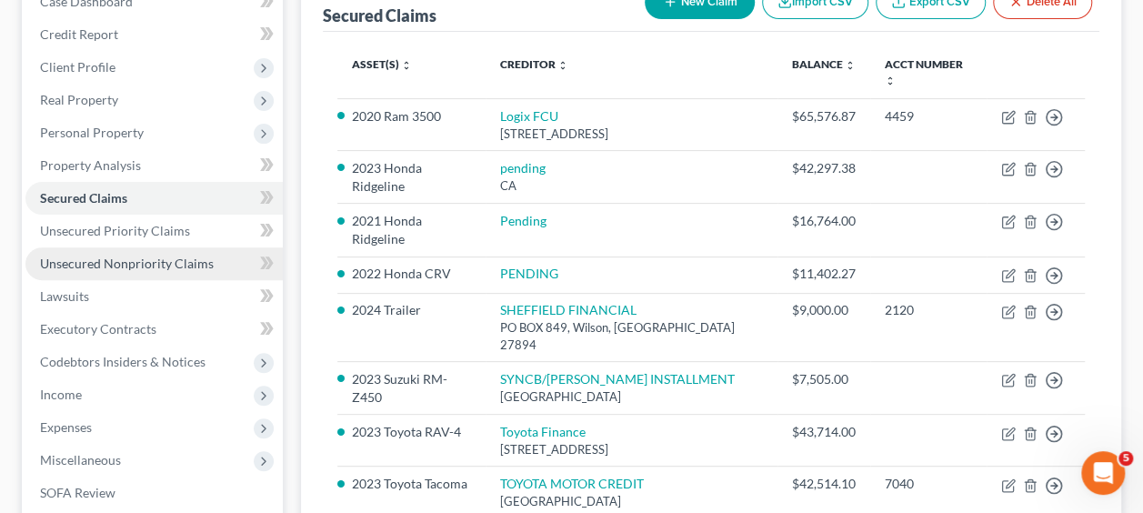
click at [152, 264] on span "Unsecured Nonpriority Claims" at bounding box center [127, 263] width 174 height 15
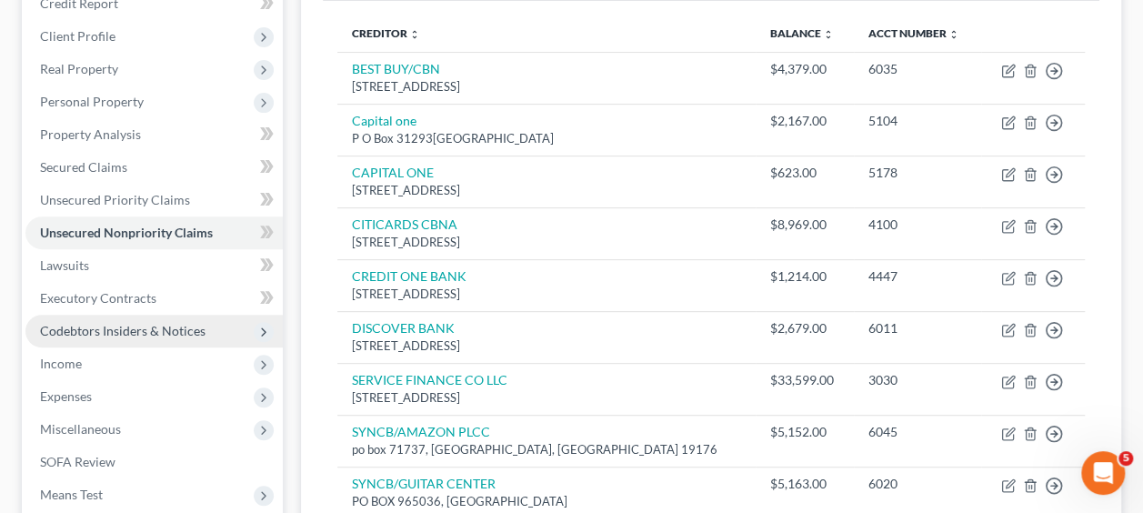
scroll to position [231, 0]
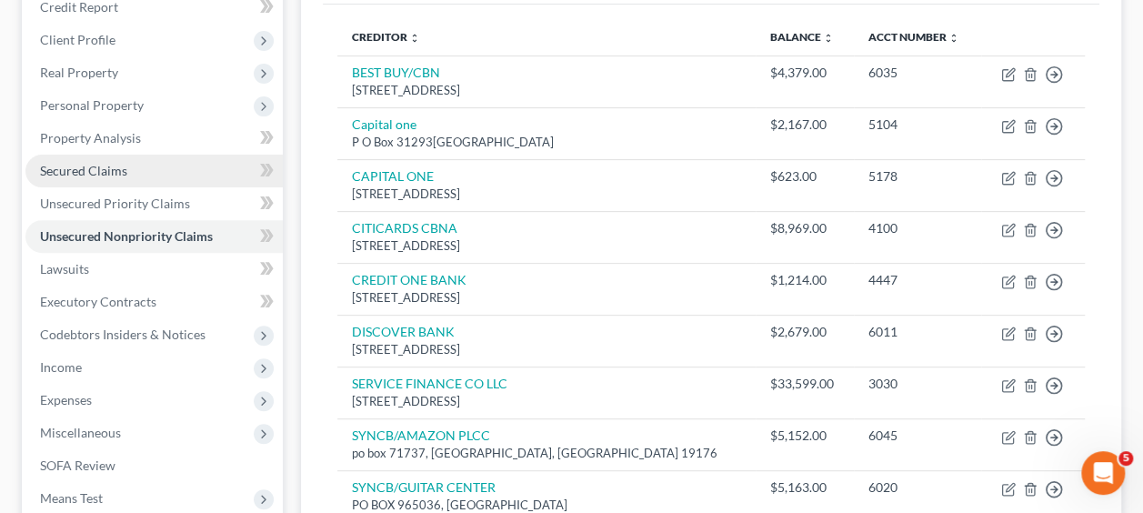
click at [93, 177] on link "Secured Claims" at bounding box center [153, 171] width 257 height 33
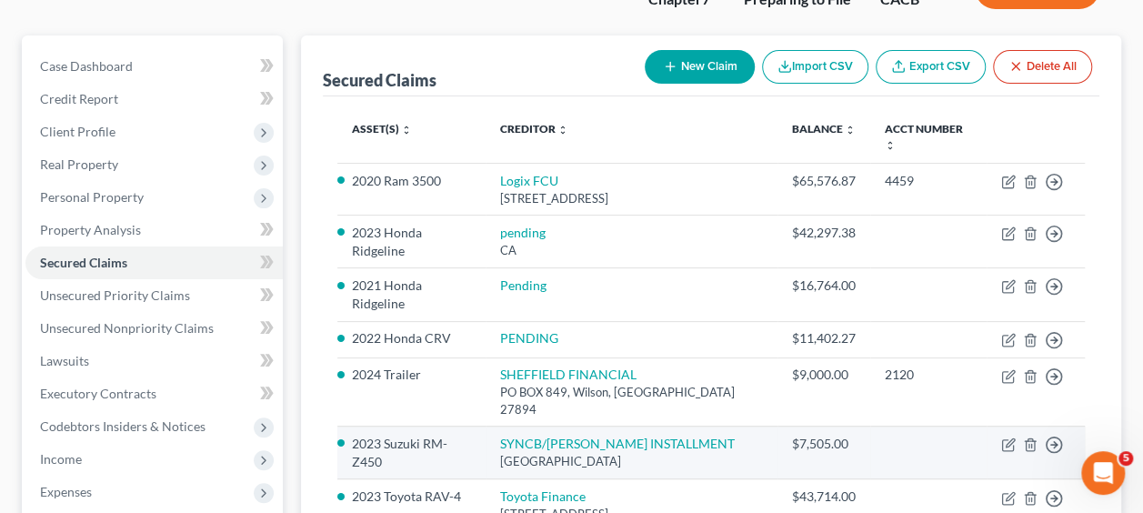
scroll to position [140, 0]
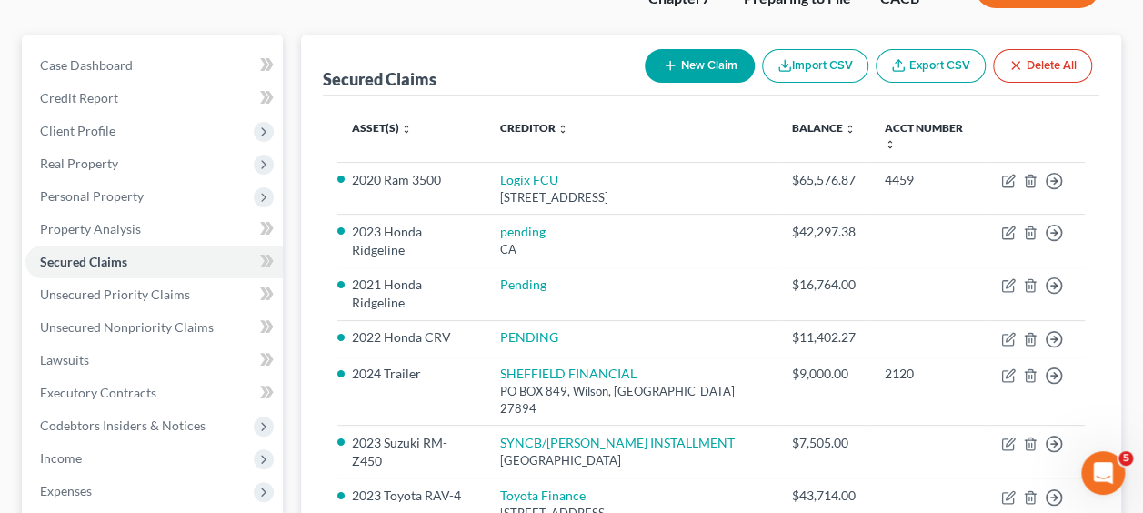
click at [690, 60] on button "New Claim" at bounding box center [700, 66] width 110 height 34
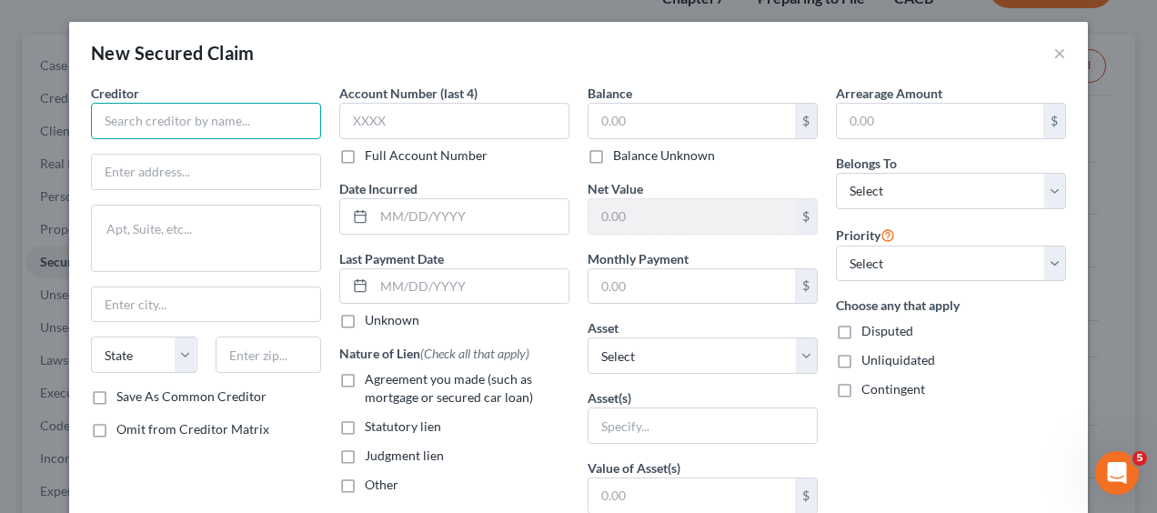
click at [213, 124] on input "text" at bounding box center [206, 121] width 230 height 36
click at [1054, 56] on button "×" at bounding box center [1059, 53] width 13 height 22
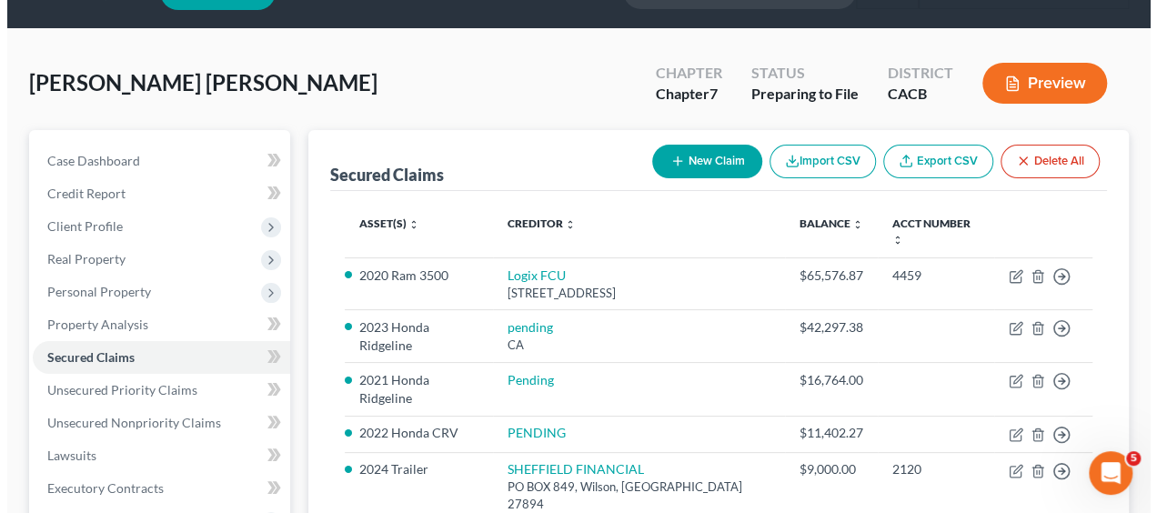
scroll to position [44, 0]
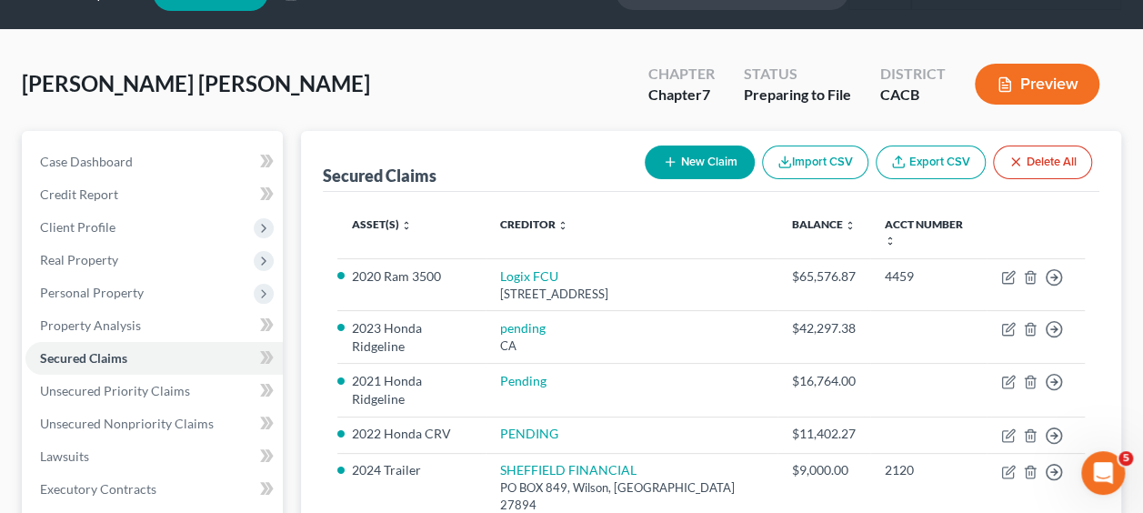
click at [698, 153] on button "New Claim" at bounding box center [700, 163] width 110 height 34
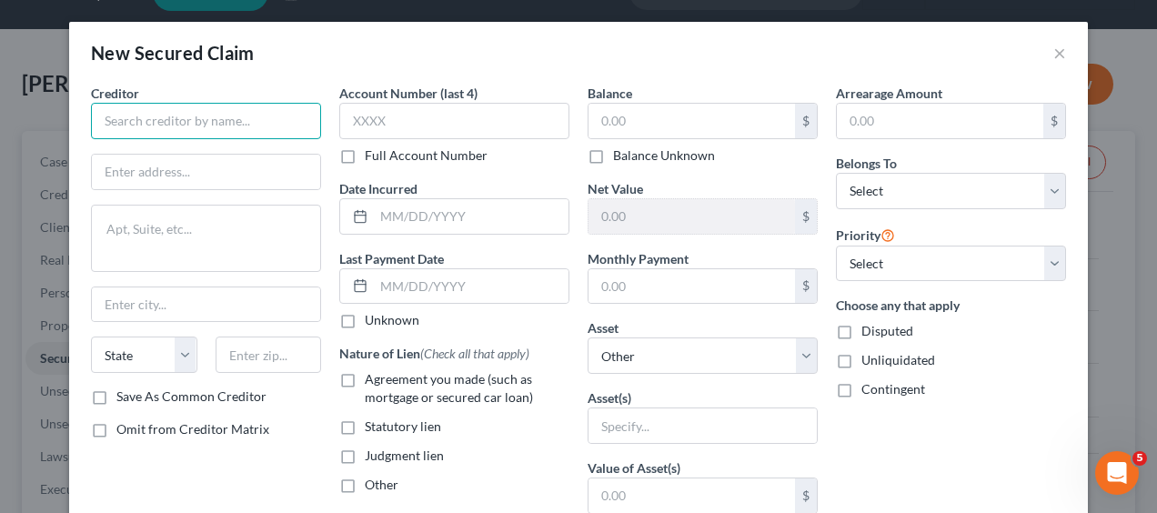
click at [188, 129] on input "text" at bounding box center [206, 121] width 230 height 36
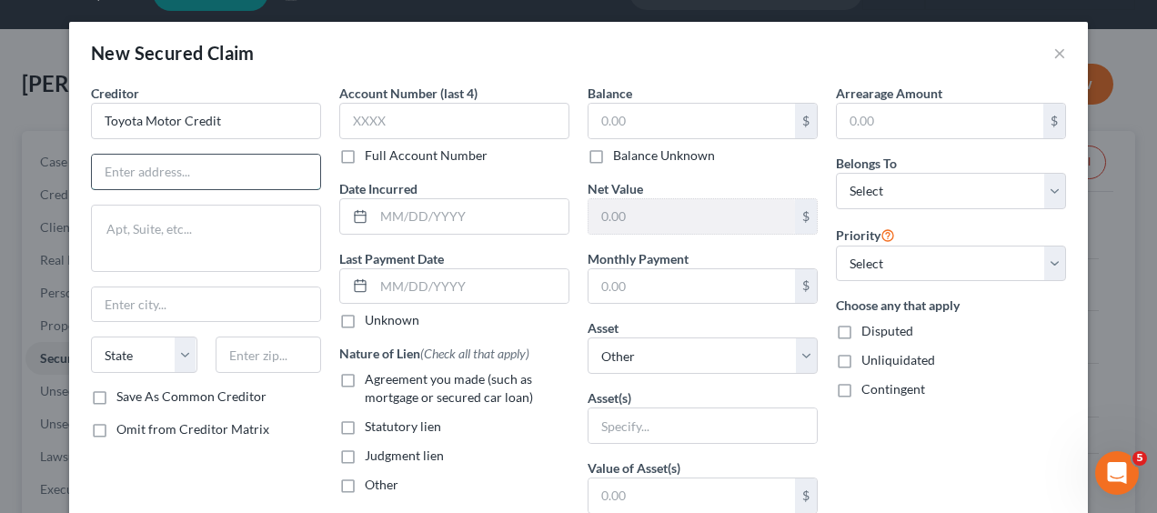
click at [193, 170] on input "text" at bounding box center [206, 172] width 228 height 35
paste input "PO Box 22171"
click at [133, 301] on input "text" at bounding box center [206, 304] width 228 height 35
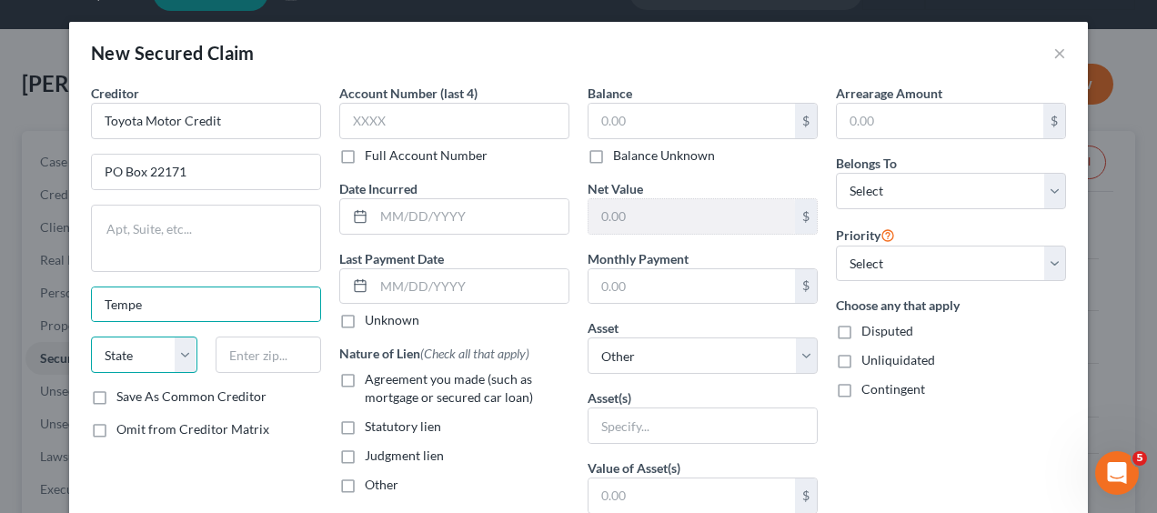
click at [95, 359] on select "State AL AK AR AZ CA CO CT DE DC FL GA GU HI ID IL IN IA KS KY LA ME MD MA MI M…" at bounding box center [144, 355] width 106 height 36
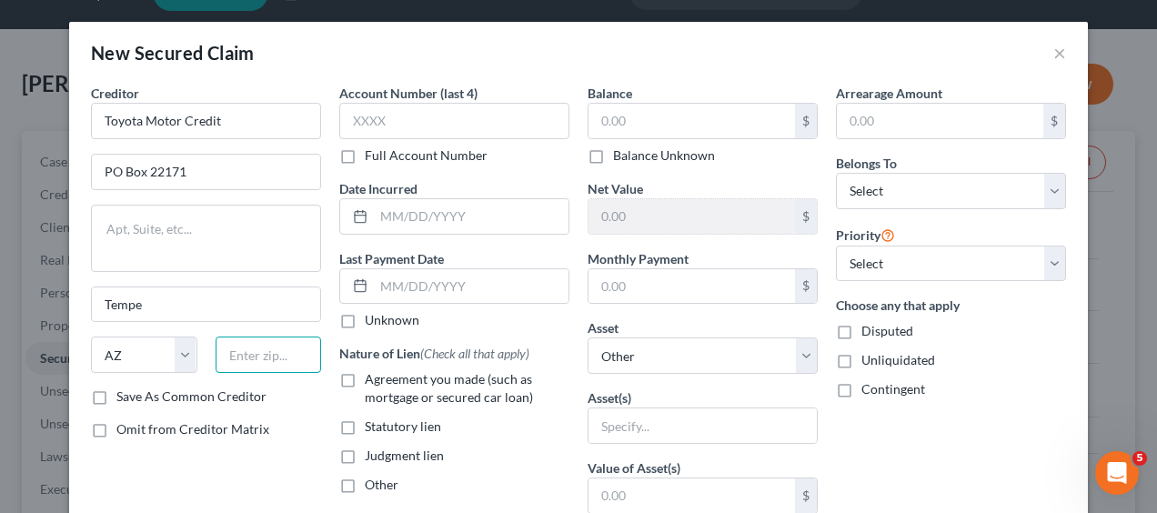
click at [224, 353] on input "text" at bounding box center [269, 355] width 106 height 36
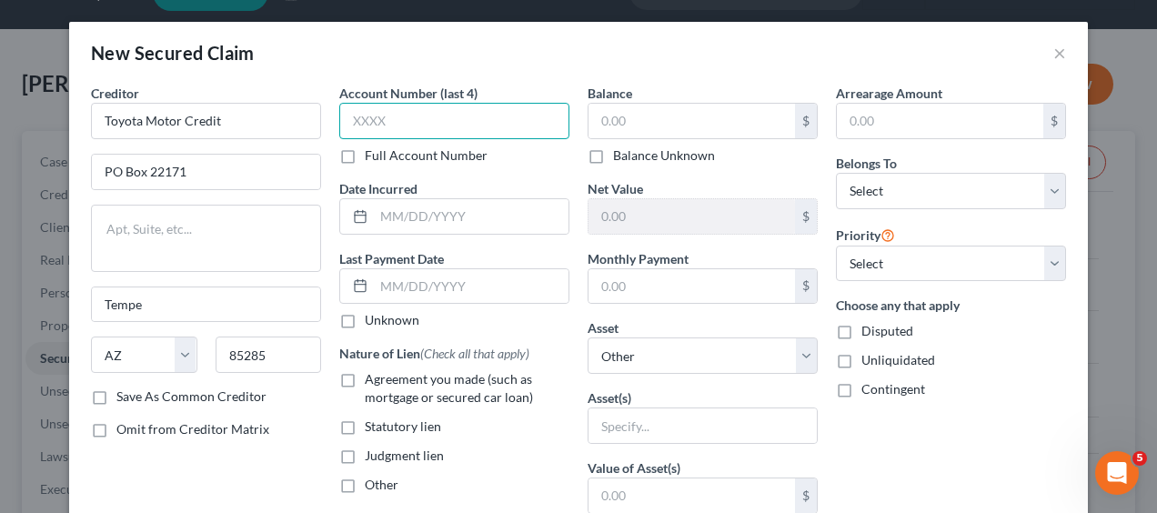
click at [449, 119] on input "text" at bounding box center [454, 121] width 230 height 36
click at [415, 124] on input "text" at bounding box center [454, 121] width 230 height 36
paste input "7040"
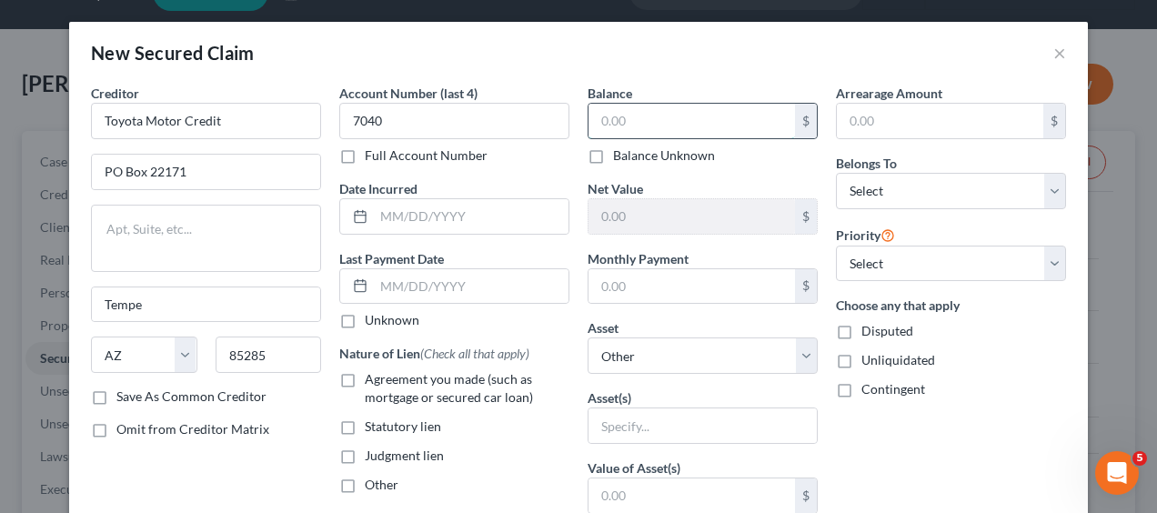
click at [670, 116] on input "text" at bounding box center [692, 121] width 206 height 35
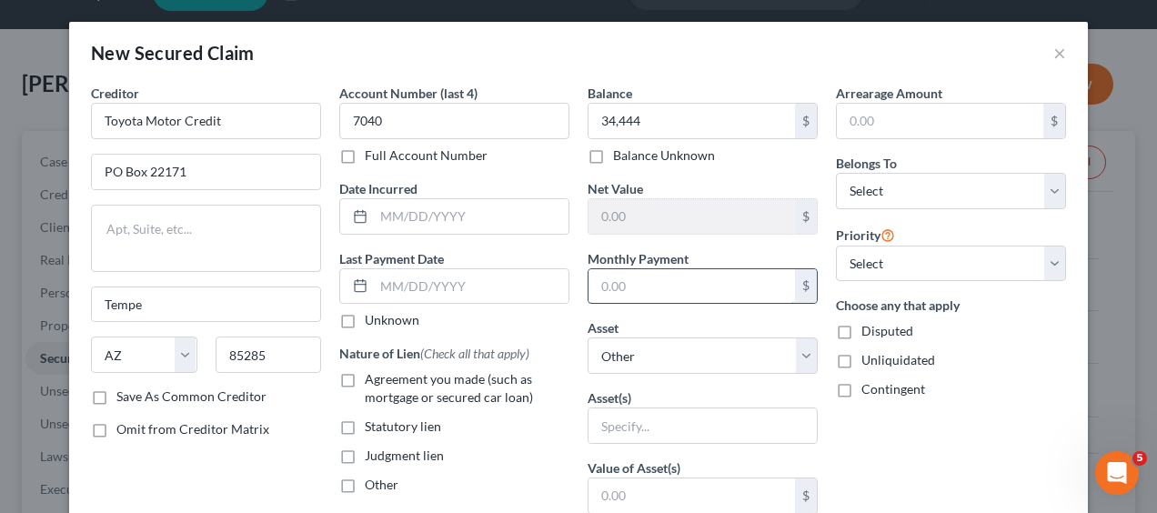
click at [642, 275] on input "text" at bounding box center [692, 286] width 206 height 35
click at [602, 293] on input "text" at bounding box center [692, 286] width 206 height 35
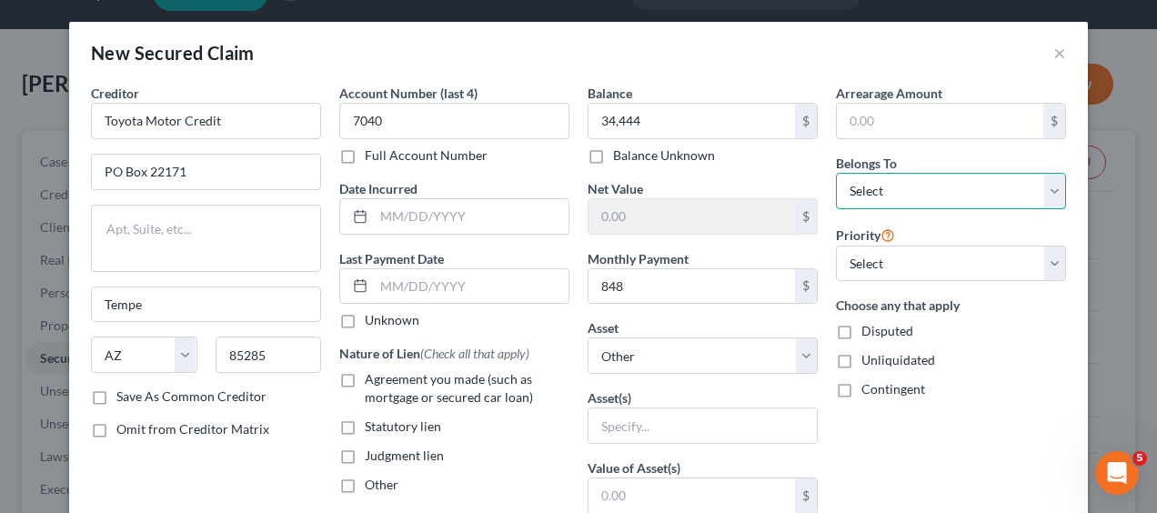
click at [1049, 184] on select "Select Debtor 1 Only Debtor 2 Only Debtor 1 And Debtor 2 Only At Least One Of T…" at bounding box center [951, 191] width 230 height 36
click at [836, 173] on select "Select Debtor 1 Only Debtor 2 Only Debtor 1 And Debtor 2 Only At Least One Of T…" at bounding box center [951, 191] width 230 height 36
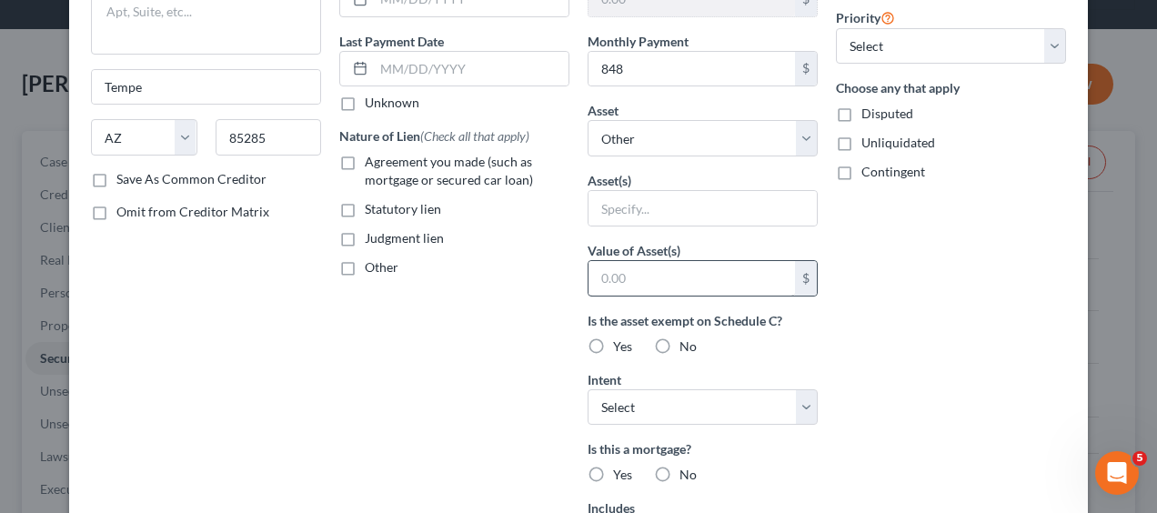
scroll to position [220, 0]
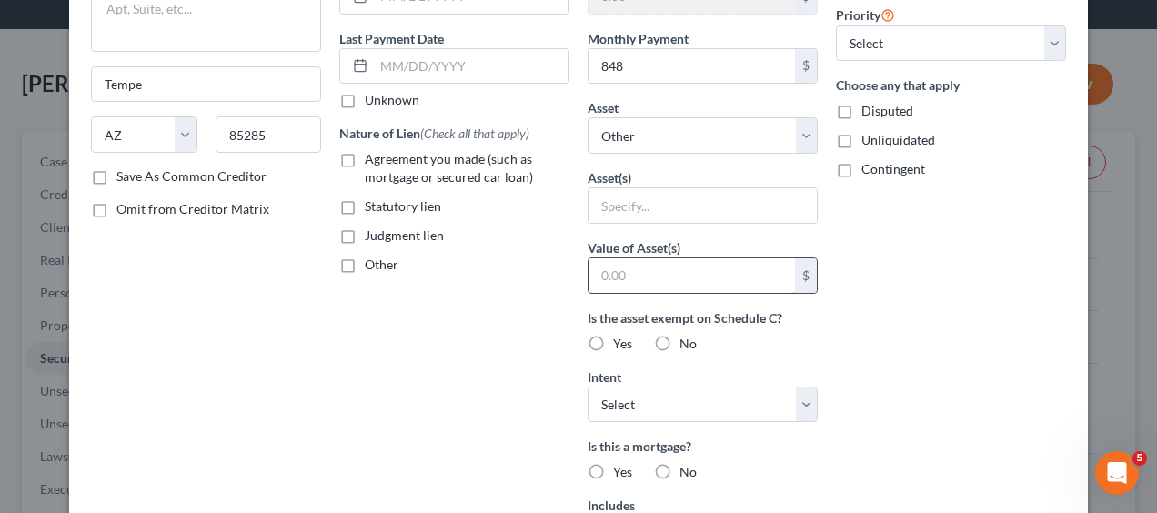
click at [650, 271] on input "text" at bounding box center [692, 275] width 206 height 35
click at [680, 344] on label "No" at bounding box center [688, 344] width 17 height 18
click at [687, 344] on input "No" at bounding box center [693, 341] width 12 height 12
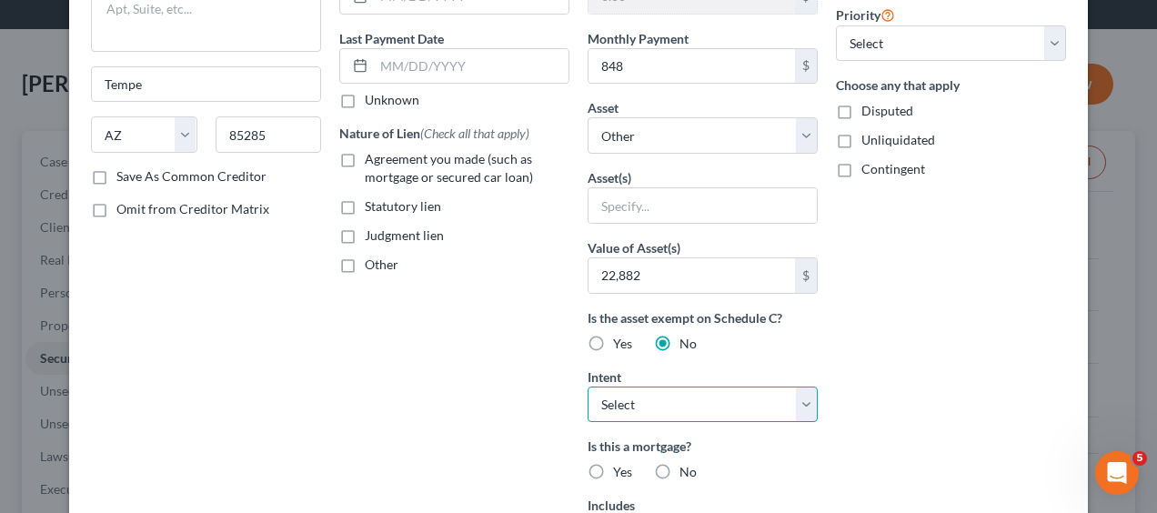
click at [798, 398] on select "Select Surrender Redeem Reaffirm Avoid Other" at bounding box center [703, 405] width 230 height 36
click at [588, 387] on select "Select Surrender Redeem Reaffirm Avoid Other" at bounding box center [703, 405] width 230 height 36
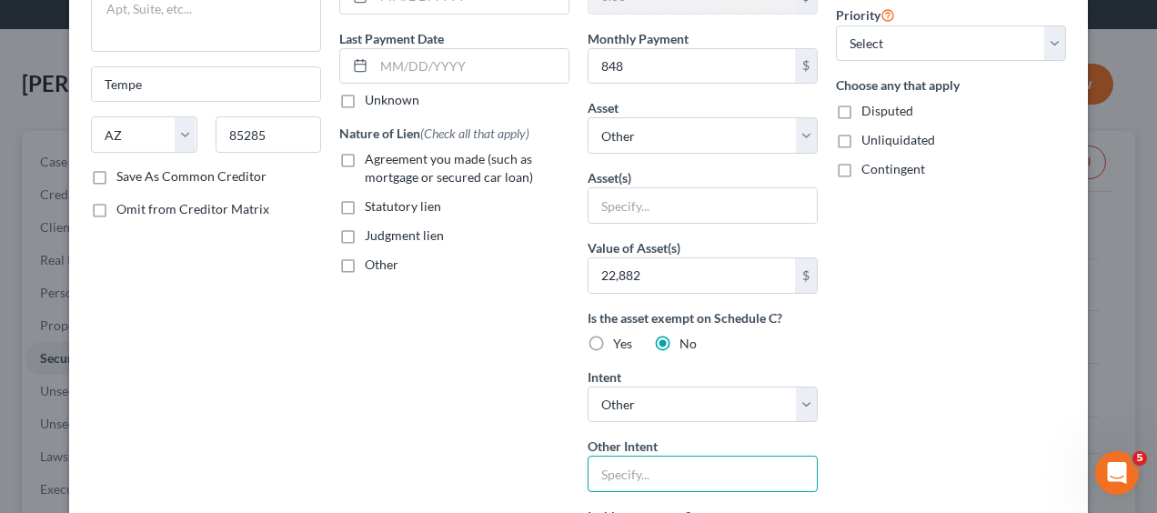
click at [684, 466] on input "text" at bounding box center [703, 474] width 230 height 36
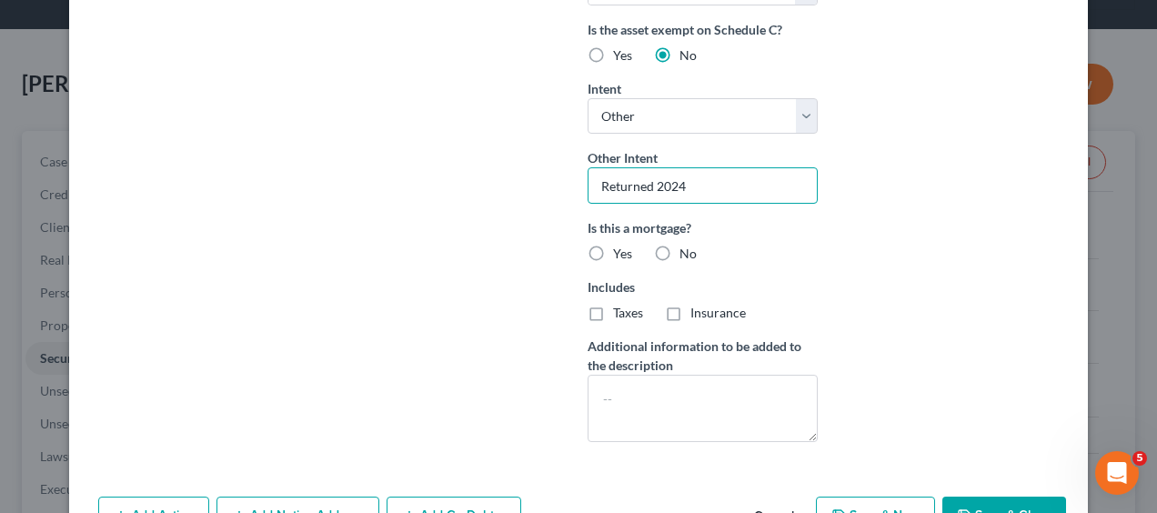
scroll to position [509, 0]
click at [680, 247] on label "No" at bounding box center [688, 253] width 17 height 18
click at [687, 247] on input "No" at bounding box center [693, 250] width 12 height 12
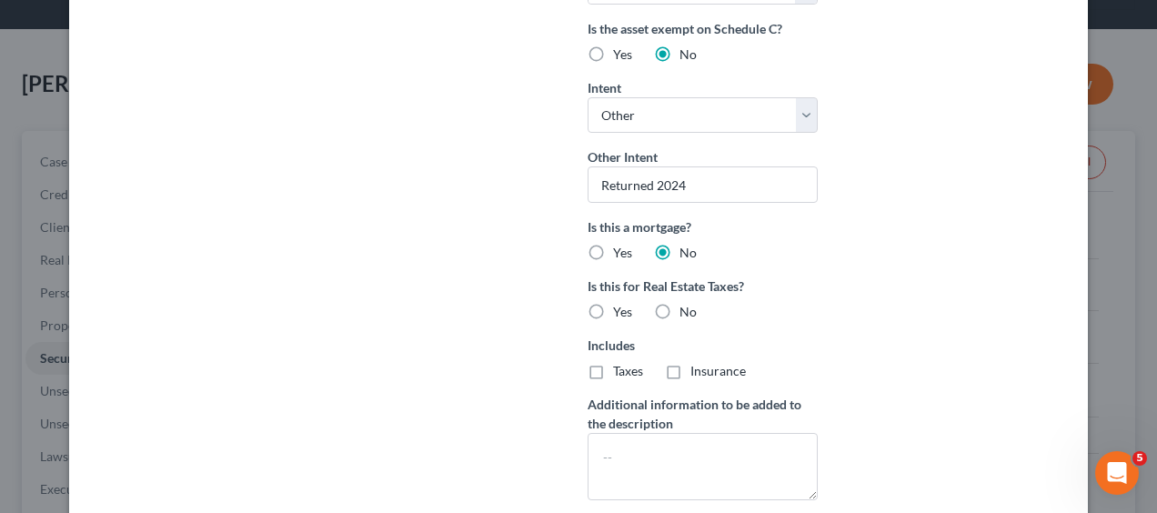
click at [680, 314] on span "No" at bounding box center [688, 311] width 17 height 15
click at [687, 314] on input "No" at bounding box center [693, 309] width 12 height 12
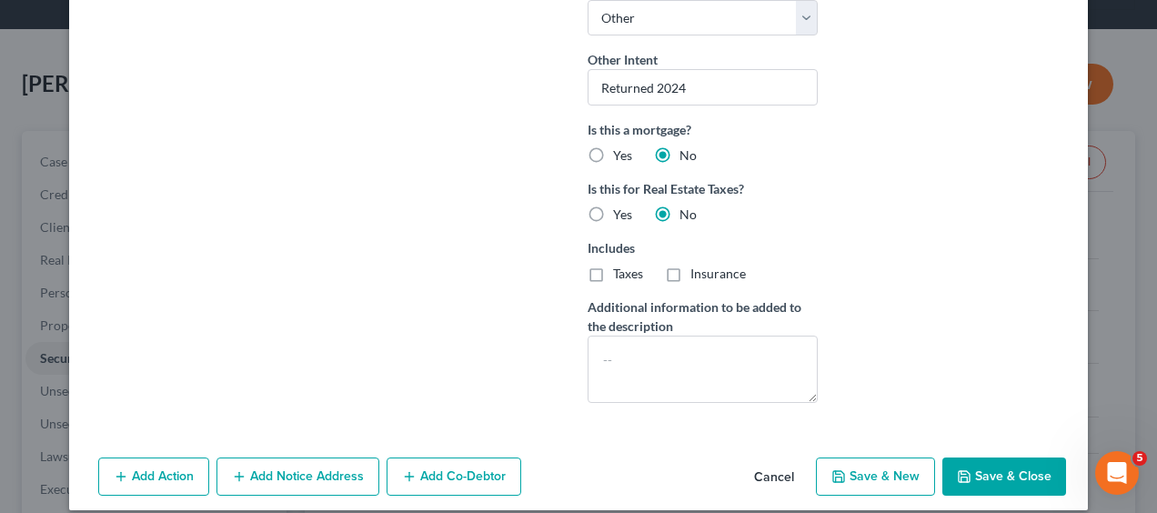
scroll to position [620, 0]
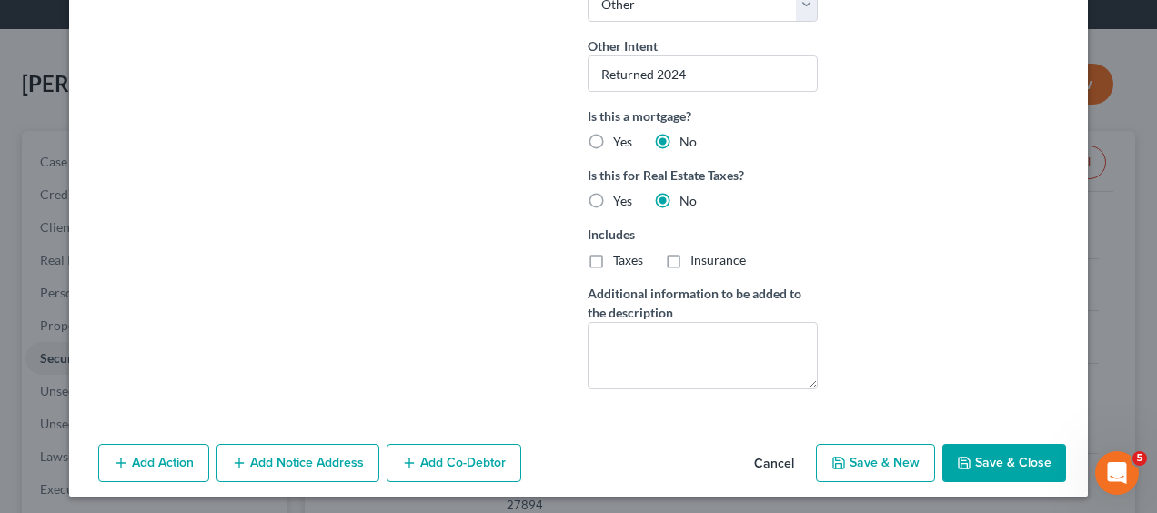
click at [1027, 464] on button "Save & Close" at bounding box center [1004, 463] width 124 height 38
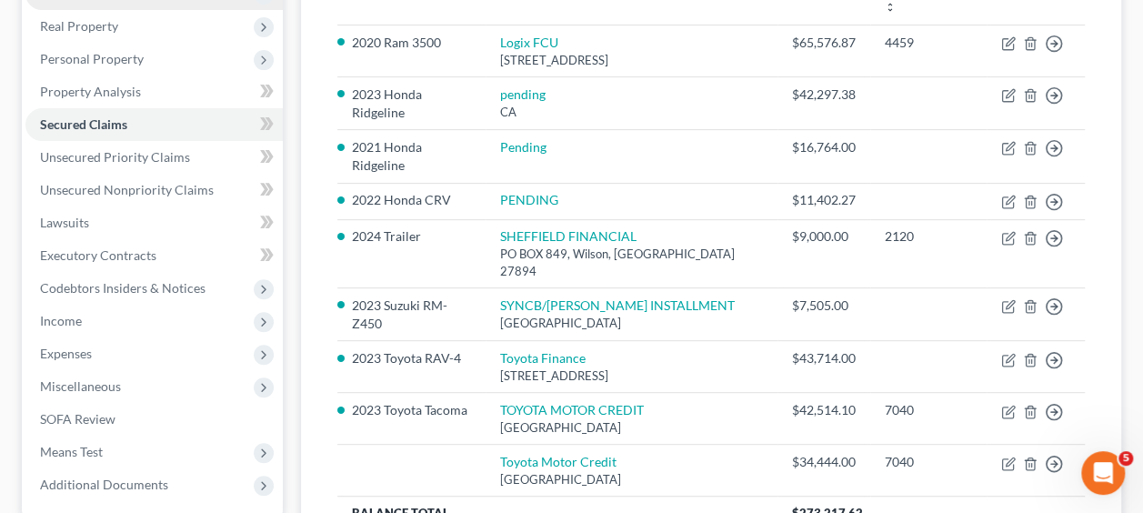
scroll to position [451, 0]
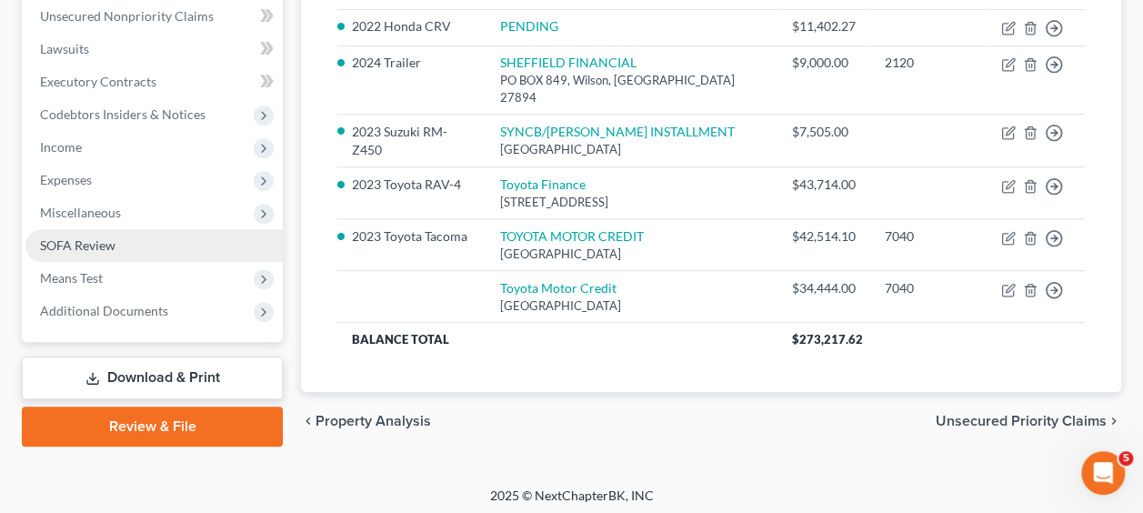
click at [96, 246] on span "SOFA Review" at bounding box center [78, 244] width 76 height 15
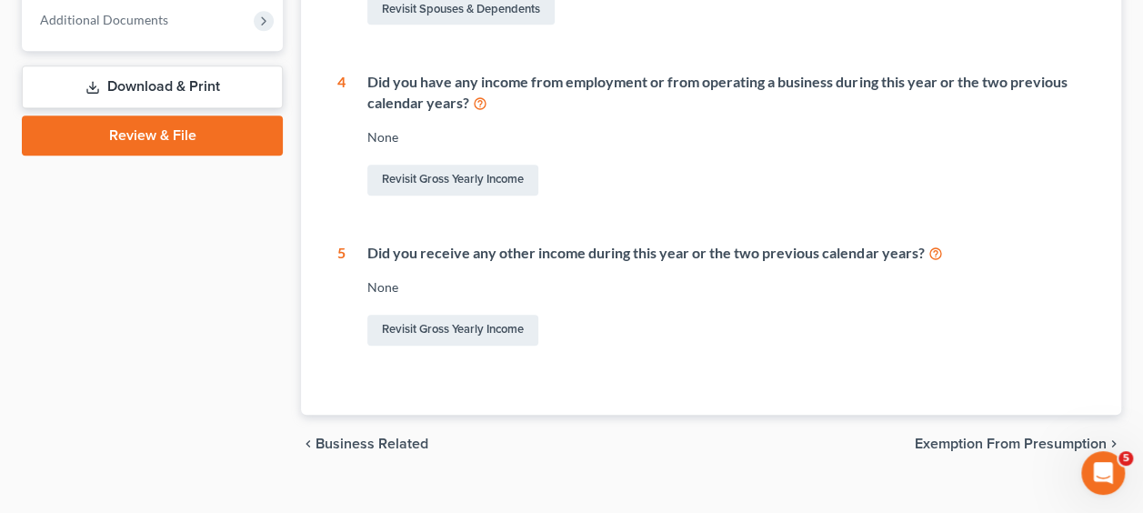
scroll to position [743, 0]
click at [478, 100] on icon at bounding box center [480, 101] width 15 height 17
click at [428, 182] on link "Revisit Gross Yearly Income" at bounding box center [453, 179] width 171 height 31
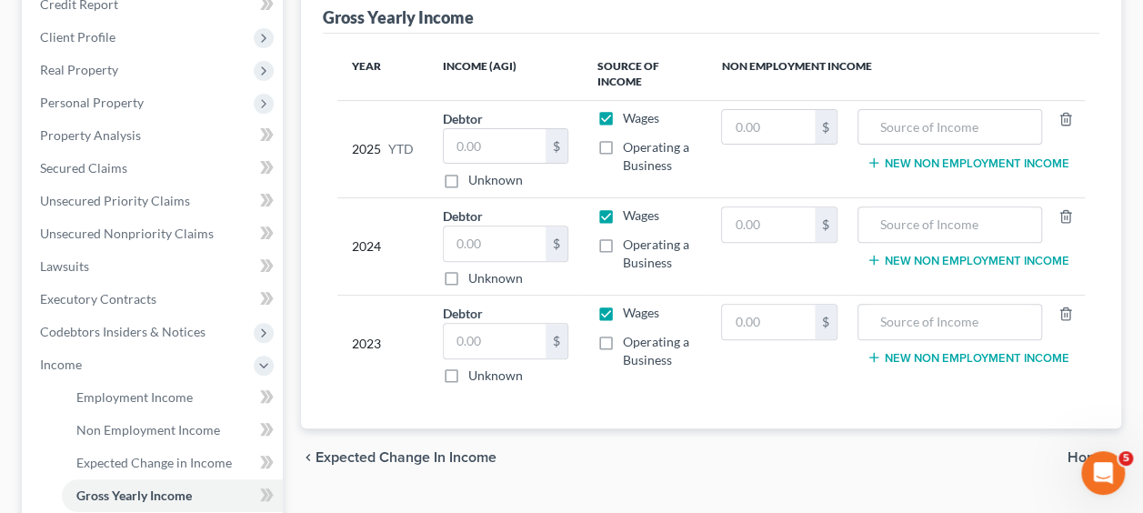
scroll to position [235, 0]
click at [497, 237] on input "text" at bounding box center [495, 243] width 102 height 35
click at [508, 133] on input "text" at bounding box center [495, 146] width 102 height 35
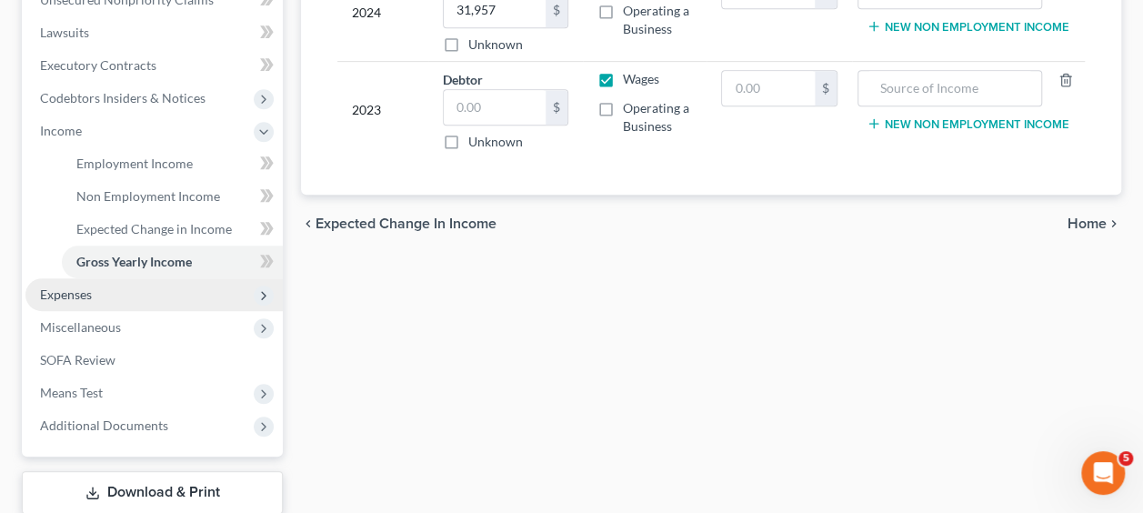
scroll to position [468, 0]
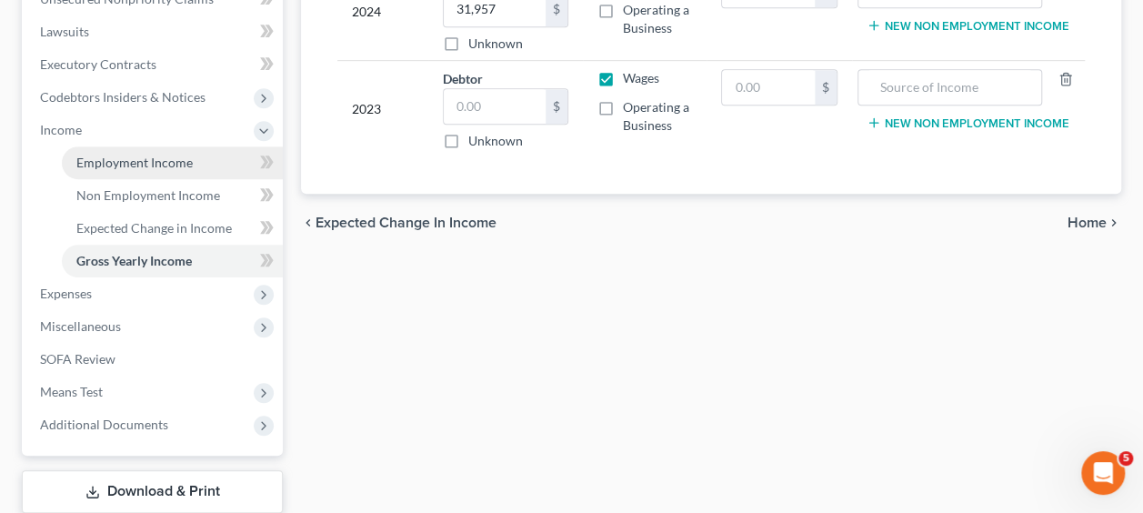
click at [173, 166] on span "Employment Income" at bounding box center [134, 162] width 116 height 15
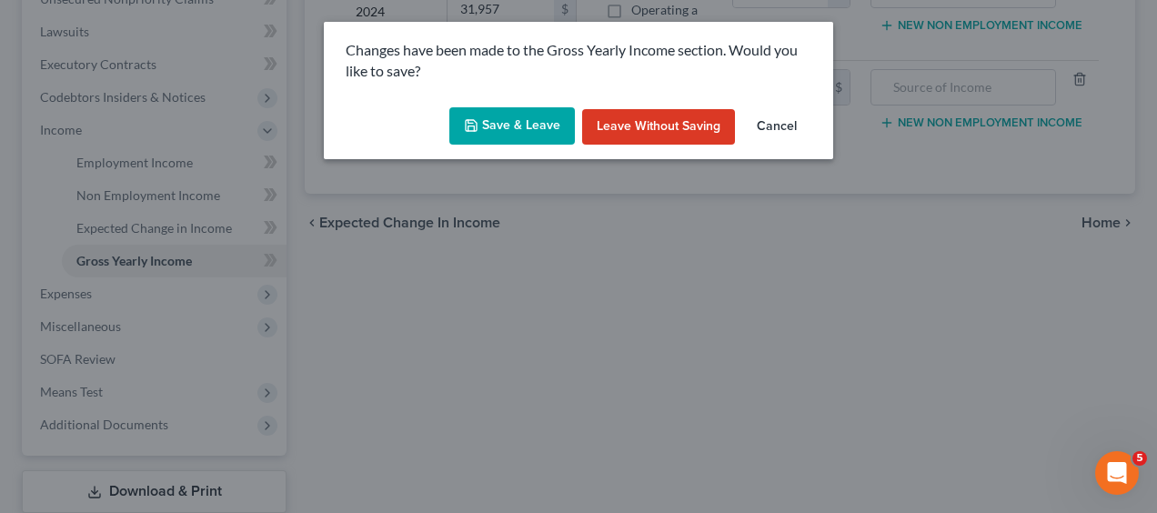
click at [545, 124] on button "Save & Leave" at bounding box center [512, 126] width 126 height 38
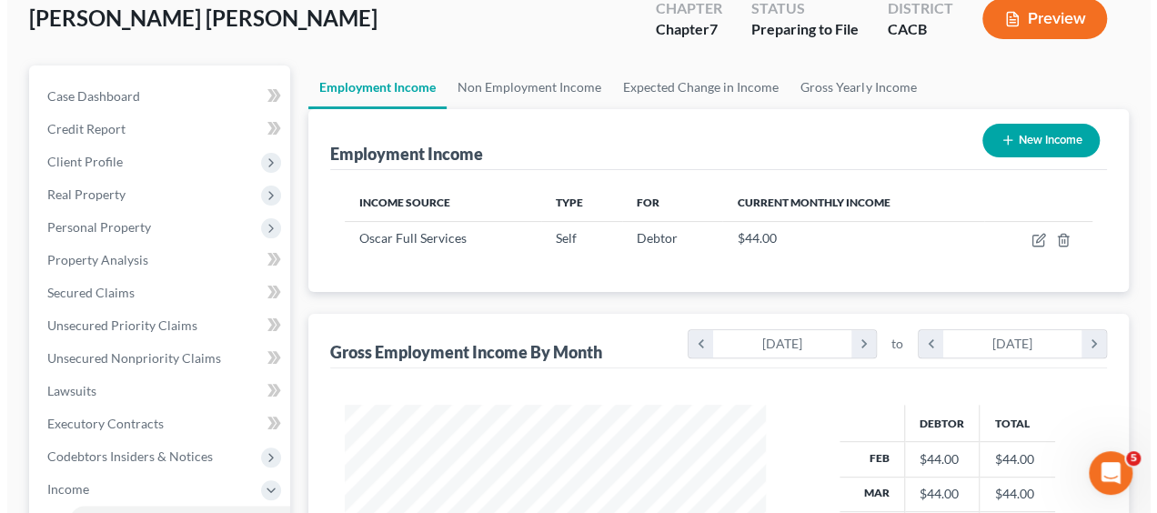
scroll to position [111, 0]
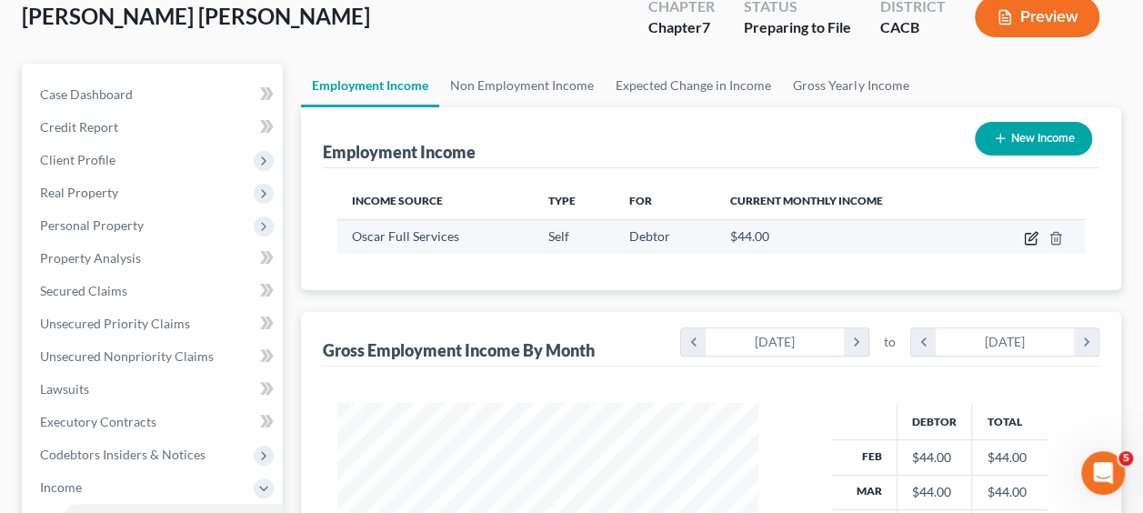
click at [1034, 240] on icon "button" at bounding box center [1031, 238] width 15 height 15
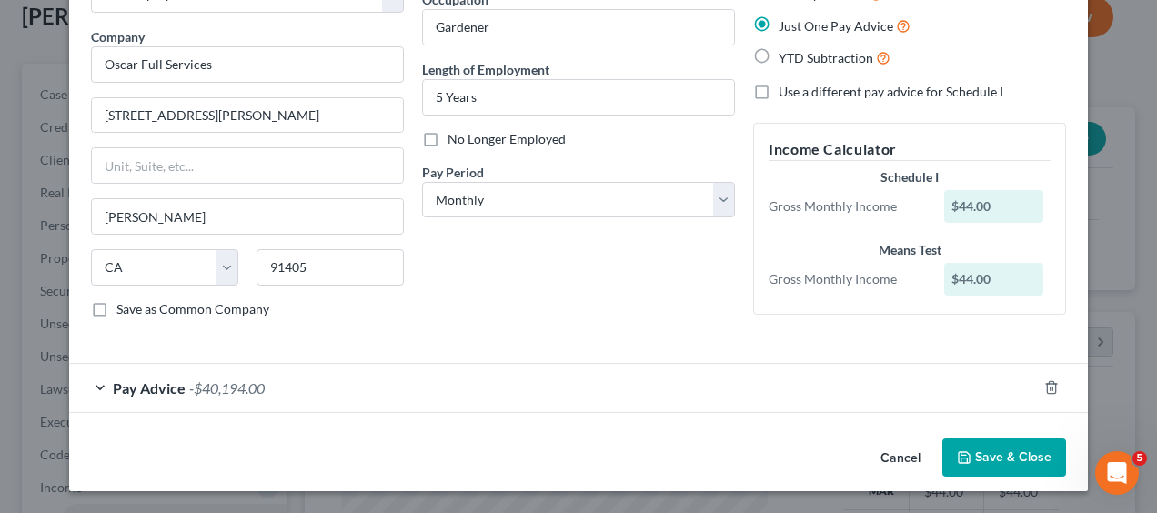
scroll to position [122, 0]
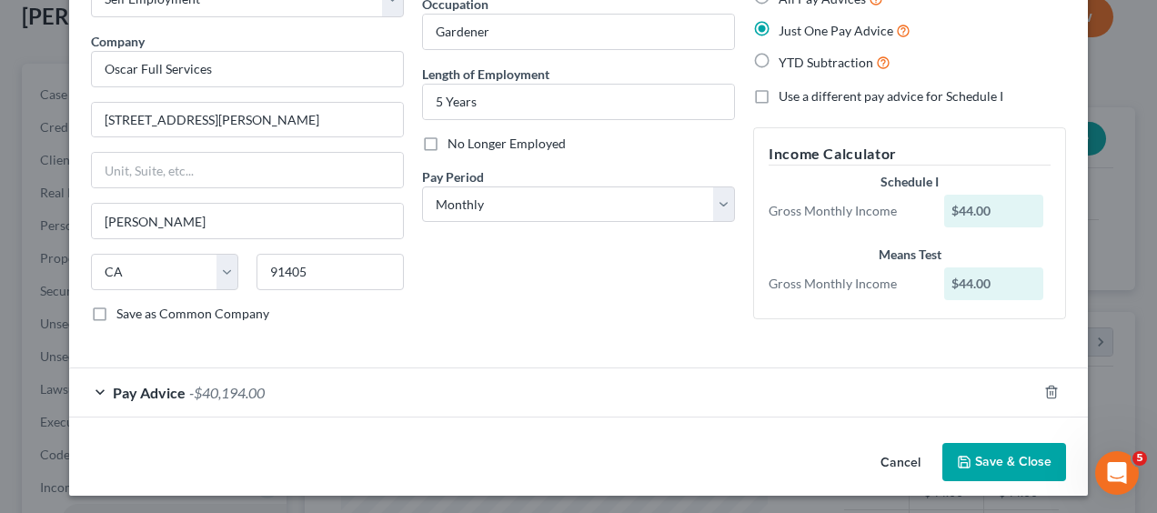
click at [176, 396] on span "Pay Advice" at bounding box center [149, 392] width 73 height 17
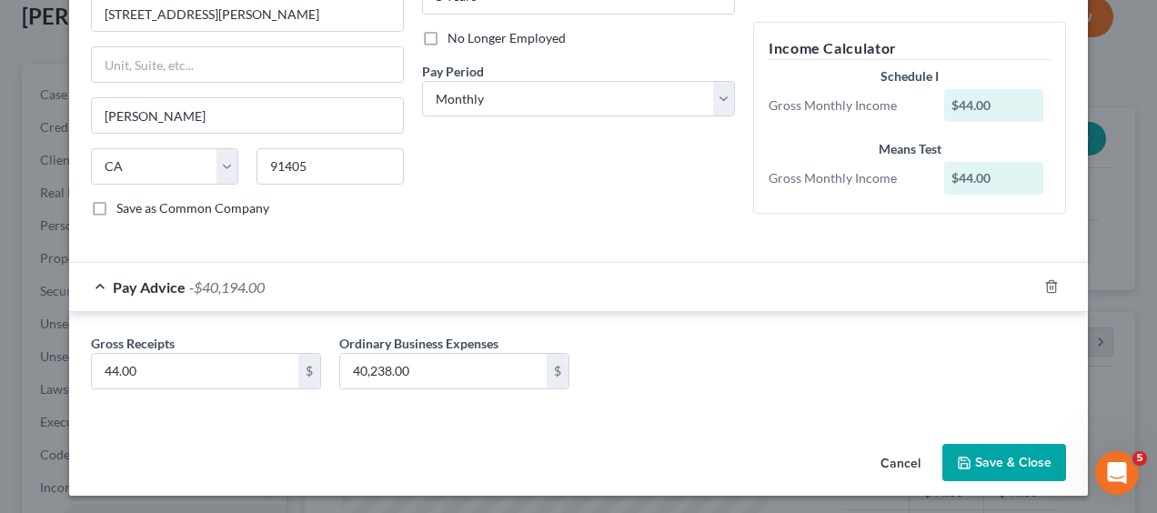
scroll to position [227, 0]
click at [1005, 101] on div "$44.00" at bounding box center [994, 105] width 100 height 33
click at [997, 102] on div "$44.00" at bounding box center [994, 105] width 100 height 33
click at [151, 372] on input "44.00" at bounding box center [195, 371] width 206 height 35
click at [420, 235] on div "Employment Type * Select Full or Part Time Employment Self Employment Company *…" at bounding box center [578, 51] width 993 height 391
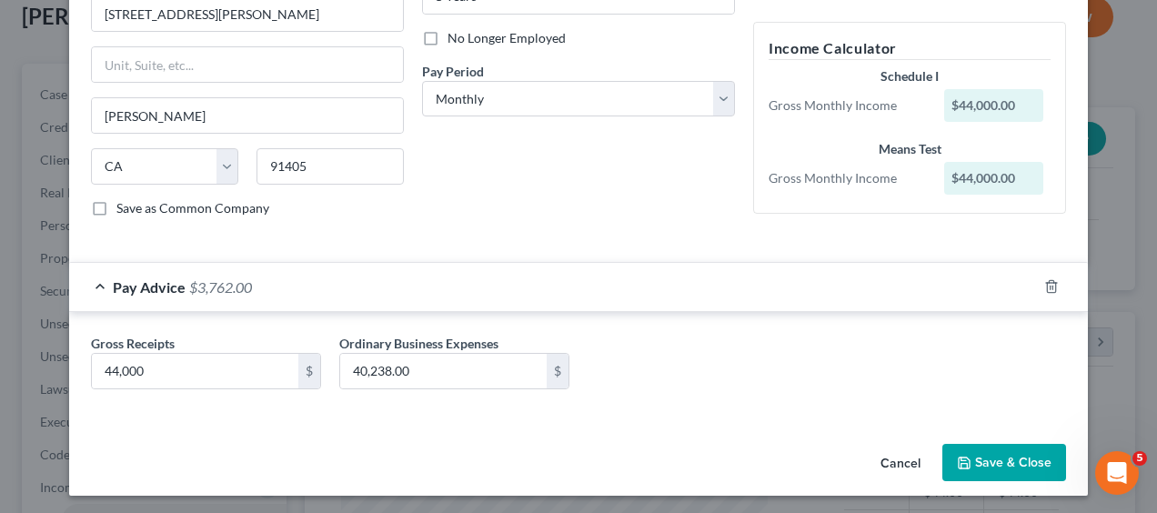
click at [1013, 451] on button "Save & Close" at bounding box center [1004, 463] width 124 height 38
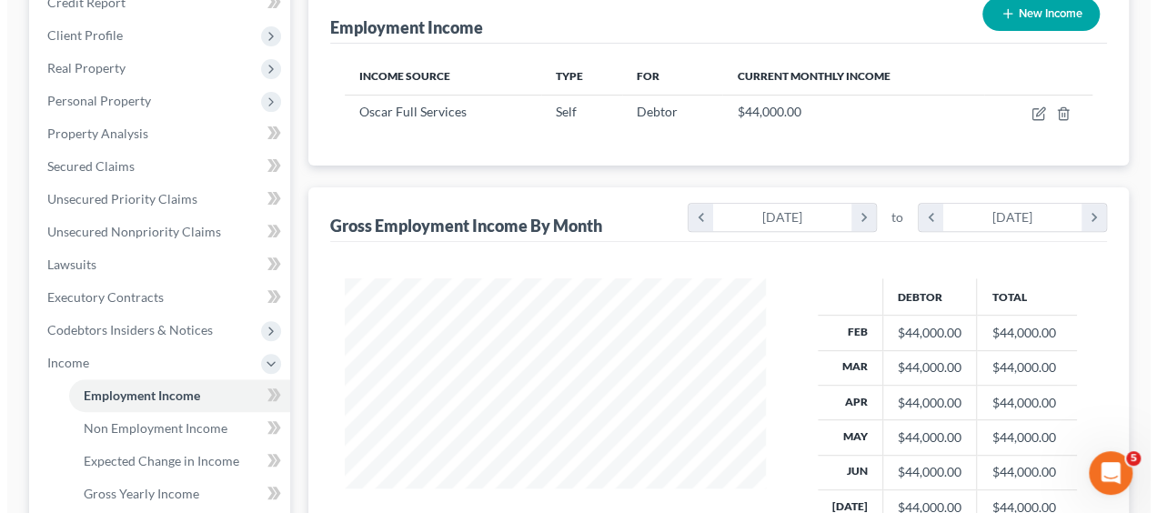
scroll to position [235, 0]
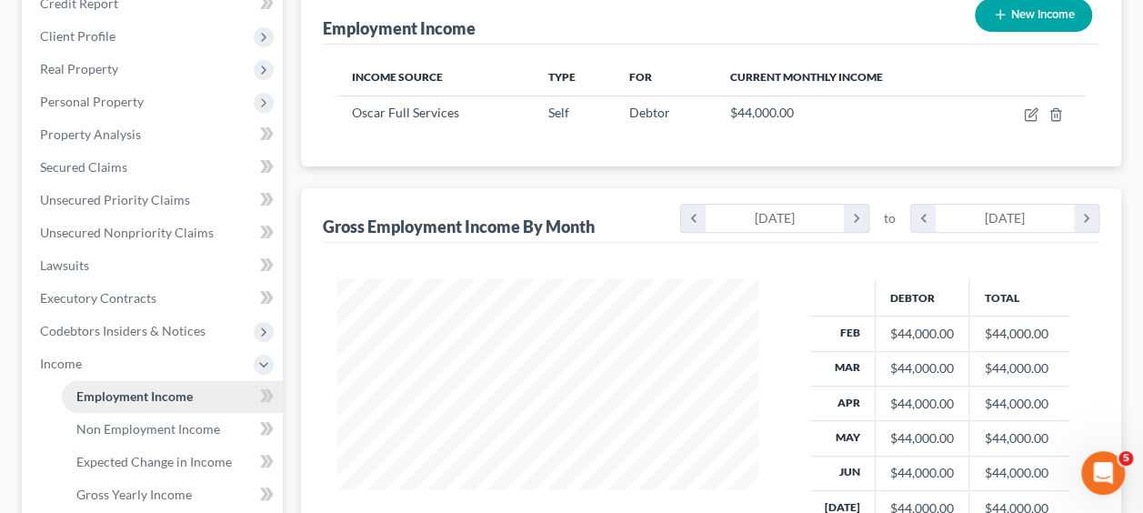
click at [187, 389] on span "Employment Income" at bounding box center [134, 395] width 116 height 15
click at [153, 409] on link "Employment Income" at bounding box center [172, 396] width 221 height 33
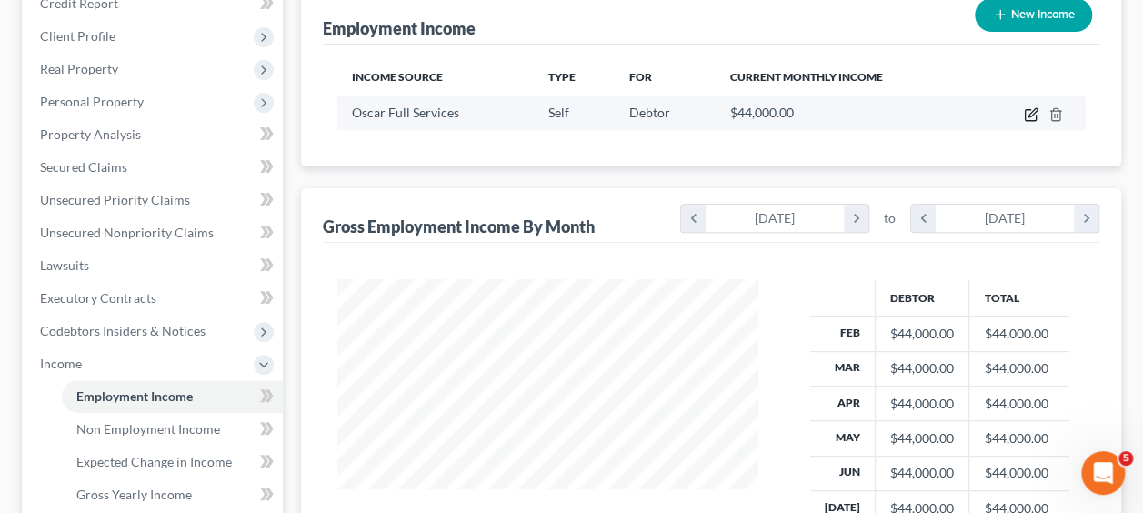
click at [1035, 118] on icon "button" at bounding box center [1031, 114] width 15 height 15
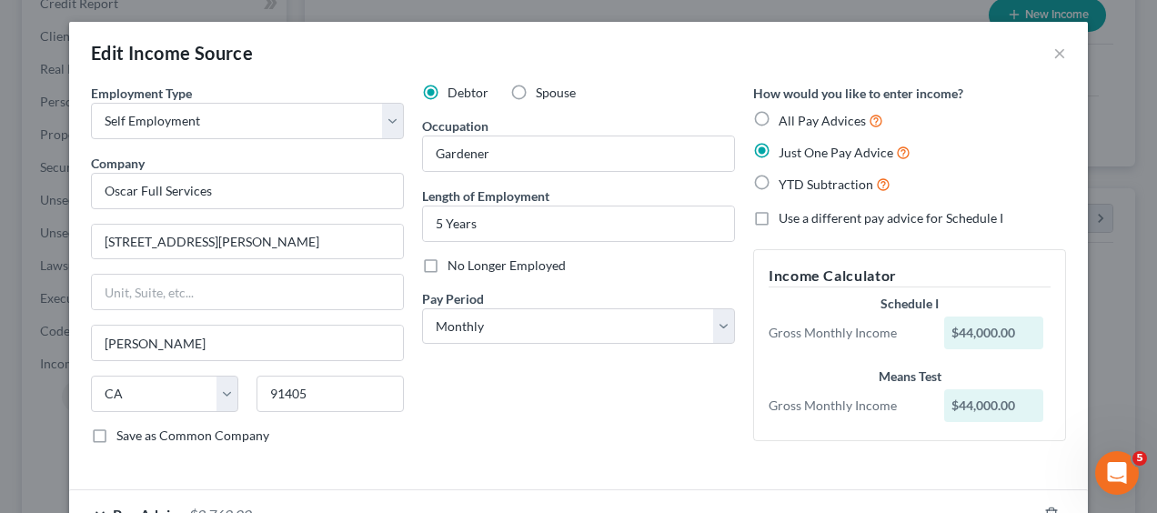
scroll to position [122, 0]
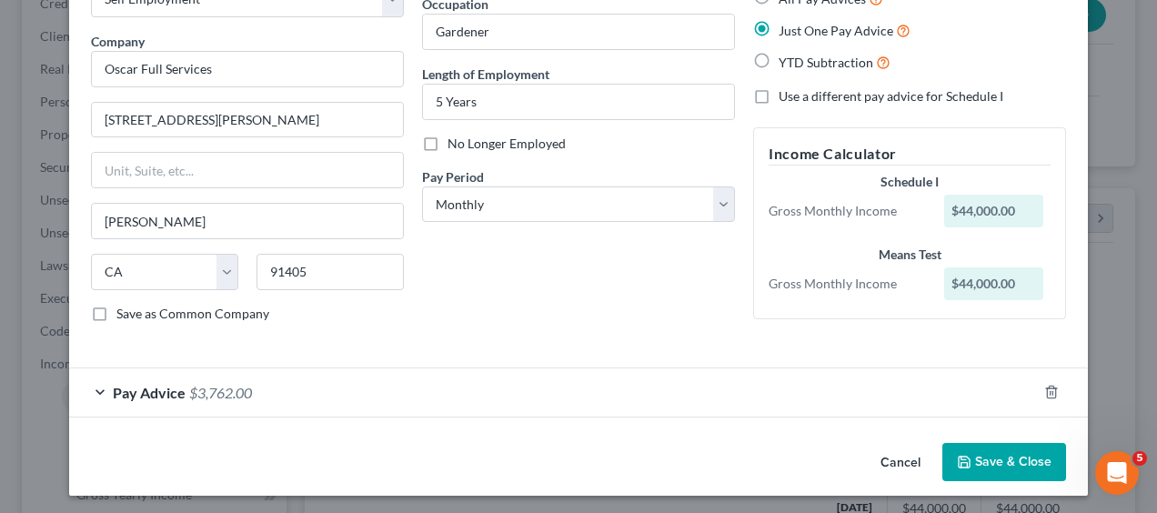
click at [202, 395] on span "$3,762.00" at bounding box center [220, 392] width 63 height 17
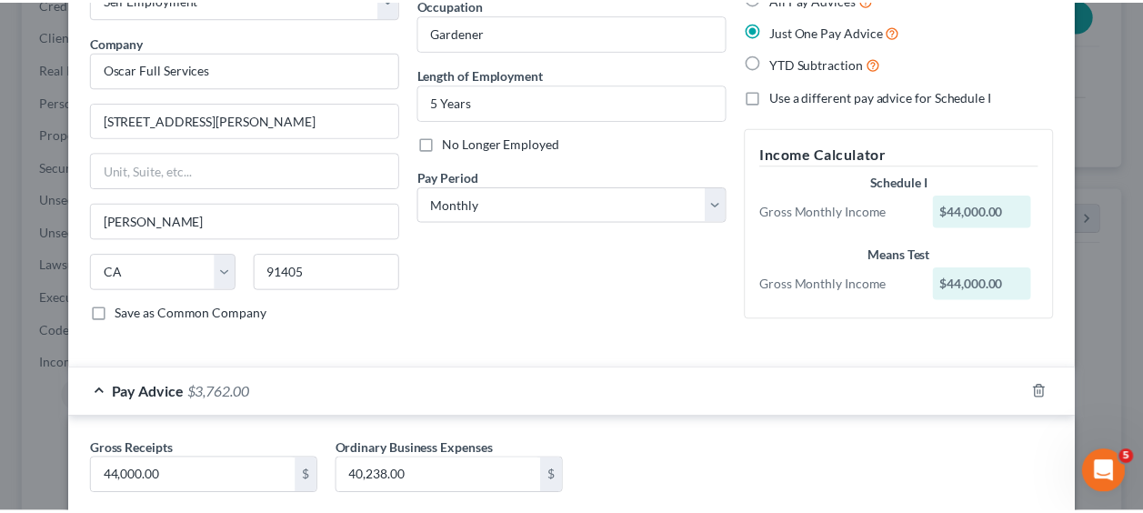
scroll to position [227, 0]
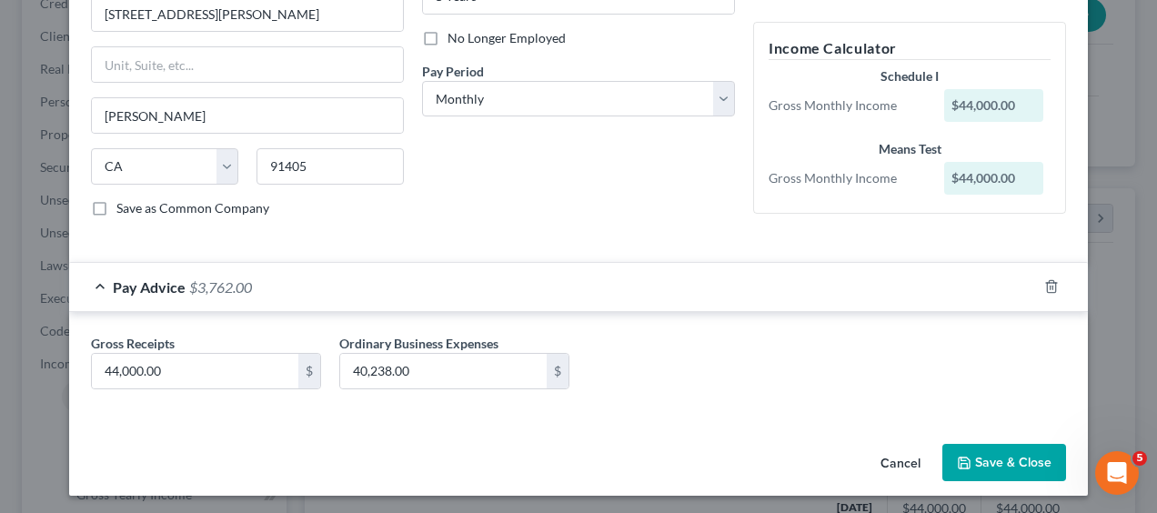
click at [1007, 464] on button "Save & Close" at bounding box center [1004, 463] width 124 height 38
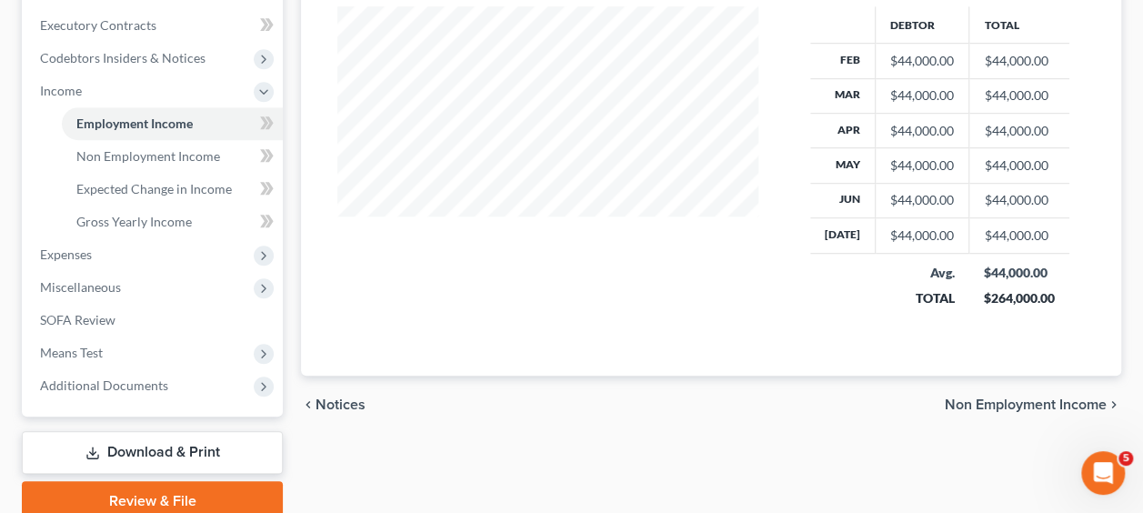
scroll to position [507, 0]
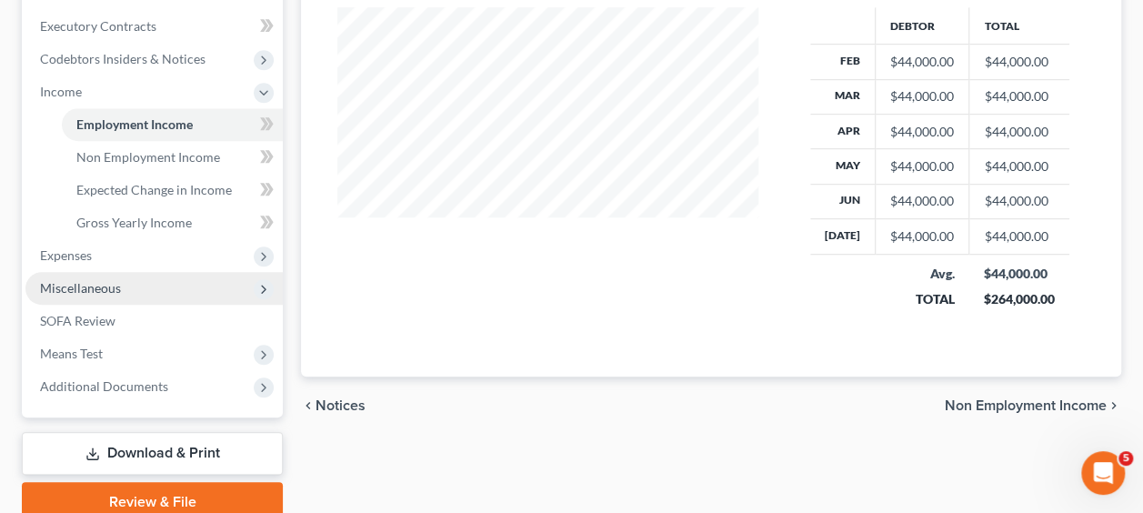
click at [95, 292] on span "Miscellaneous" at bounding box center [80, 287] width 81 height 15
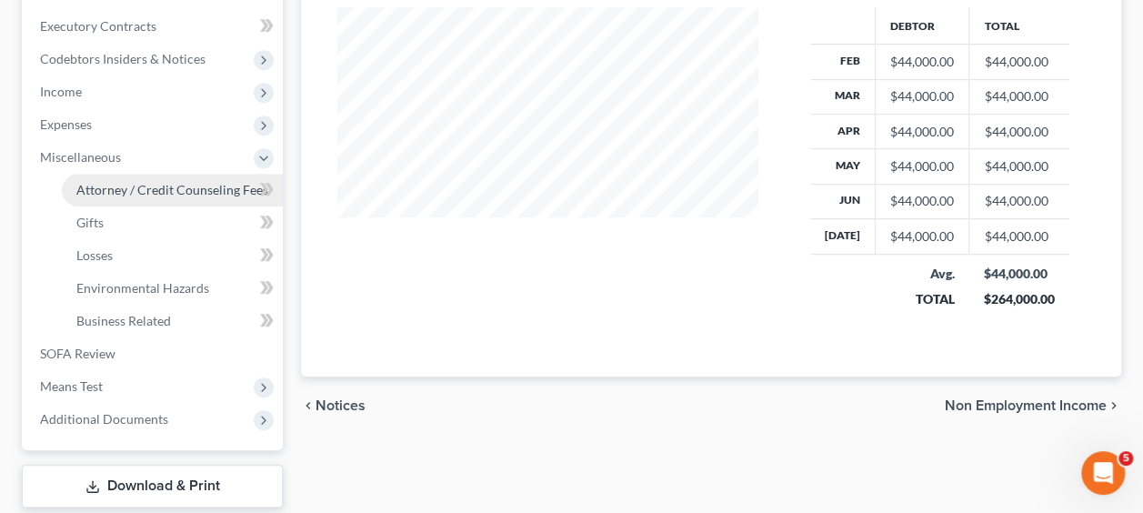
click at [165, 193] on span "Attorney / Credit Counseling Fees" at bounding box center [172, 189] width 192 height 15
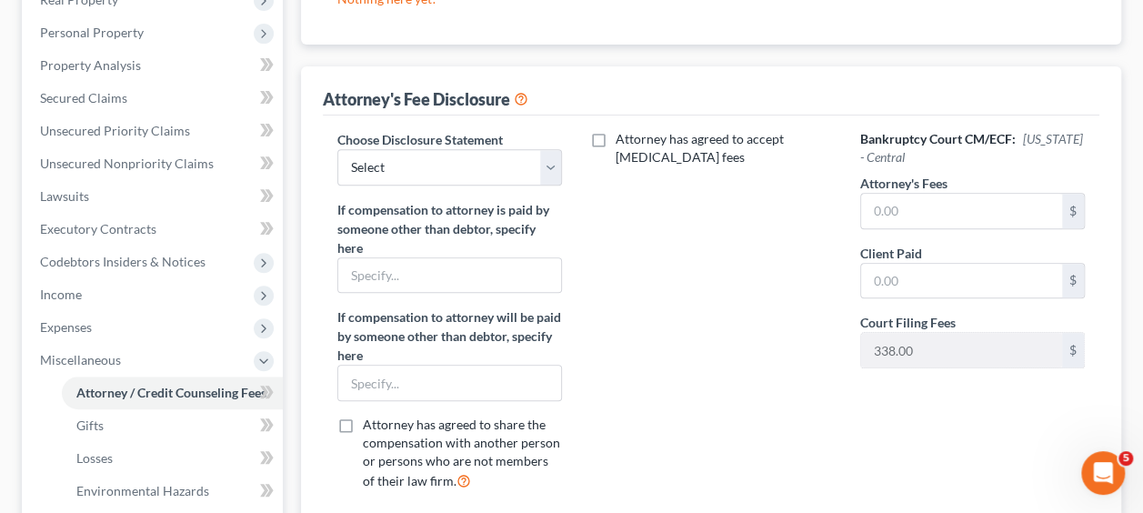
scroll to position [307, 0]
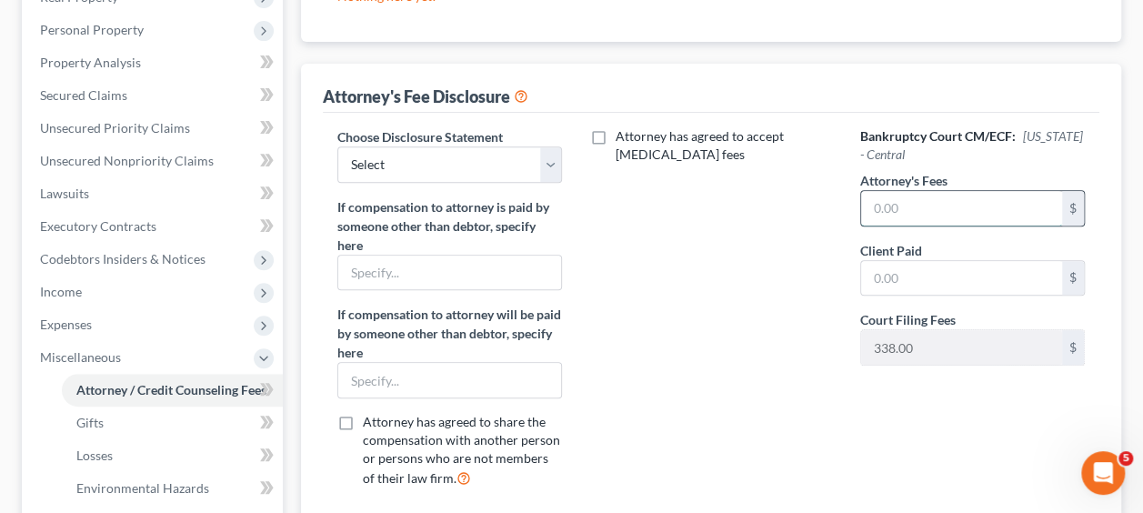
click at [914, 213] on input "text" at bounding box center [961, 208] width 201 height 35
click at [879, 277] on input "text" at bounding box center [961, 278] width 201 height 35
click at [559, 160] on select "Select In re Ramon Becerra" at bounding box center [449, 164] width 225 height 36
click at [637, 183] on div "Attorney has agreed to accept retainer fees" at bounding box center [710, 315] width 261 height 376
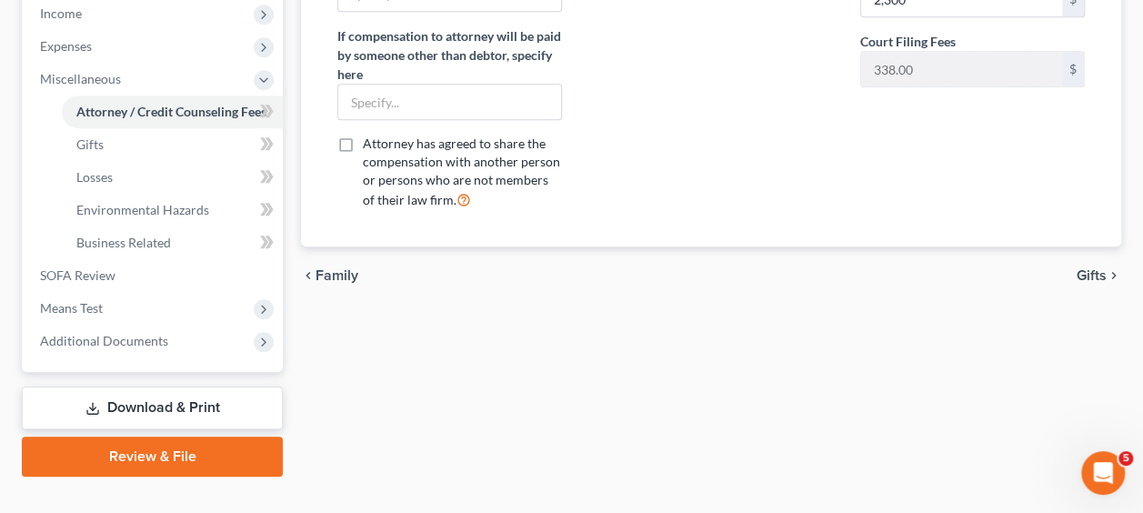
scroll to position [615, 0]
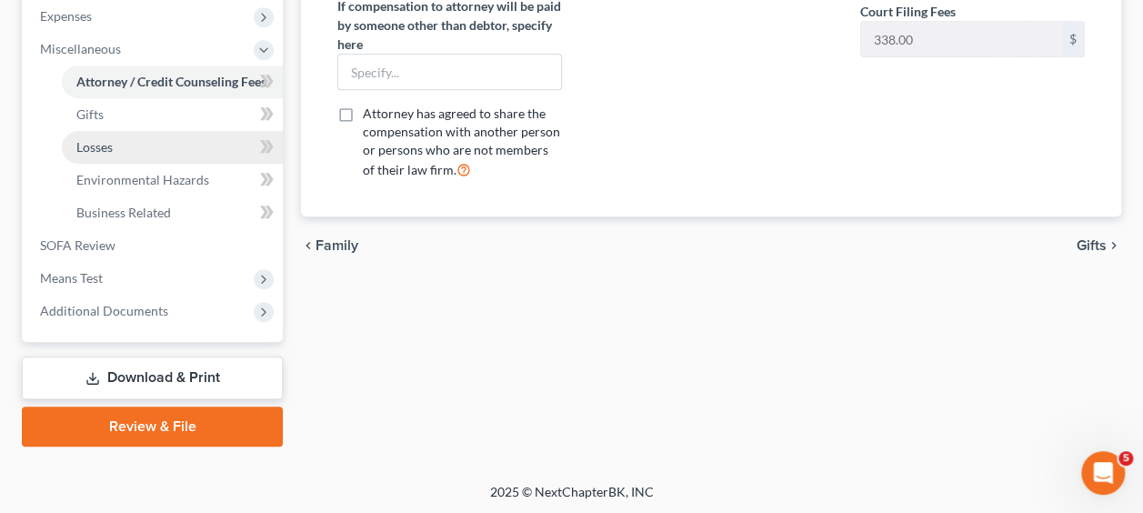
click at [101, 144] on span "Losses" at bounding box center [94, 146] width 36 height 15
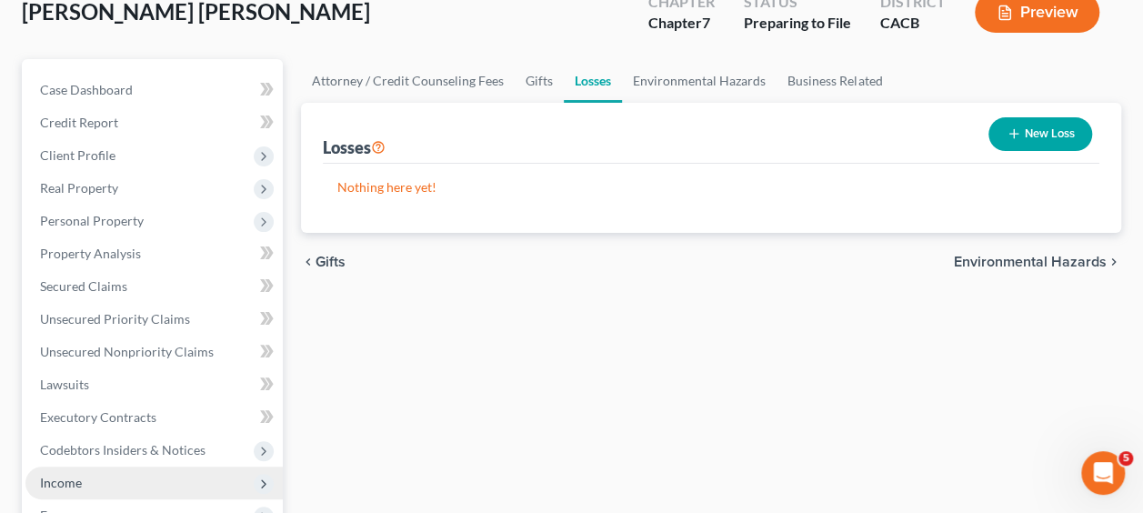
scroll to position [109, 0]
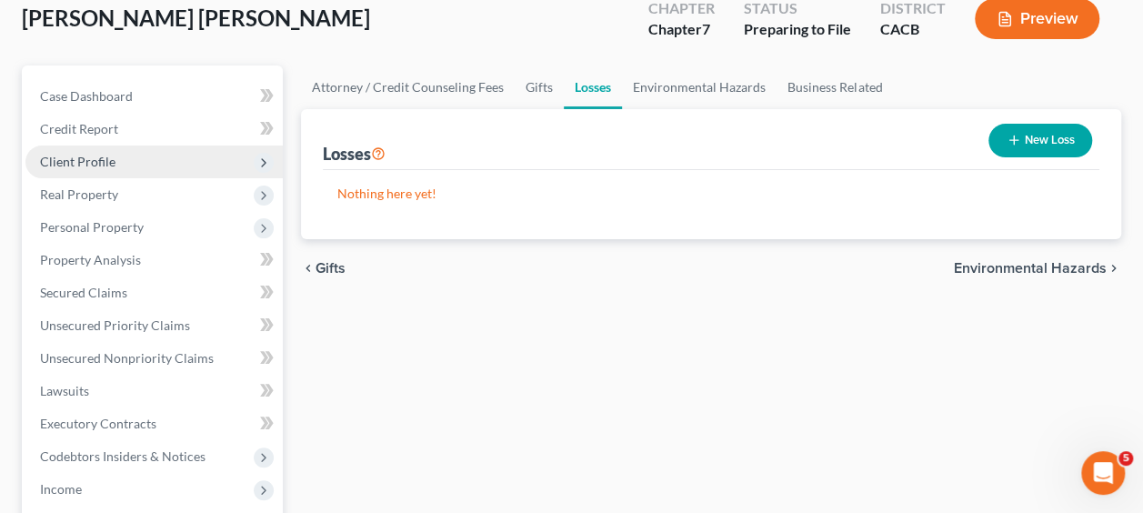
click at [79, 158] on span "Client Profile" at bounding box center [78, 161] width 76 height 15
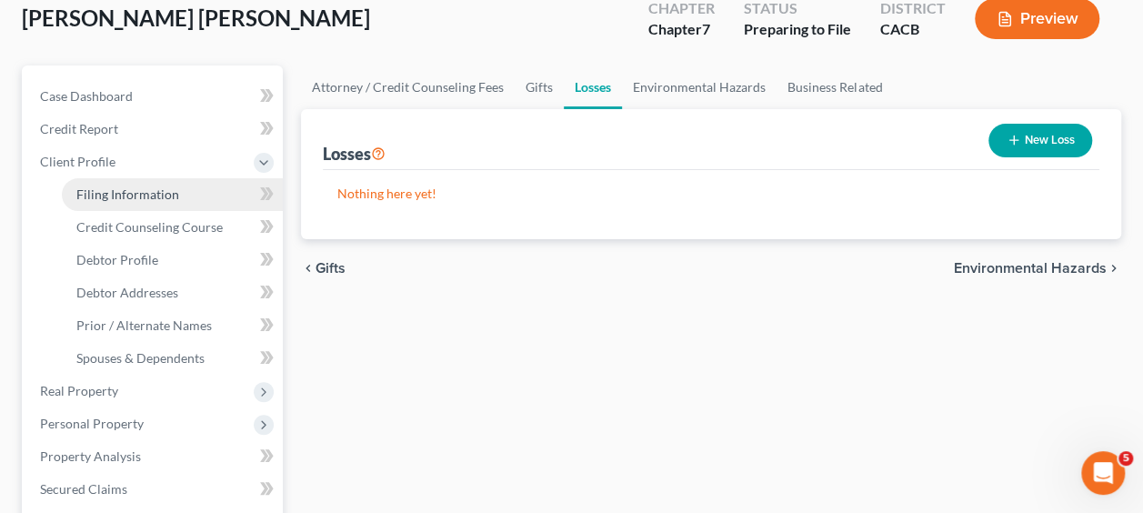
click at [143, 198] on span "Filing Information" at bounding box center [127, 193] width 103 height 15
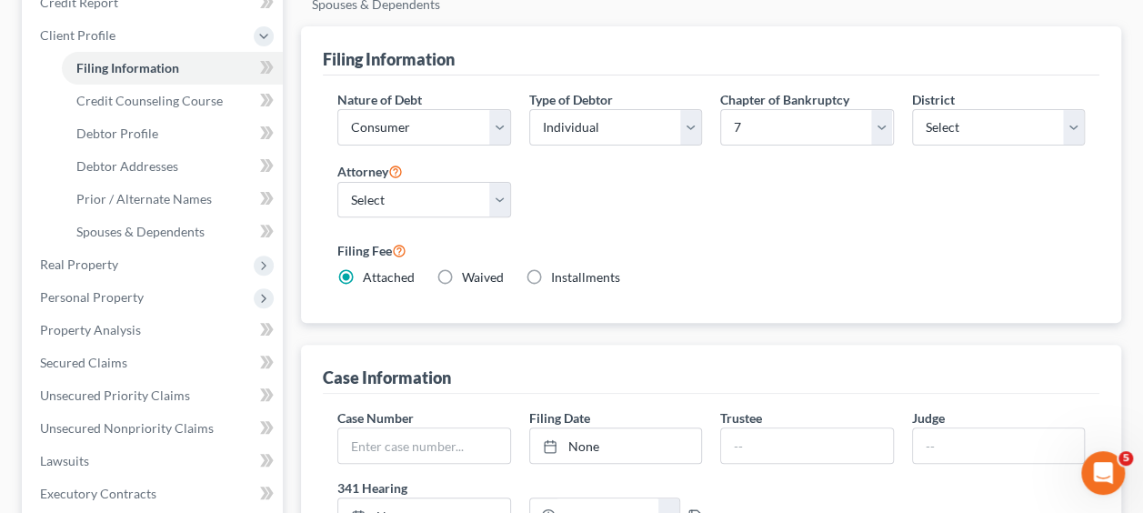
scroll to position [226, 0]
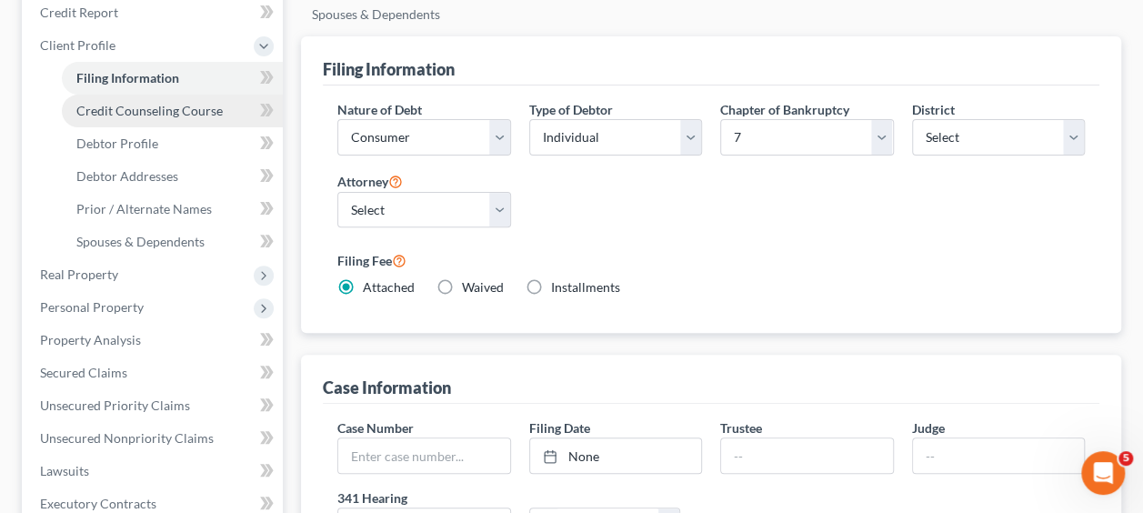
click at [151, 112] on span "Credit Counseling Course" at bounding box center [149, 110] width 146 height 15
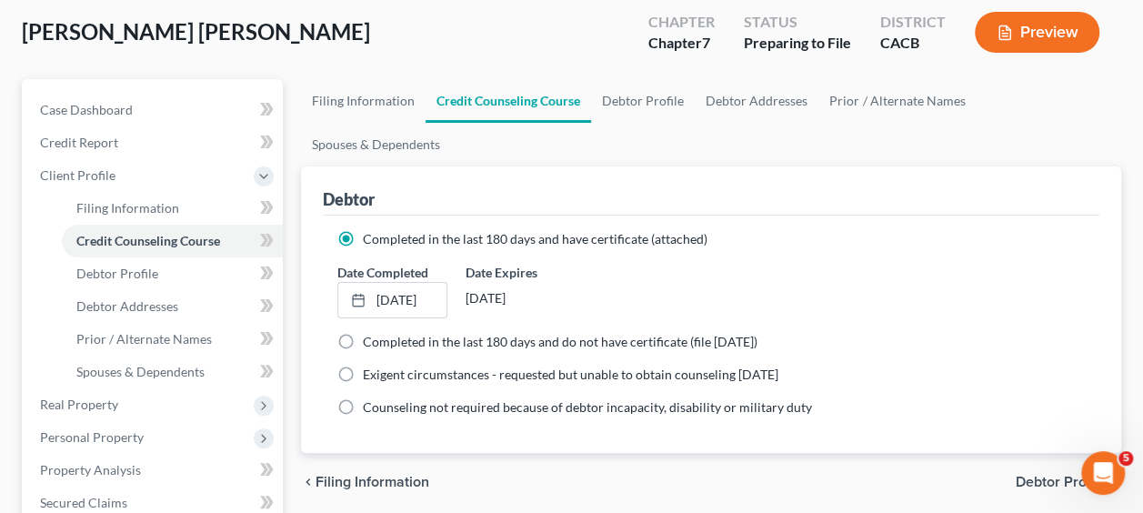
scroll to position [95, 0]
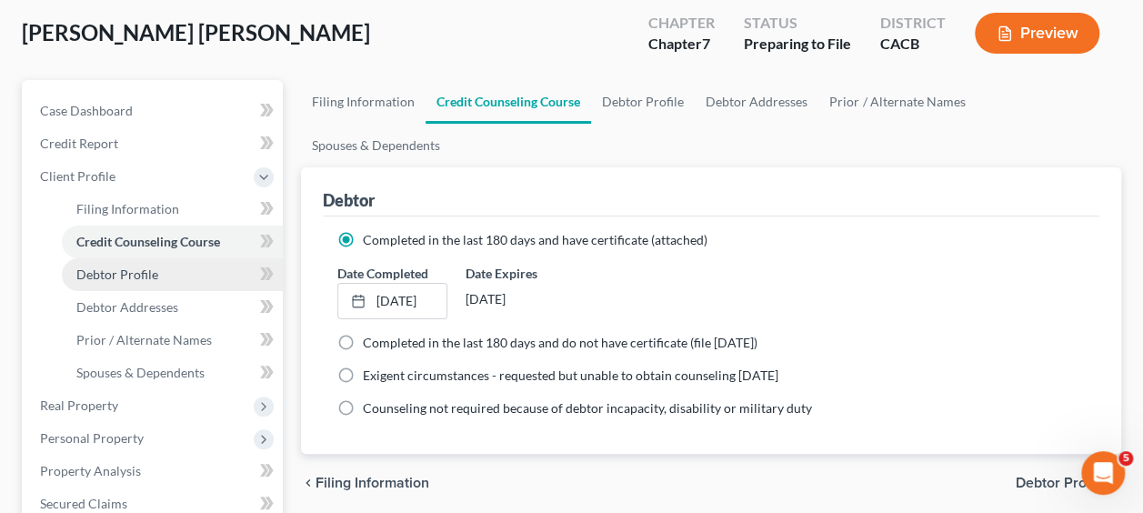
click at [131, 277] on span "Debtor Profile" at bounding box center [117, 274] width 82 height 15
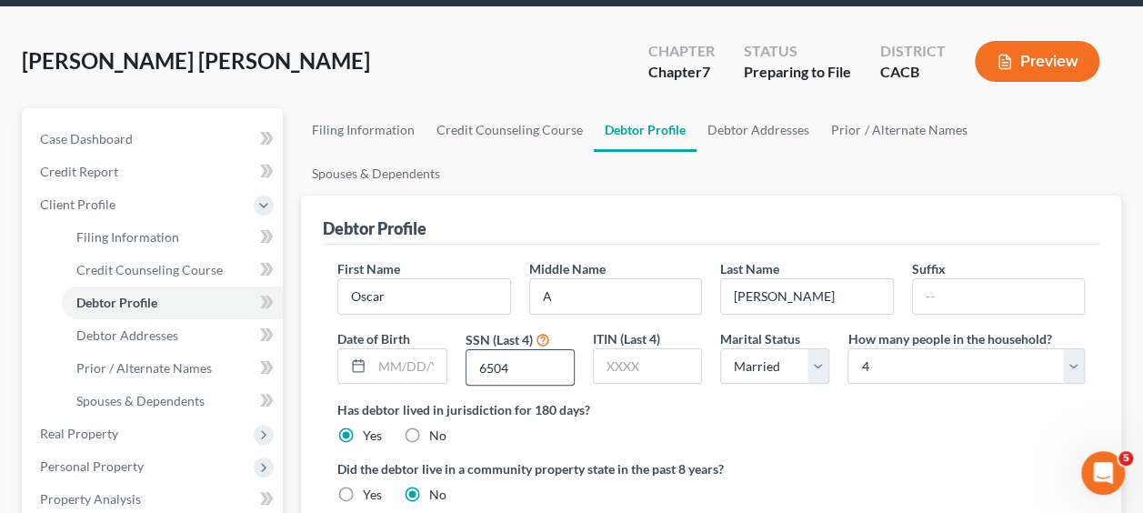
scroll to position [67, 0]
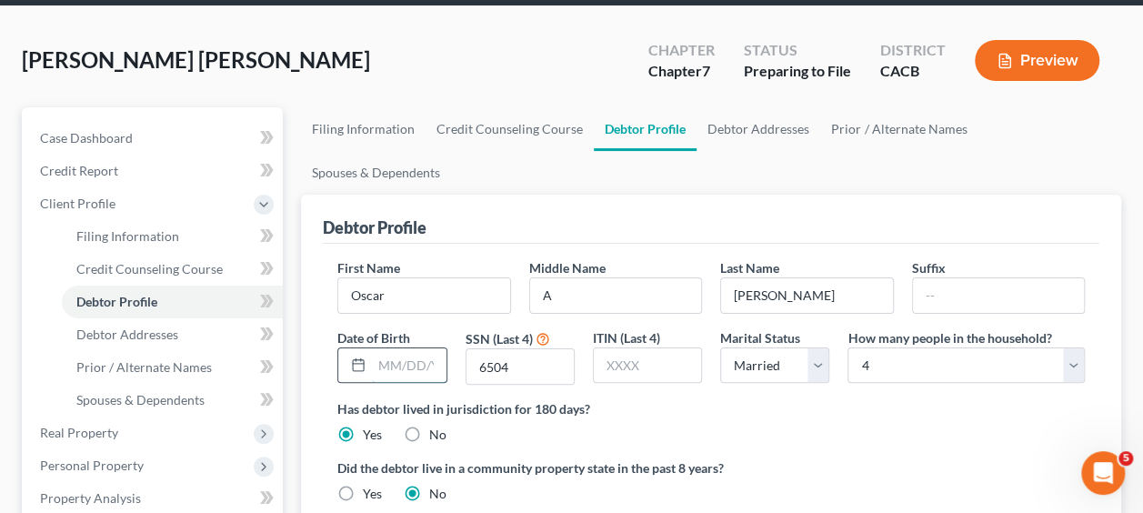
click at [404, 348] on input "text" at bounding box center [409, 365] width 74 height 35
click at [967, 399] on div "Has debtor lived in jurisdiction for 180 days? Yes No Debtor must reside in jur…" at bounding box center [711, 421] width 748 height 45
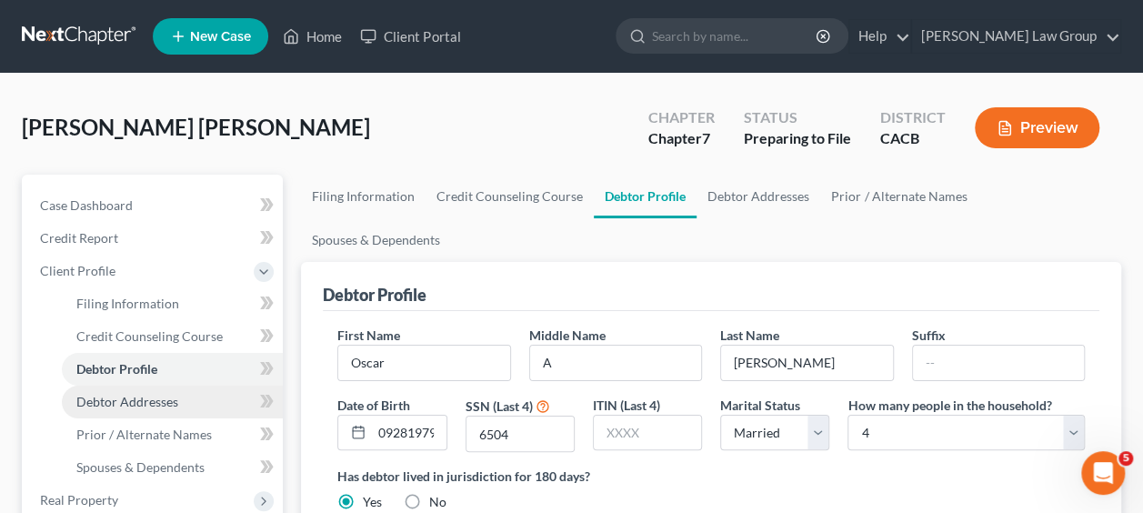
click at [147, 401] on span "Debtor Addresses" at bounding box center [127, 401] width 102 height 15
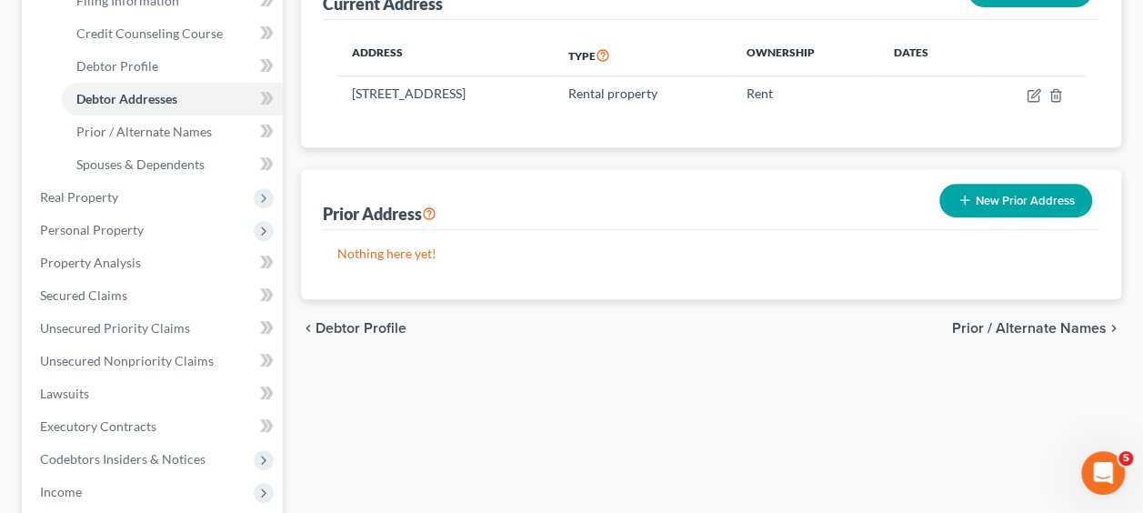
scroll to position [307, 0]
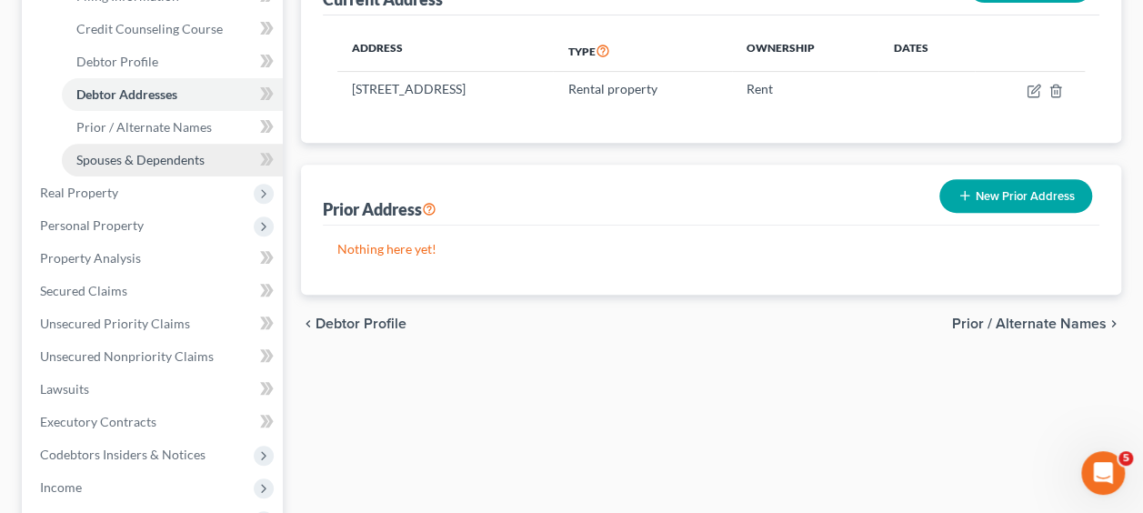
click at [126, 159] on span "Spouses & Dependents" at bounding box center [140, 159] width 128 height 15
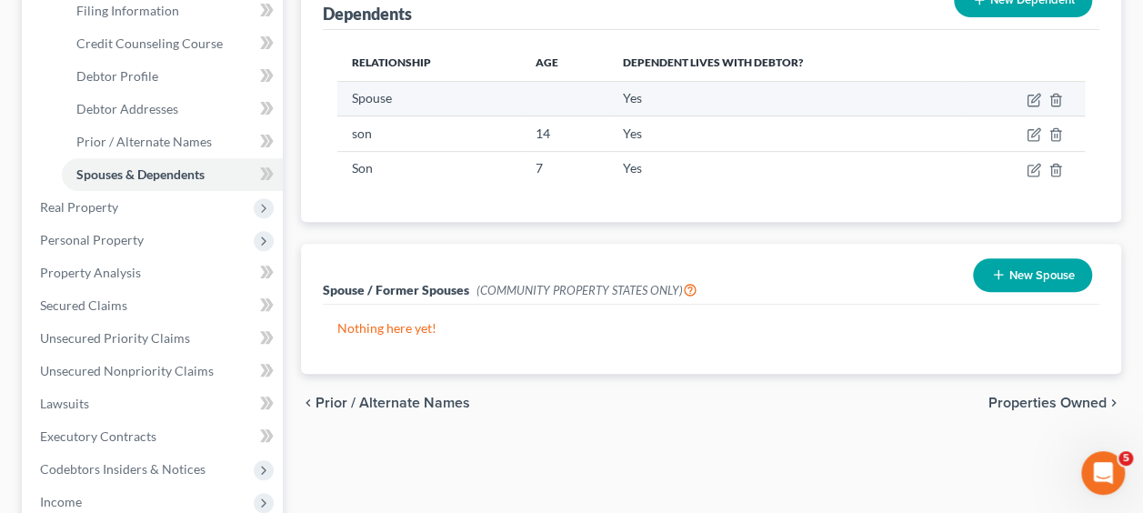
scroll to position [295, 0]
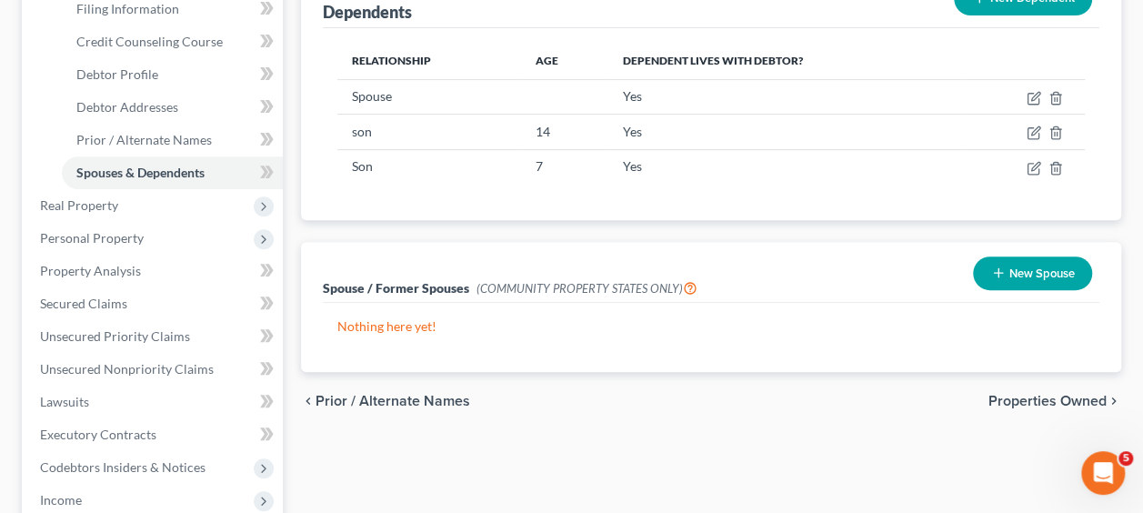
click at [1035, 257] on button "New Spouse" at bounding box center [1032, 274] width 119 height 34
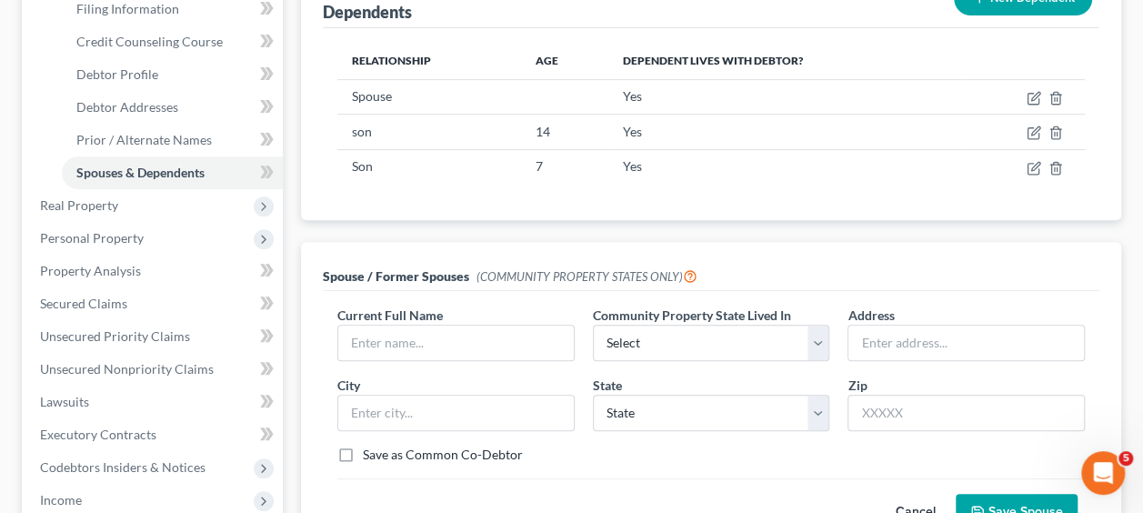
click at [830, 306] on div "Community Property State Lived In * Select AZ CA GU ID LA NV NM PR TX WA WI" at bounding box center [712, 333] width 256 height 55
click at [811, 325] on select "Select AZ CA GU ID LA NV NM PR TX WA WI" at bounding box center [711, 343] width 237 height 36
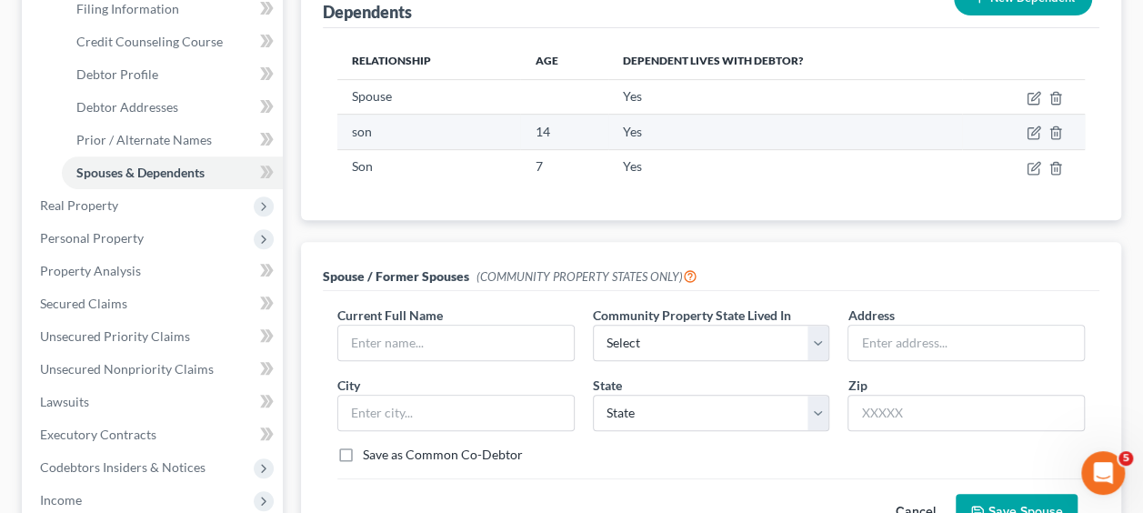
click at [902, 115] on td "Yes" at bounding box center [786, 132] width 354 height 35
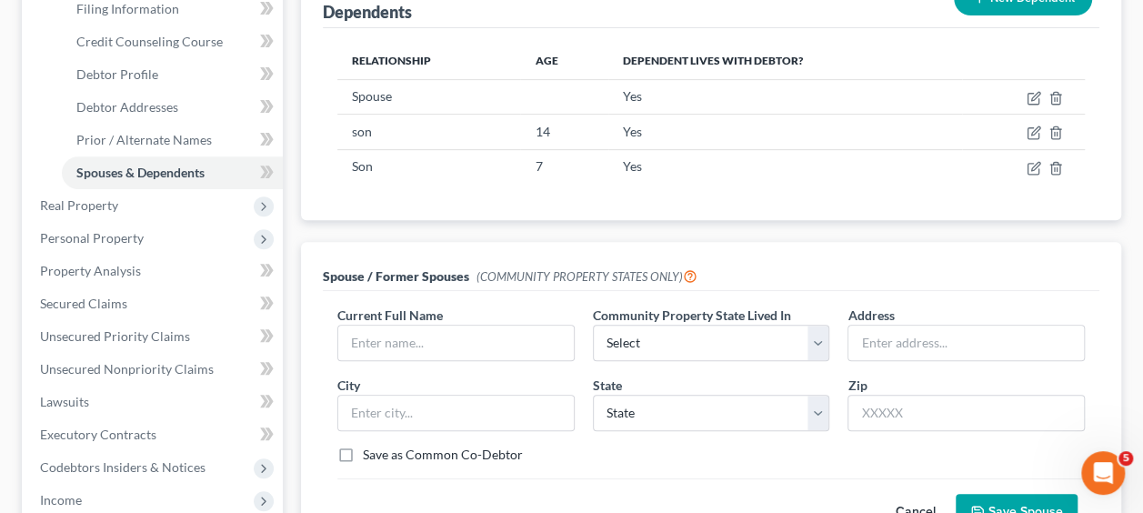
click at [901, 495] on button "Cancel" at bounding box center [916, 513] width 80 height 36
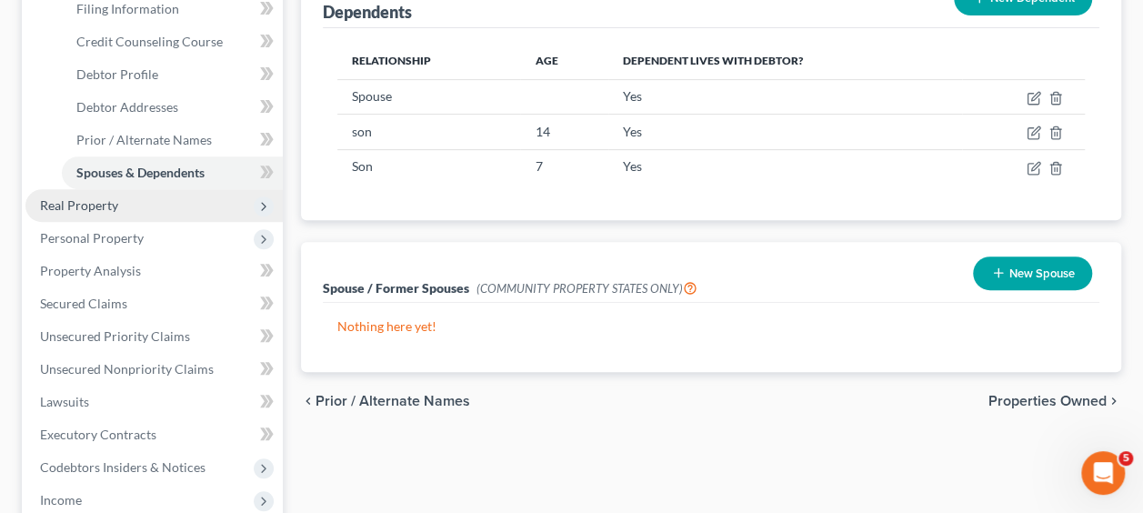
click at [89, 206] on span "Real Property" at bounding box center [79, 204] width 78 height 15
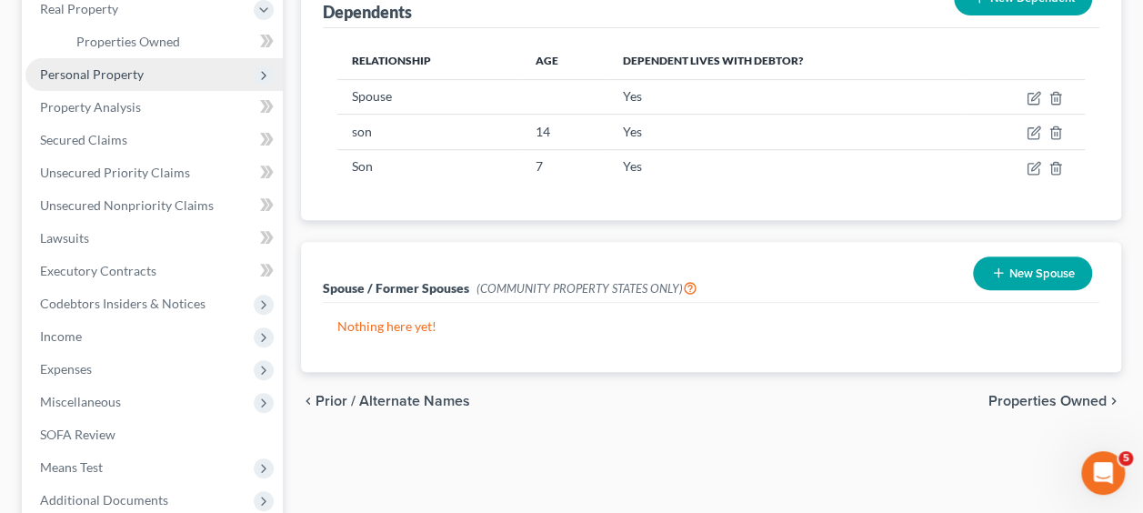
click at [88, 76] on span "Personal Property" at bounding box center [92, 73] width 104 height 15
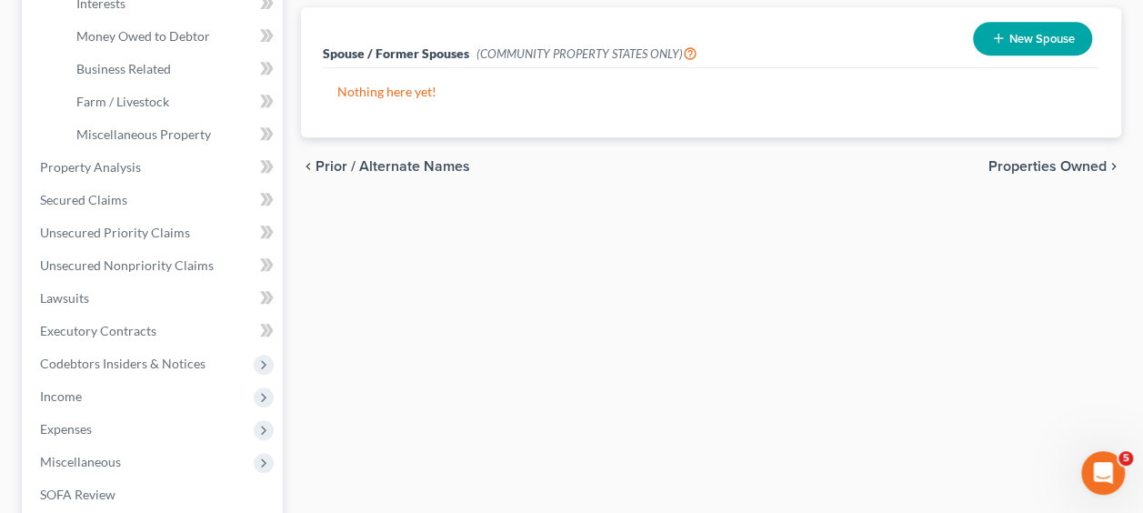
scroll to position [530, 0]
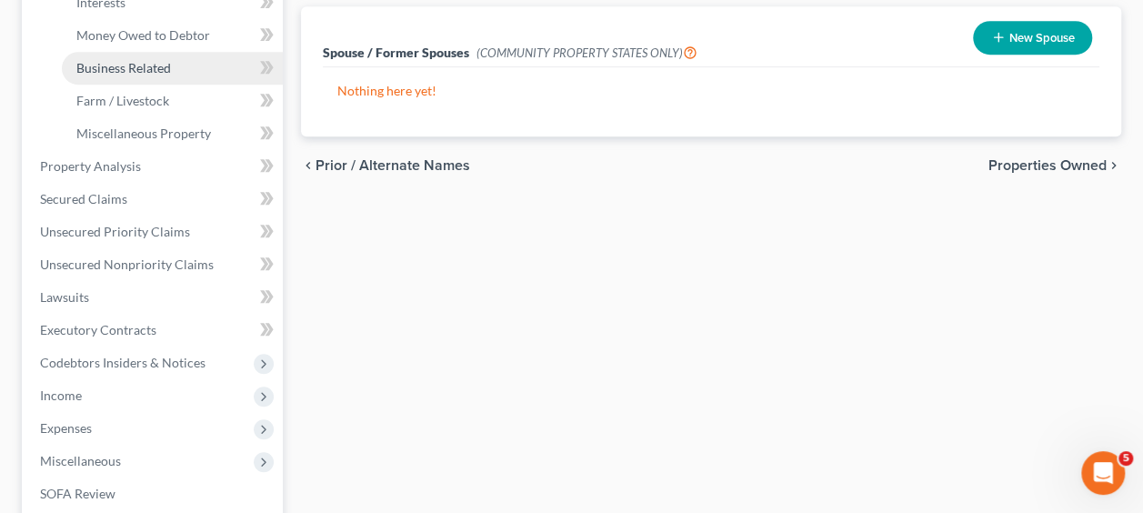
click at [127, 75] on link "Business Related" at bounding box center [172, 68] width 221 height 33
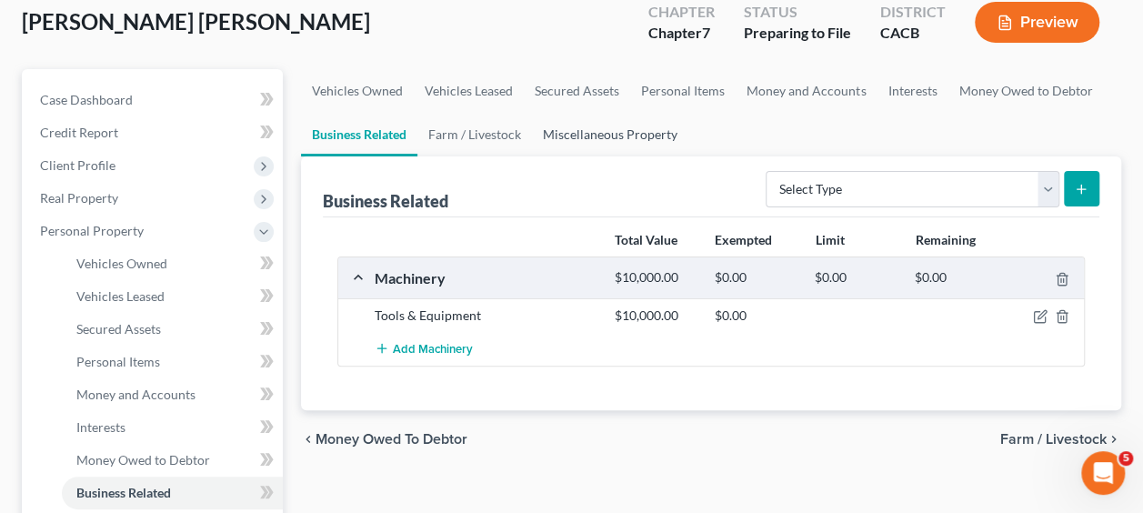
scroll to position [105, 0]
click at [432, 127] on link "Farm / Livestock" at bounding box center [475, 136] width 115 height 44
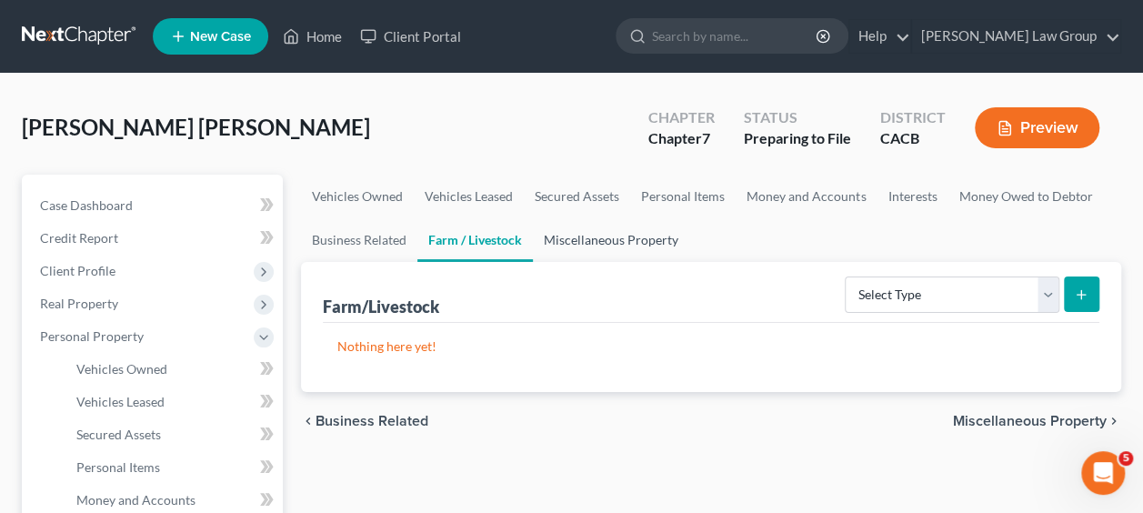
click at [606, 240] on link "Miscellaneous Property" at bounding box center [611, 240] width 156 height 44
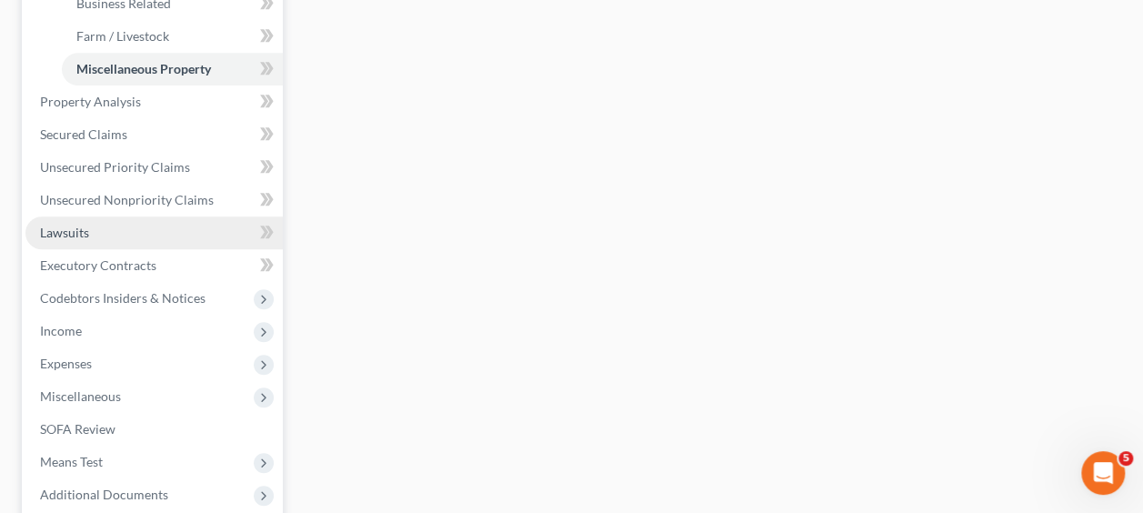
scroll to position [599, 0]
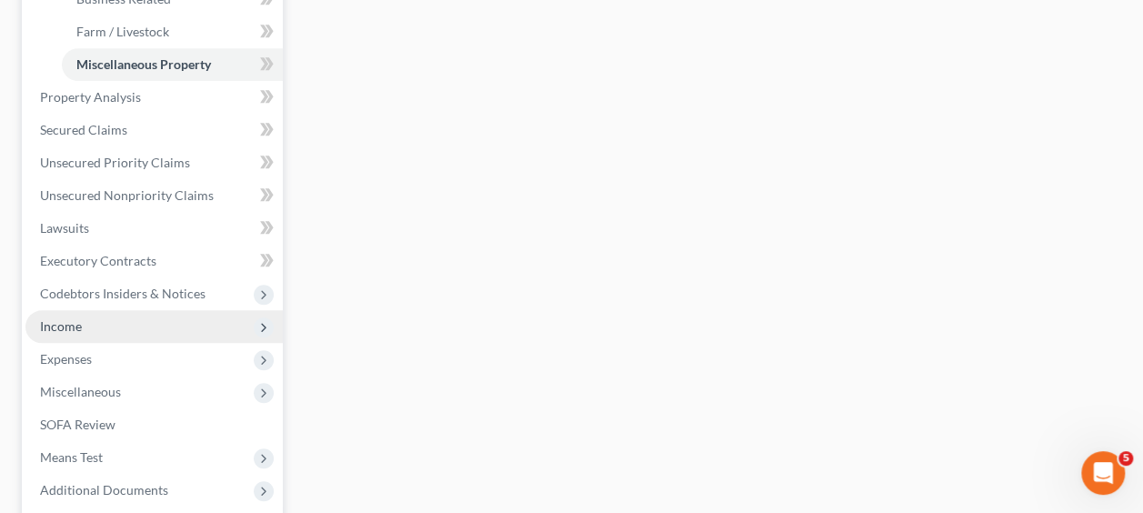
click at [68, 322] on span "Income" at bounding box center [61, 325] width 42 height 15
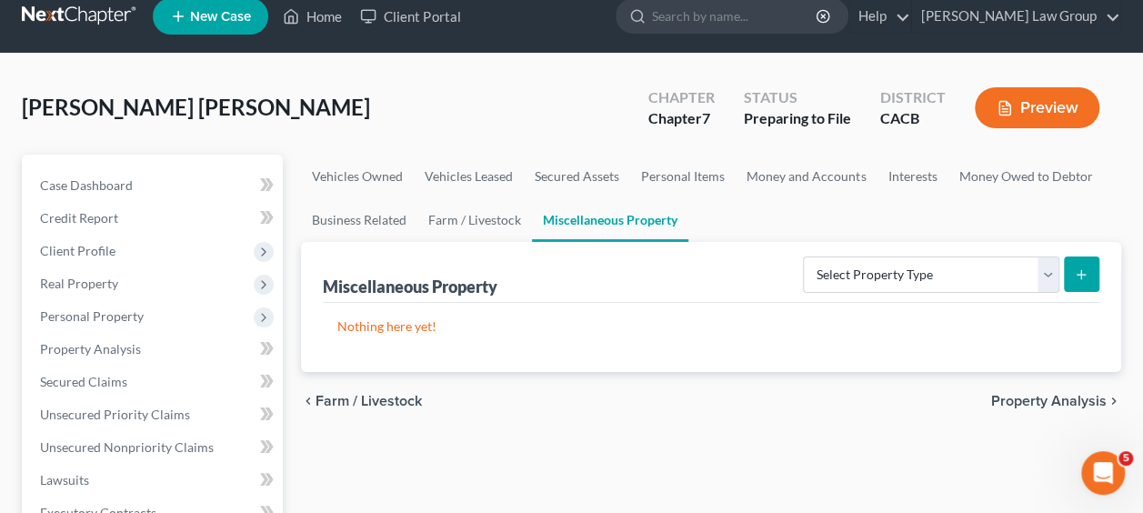
scroll to position [17, 0]
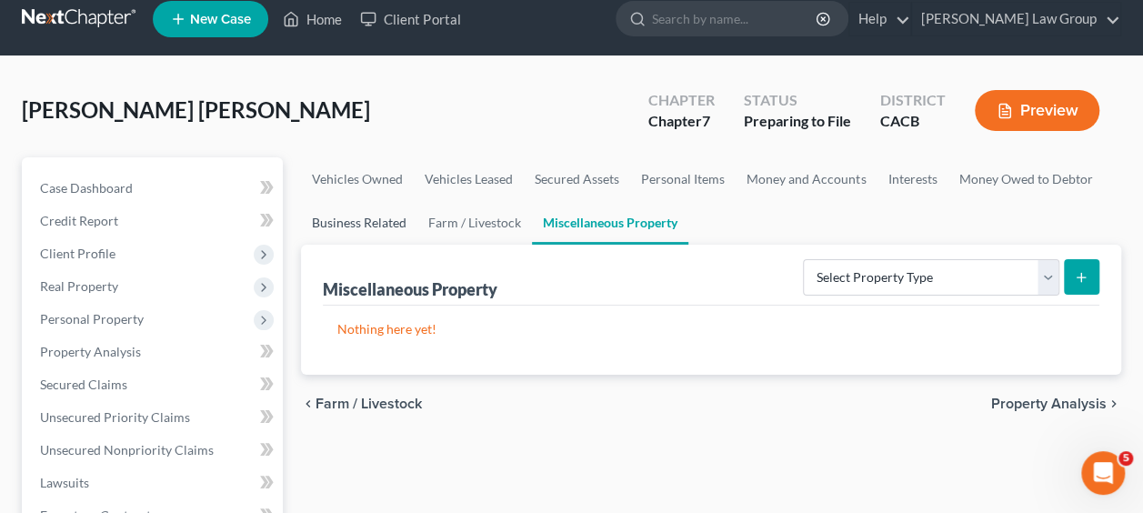
click at [388, 226] on link "Business Related" at bounding box center [359, 223] width 116 height 44
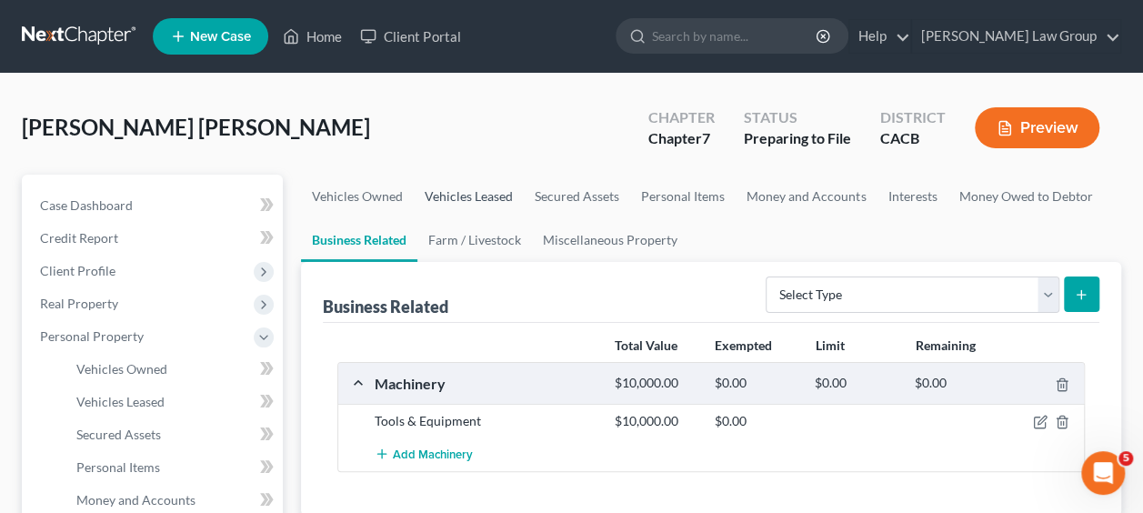
click at [481, 196] on link "Vehicles Leased" at bounding box center [469, 197] width 110 height 44
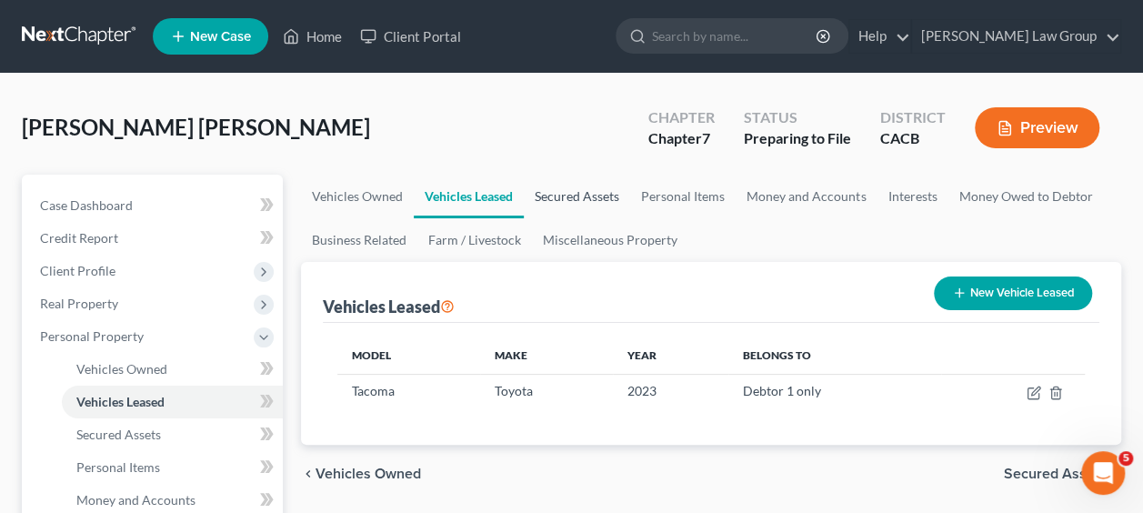
click at [547, 191] on link "Secured Assets" at bounding box center [577, 197] width 106 height 44
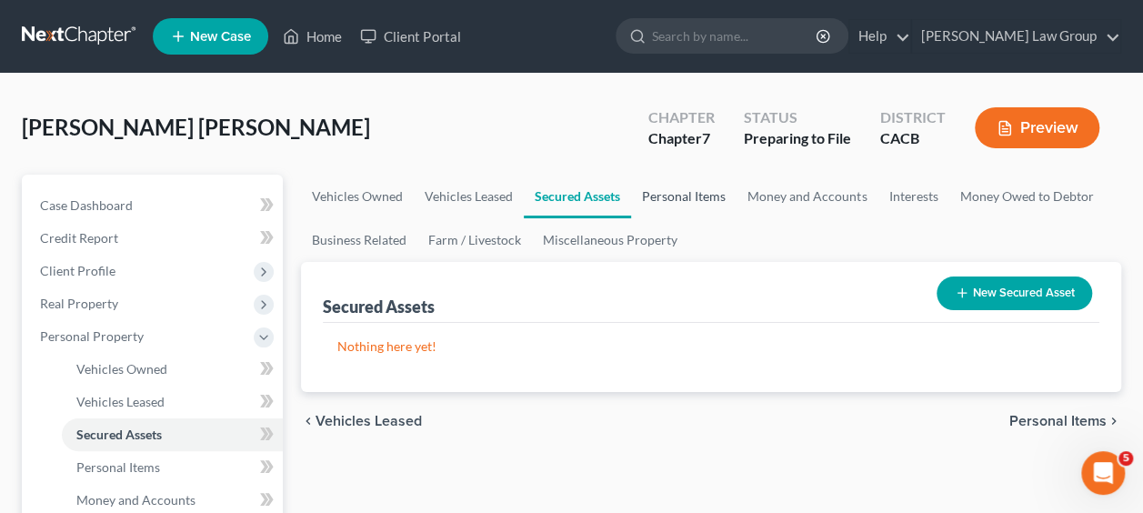
click at [690, 191] on link "Personal Items" at bounding box center [684, 197] width 106 height 44
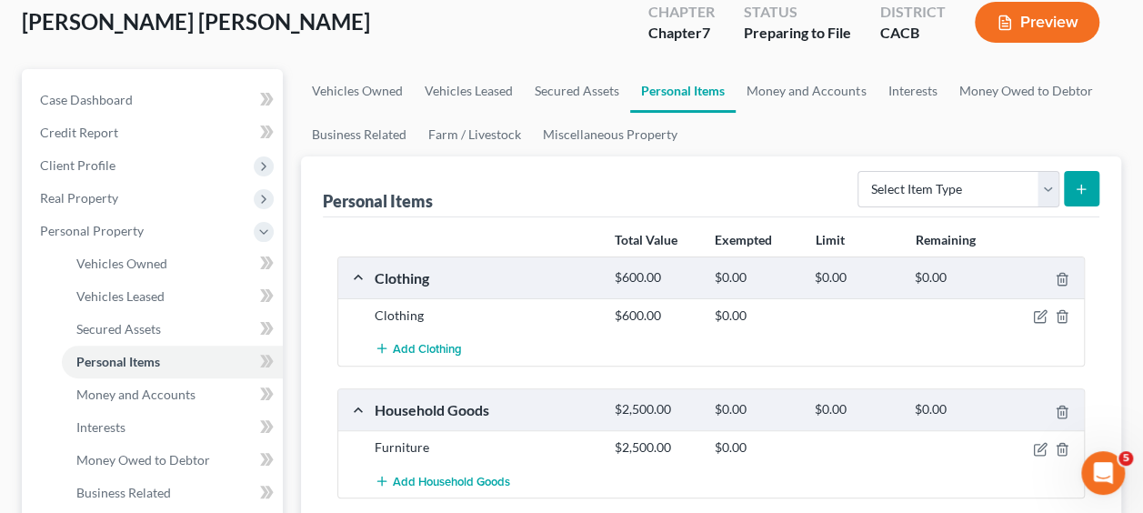
scroll to position [104, 0]
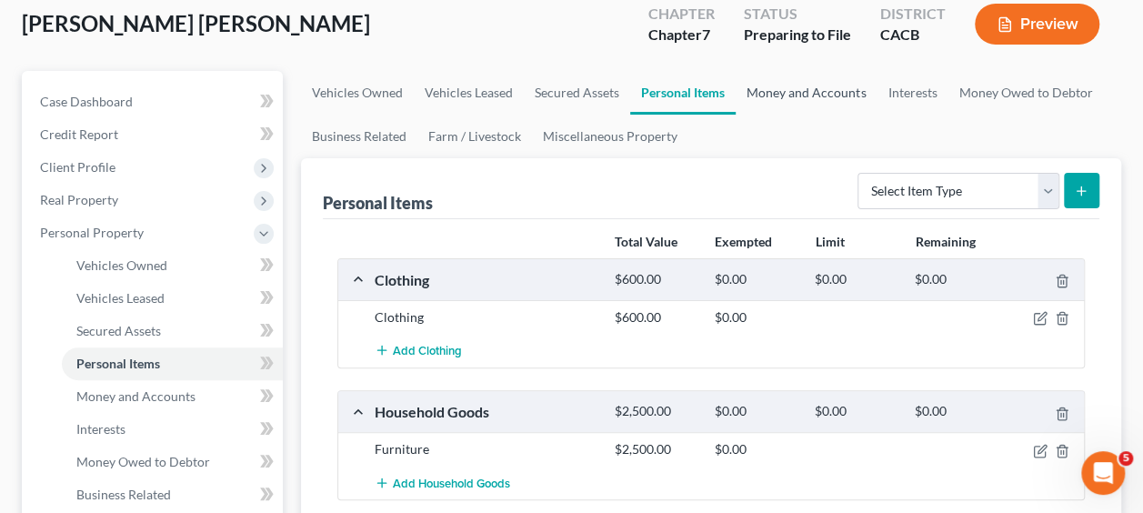
click at [816, 93] on link "Money and Accounts" at bounding box center [806, 93] width 141 height 44
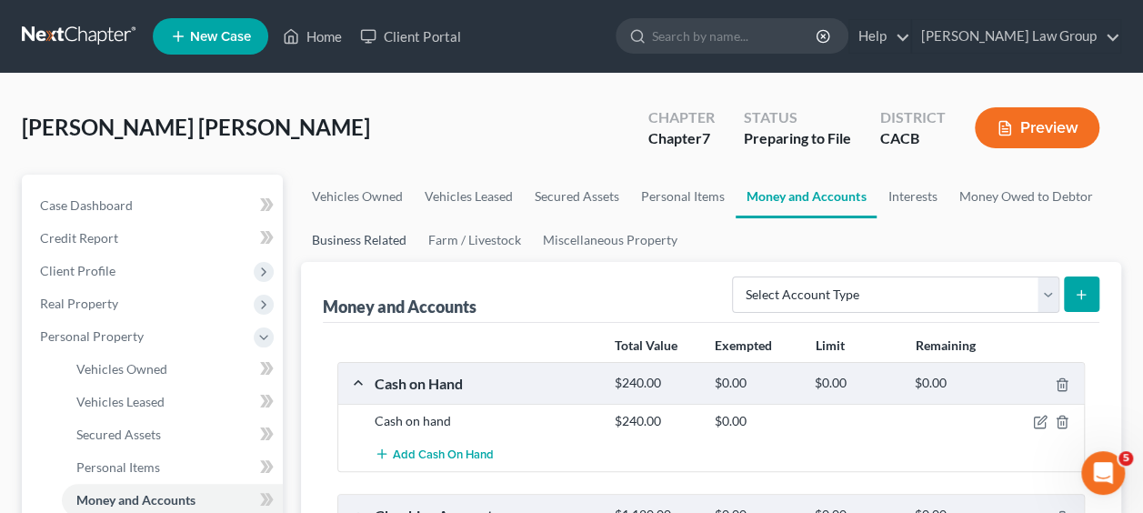
click at [388, 235] on link "Business Related" at bounding box center [359, 240] width 116 height 44
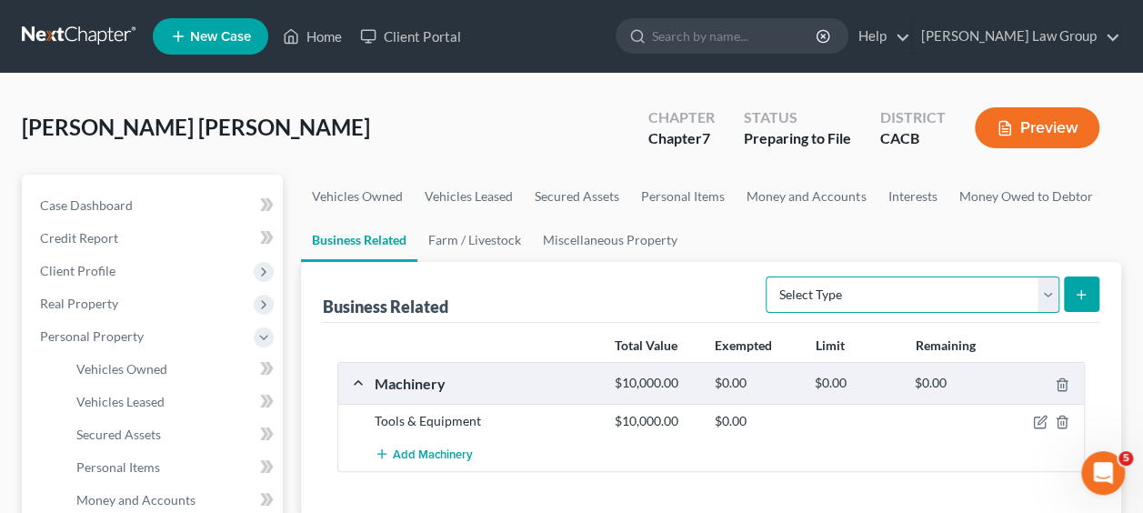
click at [1053, 295] on select "Select Type Customer Lists Franchises Inventory Licenses Machinery Office Equip…" at bounding box center [913, 295] width 294 height 36
click at [768, 277] on select "Select Type Customer Lists Franchises Inventory Licenses Machinery Office Equip…" at bounding box center [913, 295] width 294 height 36
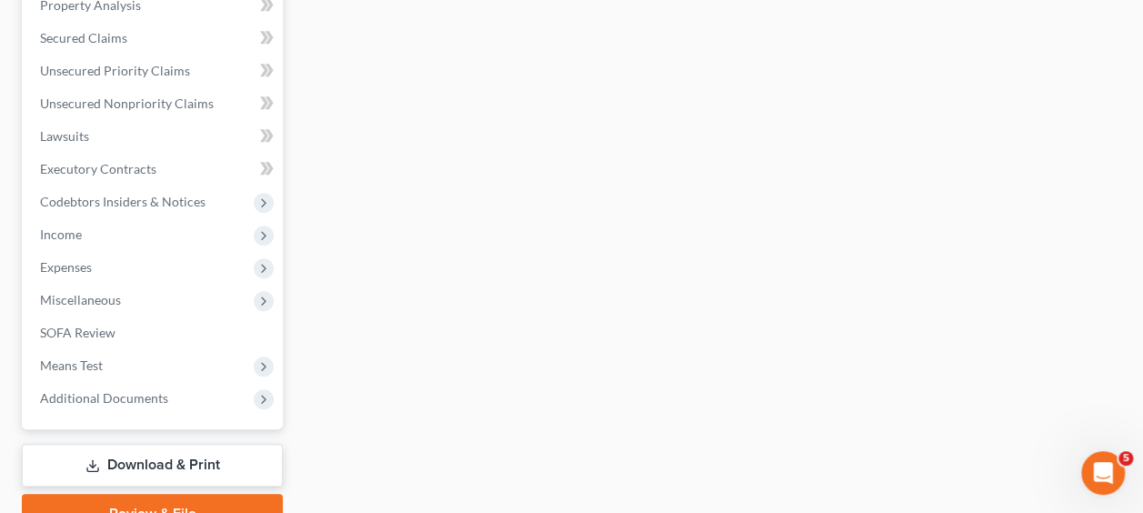
scroll to position [692, 0]
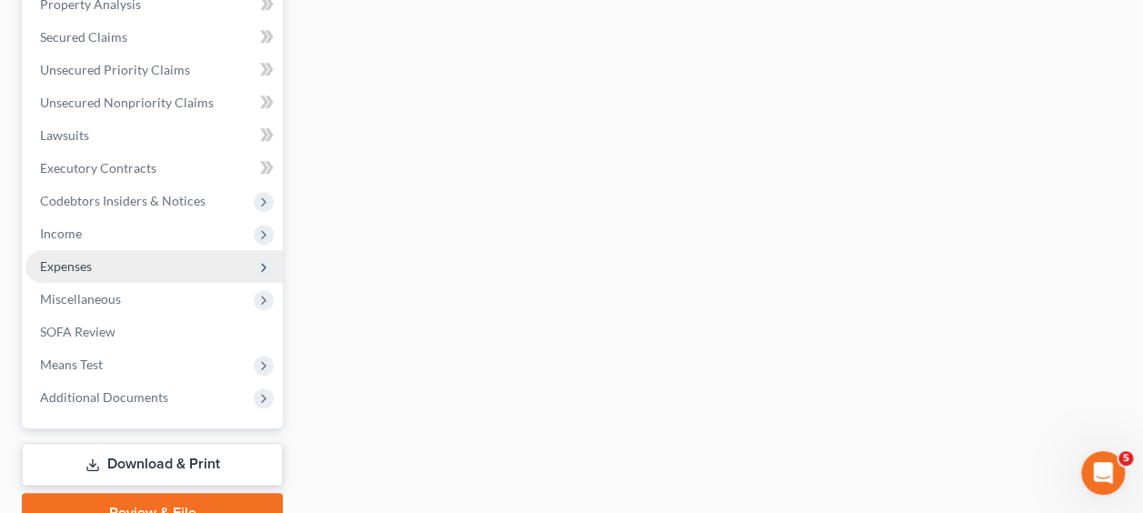
click at [122, 259] on span "Expenses" at bounding box center [153, 266] width 257 height 33
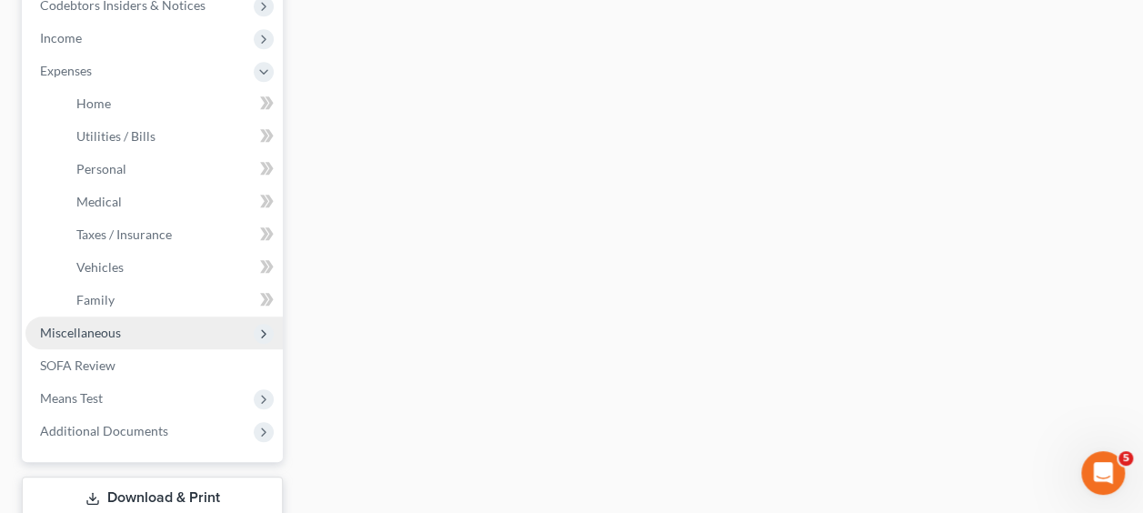
scroll to position [559, 0]
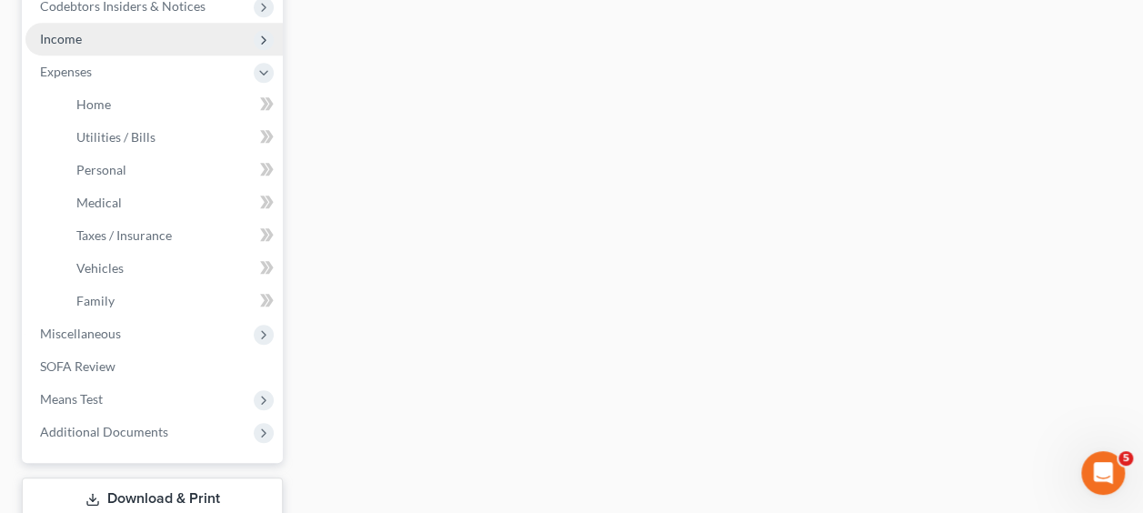
click at [226, 36] on span "Income" at bounding box center [153, 39] width 257 height 33
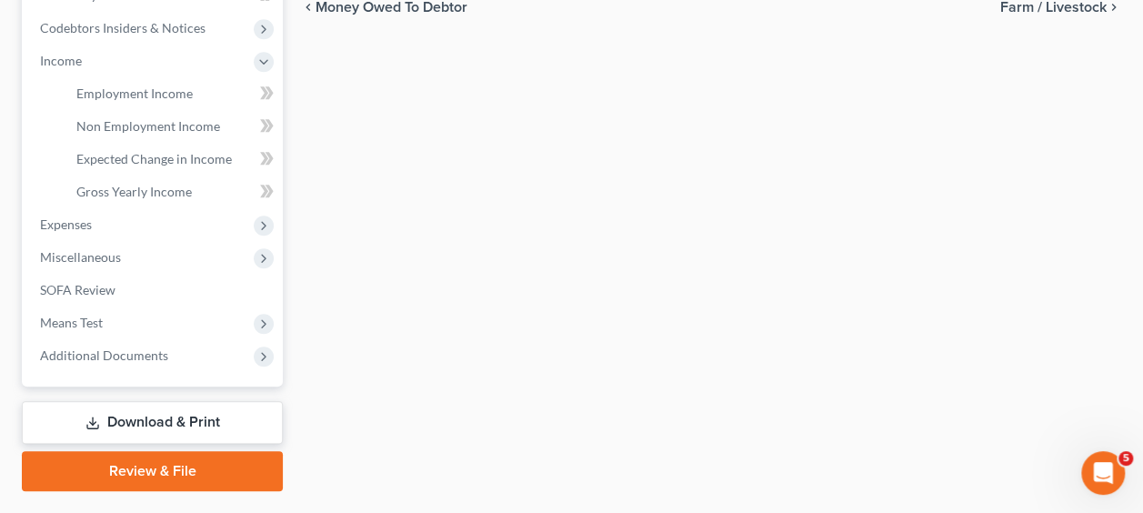
scroll to position [582, 0]
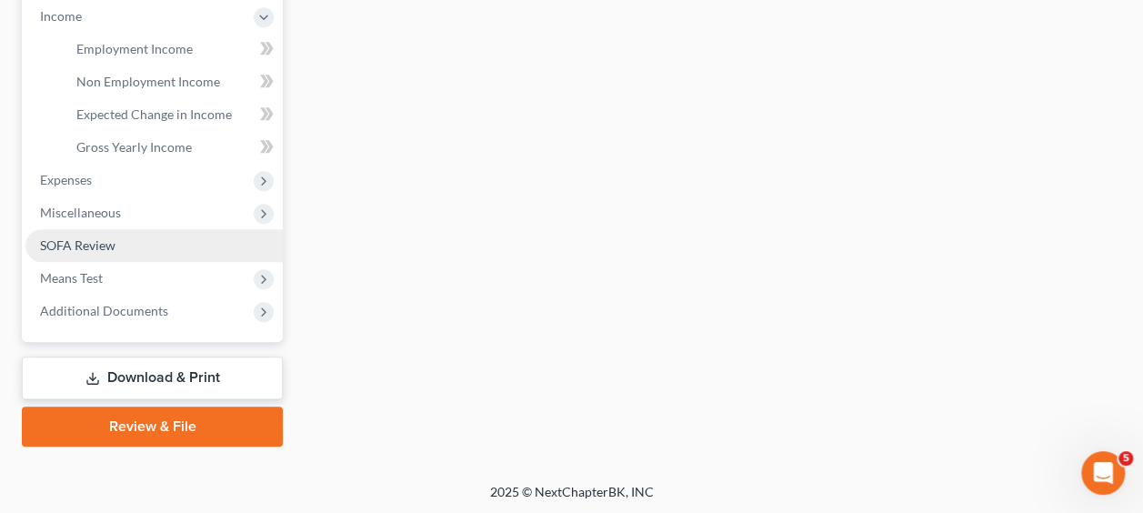
click at [96, 247] on span "SOFA Review" at bounding box center [78, 244] width 76 height 15
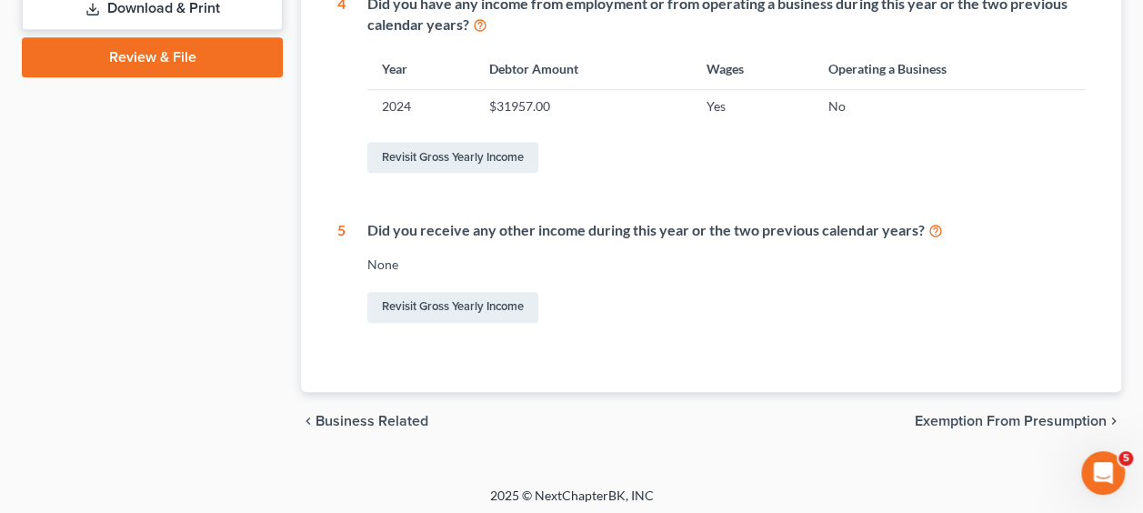
scroll to position [826, 0]
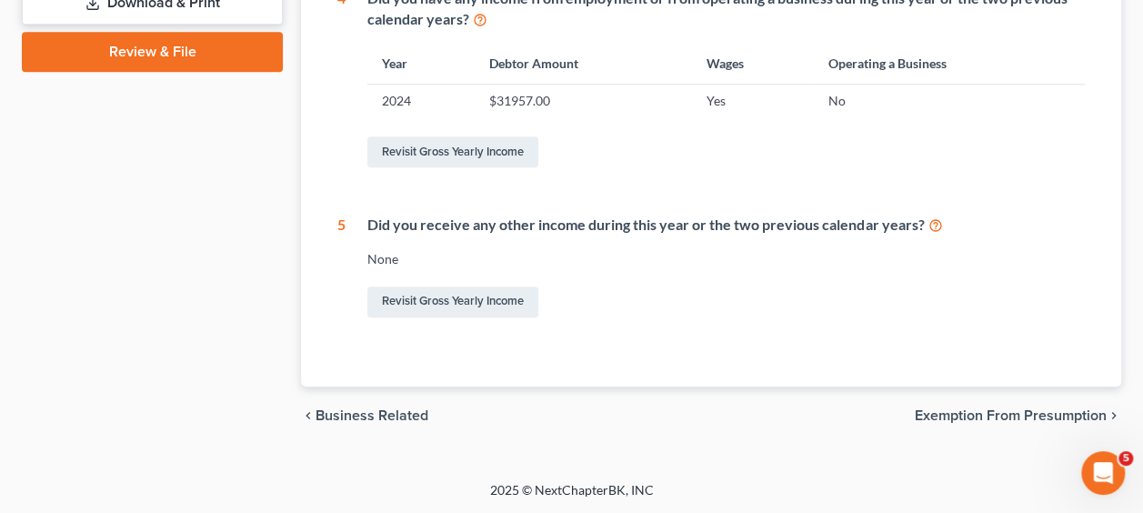
click at [398, 411] on span "Business Related" at bounding box center [372, 415] width 113 height 15
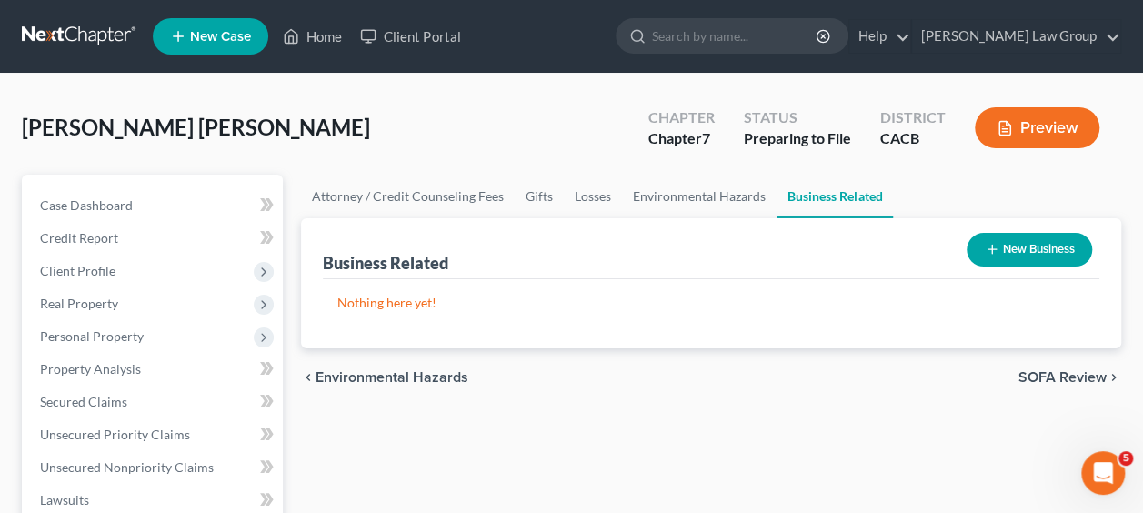
click at [1027, 253] on button "New Business" at bounding box center [1030, 250] width 126 height 34
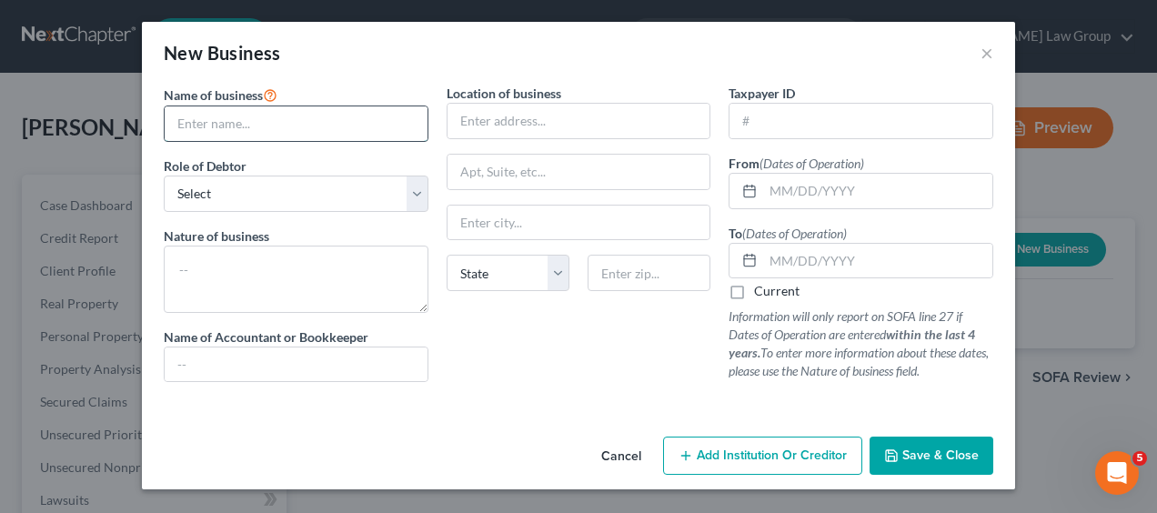
click at [340, 129] on input "text" at bounding box center [296, 123] width 263 height 35
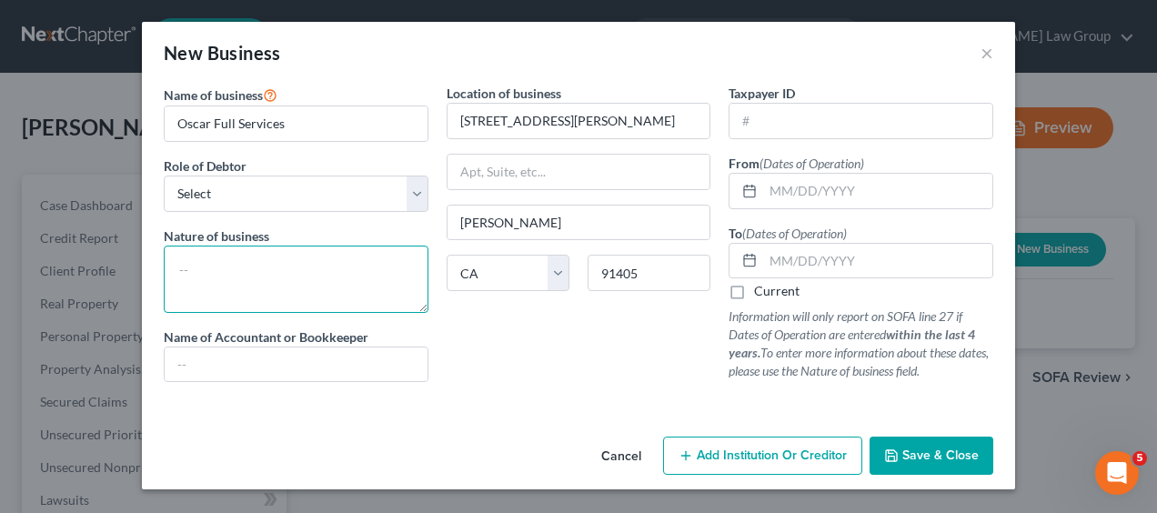
click at [220, 278] on textarea at bounding box center [296, 279] width 265 height 67
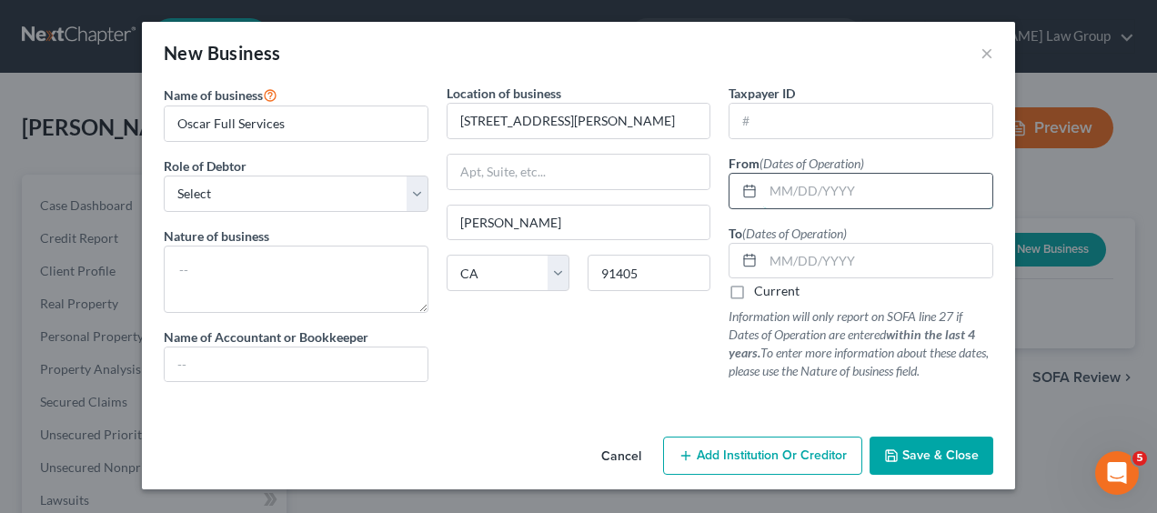
click at [853, 186] on input "text" at bounding box center [877, 191] width 229 height 35
click at [815, 266] on input "text" at bounding box center [877, 261] width 229 height 35
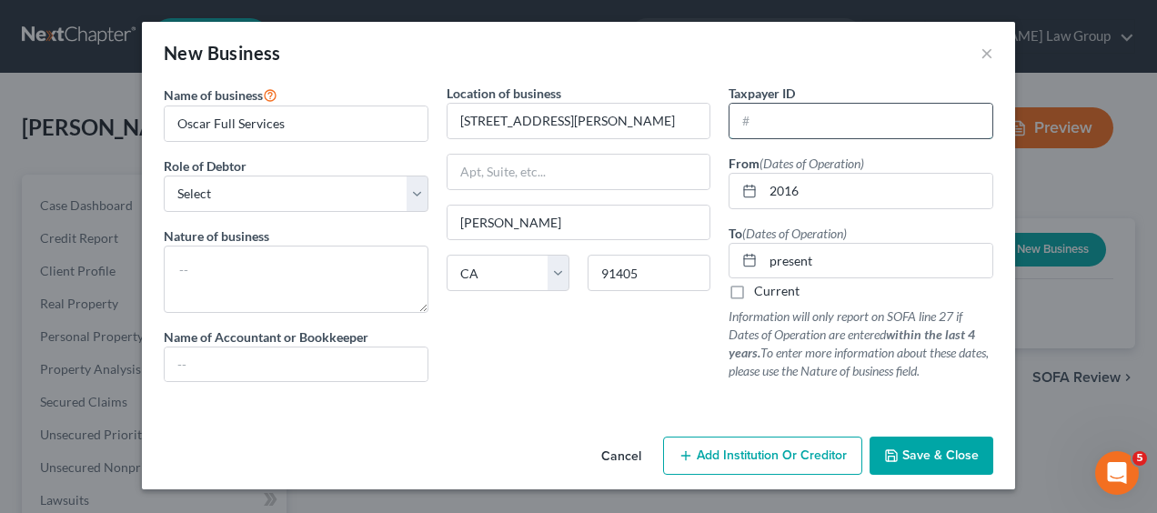
click at [806, 127] on input "text" at bounding box center [861, 121] width 263 height 35
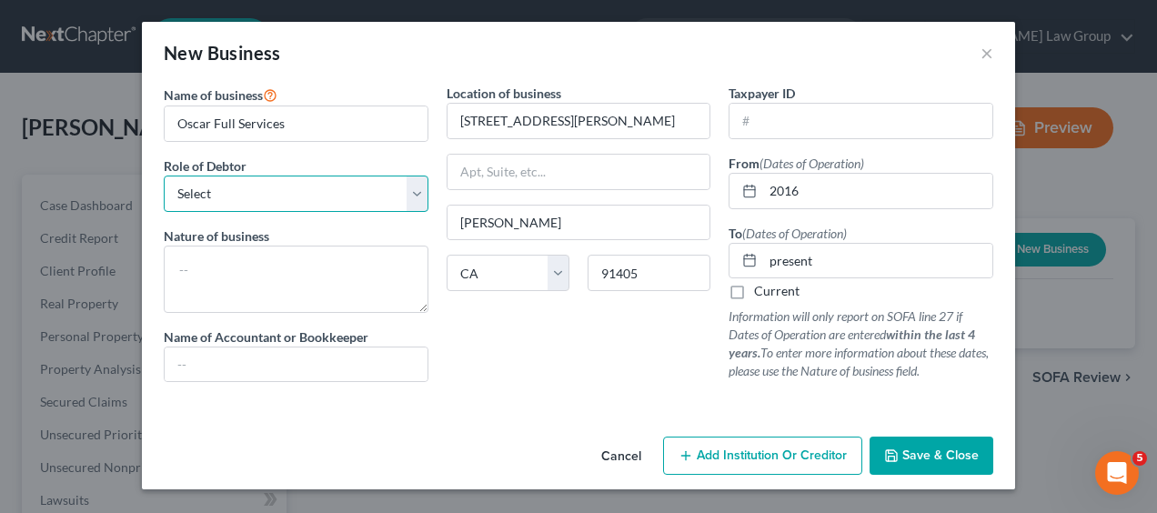
click at [417, 202] on select "Select A member of a limited liability company (LLC) or limited liability partn…" at bounding box center [296, 194] width 265 height 36
click at [164, 176] on select "Select A member of a limited liability company (LLC) or limited liability partn…" at bounding box center [296, 194] width 265 height 36
click at [416, 198] on select "Select A member of a limited liability company (LLC) or limited liability partn…" at bounding box center [296, 194] width 265 height 36
click at [164, 176] on select "Select A member of a limited liability company (LLC) or limited liability partn…" at bounding box center [296, 194] width 265 height 36
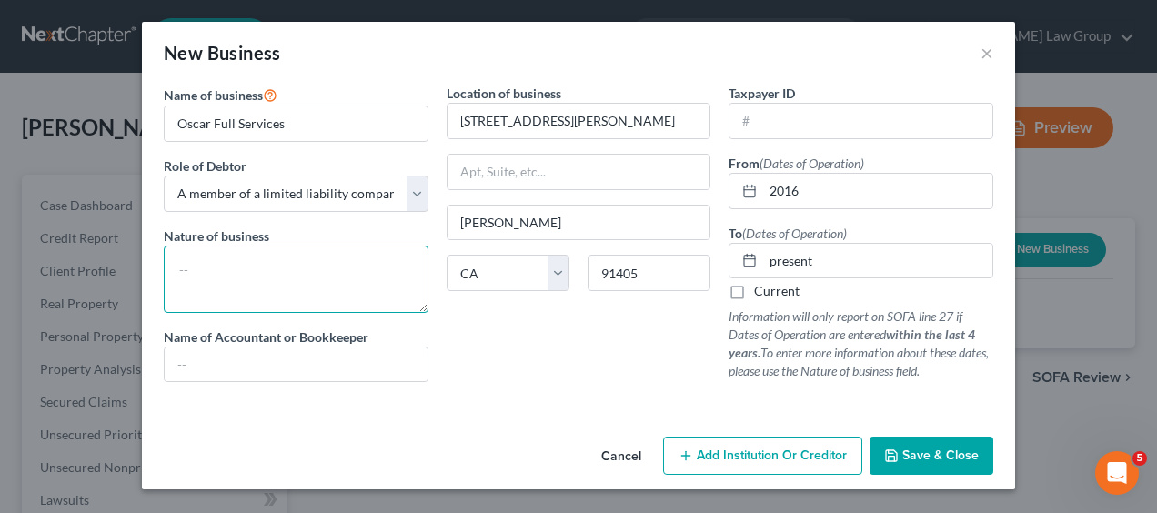
click at [301, 271] on textarea at bounding box center [296, 279] width 265 height 67
click at [269, 366] on input "text" at bounding box center [296, 364] width 263 height 35
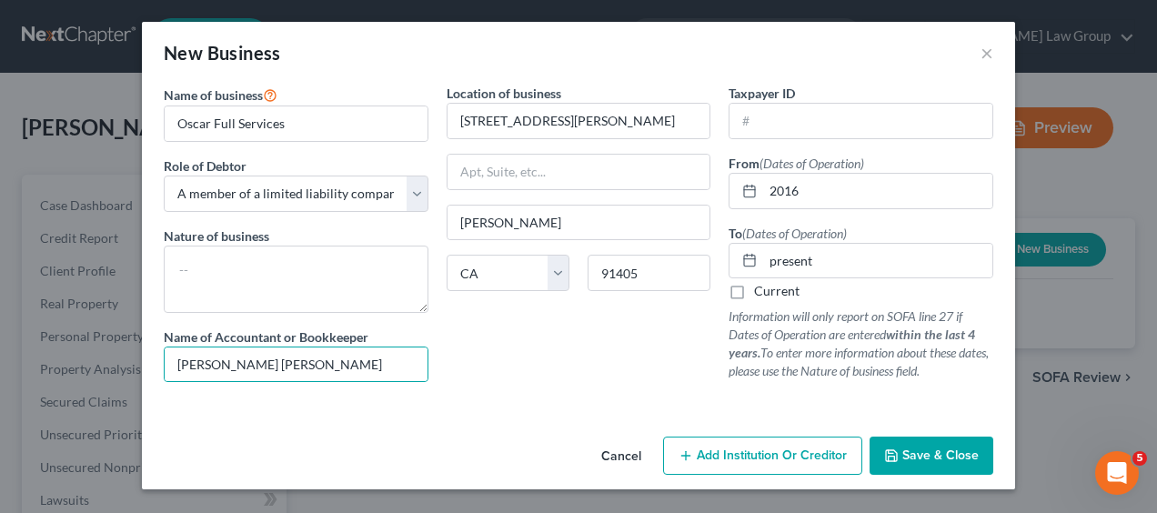
click at [754, 294] on label "Current" at bounding box center [776, 291] width 45 height 18
click at [761, 294] on input "Current" at bounding box center [767, 288] width 12 height 12
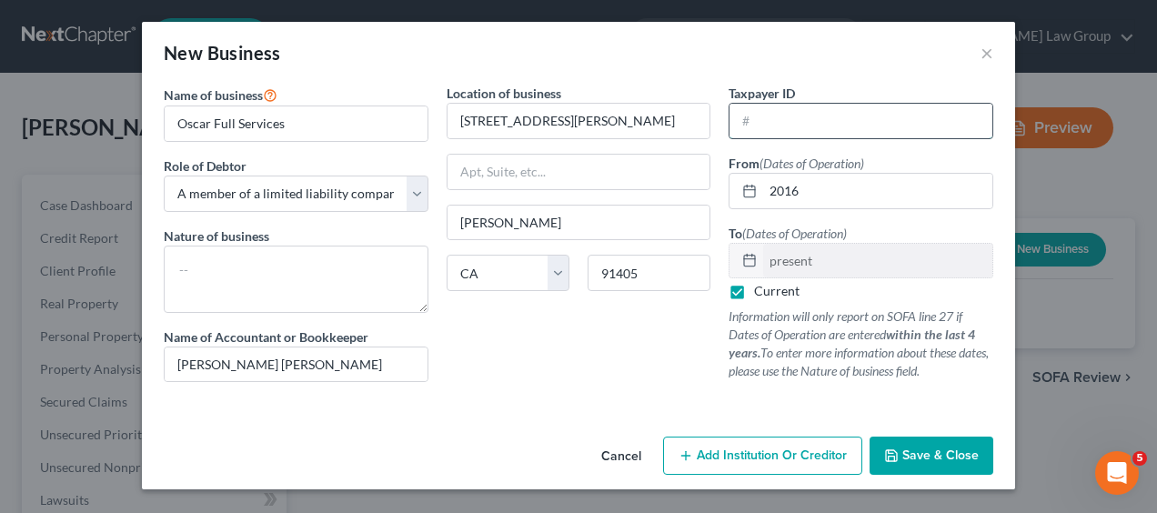
click at [791, 126] on input "text" at bounding box center [861, 121] width 263 height 35
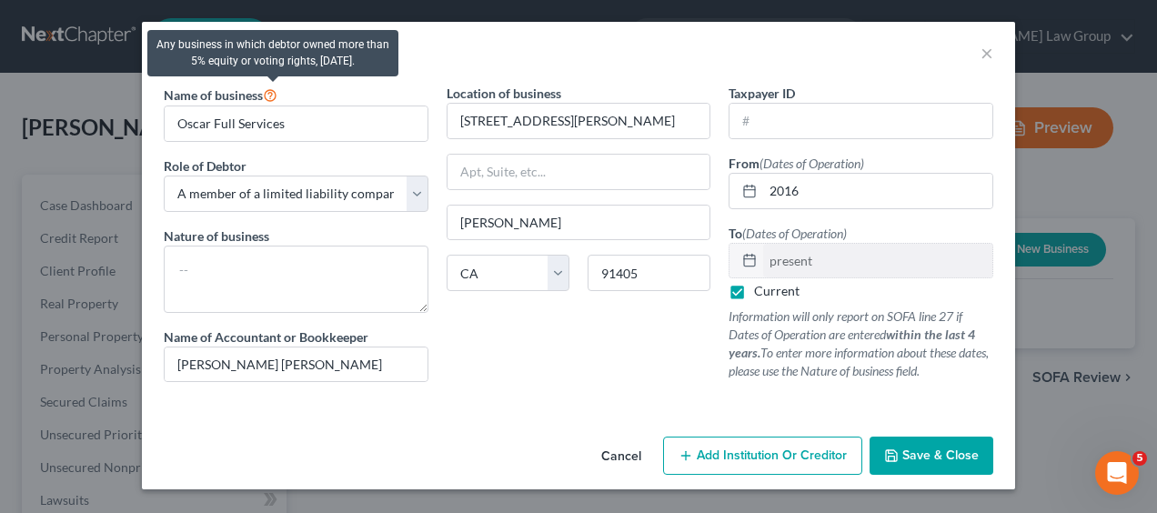
click at [275, 100] on icon at bounding box center [270, 94] width 15 height 17
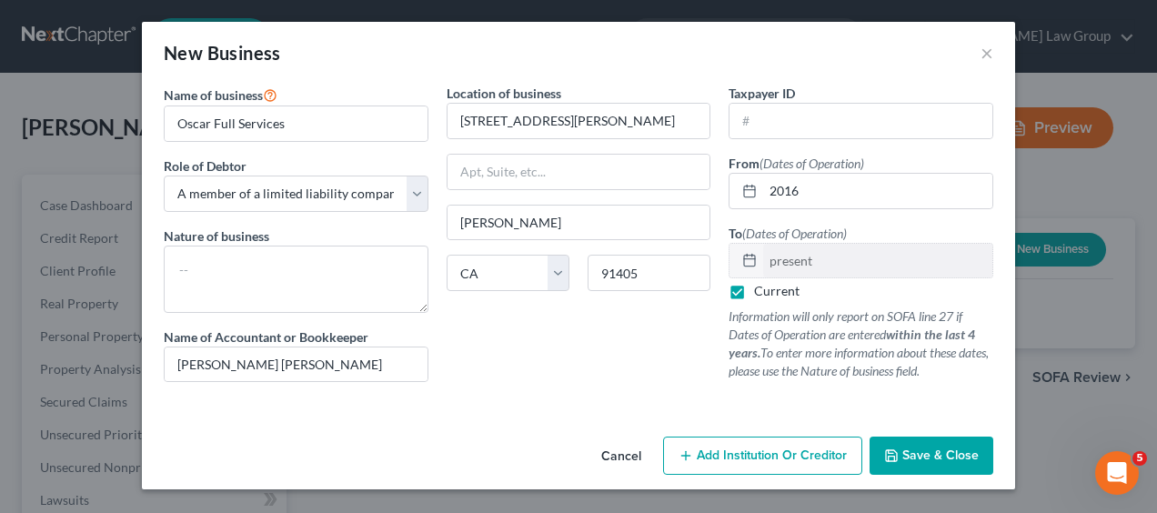
click at [949, 461] on button "Save & Close" at bounding box center [932, 456] width 124 height 38
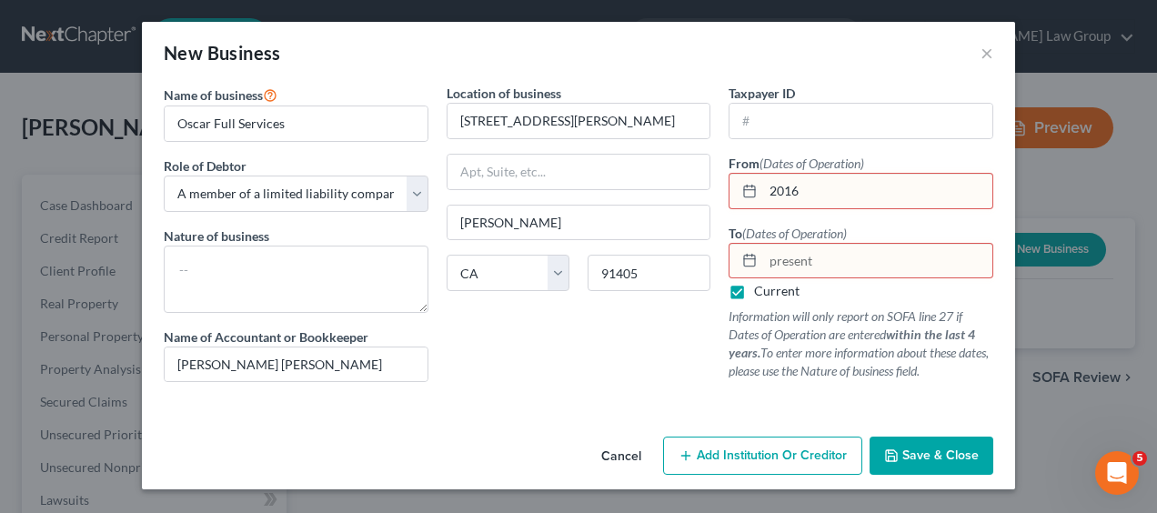
click at [754, 291] on label "Current" at bounding box center [776, 291] width 45 height 18
click at [761, 291] on input "Current" at bounding box center [767, 288] width 12 height 12
drag, startPoint x: 823, startPoint y: 259, endPoint x: 714, endPoint y: 267, distance: 109.5
click at [714, 267] on div "Name of business * Oscar Full Services Role of Debtor * Select A member of a li…" at bounding box center [579, 247] width 848 height 327
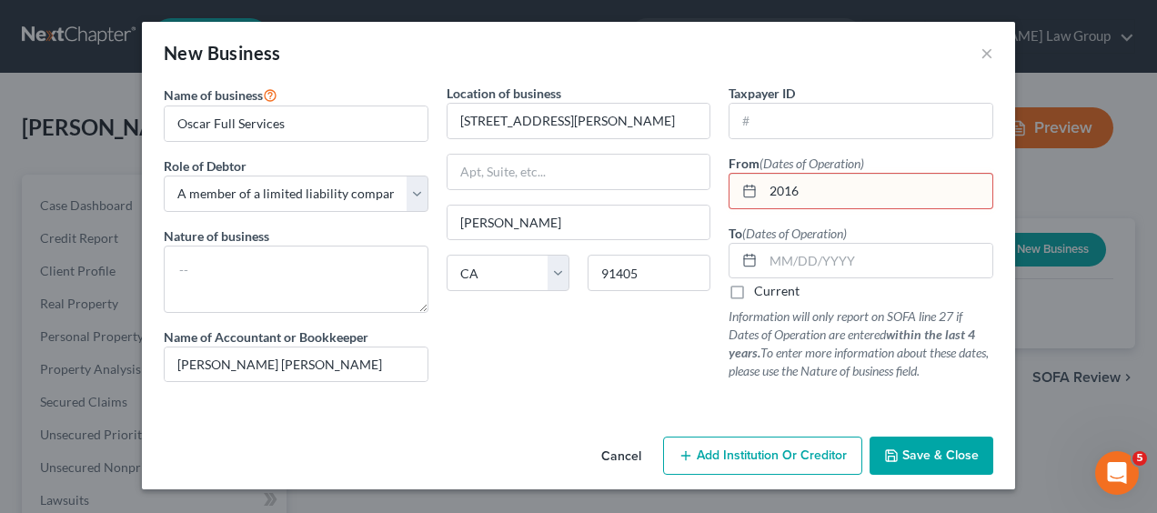
click at [754, 289] on label "Current" at bounding box center [776, 291] width 45 height 18
click at [761, 289] on input "Current" at bounding box center [767, 288] width 12 height 12
click at [955, 454] on span "Save & Close" at bounding box center [940, 455] width 76 height 15
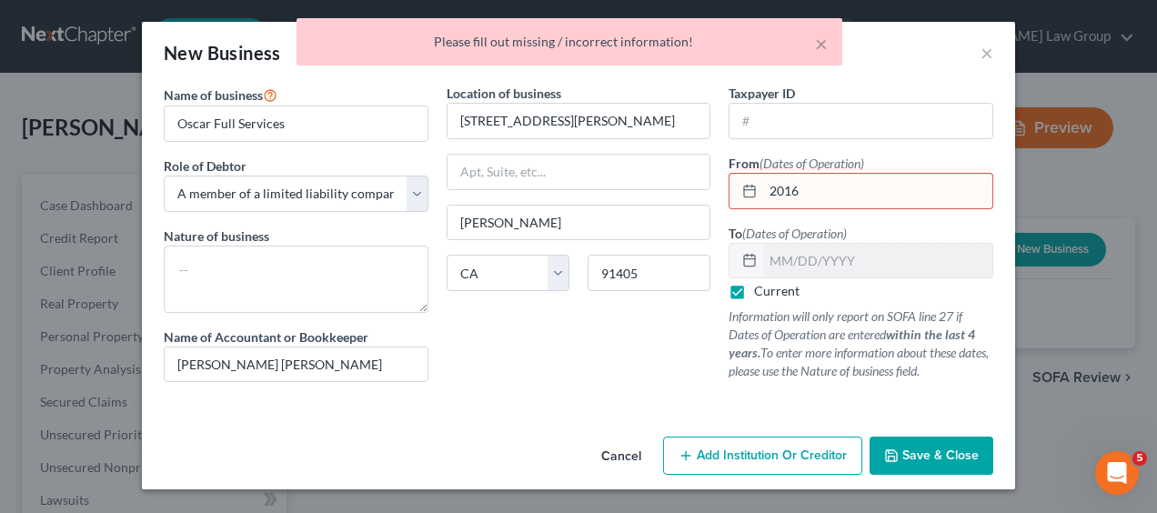
click at [841, 186] on input "2016" at bounding box center [877, 191] width 229 height 35
drag, startPoint x: 841, startPoint y: 186, endPoint x: 743, endPoint y: 176, distance: 97.8
click at [743, 176] on div "2016" at bounding box center [861, 191] width 265 height 36
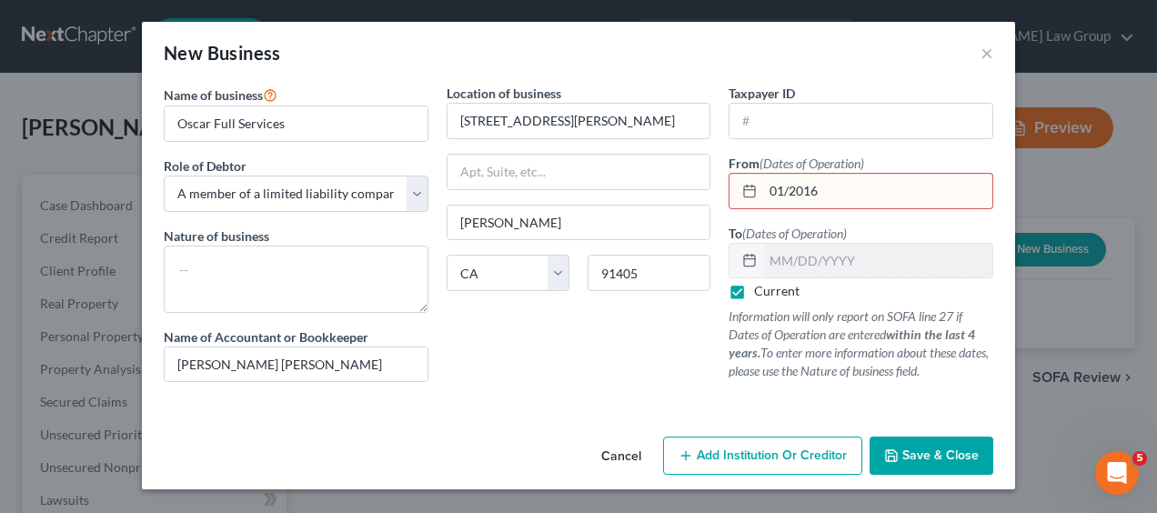
click at [930, 458] on span "Save & Close" at bounding box center [940, 455] width 76 height 15
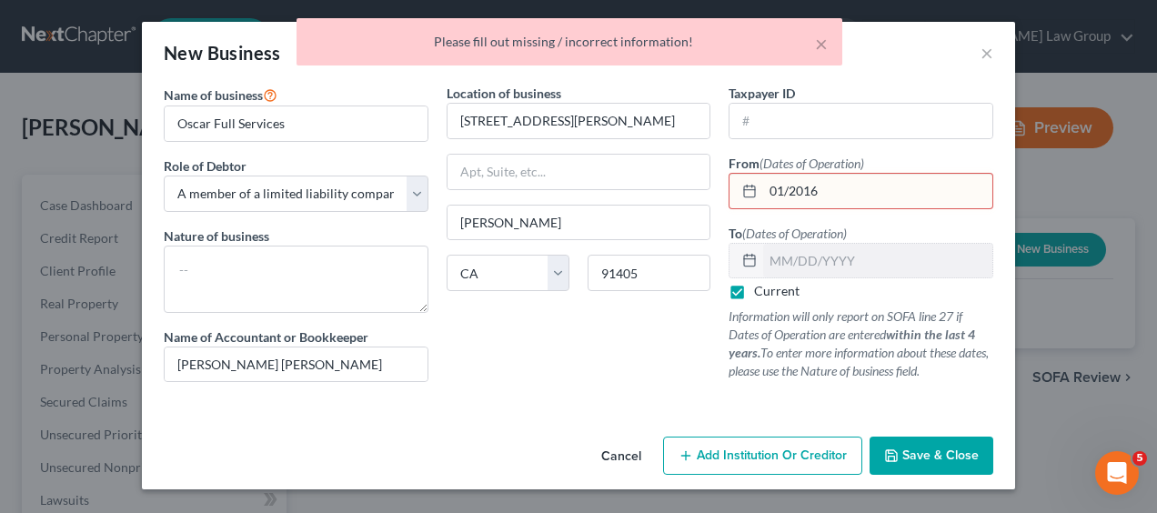
click at [753, 193] on icon at bounding box center [749, 191] width 15 height 15
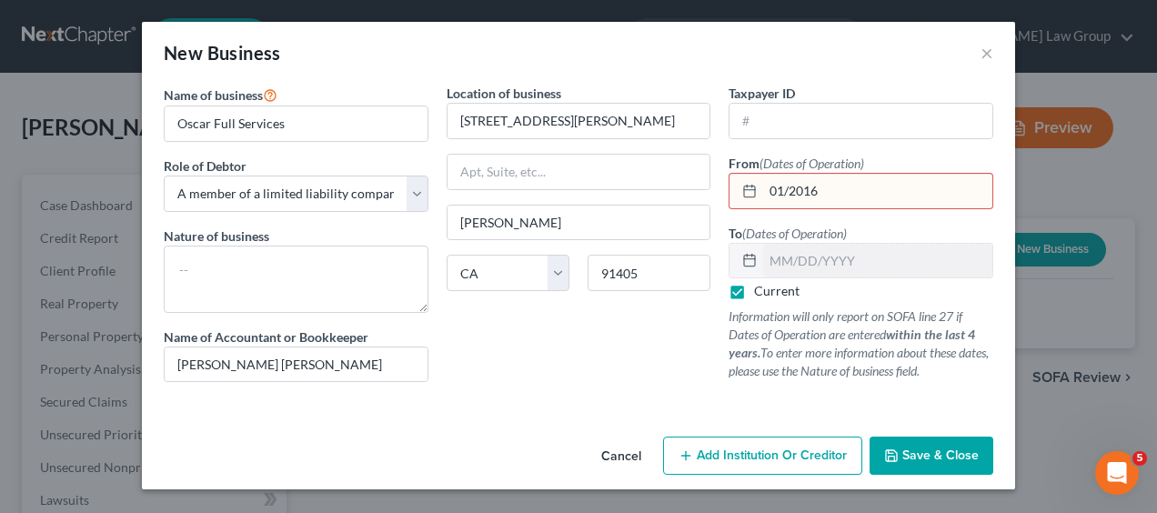
click at [747, 190] on icon at bounding box center [749, 191] width 15 height 15
click at [862, 190] on input "01/2016" at bounding box center [877, 191] width 229 height 35
click at [926, 451] on span "Save & Close" at bounding box center [940, 455] width 76 height 15
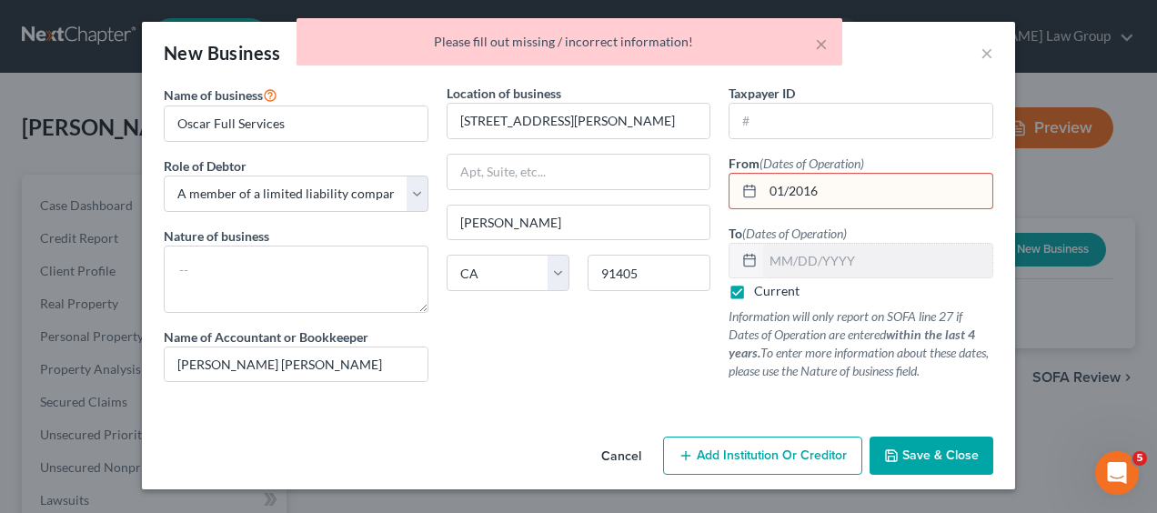
click at [635, 451] on button "Cancel" at bounding box center [621, 456] width 69 height 36
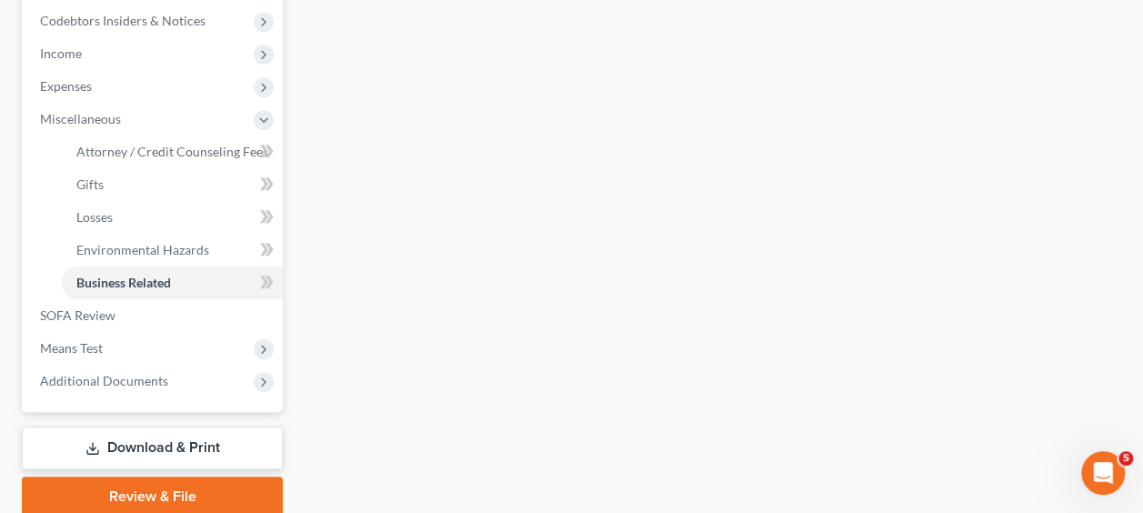
scroll to position [546, 0]
click at [112, 347] on span "Means Test" at bounding box center [153, 347] width 257 height 33
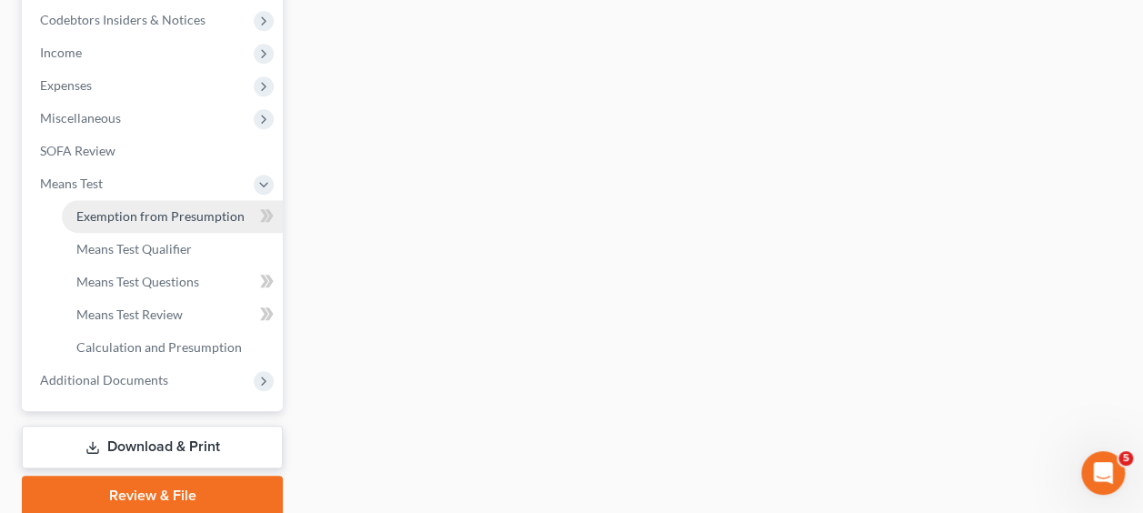
click at [168, 217] on span "Exemption from Presumption" at bounding box center [160, 215] width 168 height 15
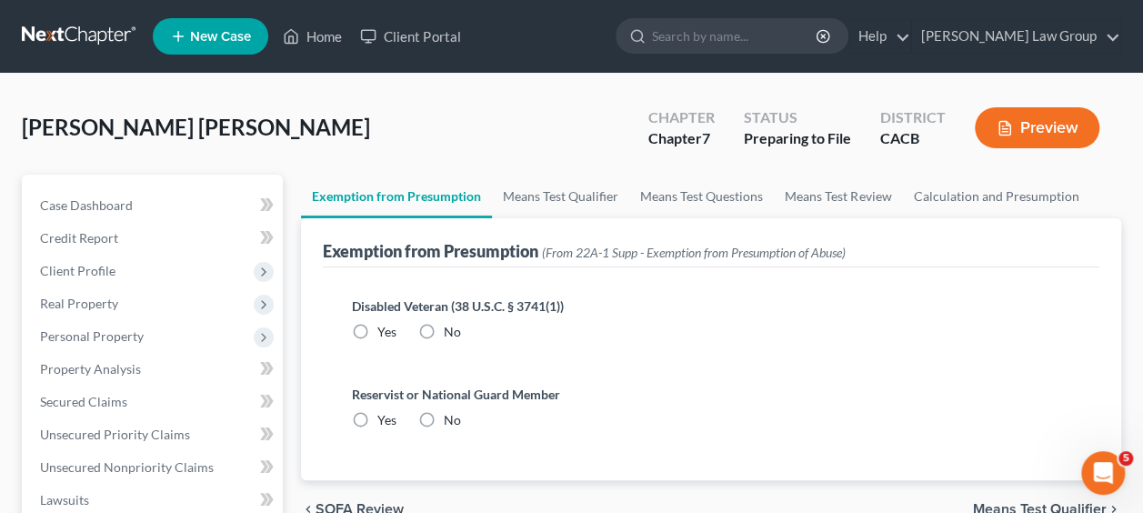
drag, startPoint x: 168, startPoint y: 217, endPoint x: 436, endPoint y: 324, distance: 288.2
click at [444, 324] on label "No" at bounding box center [452, 332] width 17 height 18
click at [451, 324] on input "No" at bounding box center [457, 329] width 12 height 12
click at [444, 424] on label "No" at bounding box center [452, 420] width 17 height 18
click at [451, 423] on input "No" at bounding box center [457, 417] width 12 height 12
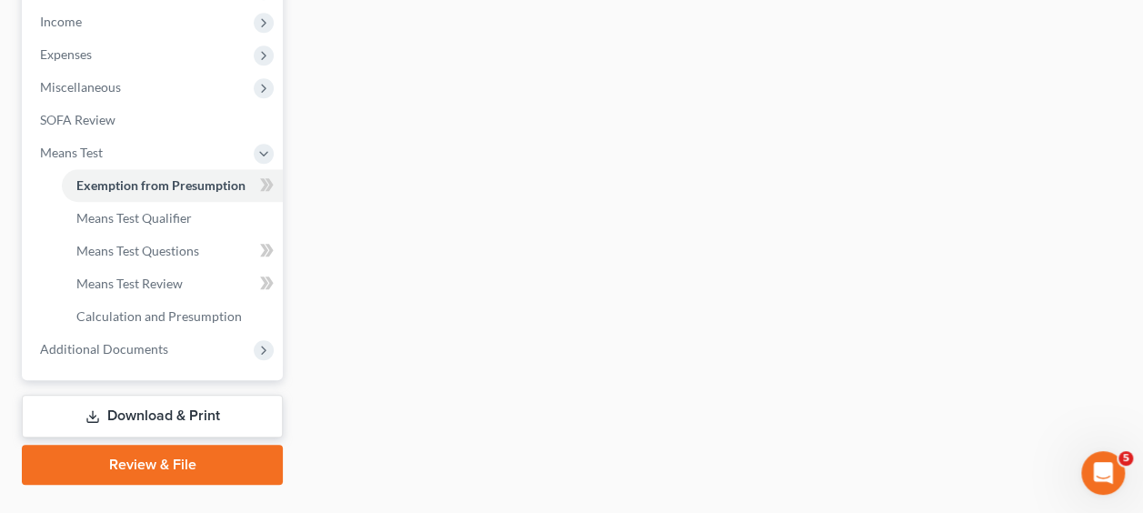
scroll to position [615, 0]
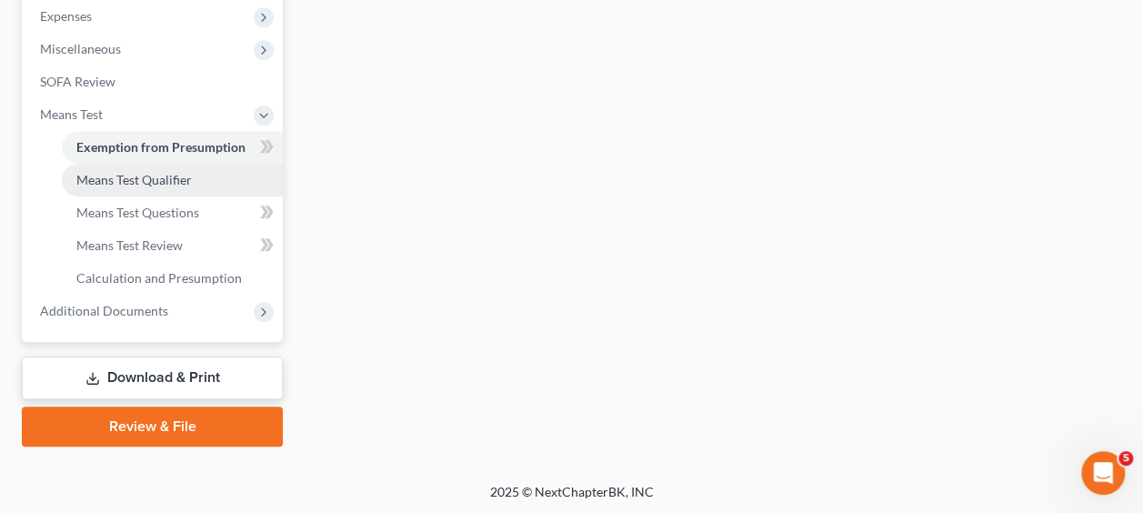
click at [115, 179] on span "Means Test Qualifier" at bounding box center [134, 179] width 116 height 15
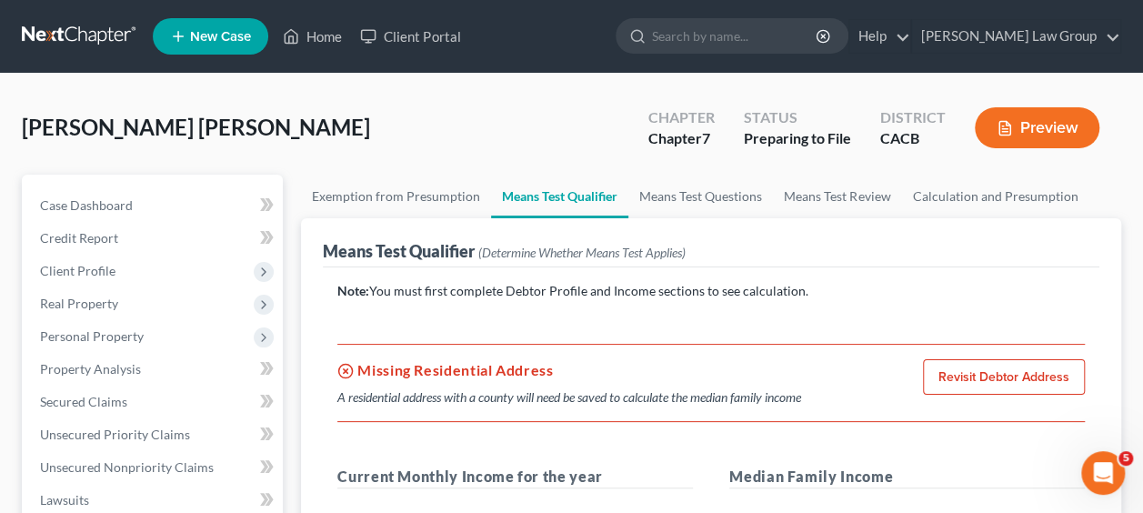
click at [992, 383] on link "Revisit Debtor Address" at bounding box center [1004, 377] width 162 height 36
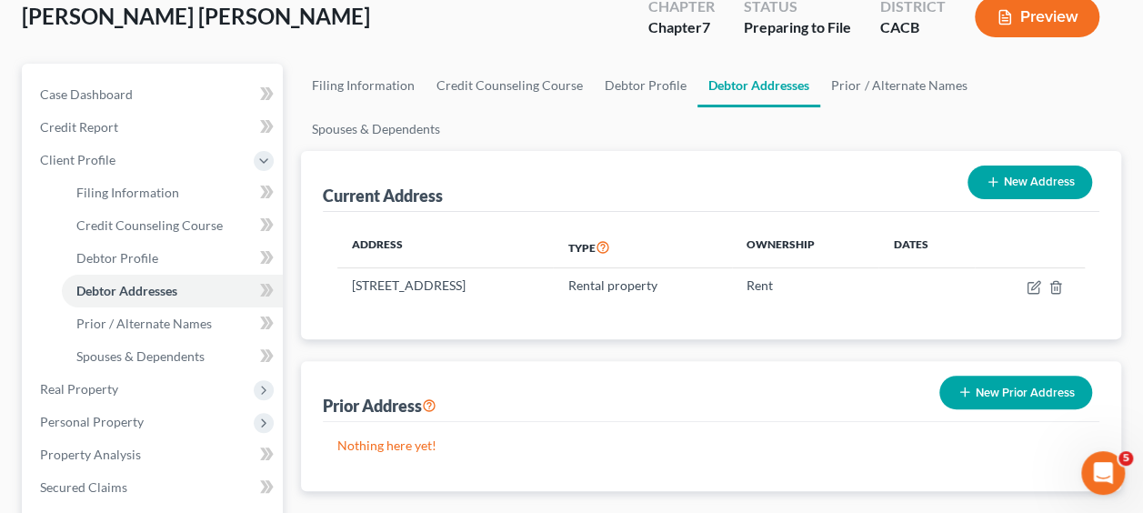
scroll to position [109, 0]
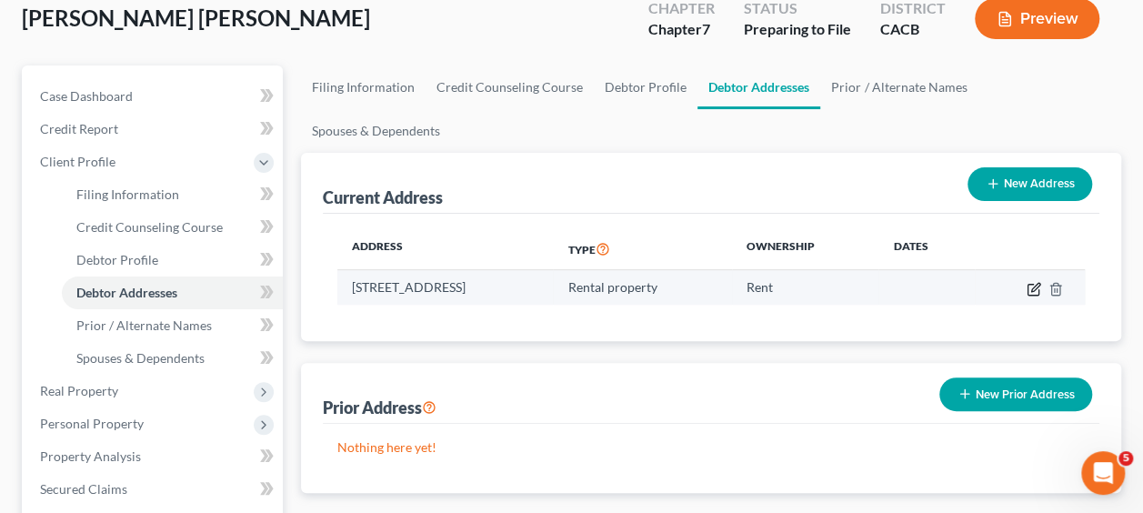
click at [1032, 282] on icon "button" at bounding box center [1034, 289] width 15 height 15
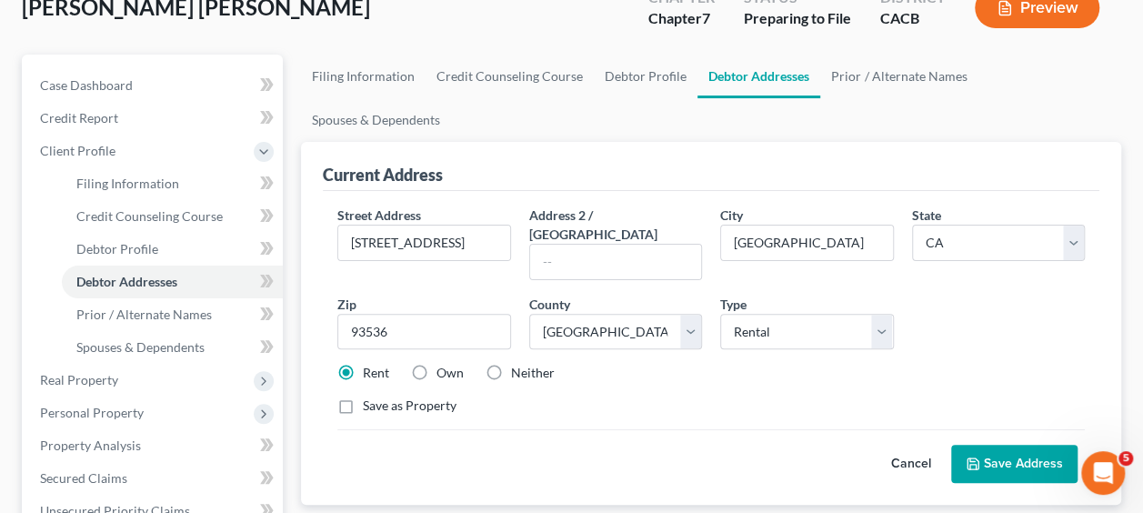
scroll to position [116, 0]
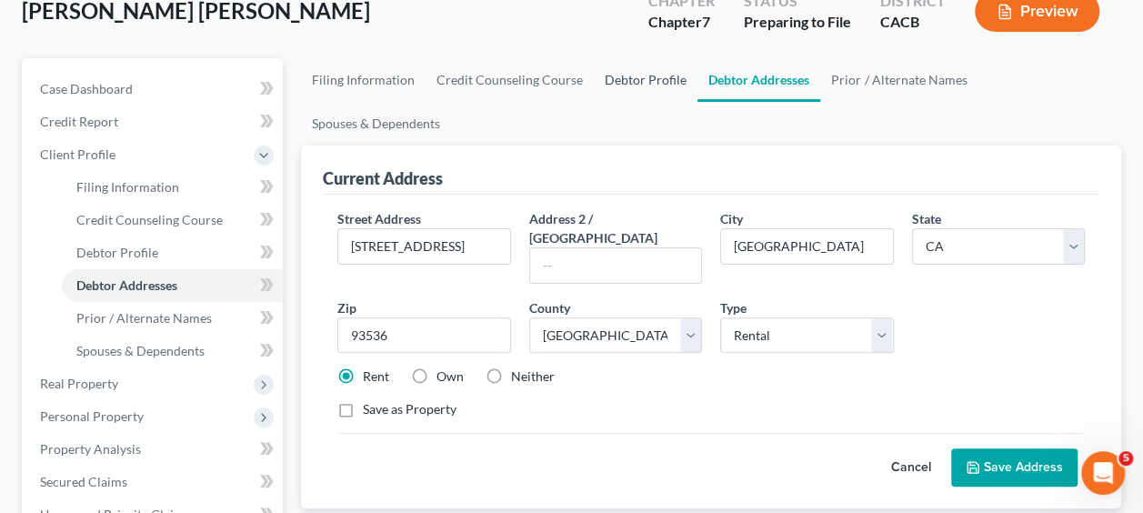
click at [631, 76] on link "Debtor Profile" at bounding box center [646, 80] width 104 height 44
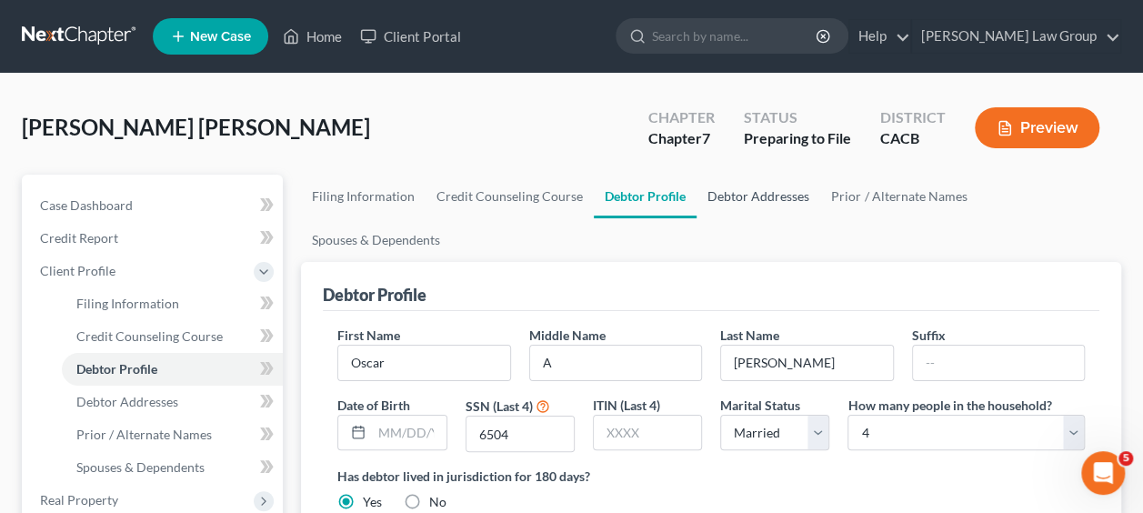
click at [771, 200] on link "Debtor Addresses" at bounding box center [759, 197] width 124 height 44
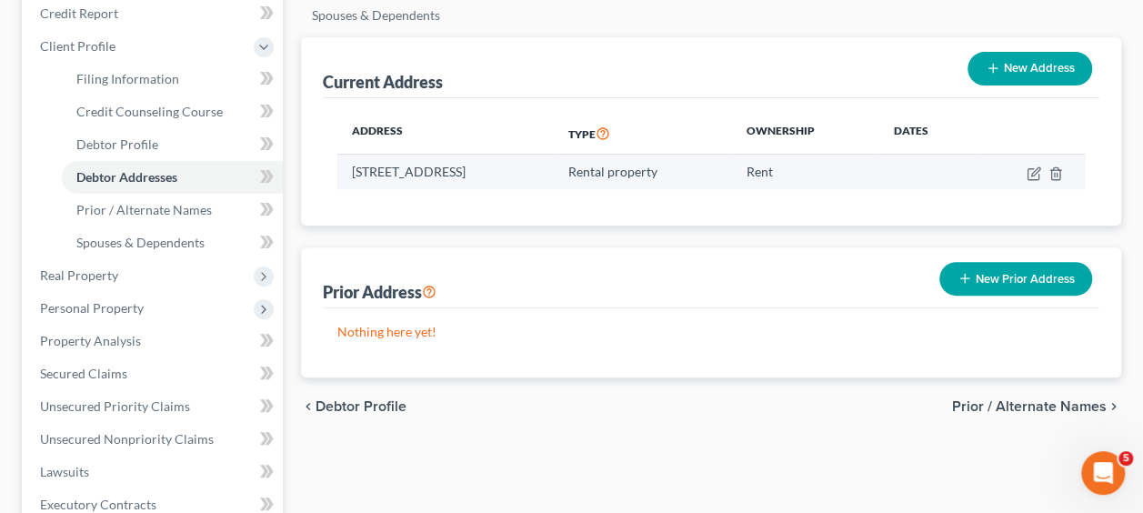
scroll to position [226, 0]
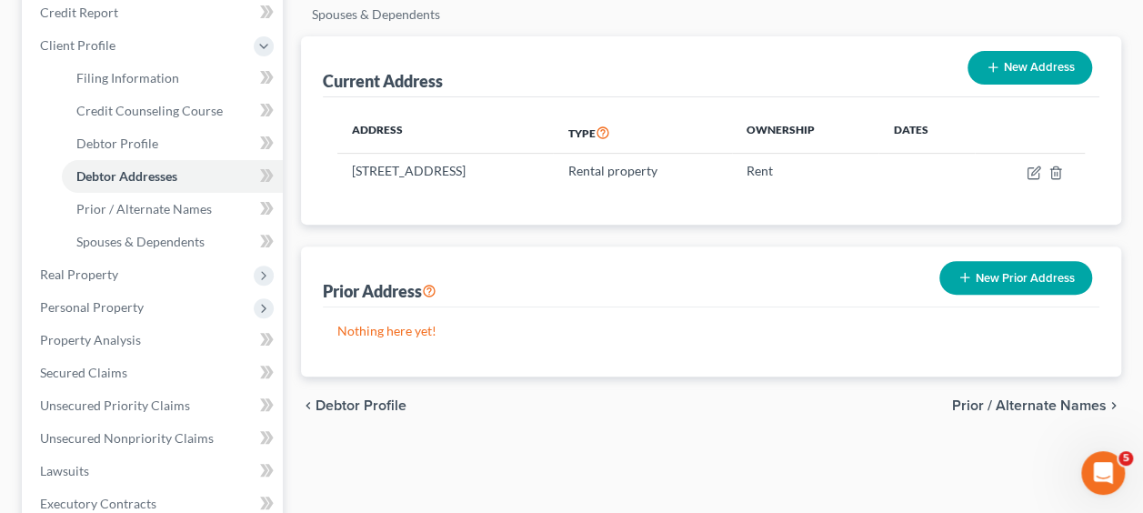
click at [968, 398] on span "Prior / Alternate Names" at bounding box center [1029, 405] width 155 height 15
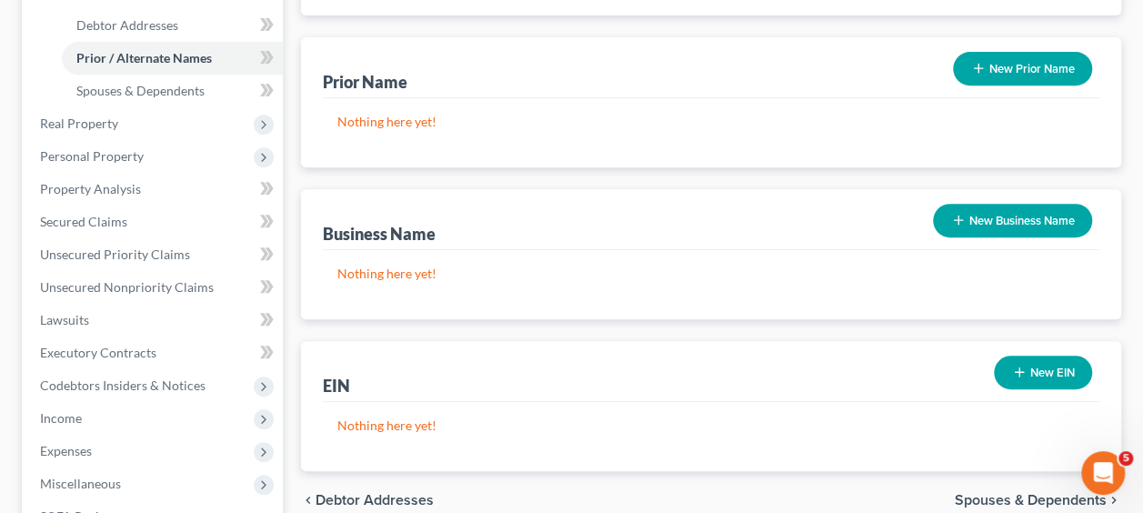
scroll to position [376, 0]
click at [1004, 205] on button "New Business Name" at bounding box center [1012, 222] width 159 height 34
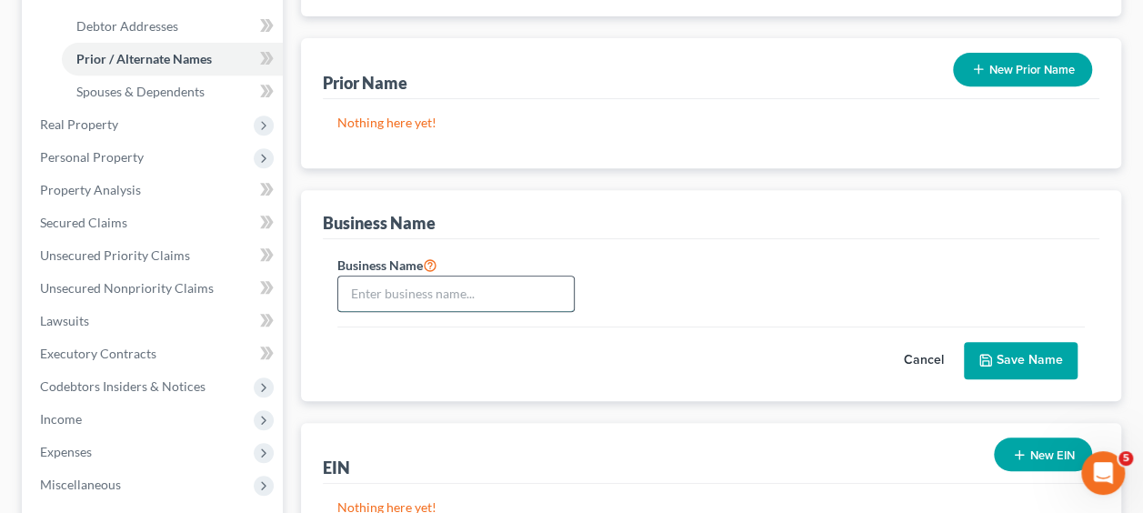
click at [448, 277] on input "text" at bounding box center [456, 294] width 236 height 35
click at [1031, 342] on button "Save Name" at bounding box center [1021, 361] width 114 height 38
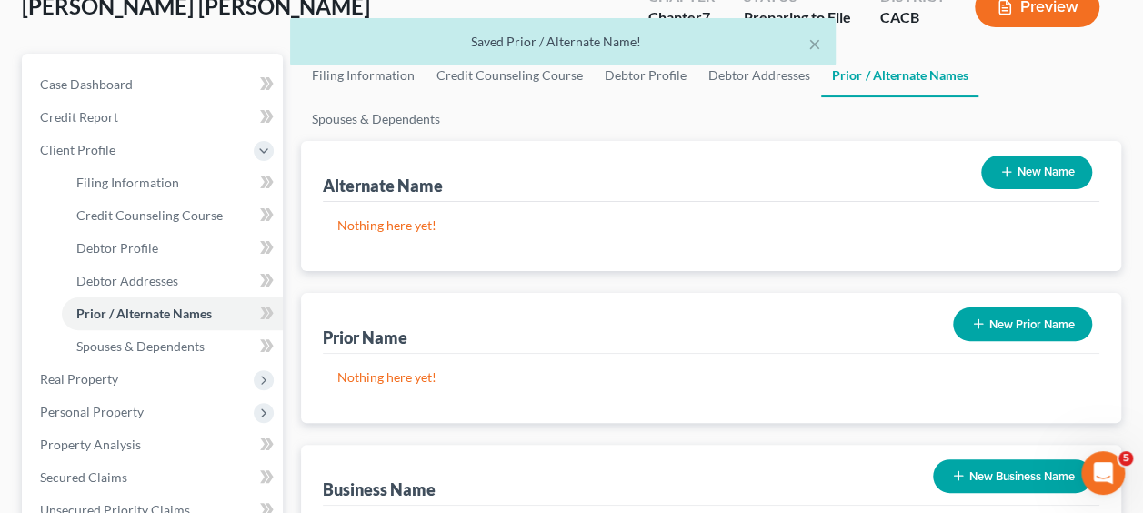
scroll to position [108, 0]
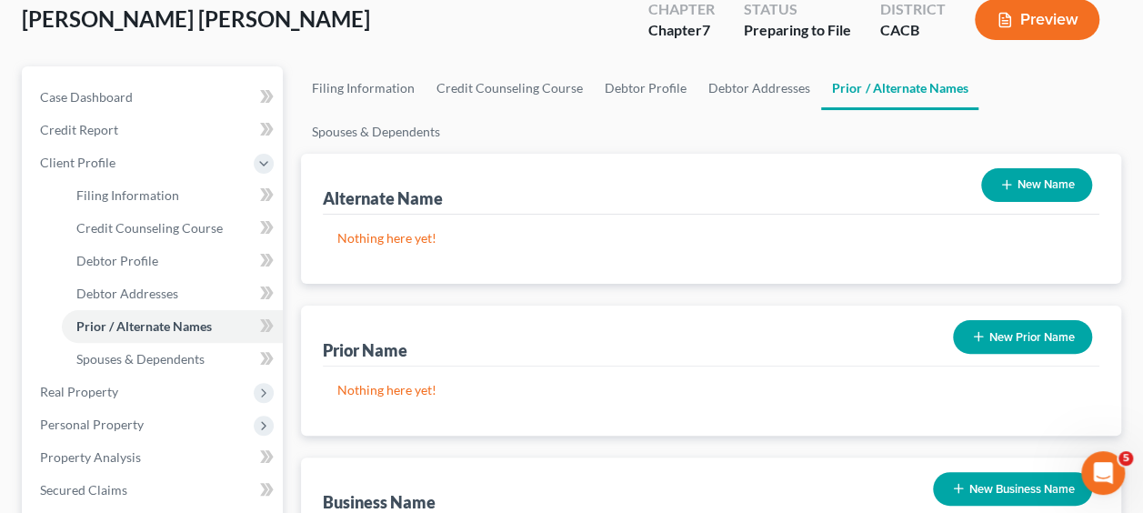
click at [1060, 168] on button "New Name" at bounding box center [1037, 185] width 111 height 34
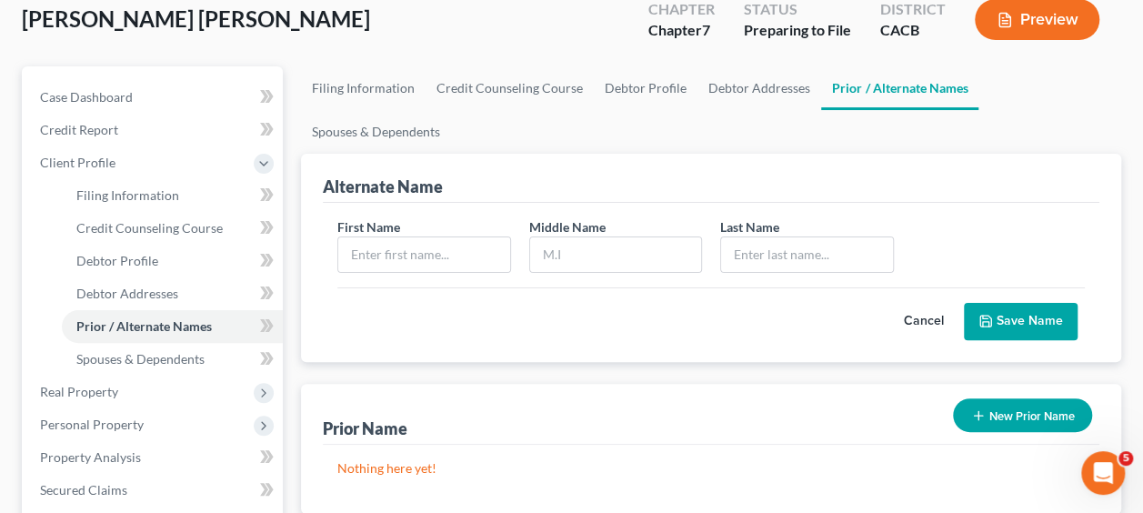
click at [945, 304] on button "Cancel" at bounding box center [924, 322] width 80 height 36
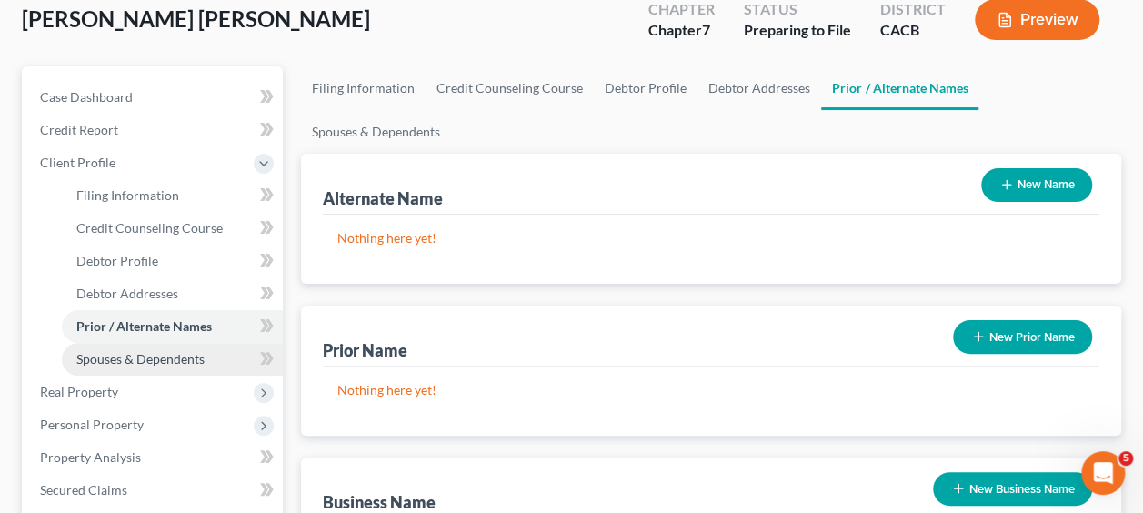
click at [151, 366] on link "Spouses & Dependents" at bounding box center [172, 359] width 221 height 33
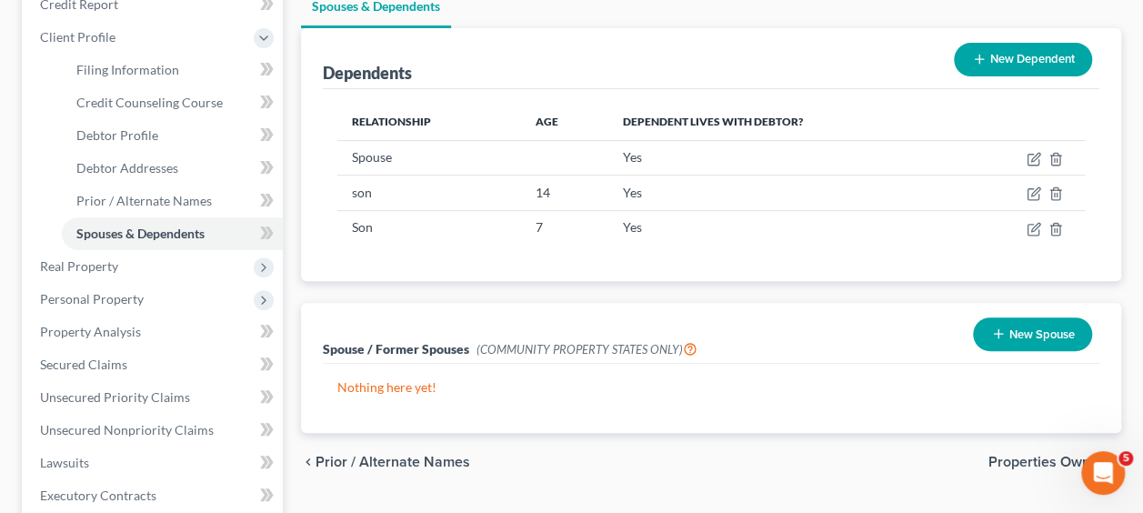
scroll to position [311, 0]
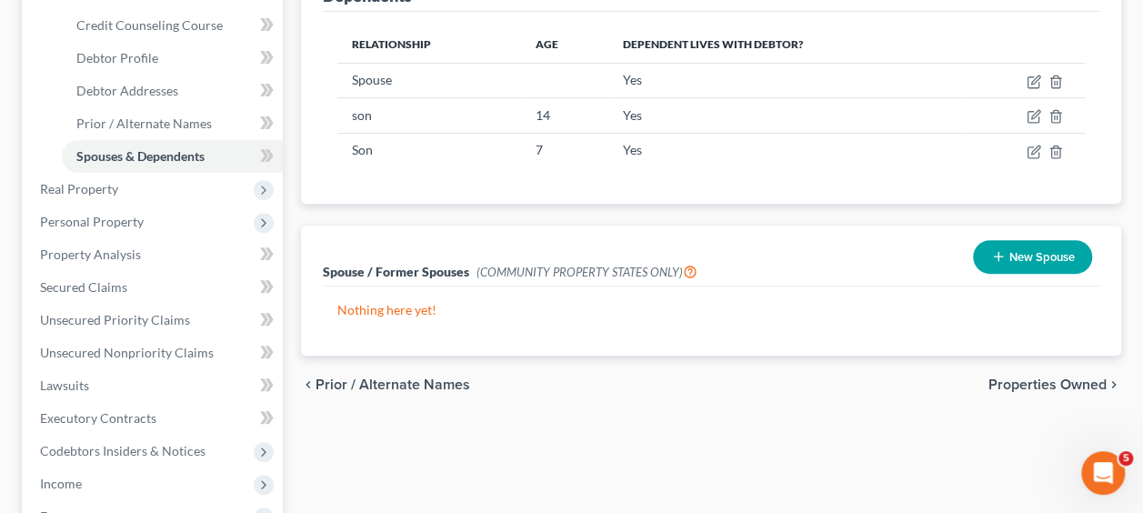
click at [1033, 240] on button "New Spouse" at bounding box center [1032, 257] width 119 height 34
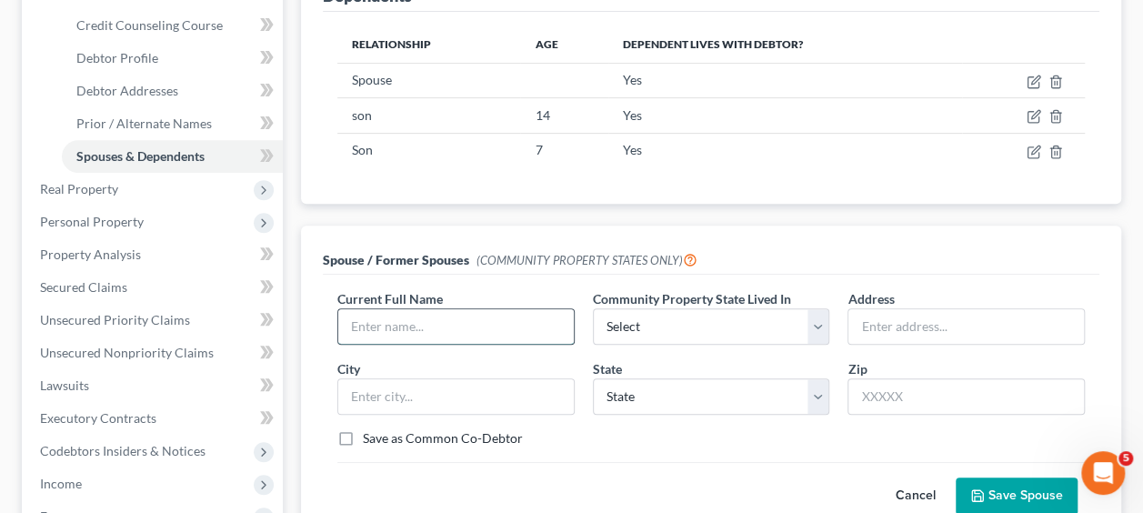
click at [393, 309] on input "text" at bounding box center [456, 326] width 236 height 35
click at [824, 308] on select "Select AZ CA GU ID LA NV NM PR TX WA WI" at bounding box center [711, 326] width 237 height 36
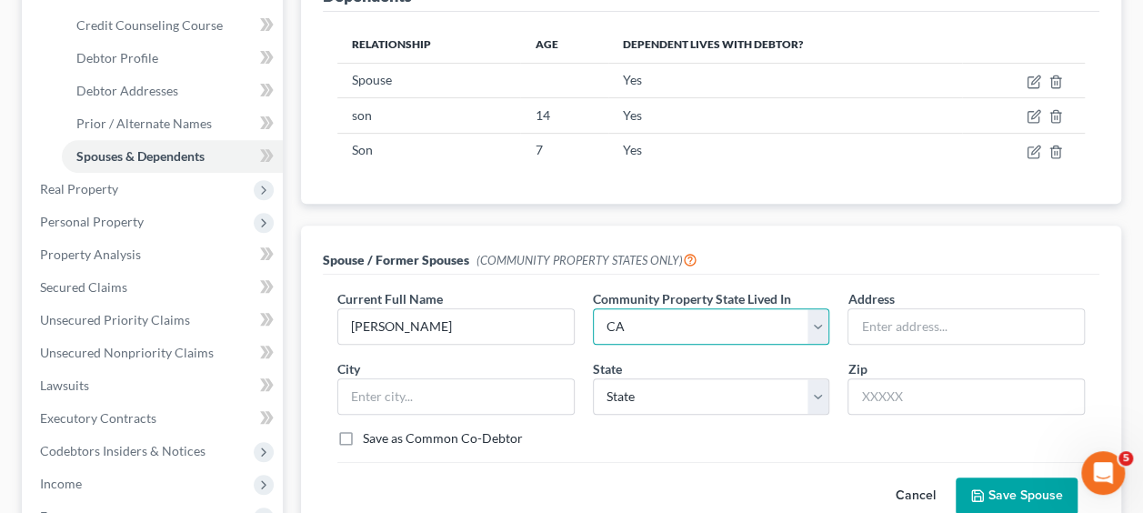
click at [593, 308] on select "Select AZ CA GU ID LA NV NM PR TX WA WI" at bounding box center [711, 326] width 237 height 36
click at [910, 309] on input "text" at bounding box center [967, 326] width 236 height 35
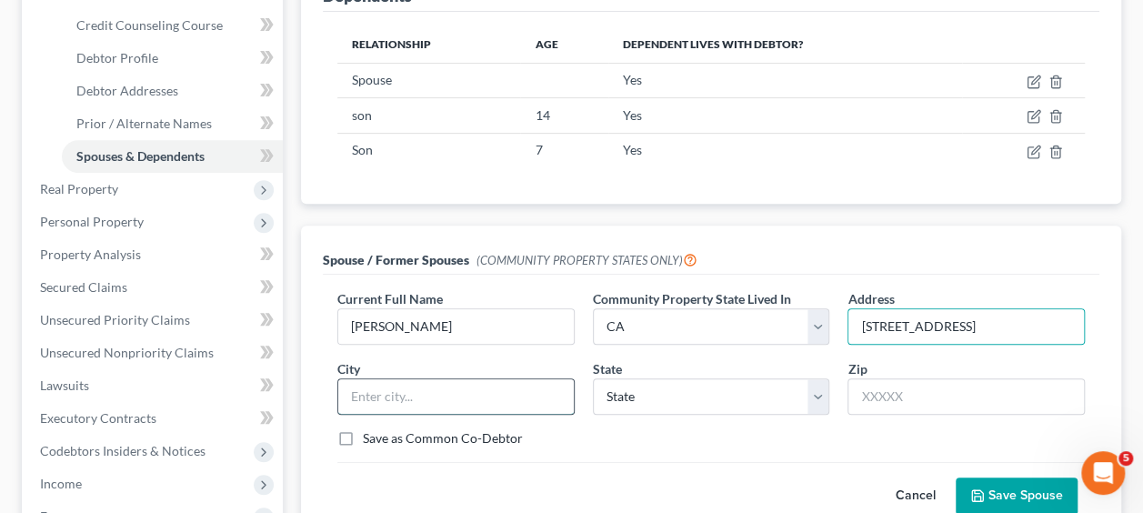
click at [539, 379] on input "text" at bounding box center [456, 396] width 236 height 35
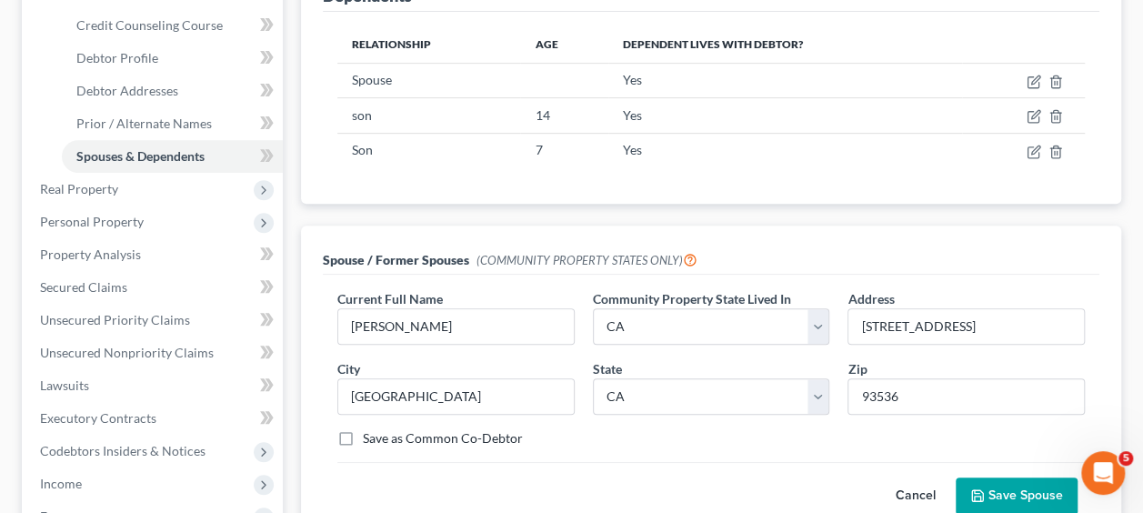
click at [1022, 478] on button "Save Spouse" at bounding box center [1017, 497] width 122 height 38
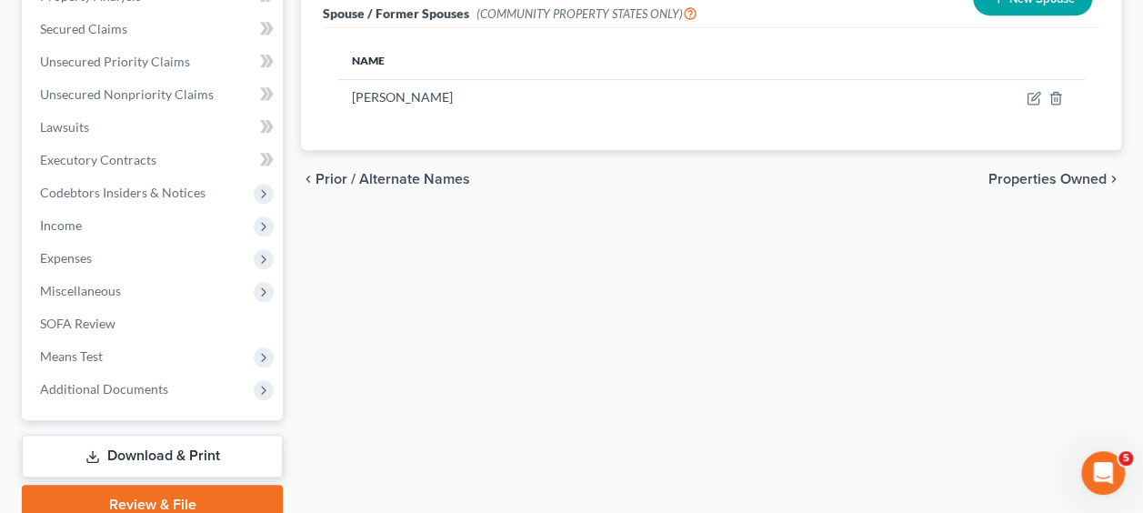
scroll to position [575, 0]
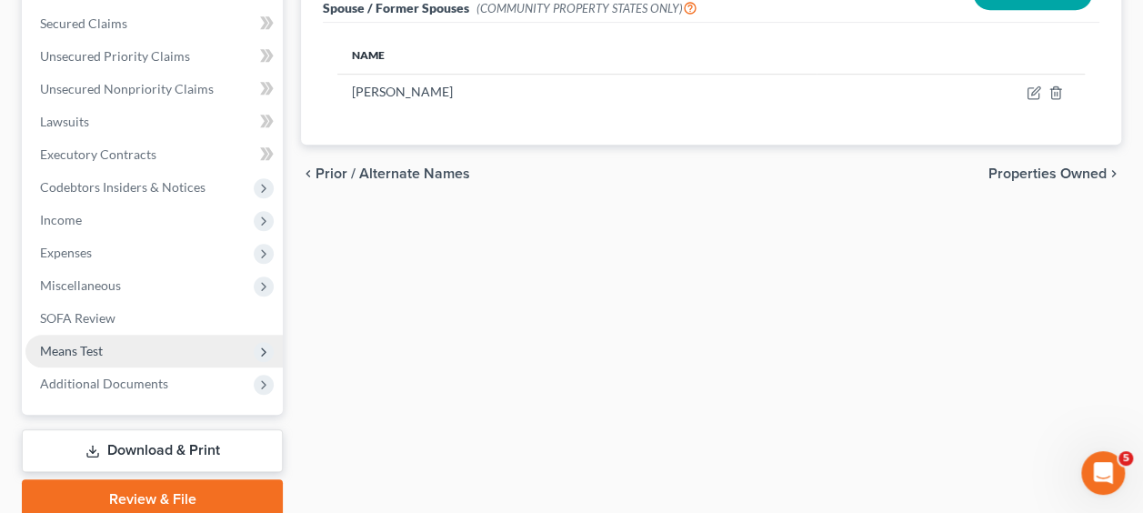
click at [82, 347] on span "Means Test" at bounding box center [71, 350] width 63 height 15
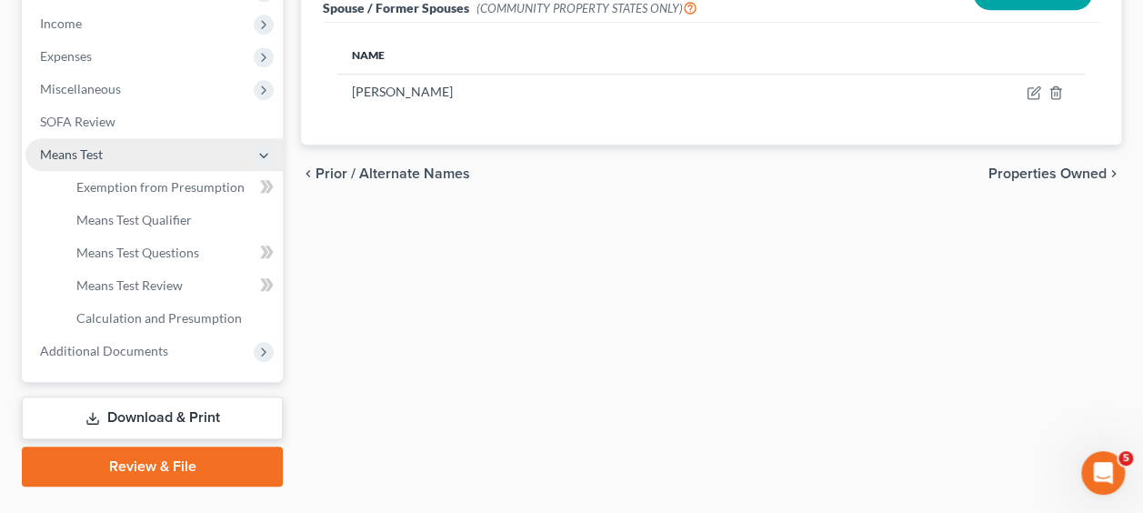
scroll to position [378, 0]
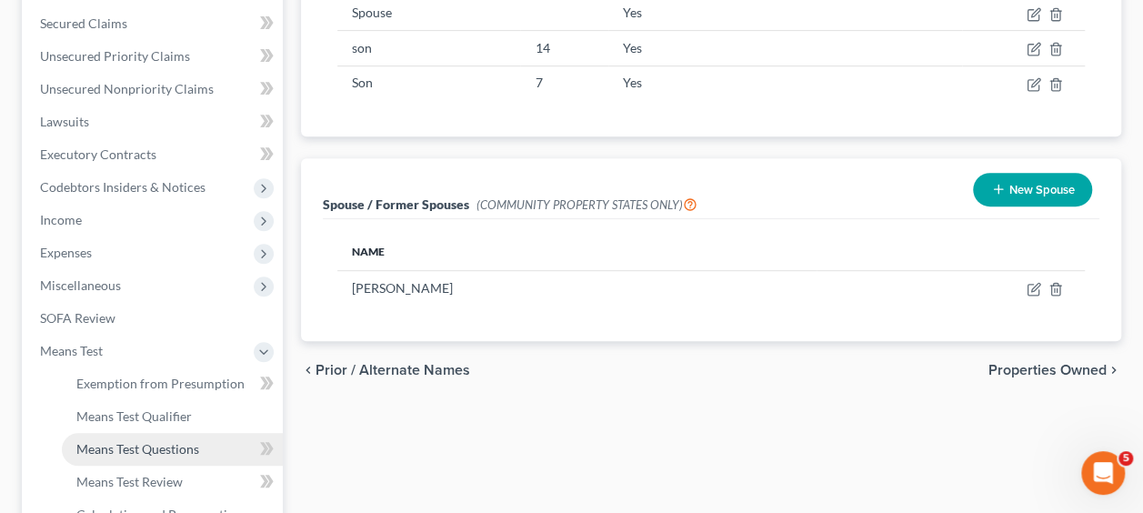
click at [126, 452] on span "Means Test Questions" at bounding box center [137, 448] width 123 height 15
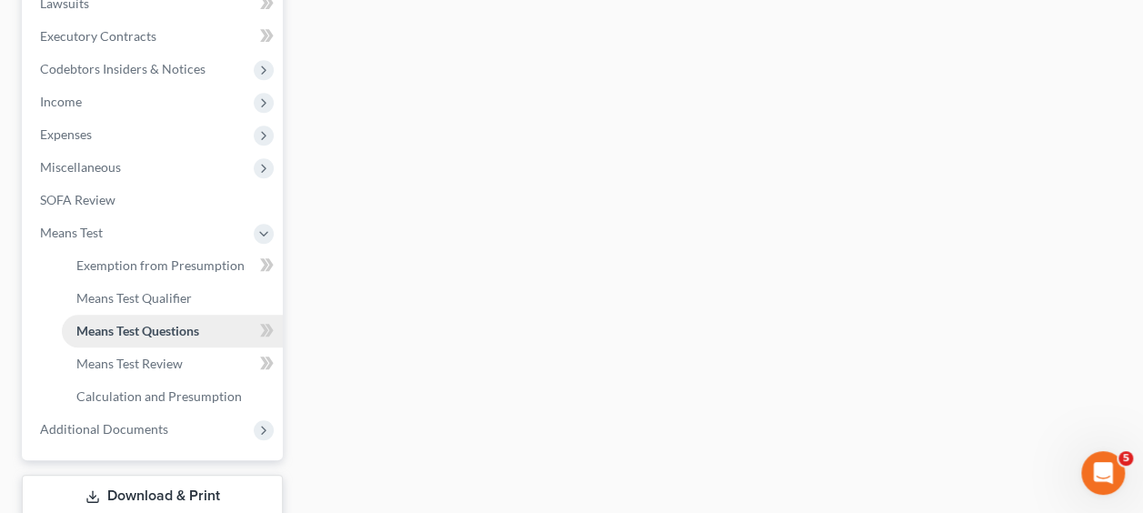
scroll to position [498, 0]
click at [127, 367] on span "Means Test Review" at bounding box center [129, 362] width 106 height 15
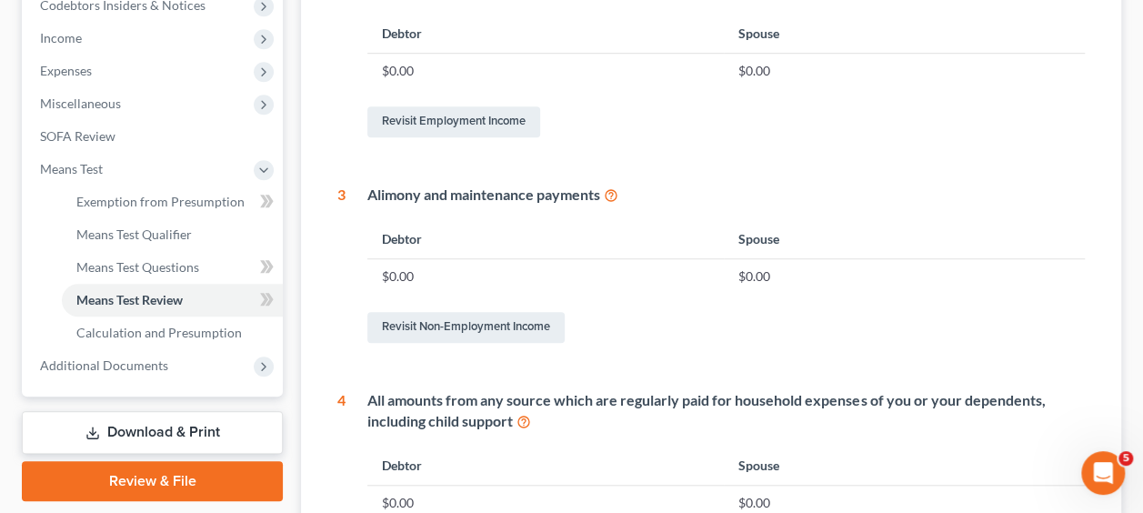
scroll to position [562, 0]
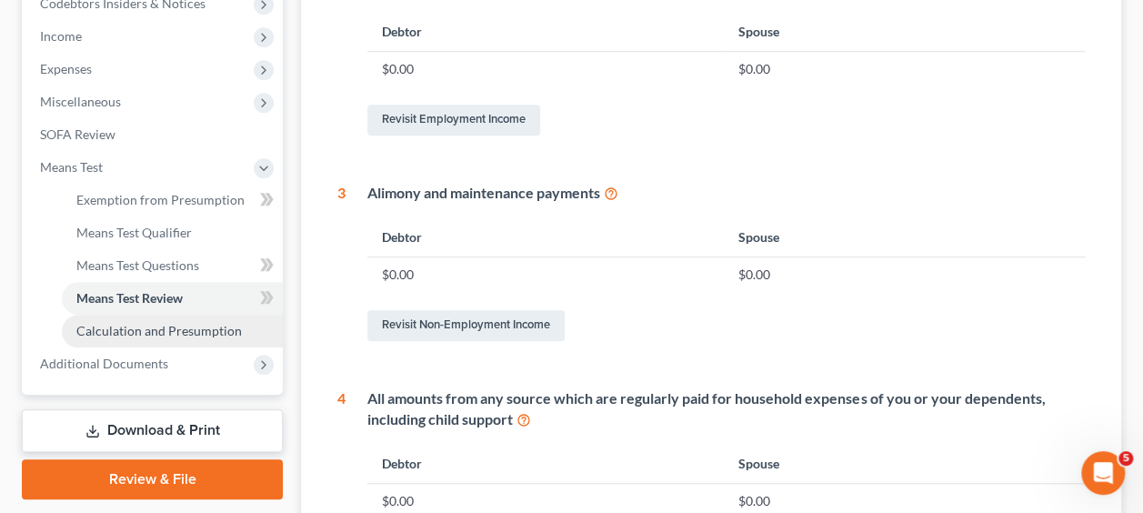
click at [146, 327] on span "Calculation and Presumption" at bounding box center [159, 330] width 166 height 15
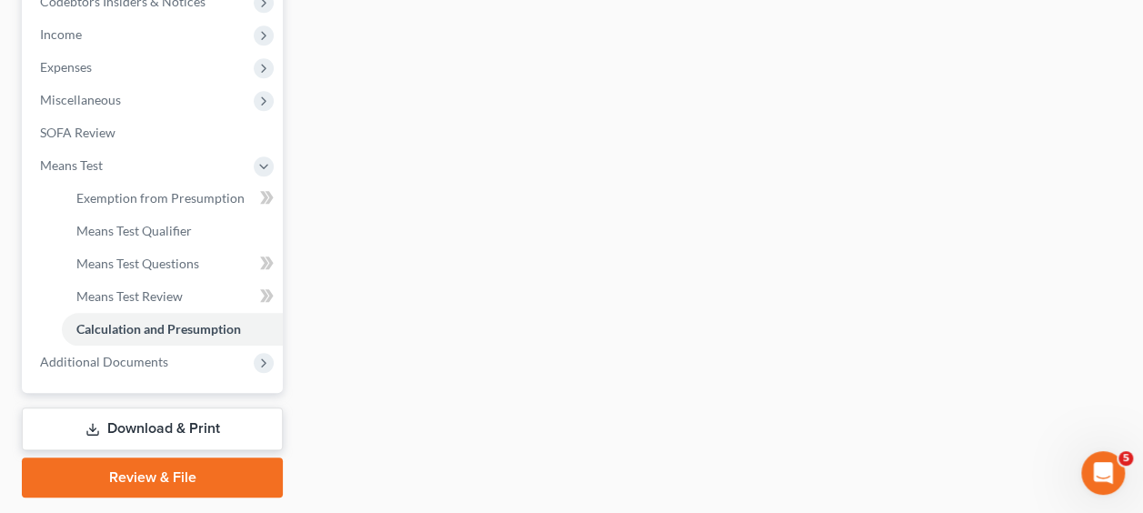
scroll to position [615, 0]
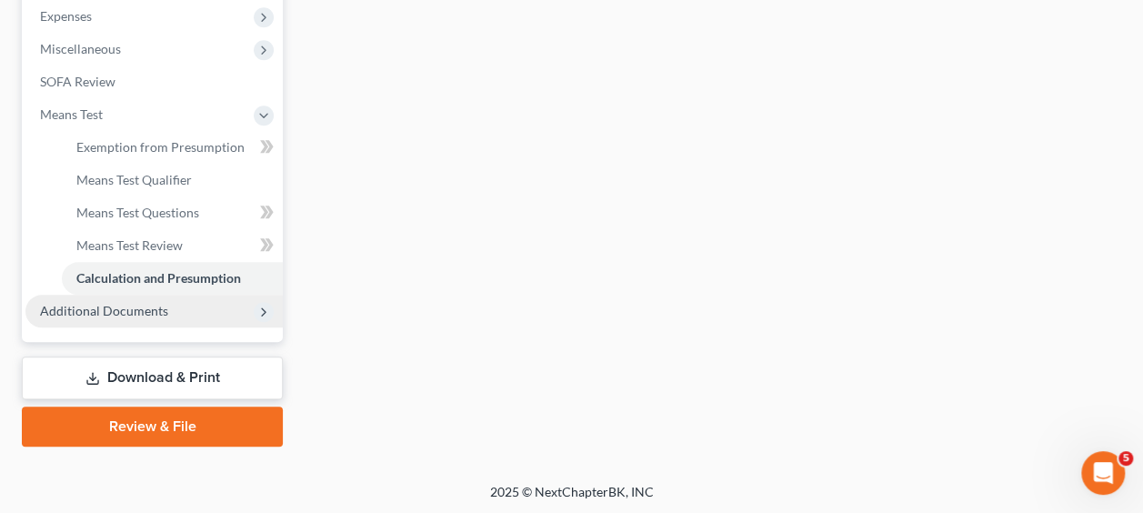
click at [127, 326] on span "Additional Documents" at bounding box center [153, 311] width 257 height 33
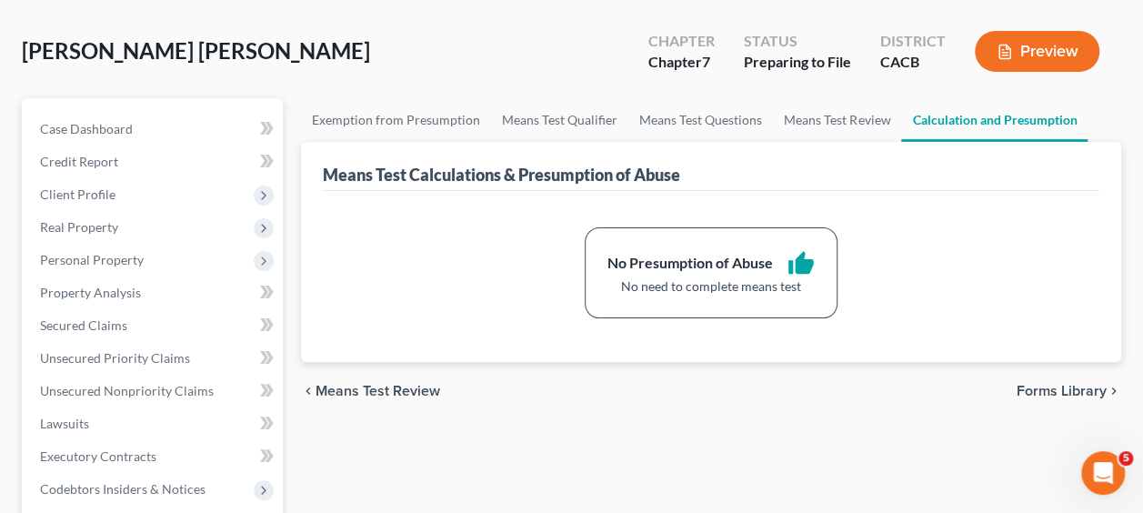
scroll to position [76, 0]
